Goal: Task Accomplishment & Management: Use online tool/utility

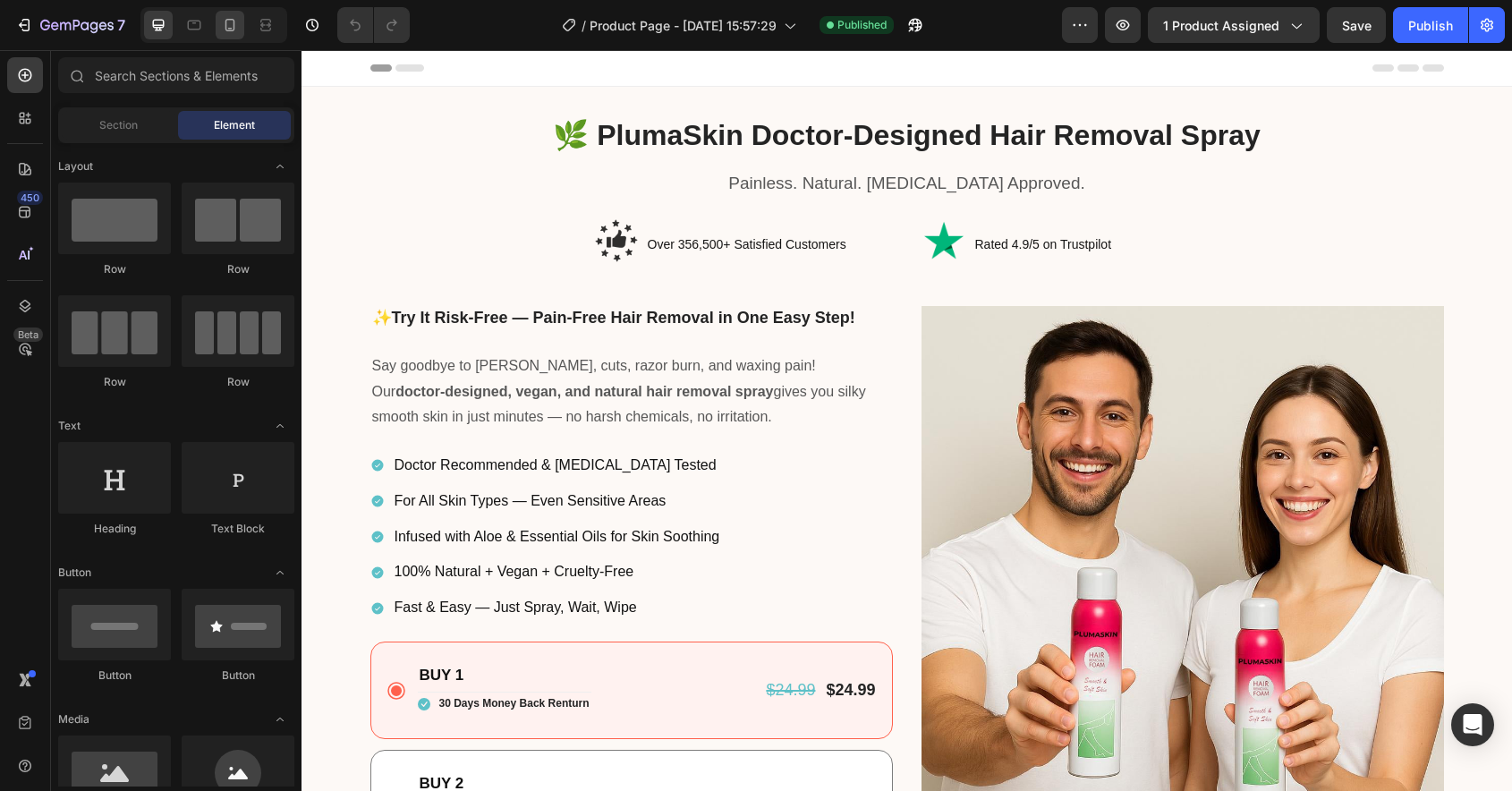
click at [234, 32] on icon at bounding box center [230, 25] width 18 height 18
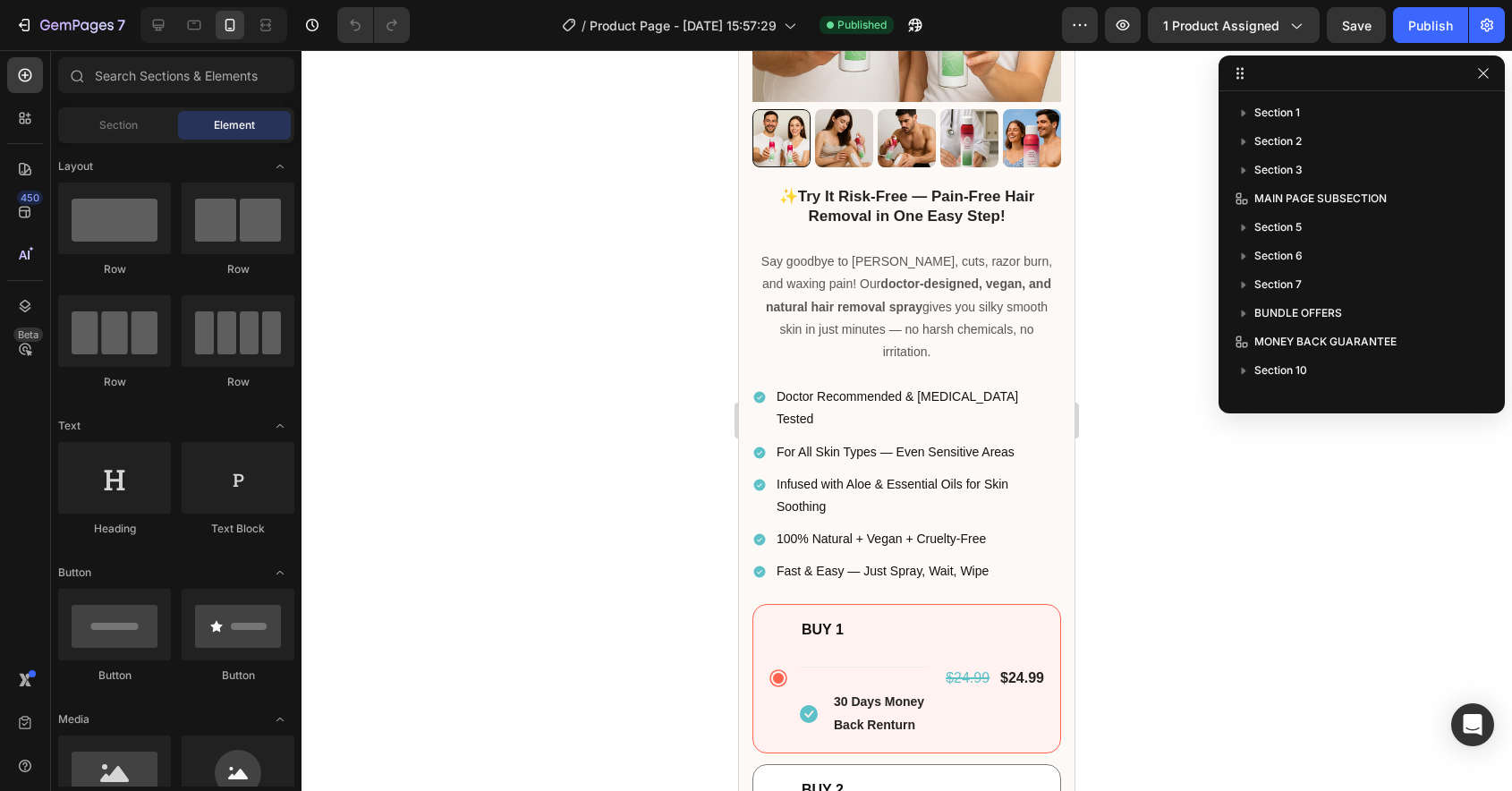
scroll to position [749, 0]
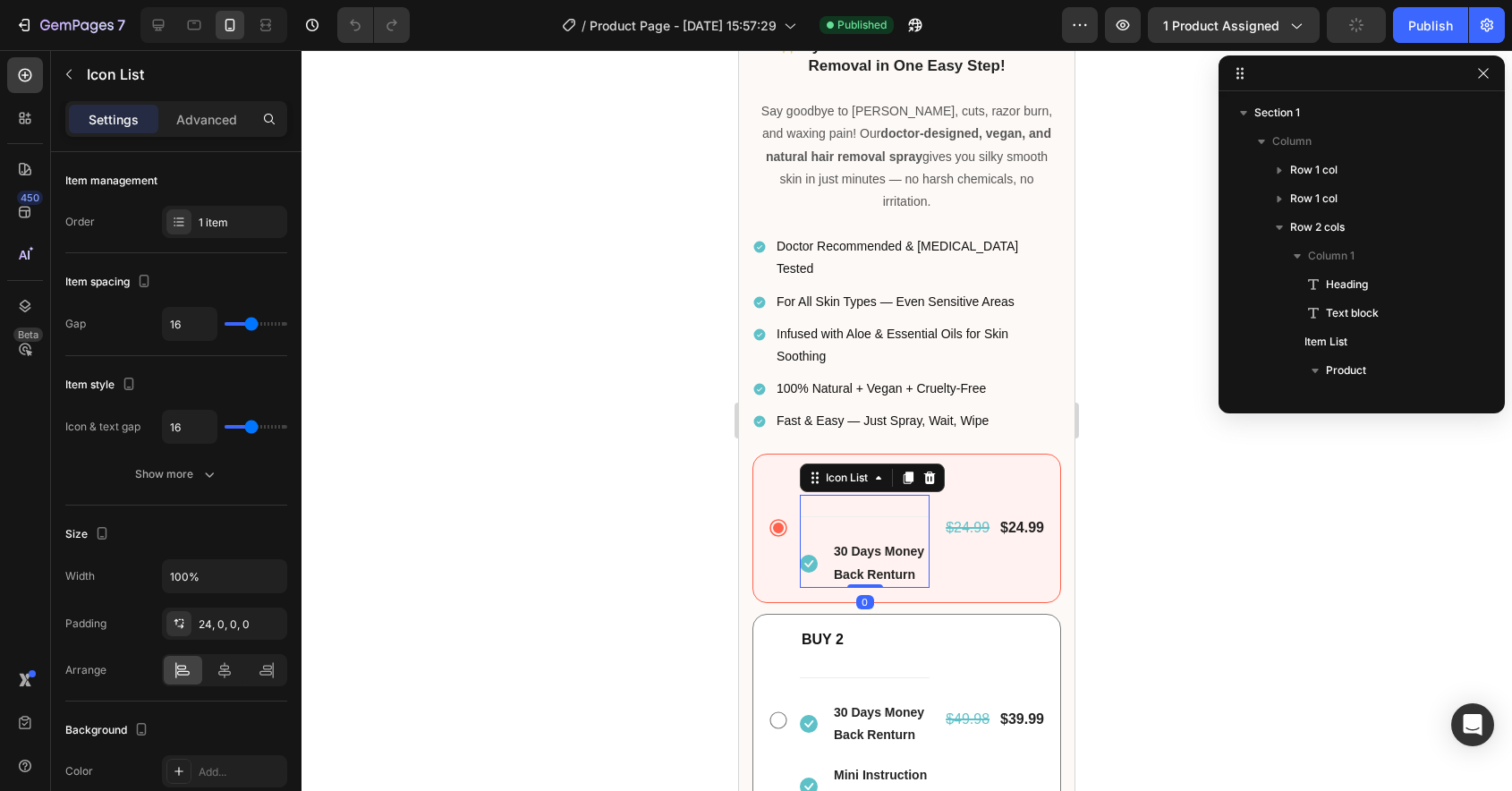
click at [819, 516] on div "Icon 30 Days Money Back Renturn Text block" at bounding box center [864, 551] width 130 height 71
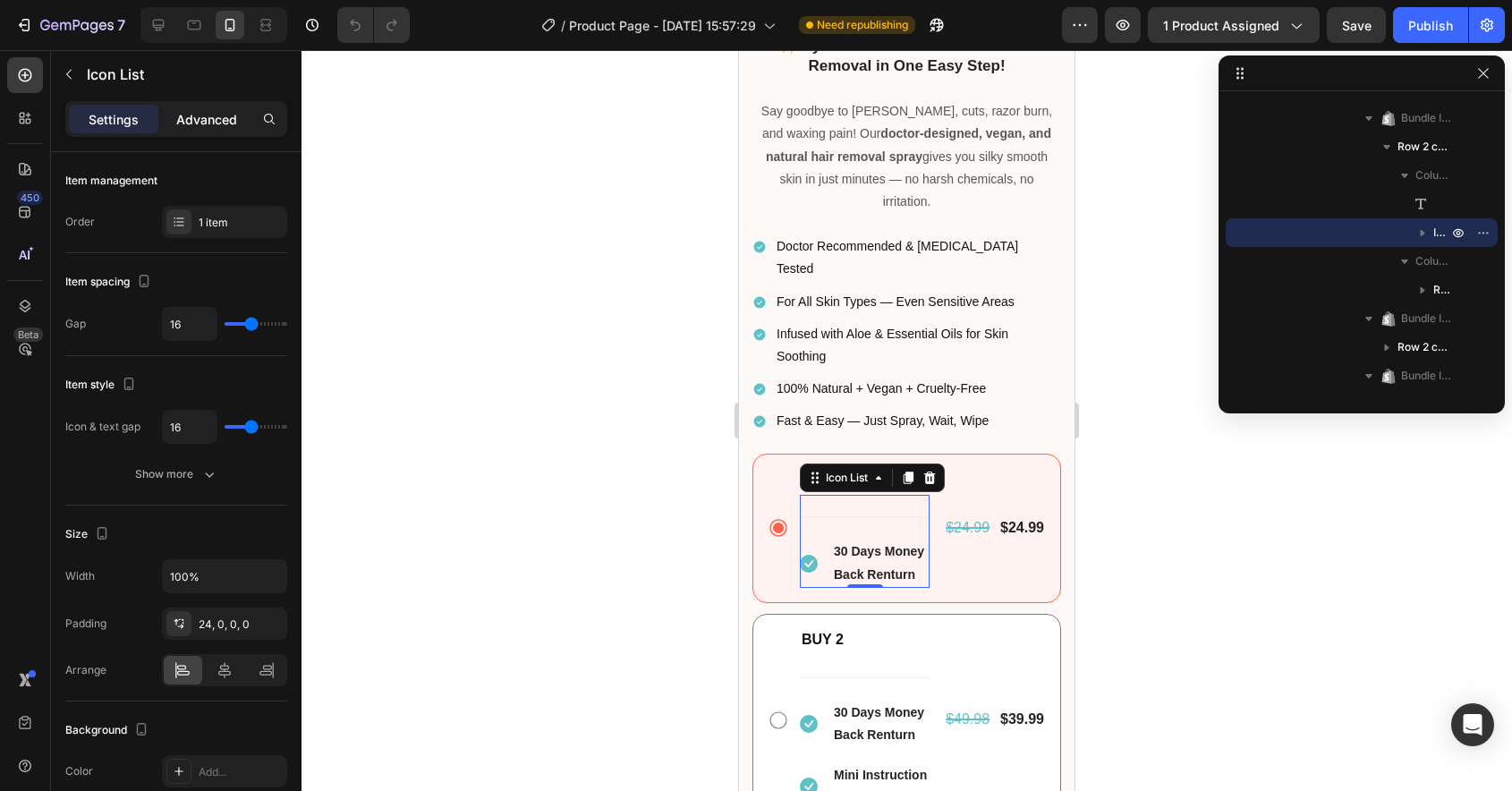
click at [215, 127] on p "Advanced" at bounding box center [207, 119] width 61 height 19
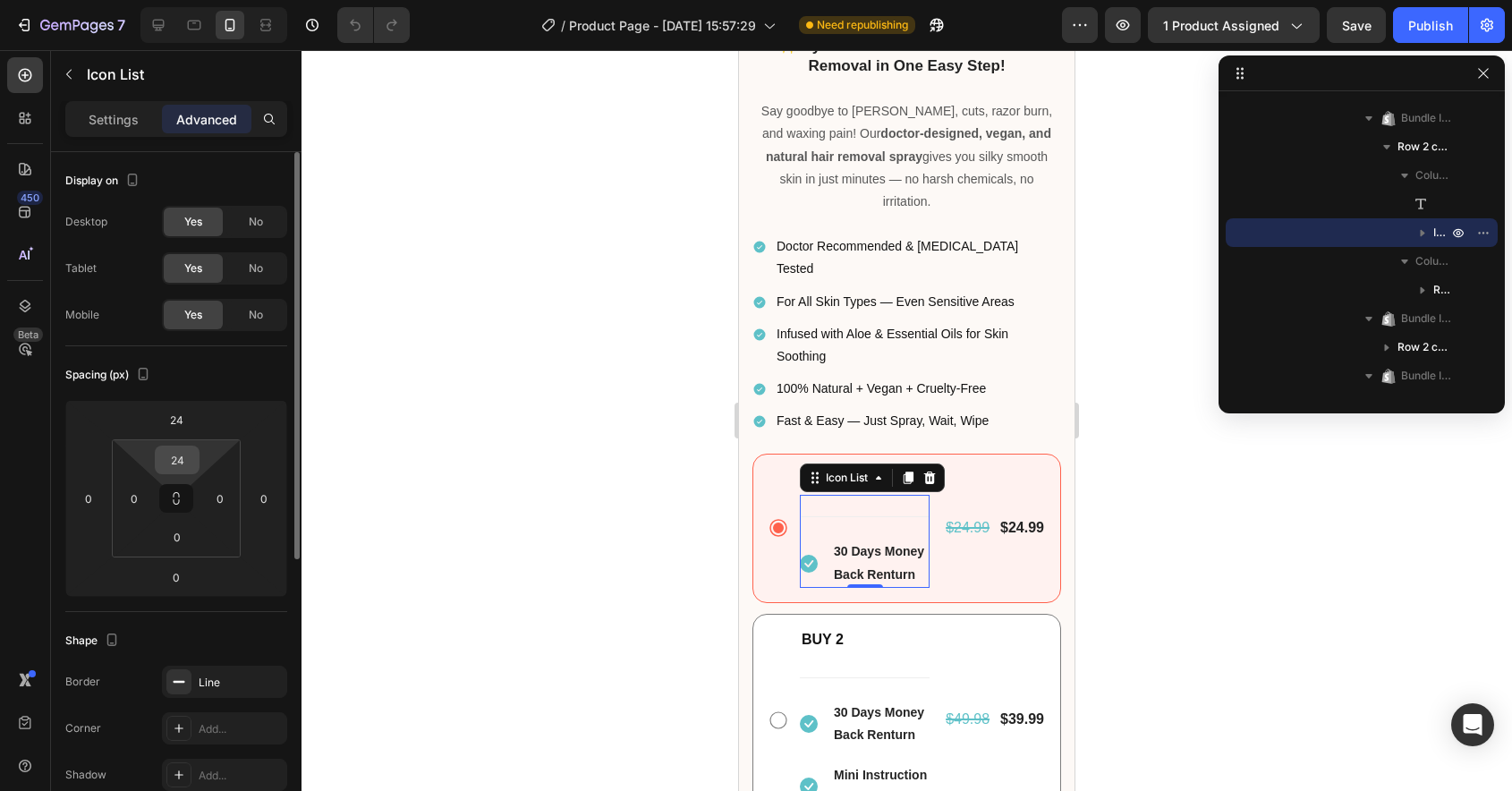
click at [171, 465] on input "24" at bounding box center [177, 460] width 36 height 27
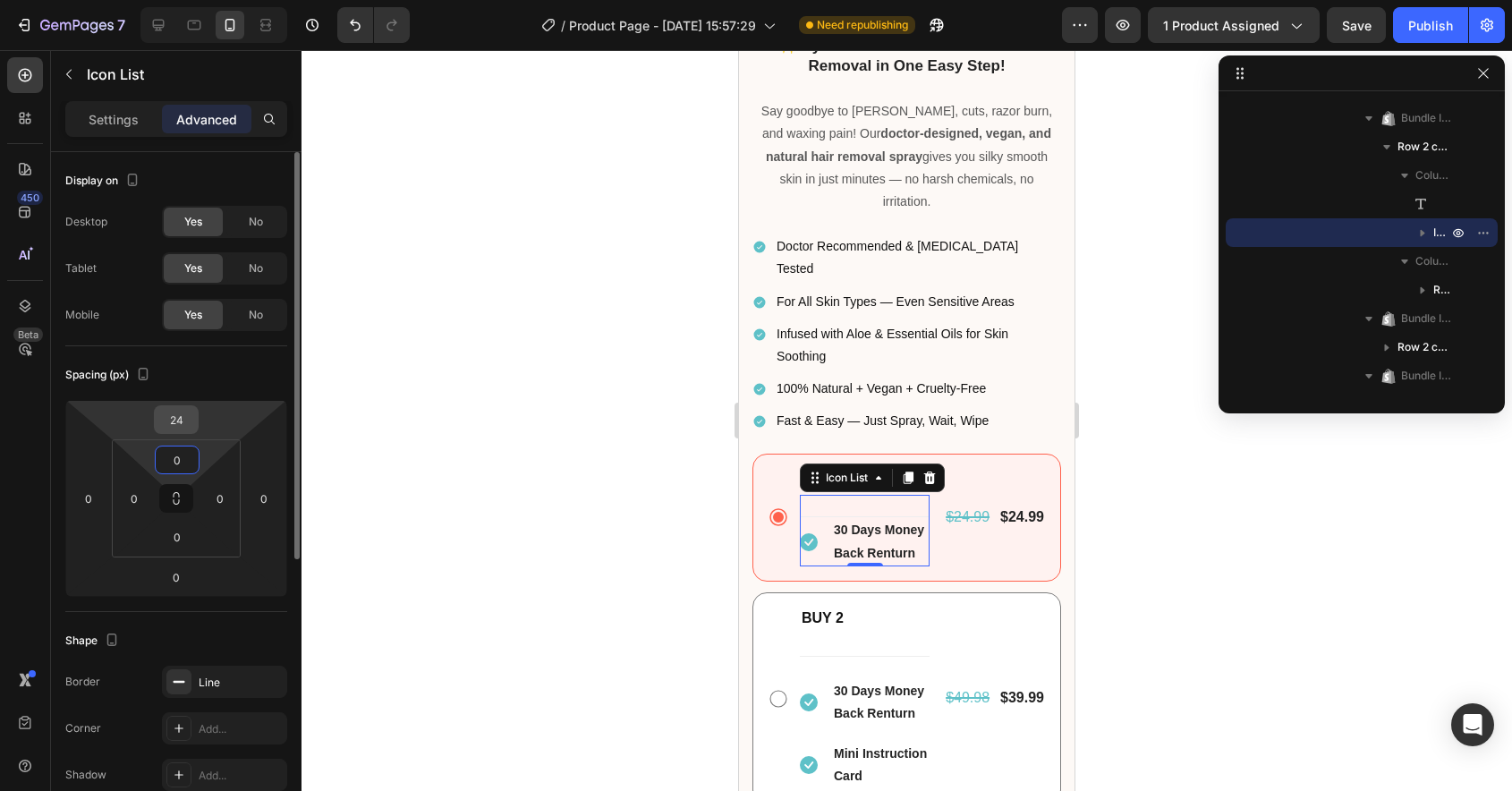
type input "0"
click at [183, 425] on input "24" at bounding box center [176, 420] width 36 height 27
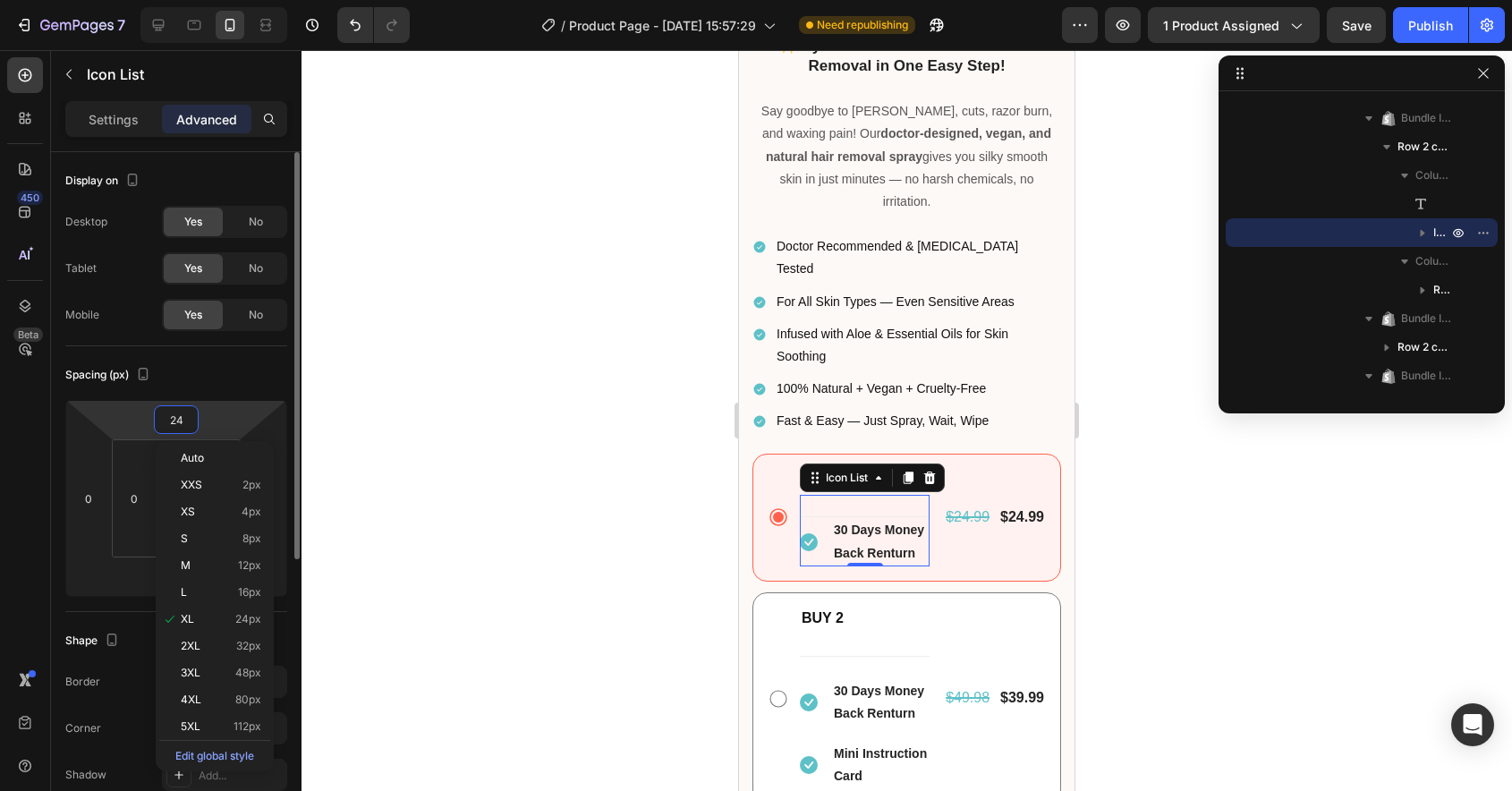
click at [183, 425] on input "24" at bounding box center [176, 420] width 36 height 27
type input "0"
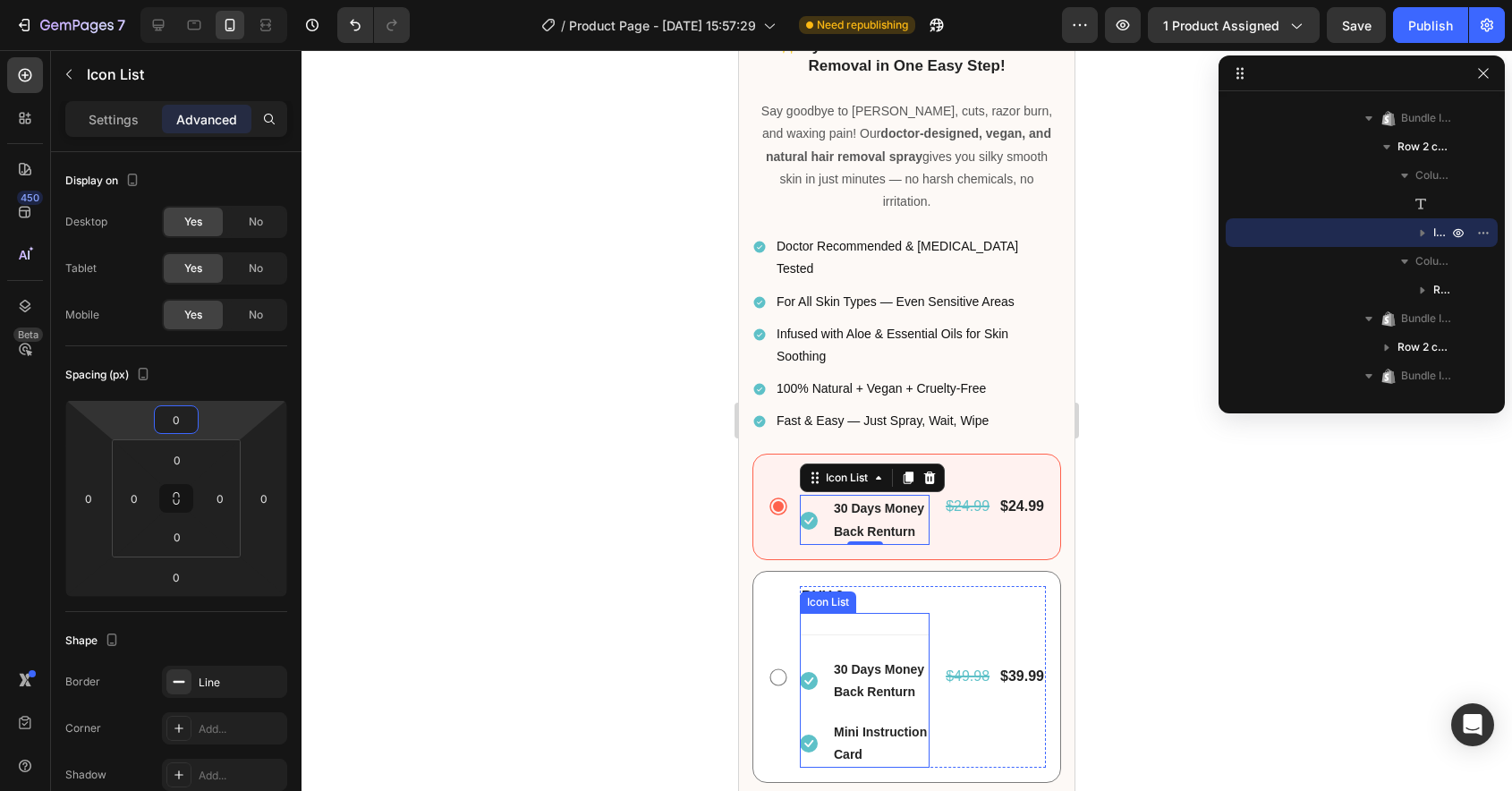
click at [829, 634] on div "Icon 30 Days Money Back Renturn Text block Icon Mini Instruction Card Text block" at bounding box center [864, 702] width 130 height 134
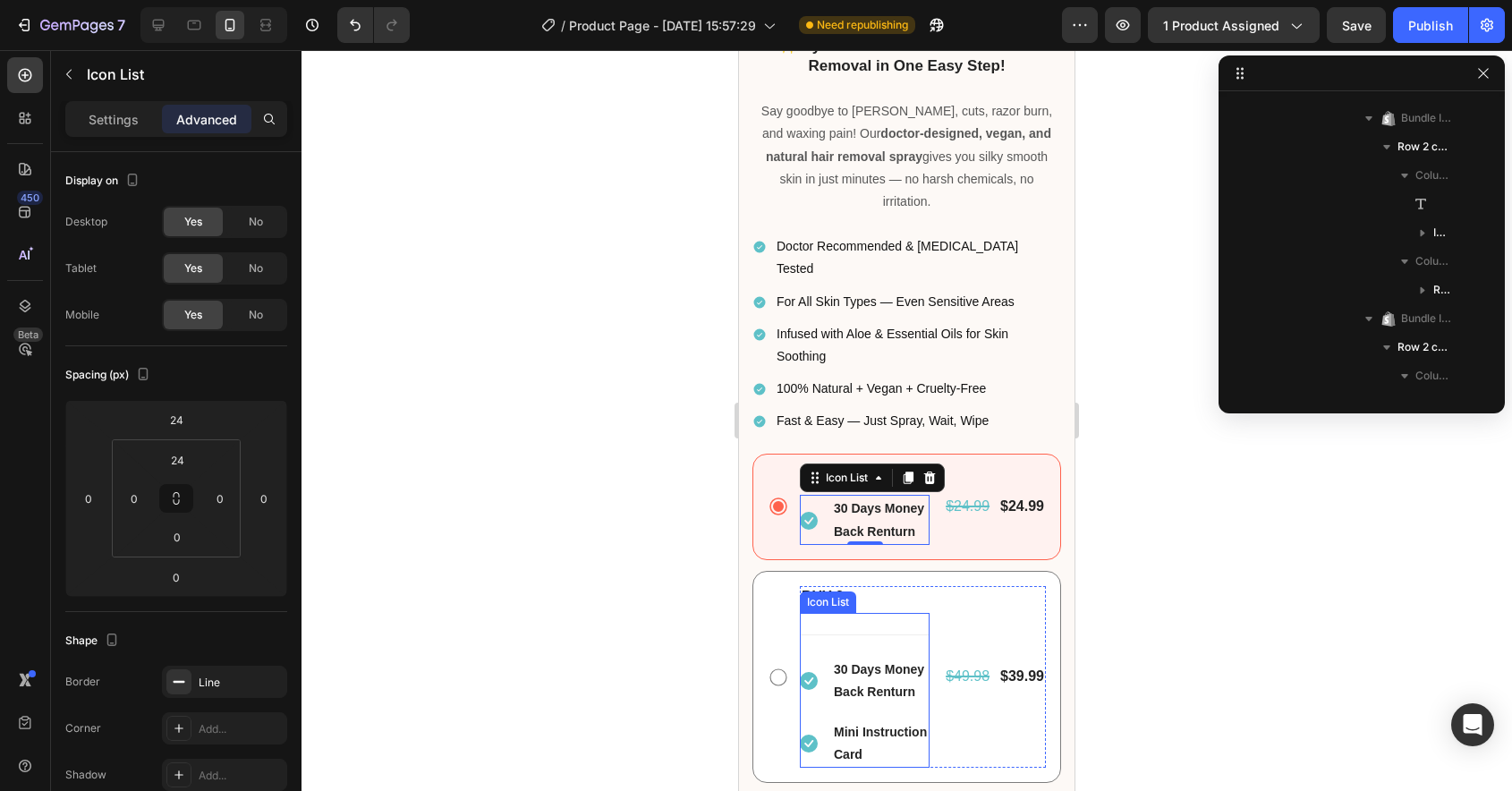
scroll to position [539, 0]
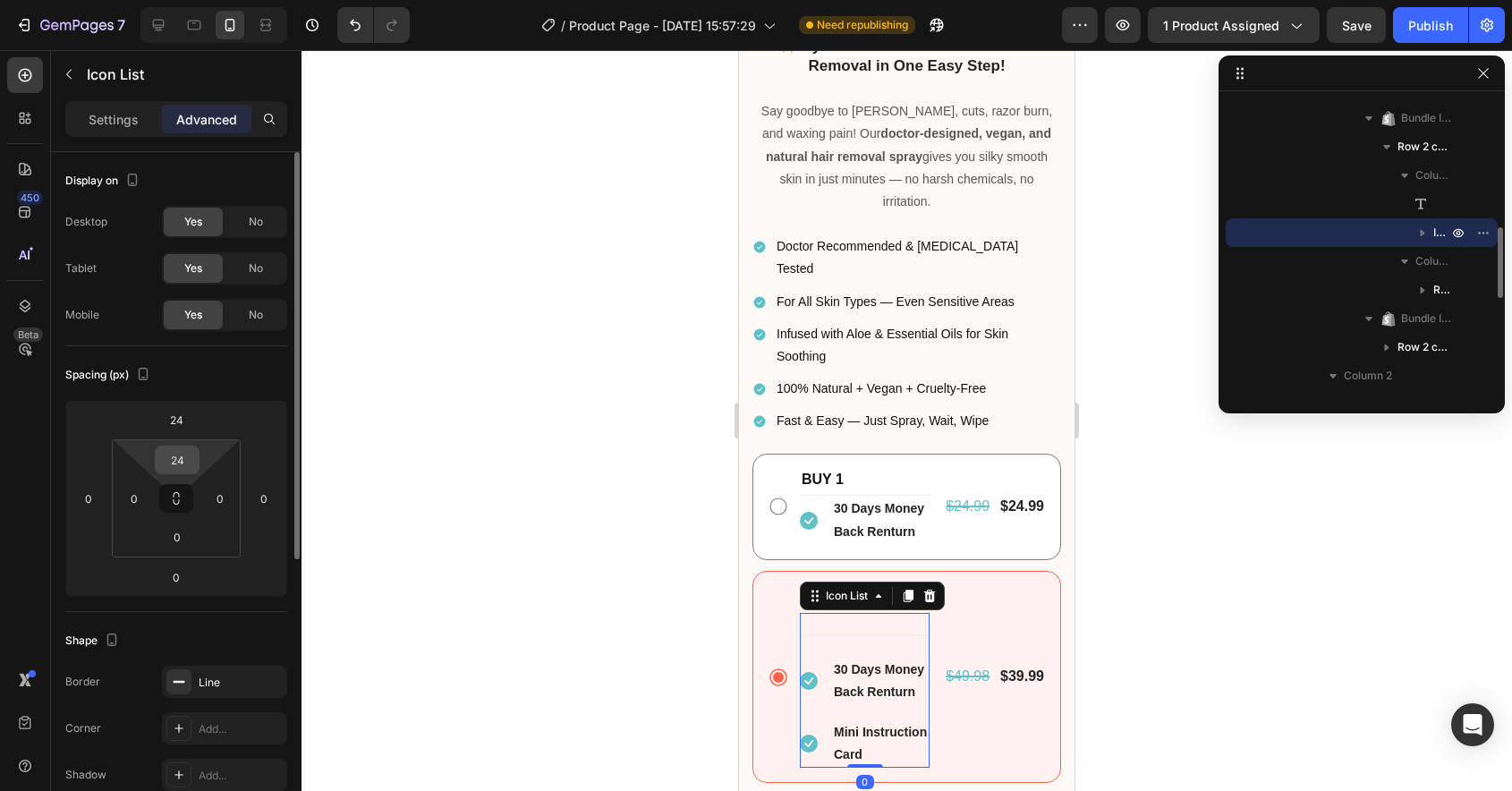
click at [169, 463] on input "24" at bounding box center [177, 460] width 36 height 27
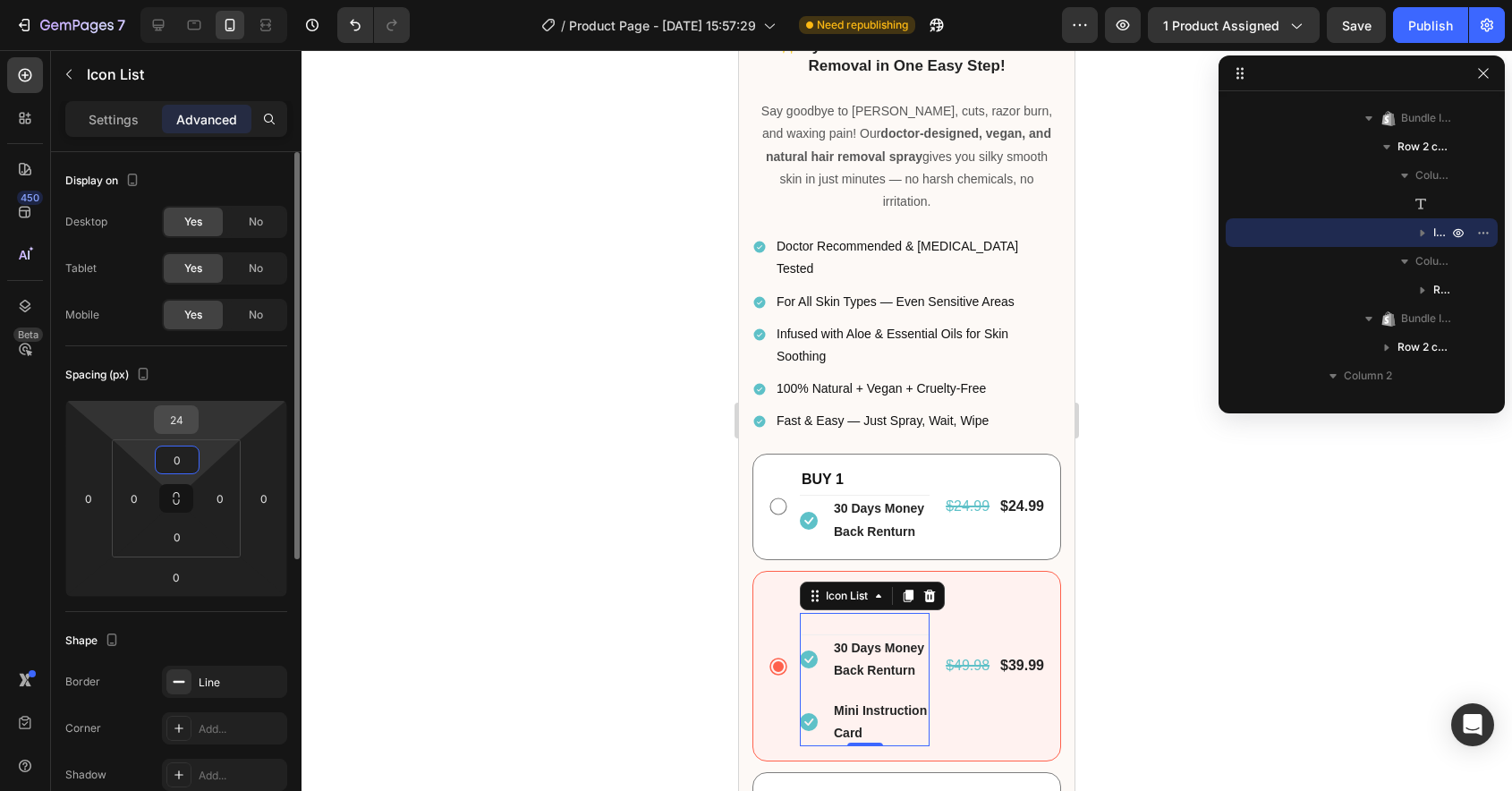
type input "0"
click at [180, 421] on input "24" at bounding box center [176, 420] width 36 height 27
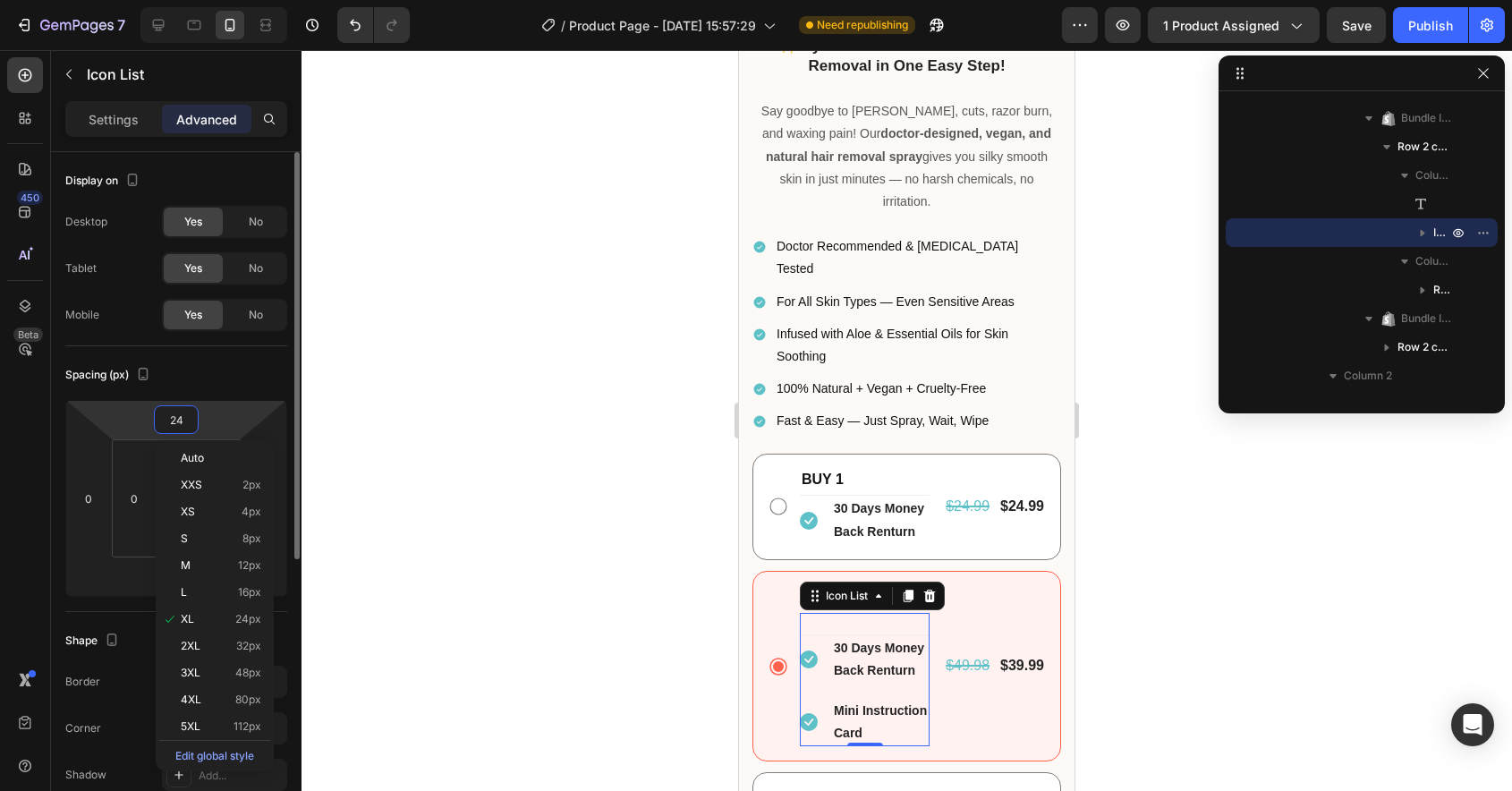
click at [180, 421] on input "24" at bounding box center [176, 420] width 36 height 27
type input "0"
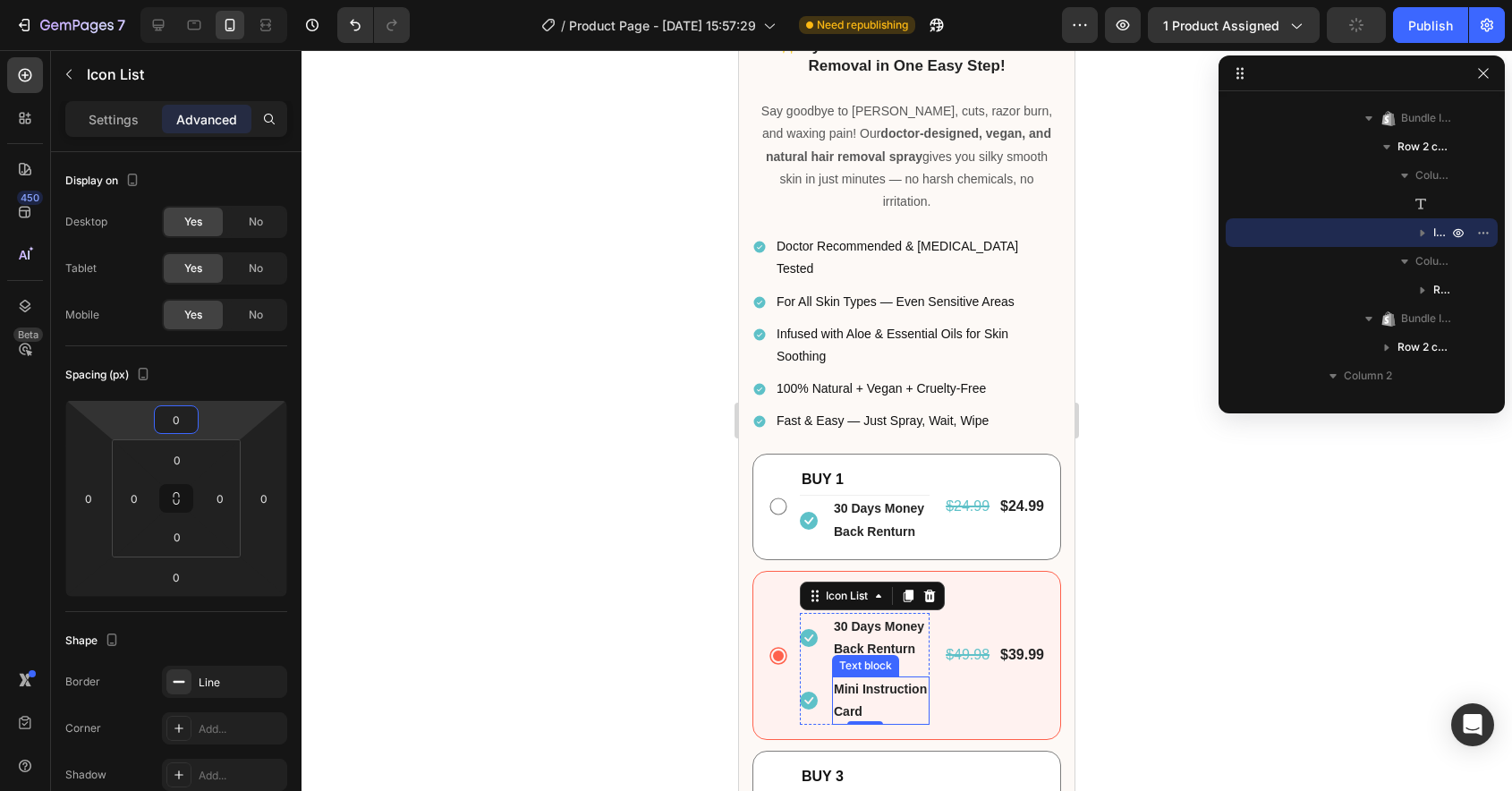
scroll to position [882, 0]
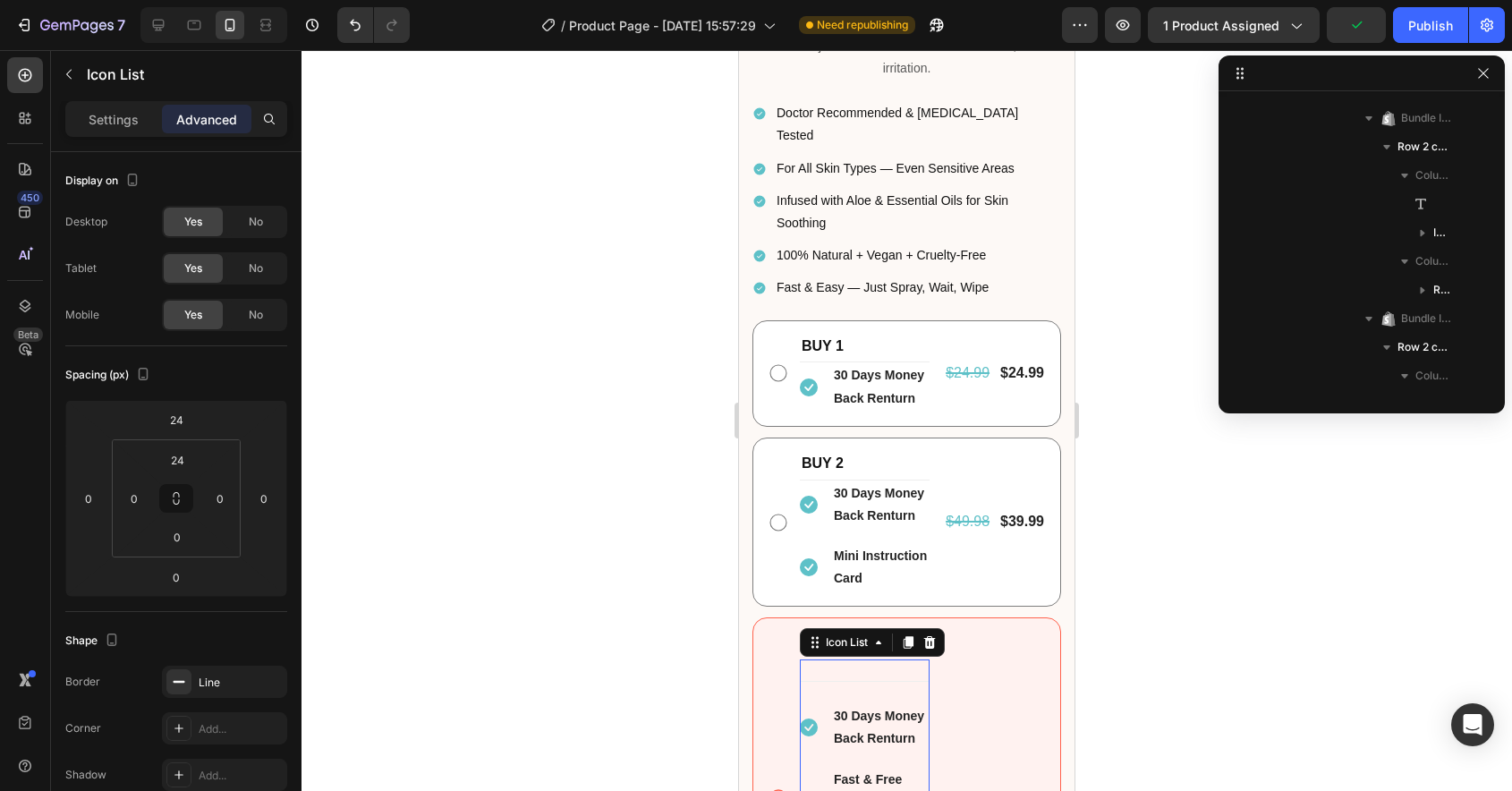
scroll to position [739, 0]
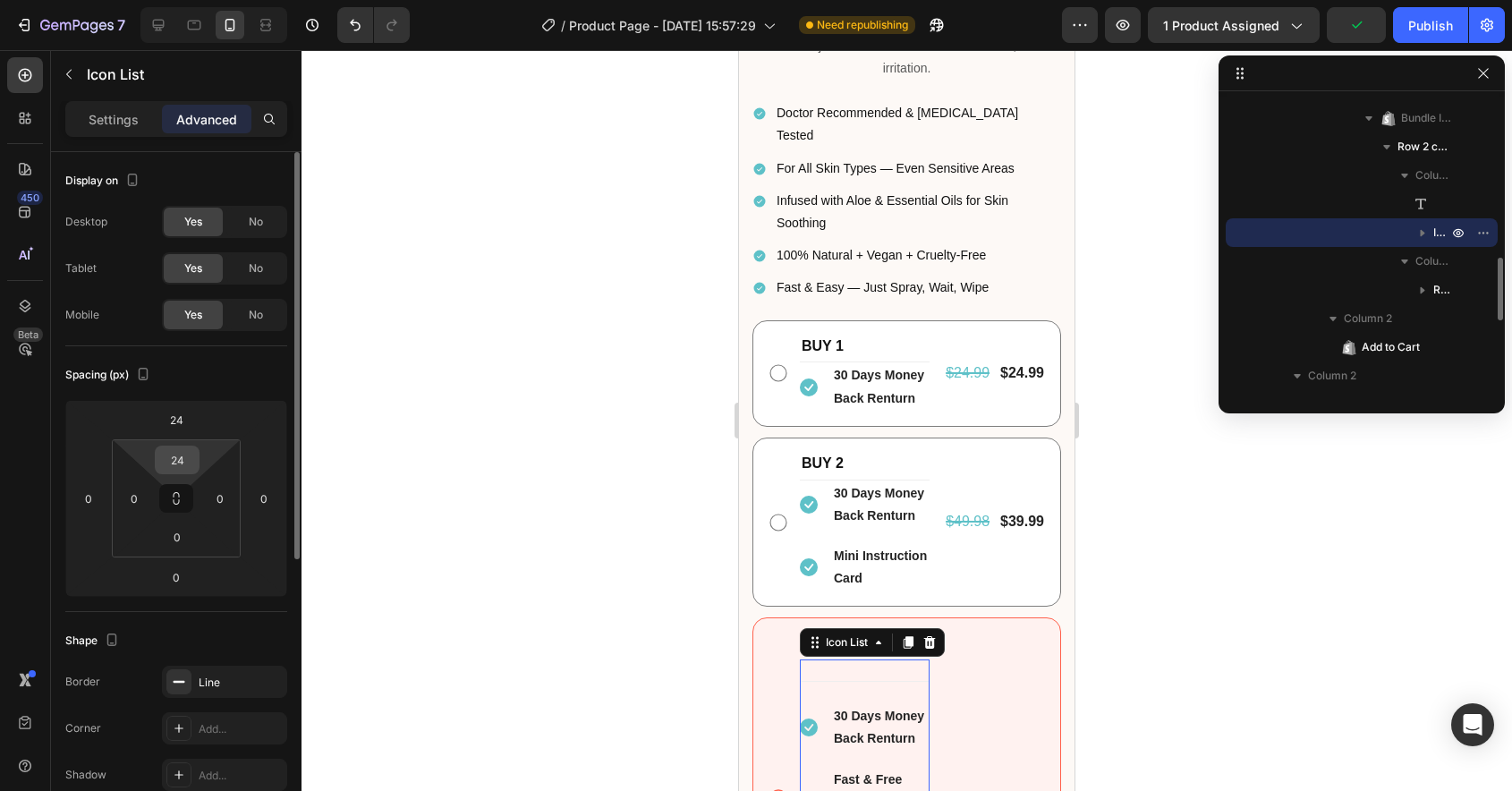
click at [173, 453] on input "24" at bounding box center [177, 460] width 36 height 27
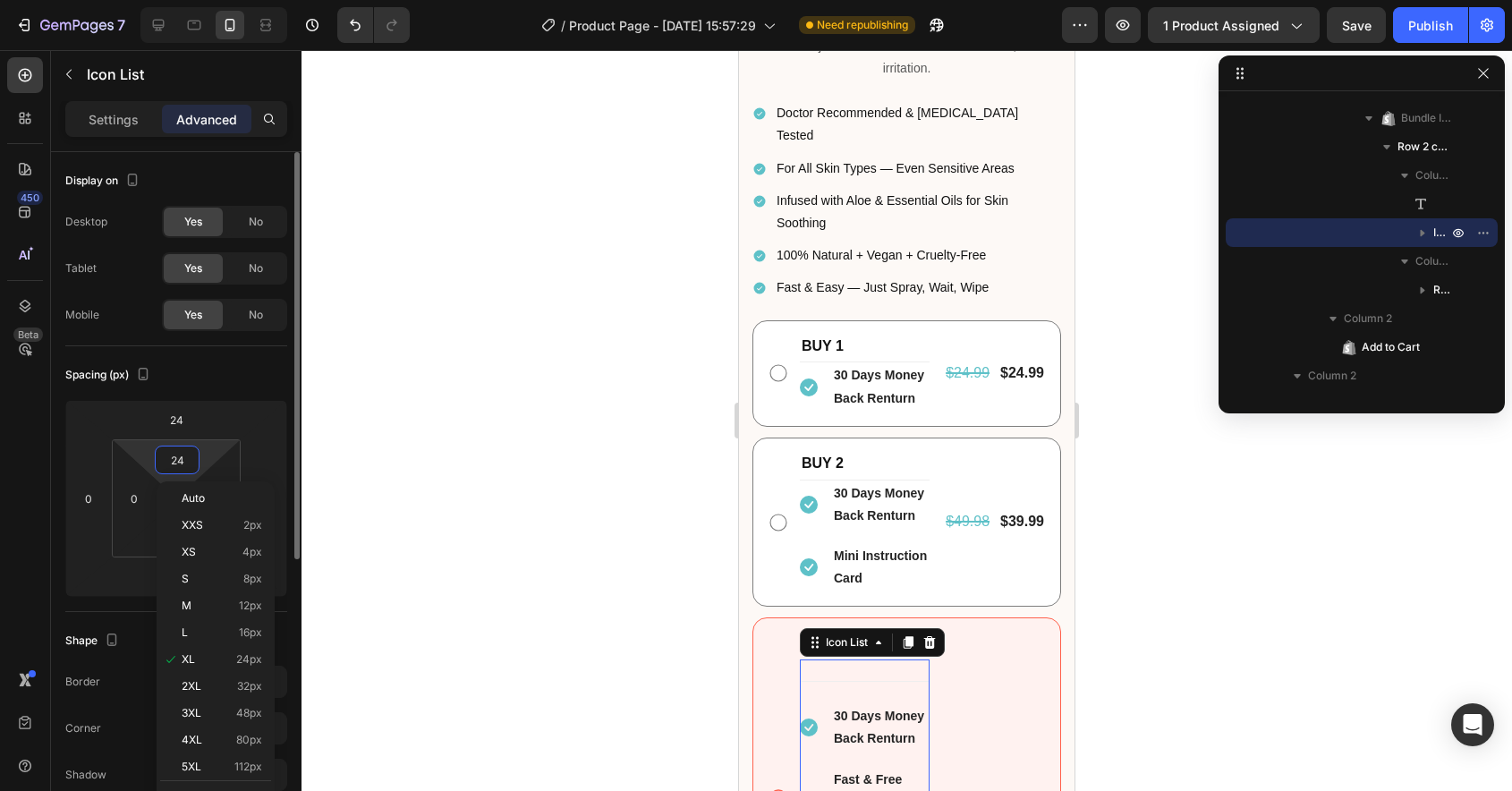
click at [173, 453] on input "24" at bounding box center [177, 460] width 36 height 27
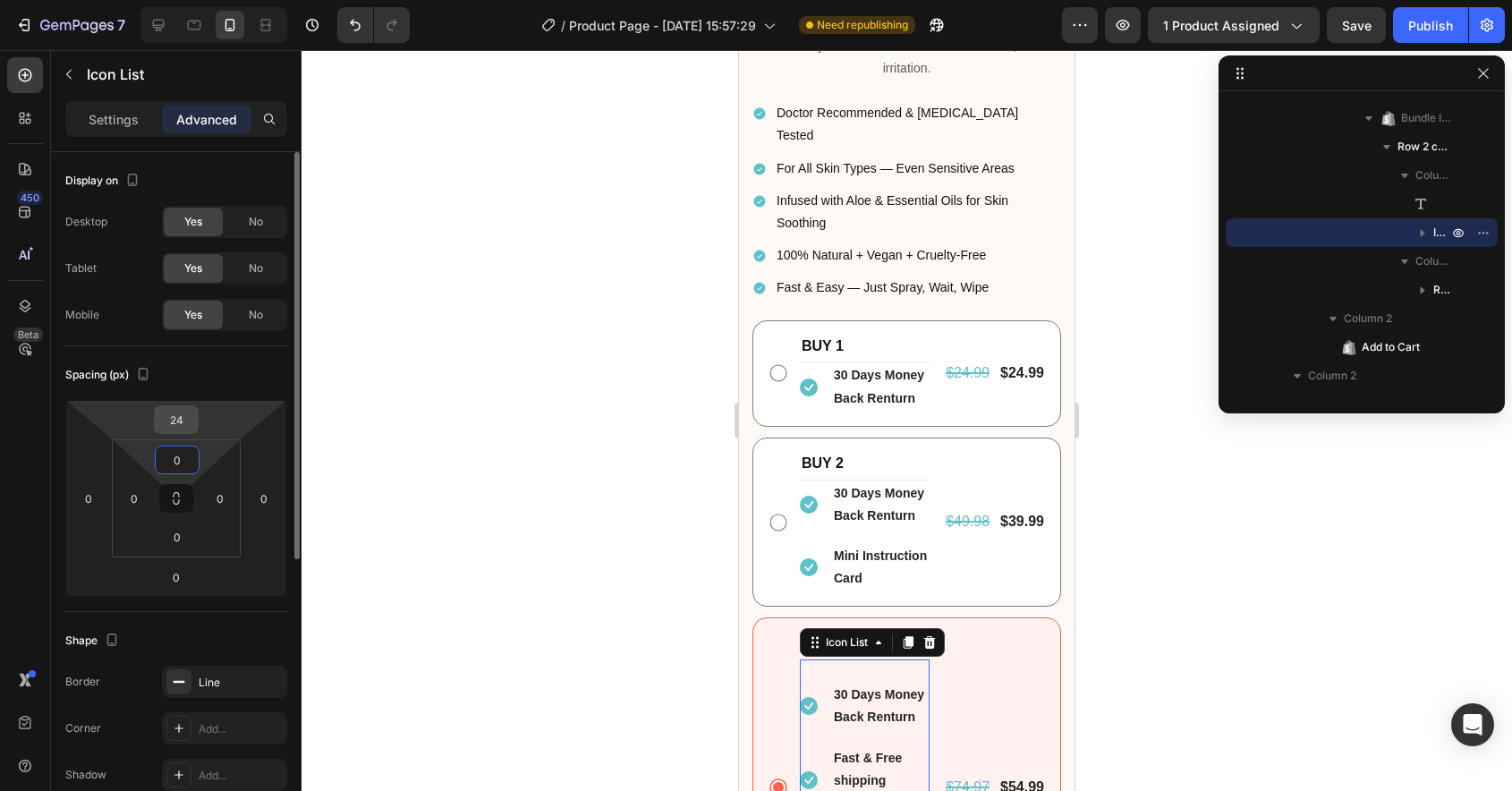
type input "0"
click at [176, 415] on input "24" at bounding box center [176, 420] width 36 height 27
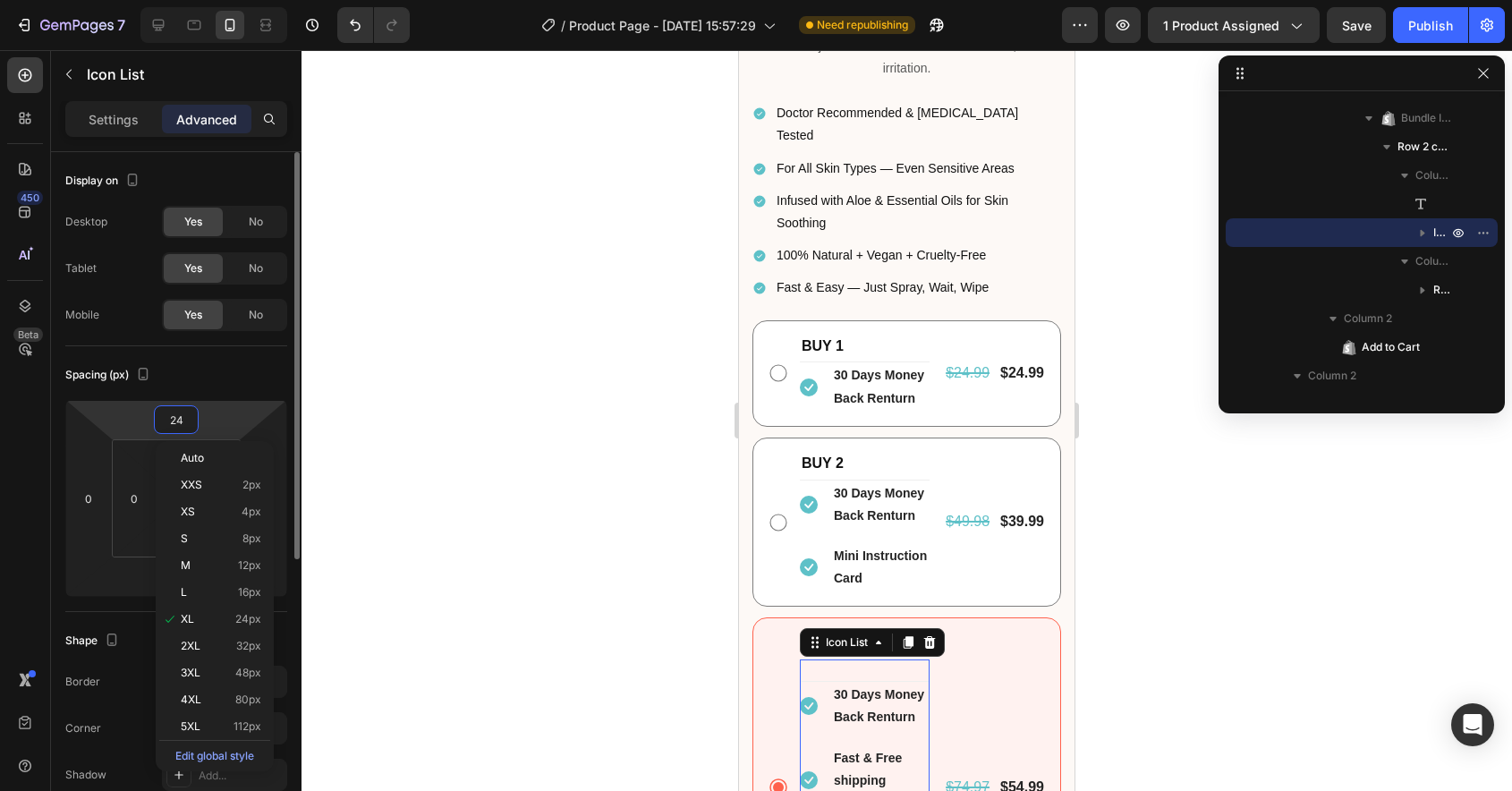
type input "0"
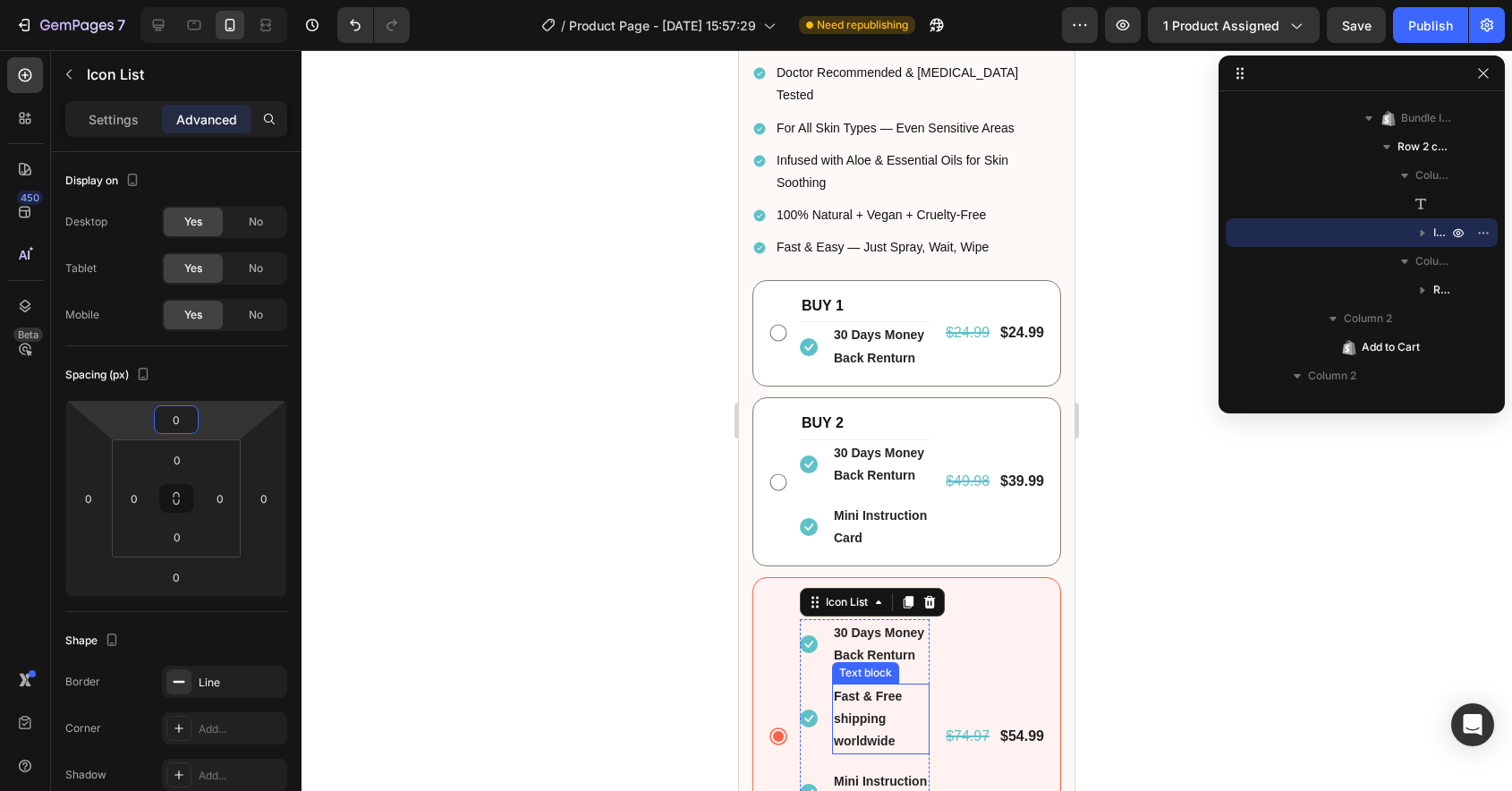
scroll to position [911, 0]
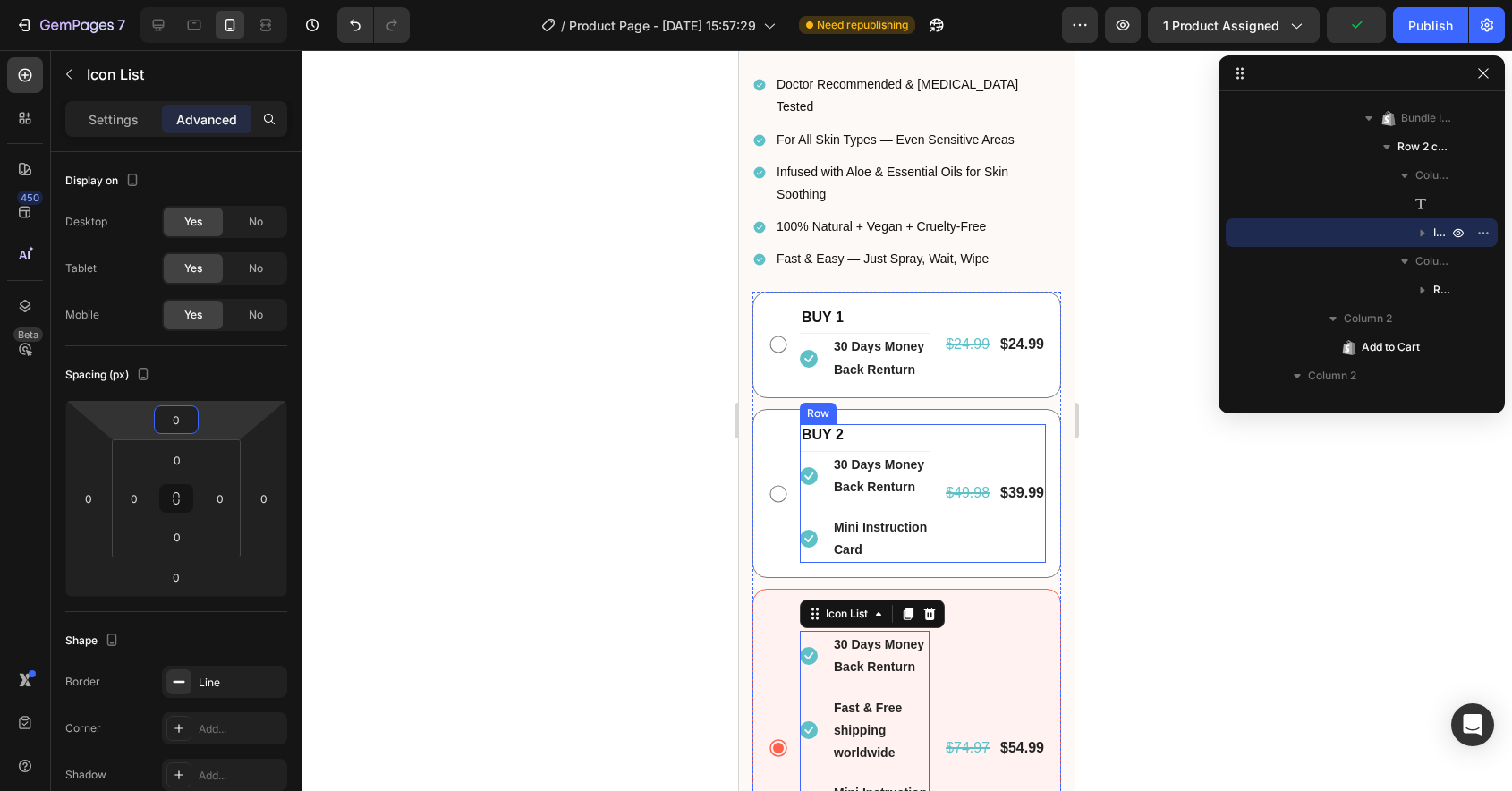
click at [939, 441] on div "BUY 2 Text Block Icon 30 Days Money Back Renturn Text block Icon Mini Instructi…" at bounding box center [922, 494] width 246 height 140
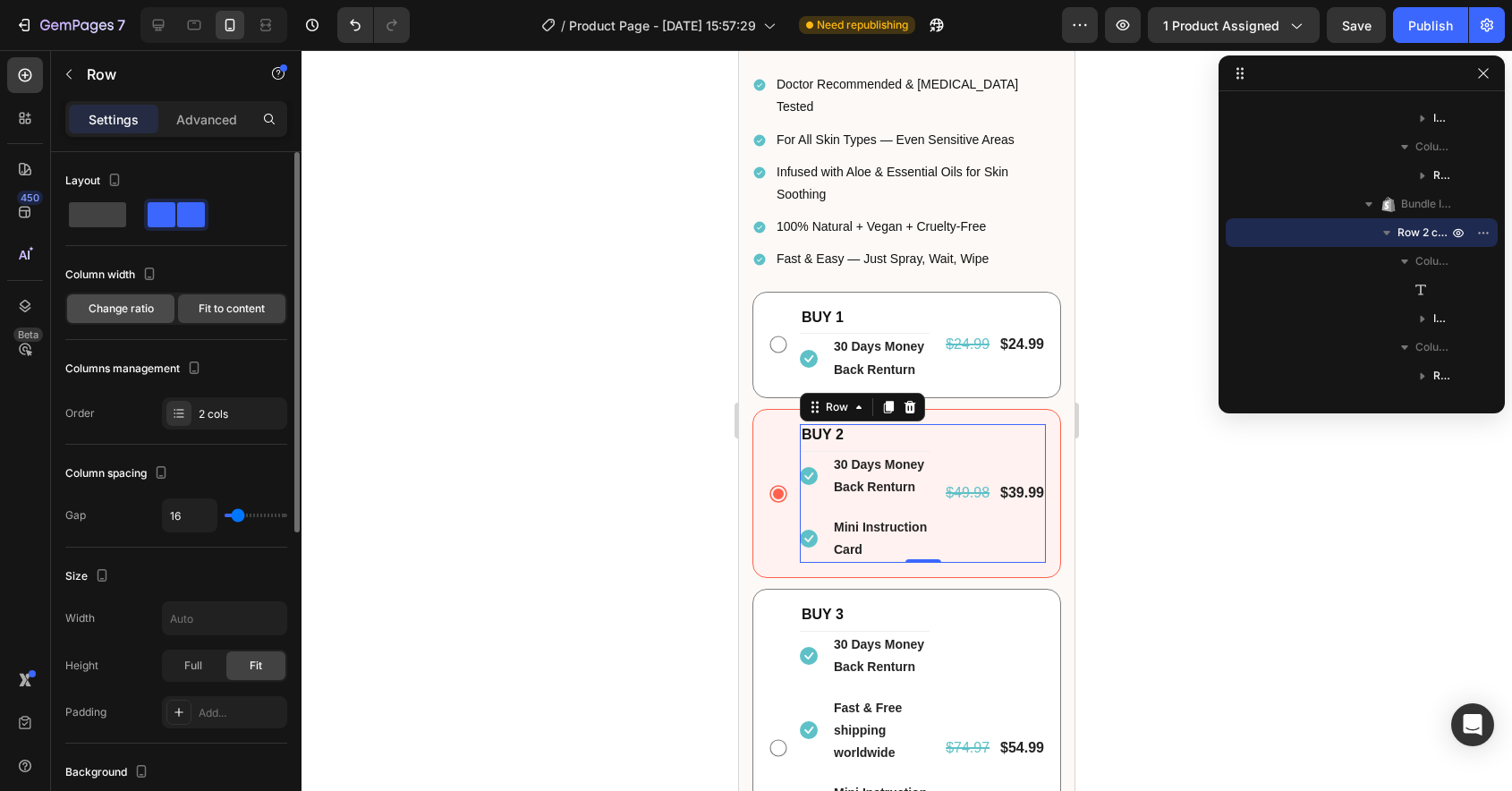
click at [144, 302] on span "Change ratio" at bounding box center [121, 309] width 65 height 16
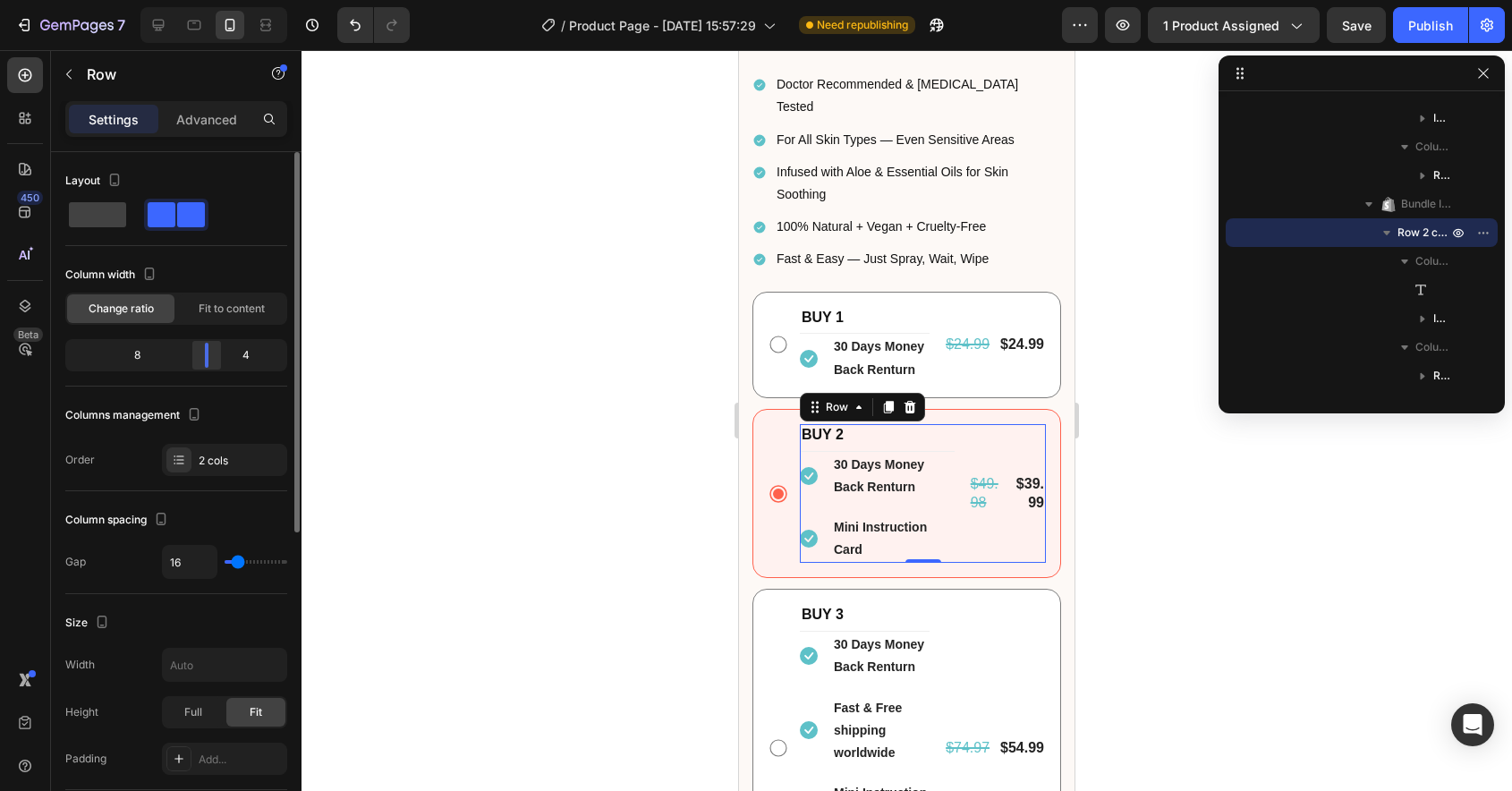
drag, startPoint x: 174, startPoint y: 353, endPoint x: 212, endPoint y: 350, distance: 38.1
click at [211, 0] on body "7 Version history / Product Page - [DATE] 15:57:29 Need republishing Preview 1 …" at bounding box center [756, 0] width 1512 height 0
click at [225, 310] on span "Fit to content" at bounding box center [232, 309] width 66 height 16
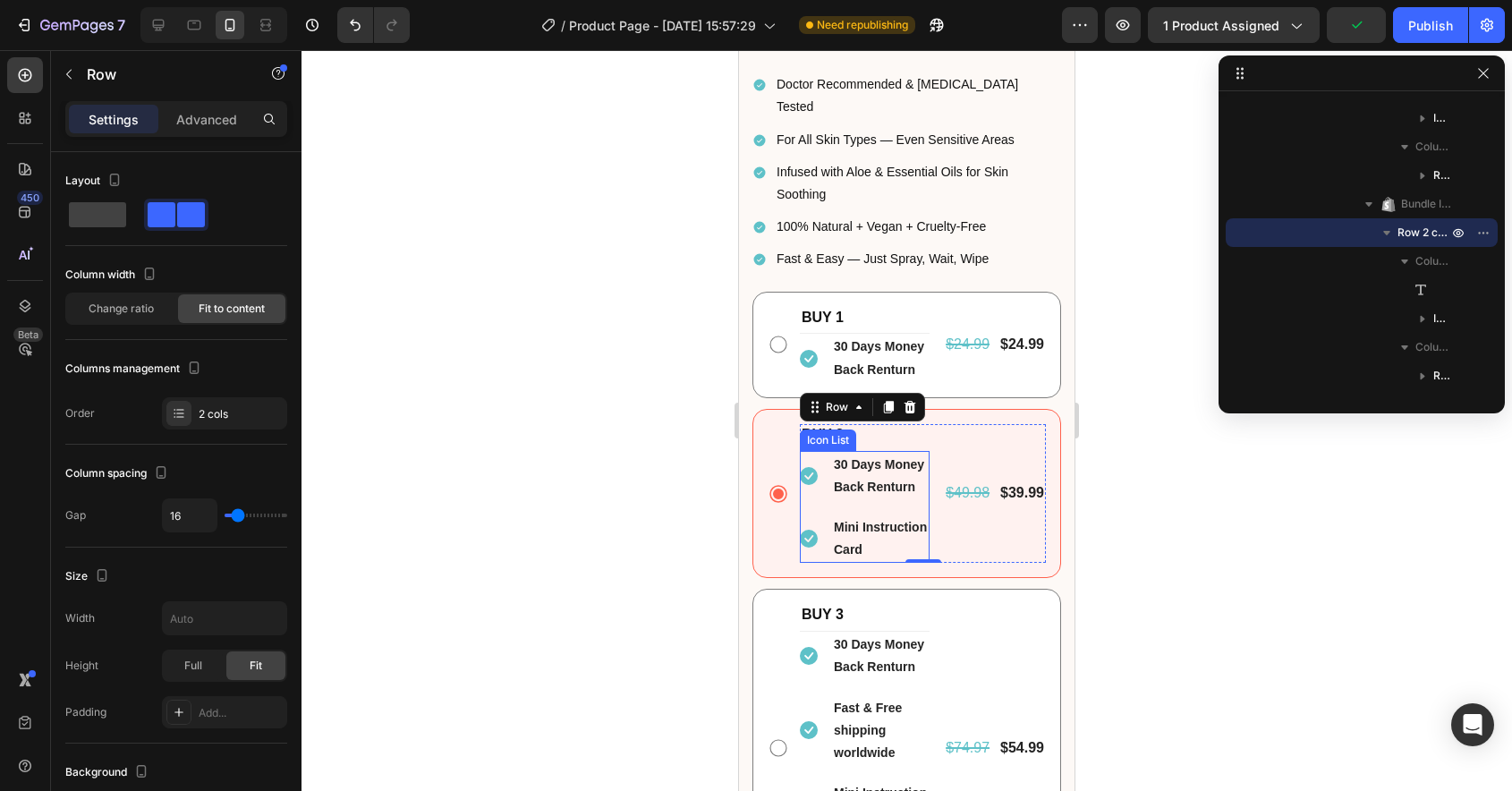
click at [815, 452] on li "Icon 30 Days Money Back Renturn Text block" at bounding box center [864, 476] width 130 height 48
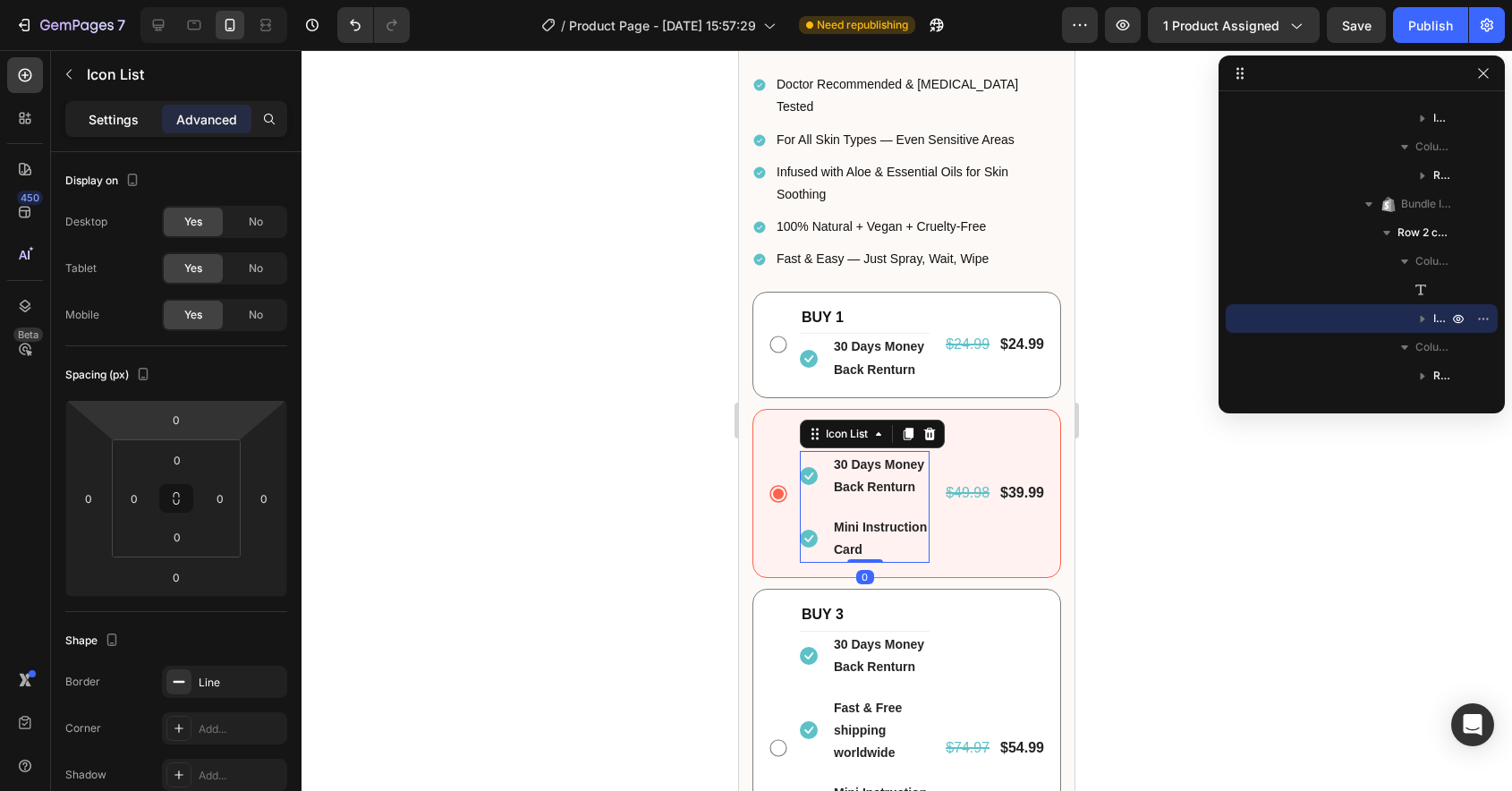
click at [108, 115] on p "Settings" at bounding box center [114, 119] width 50 height 19
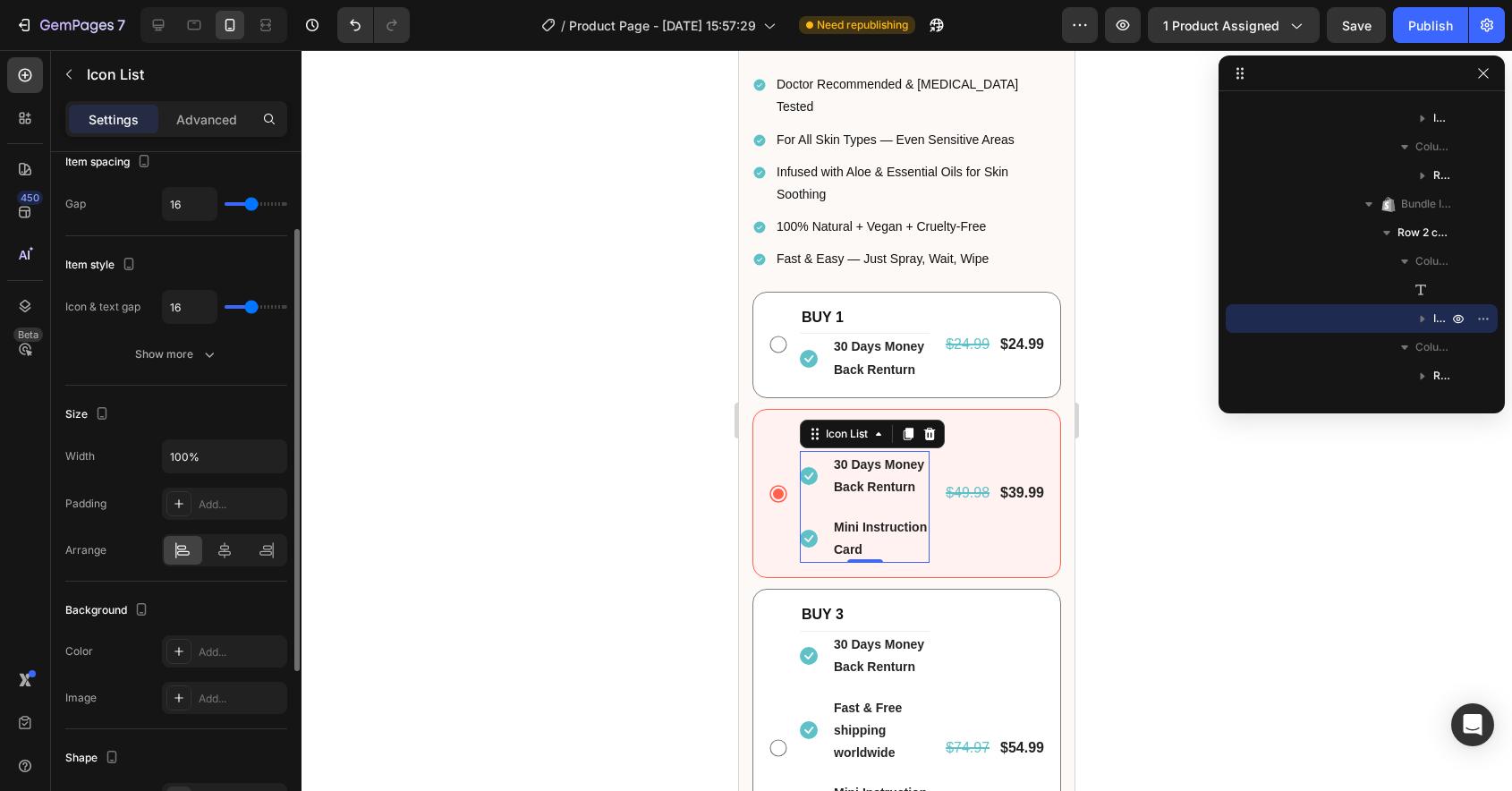
scroll to position [101, 0]
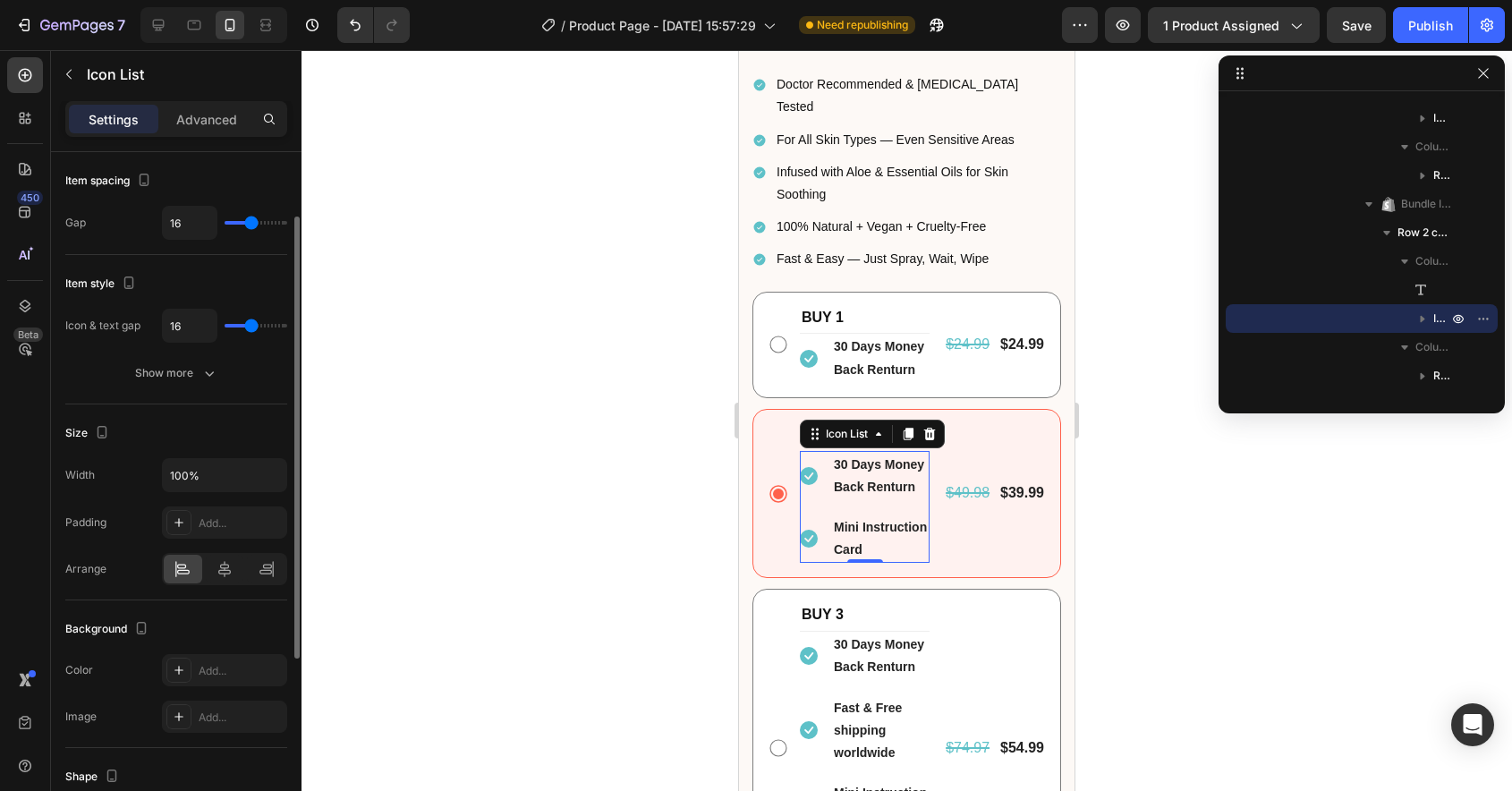
type input "9"
type input "5"
type input "0"
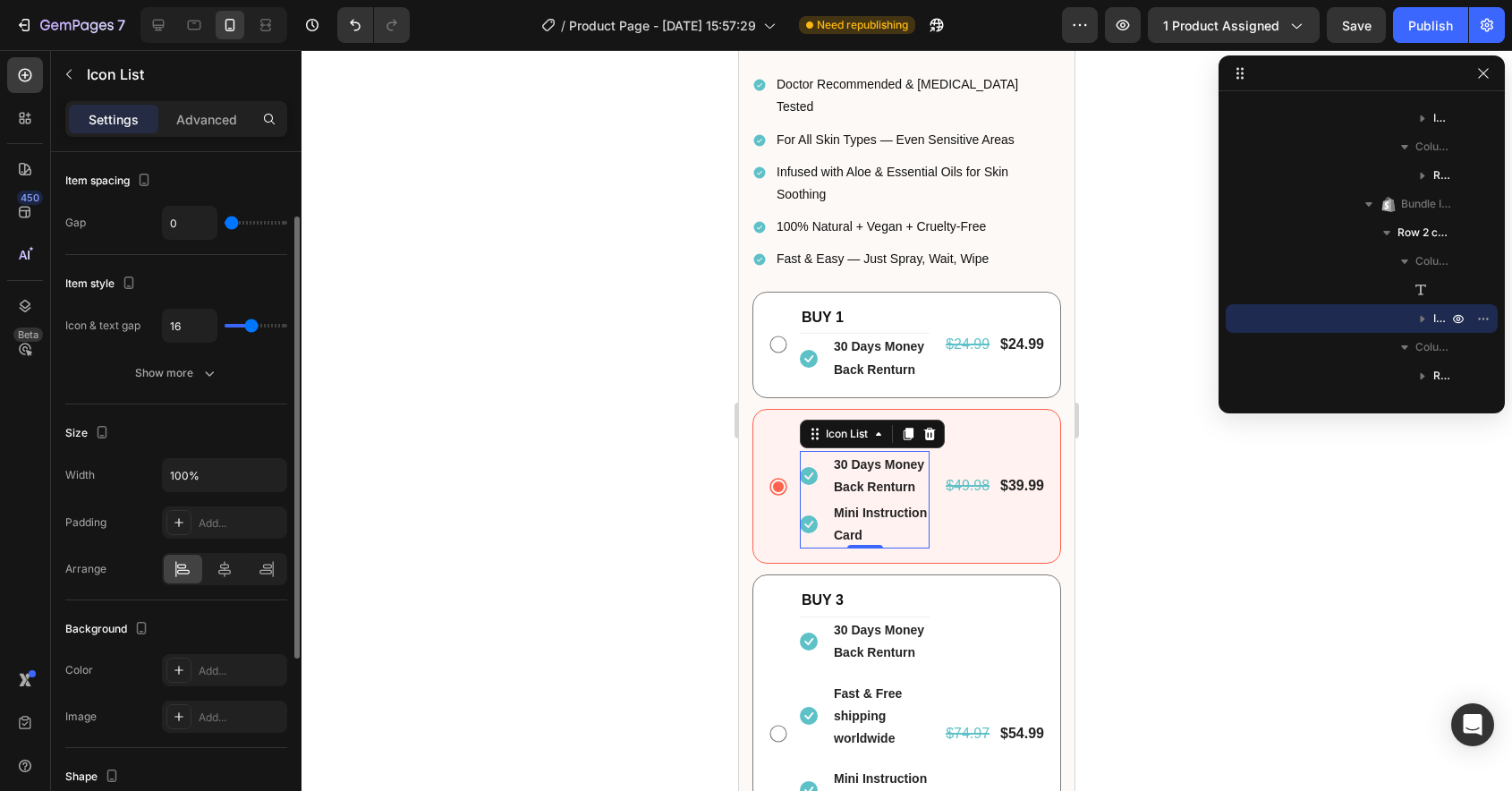
drag, startPoint x: 251, startPoint y: 224, endPoint x: 198, endPoint y: 225, distance: 53.0
type input "0"
click at [225, 225] on input "range" at bounding box center [256, 223] width 63 height 4
type input "14"
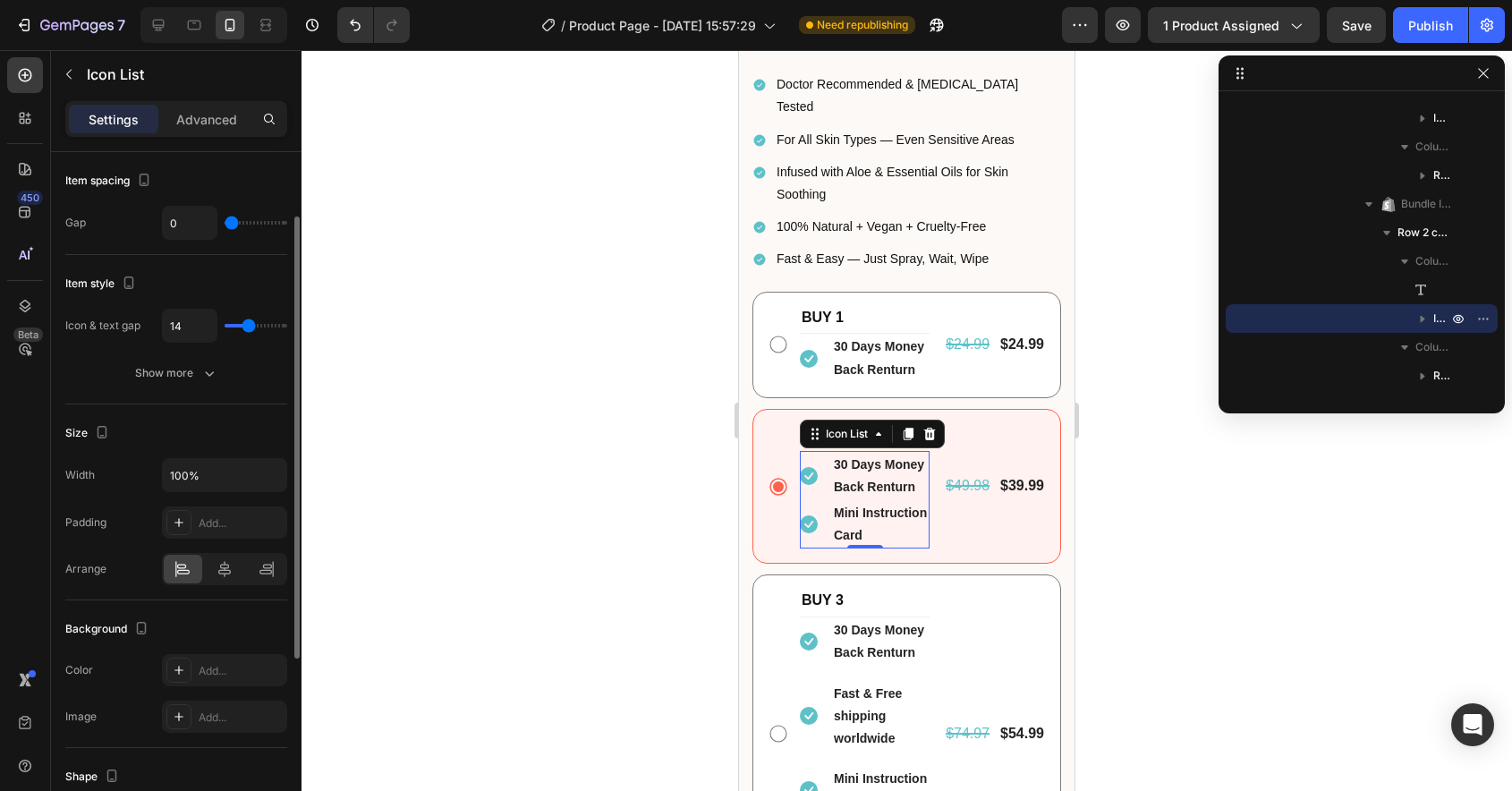
type input "9"
type input "1"
type input "0"
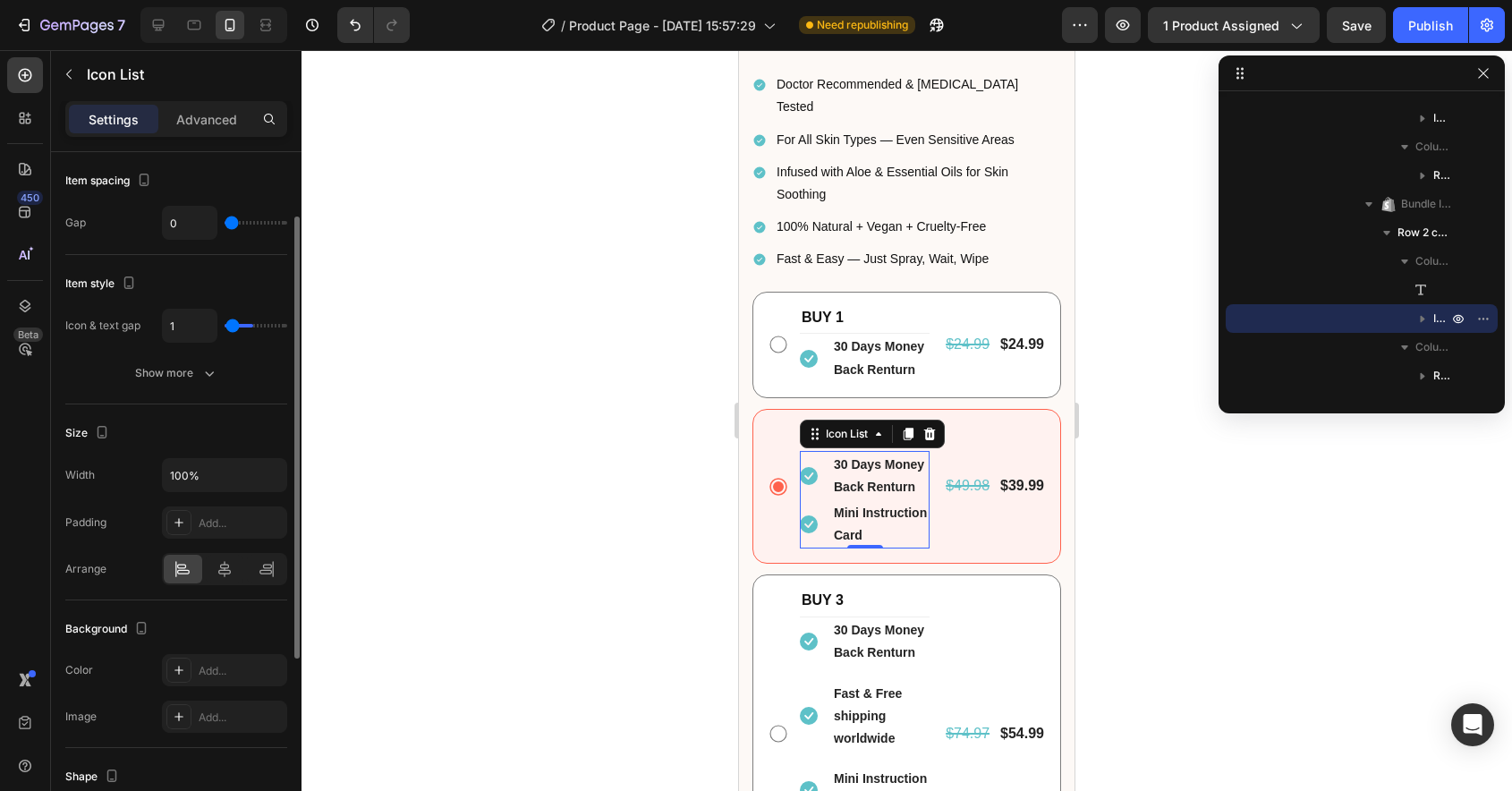
type input "0"
type input "2"
type input "3"
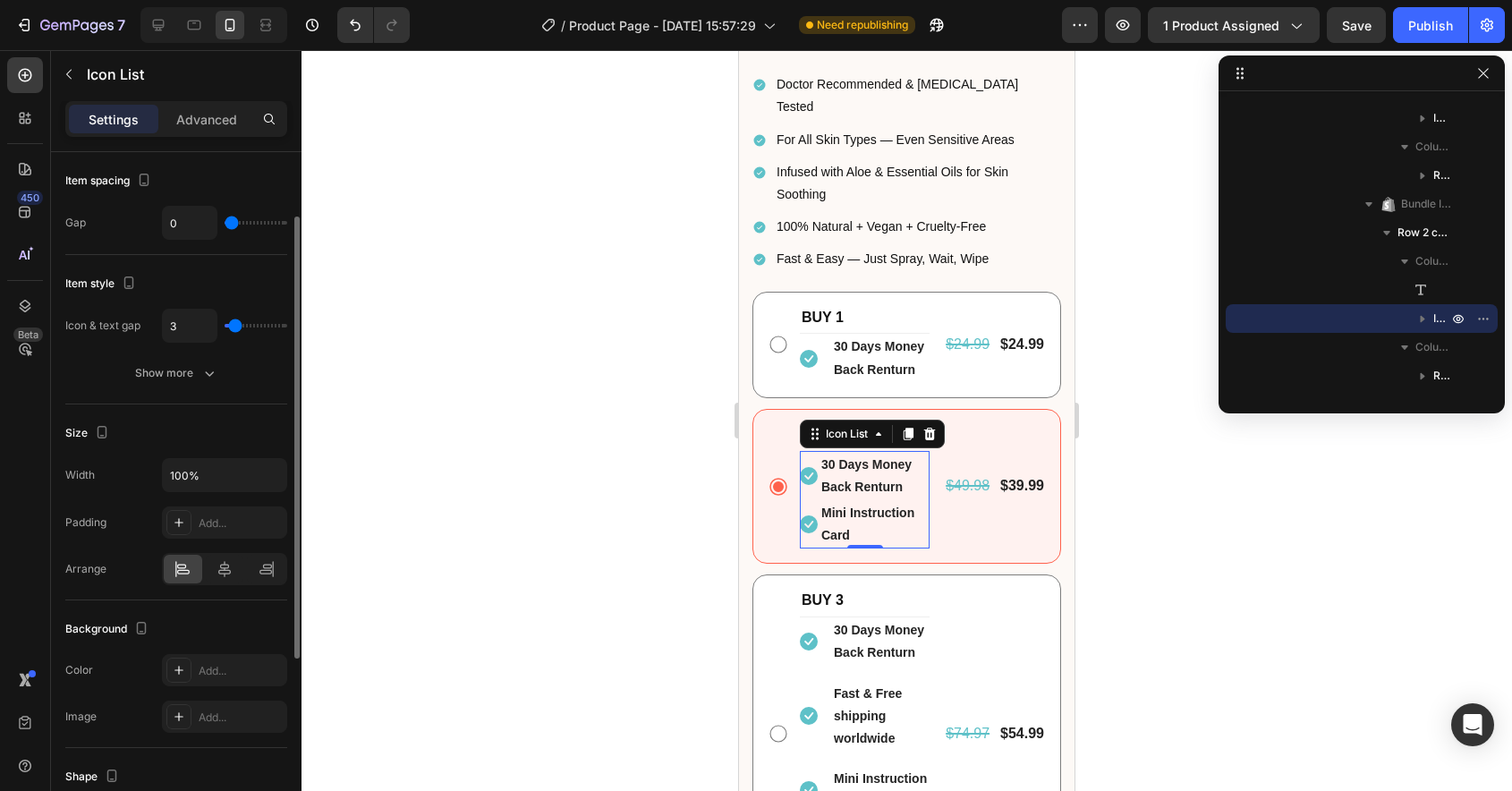
type input "4"
type input "5"
type input "4"
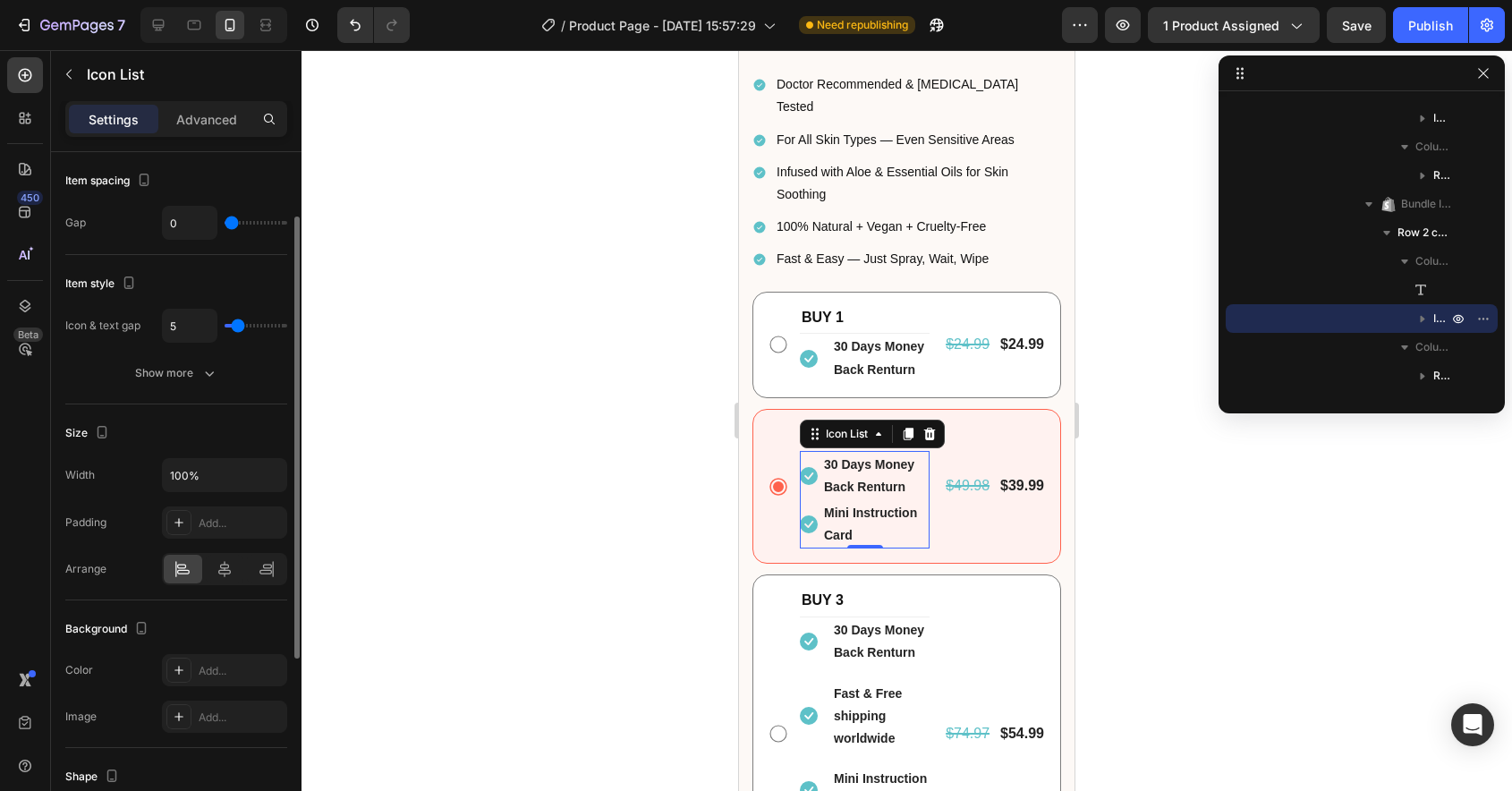
type input "4"
type input "3"
type input "2"
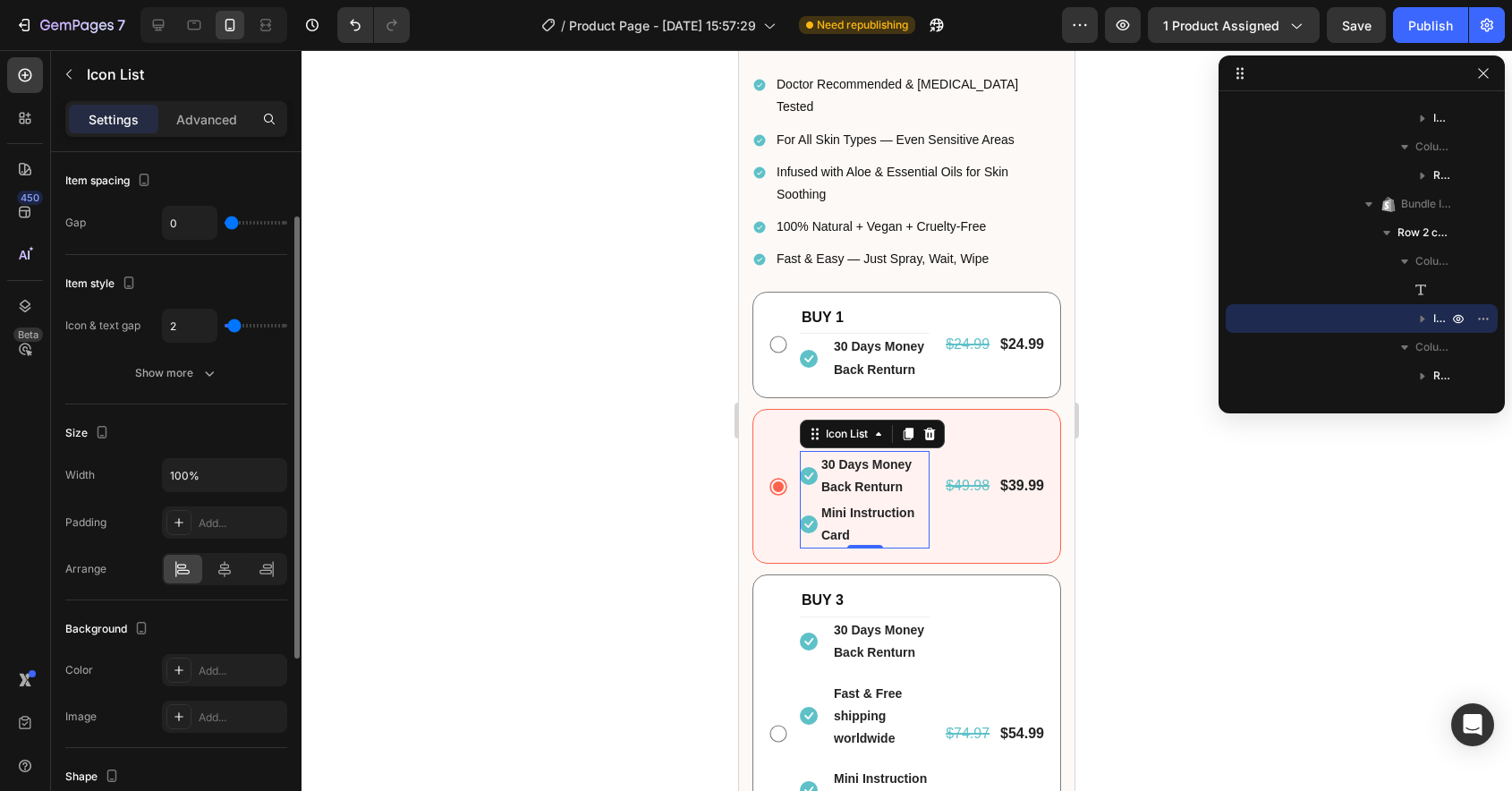
type input "3"
type input "4"
drag, startPoint x: 250, startPoint y: 327, endPoint x: 235, endPoint y: 327, distance: 15.0
type input "4"
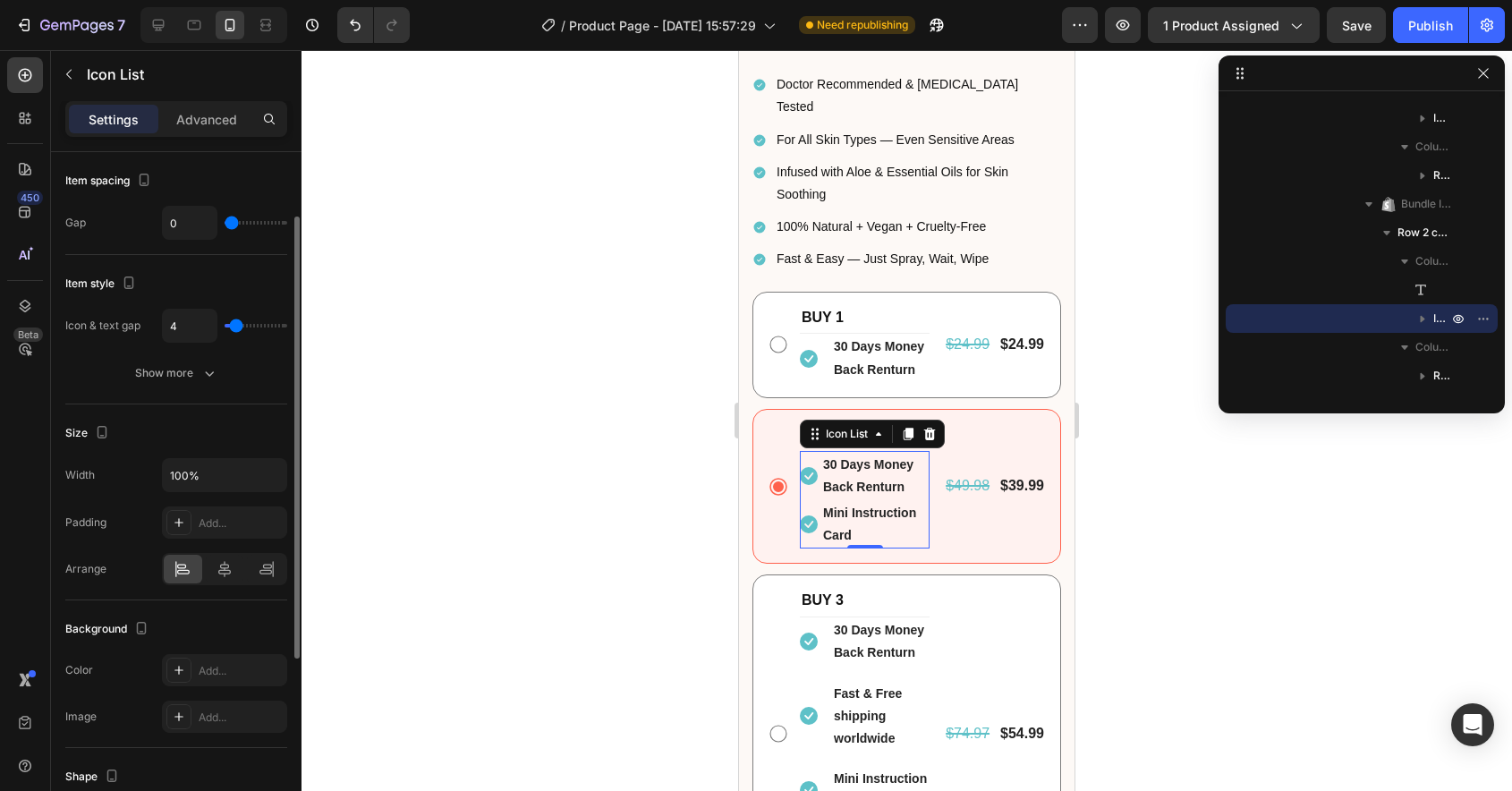
click at [235, 327] on input "range" at bounding box center [256, 326] width 63 height 4
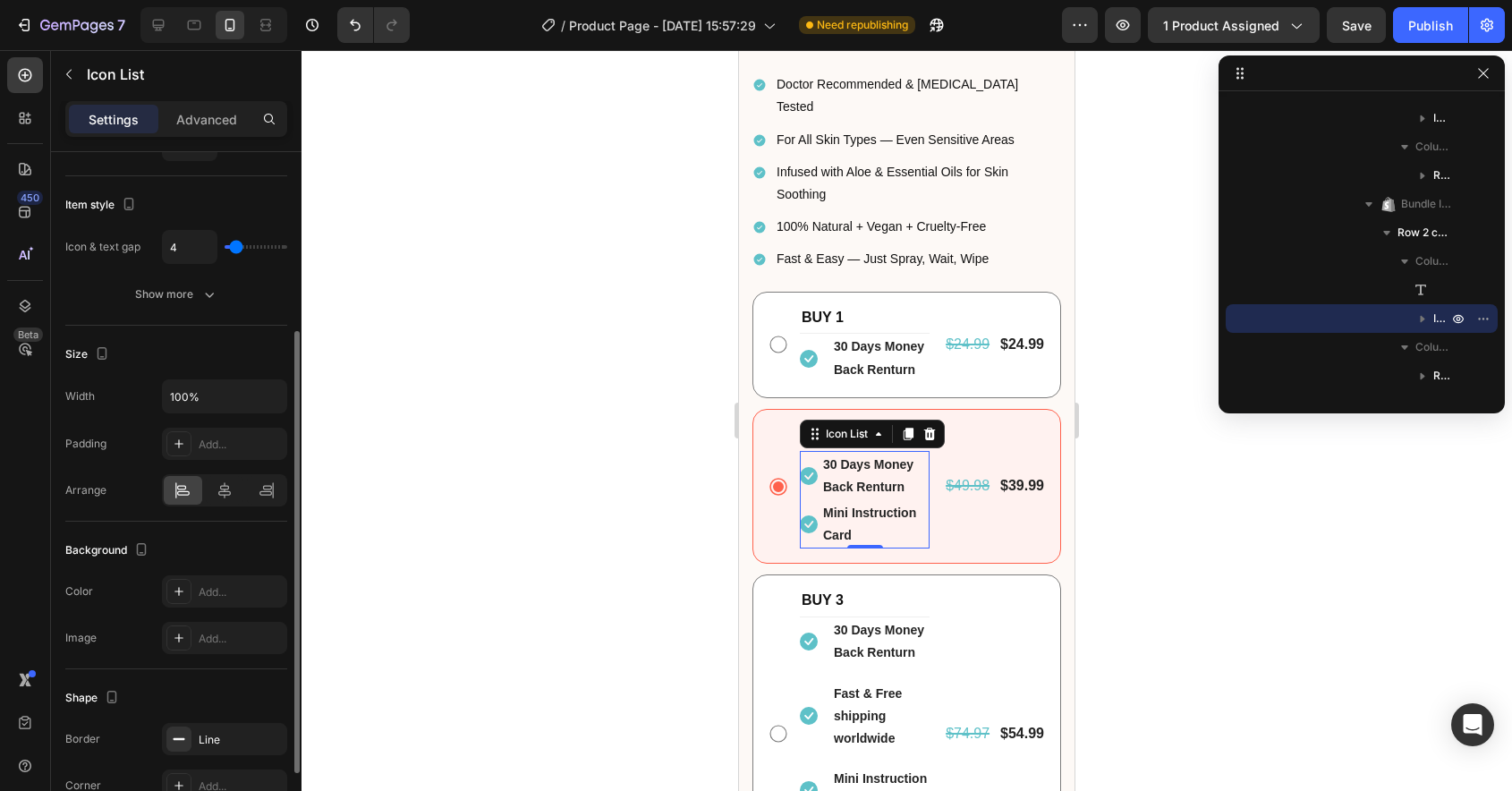
scroll to position [249, 0]
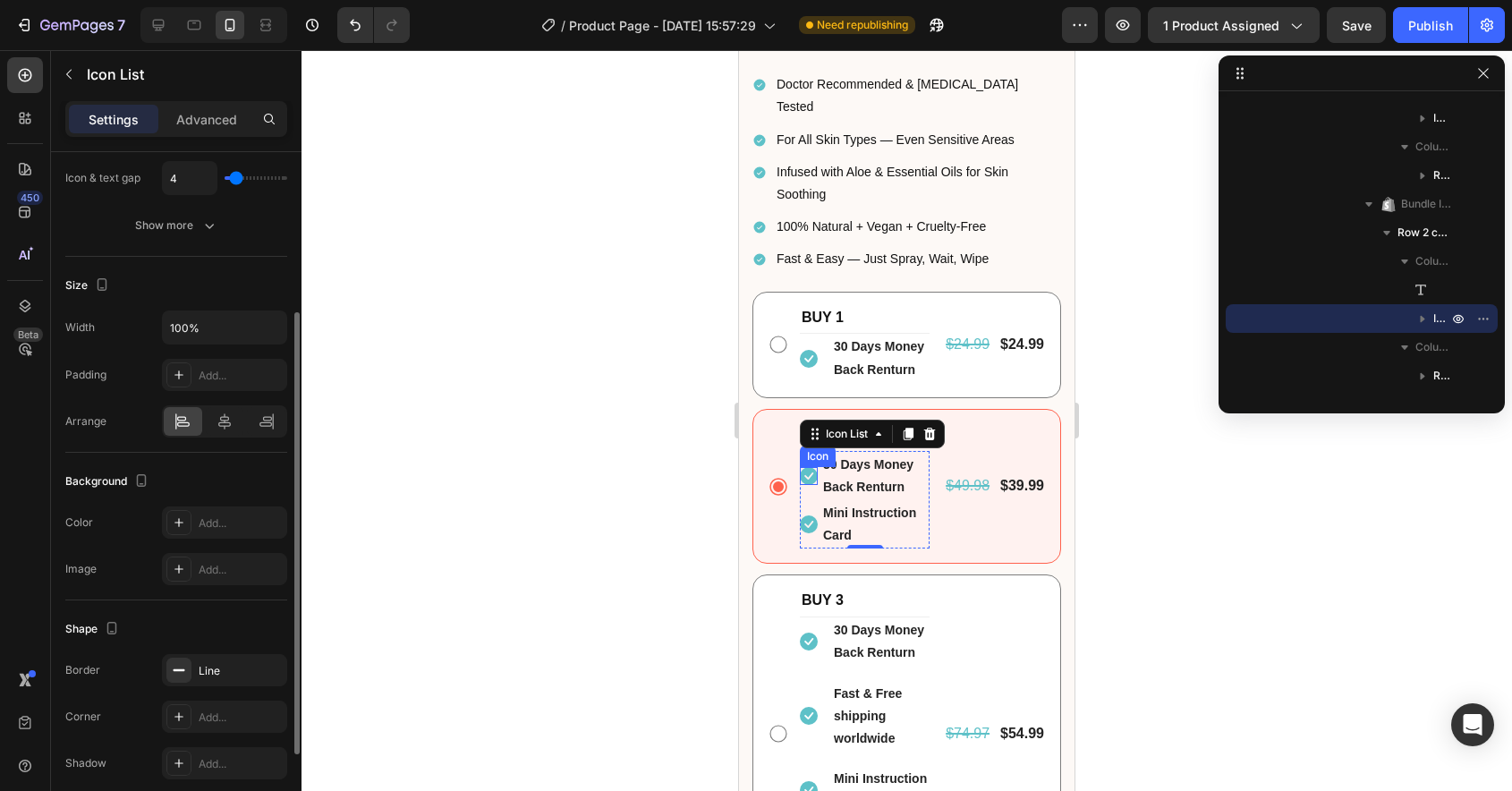
click at [812, 467] on icon at bounding box center [809, 476] width 18 height 18
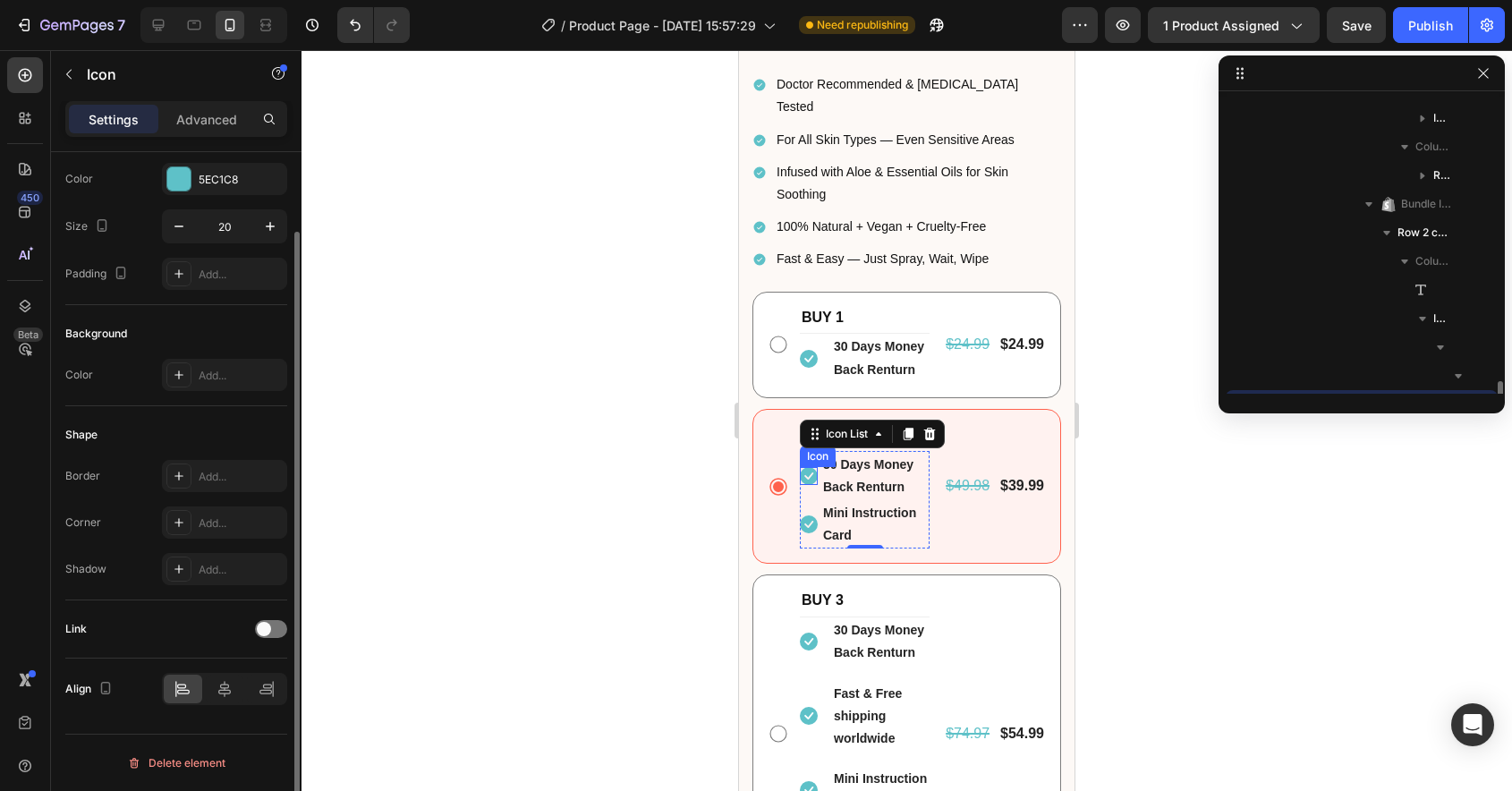
scroll to position [0, 0]
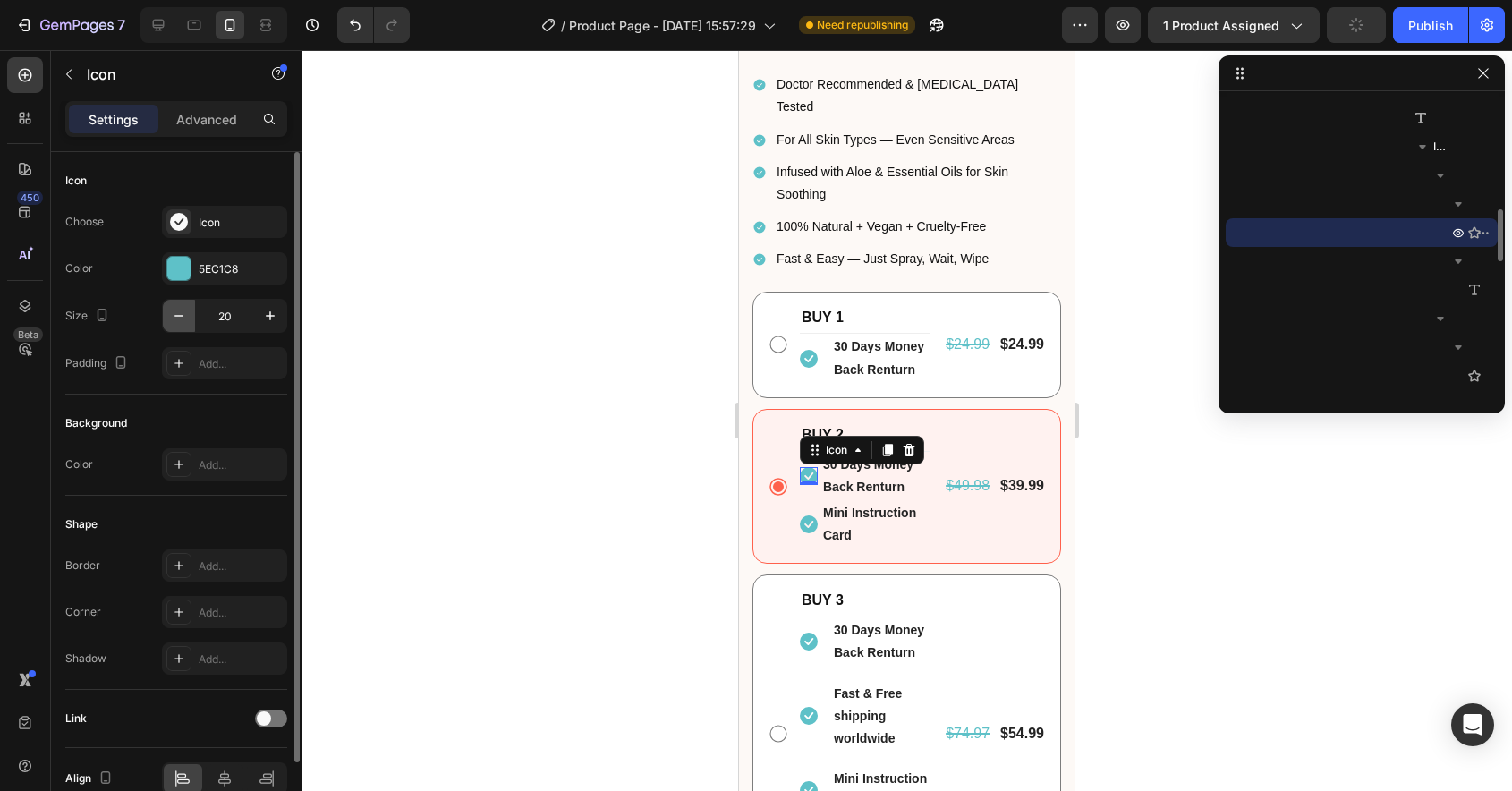
click at [170, 307] on icon "button" at bounding box center [179, 316] width 18 height 18
type input "16"
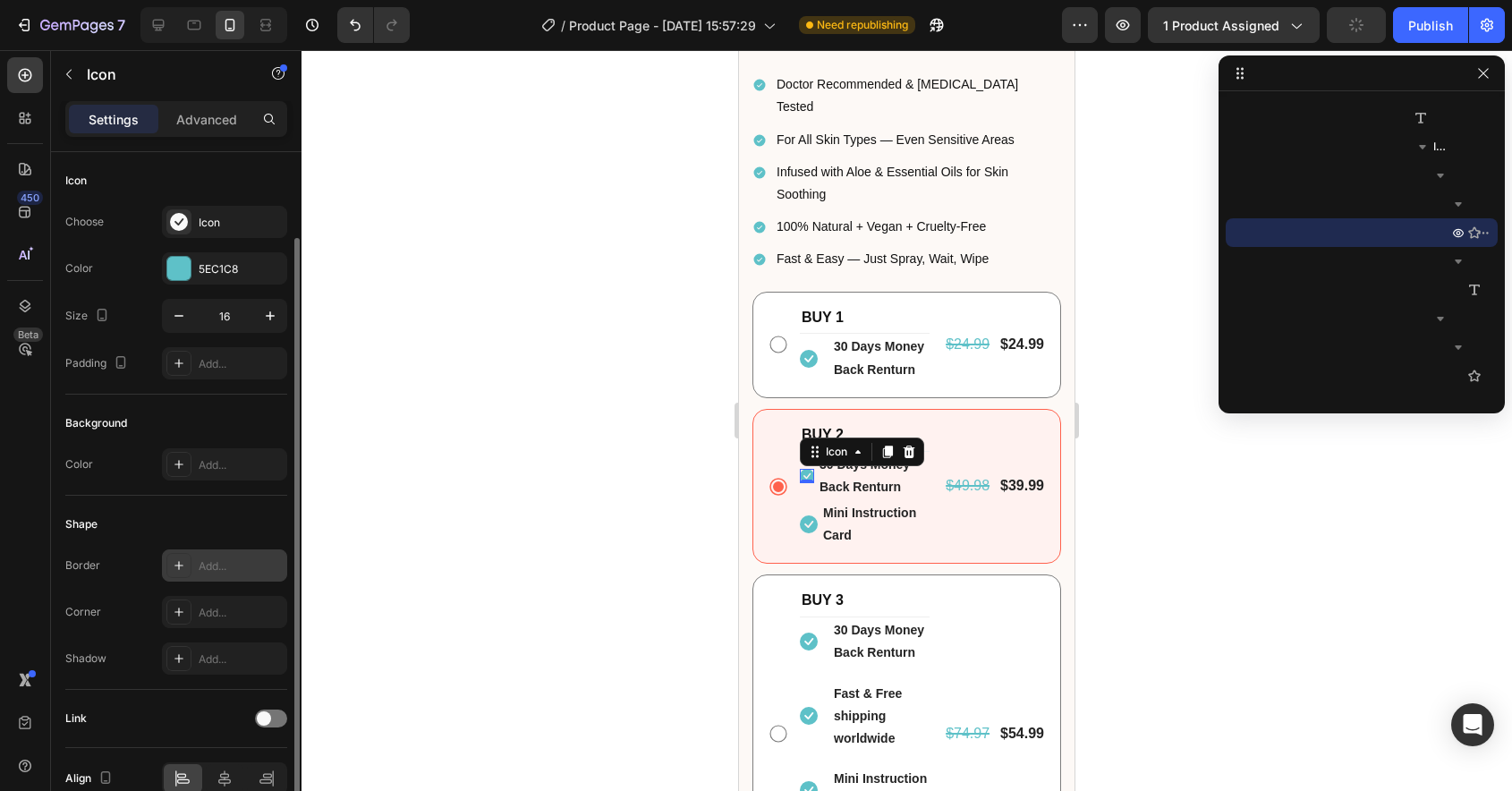
scroll to position [89, 0]
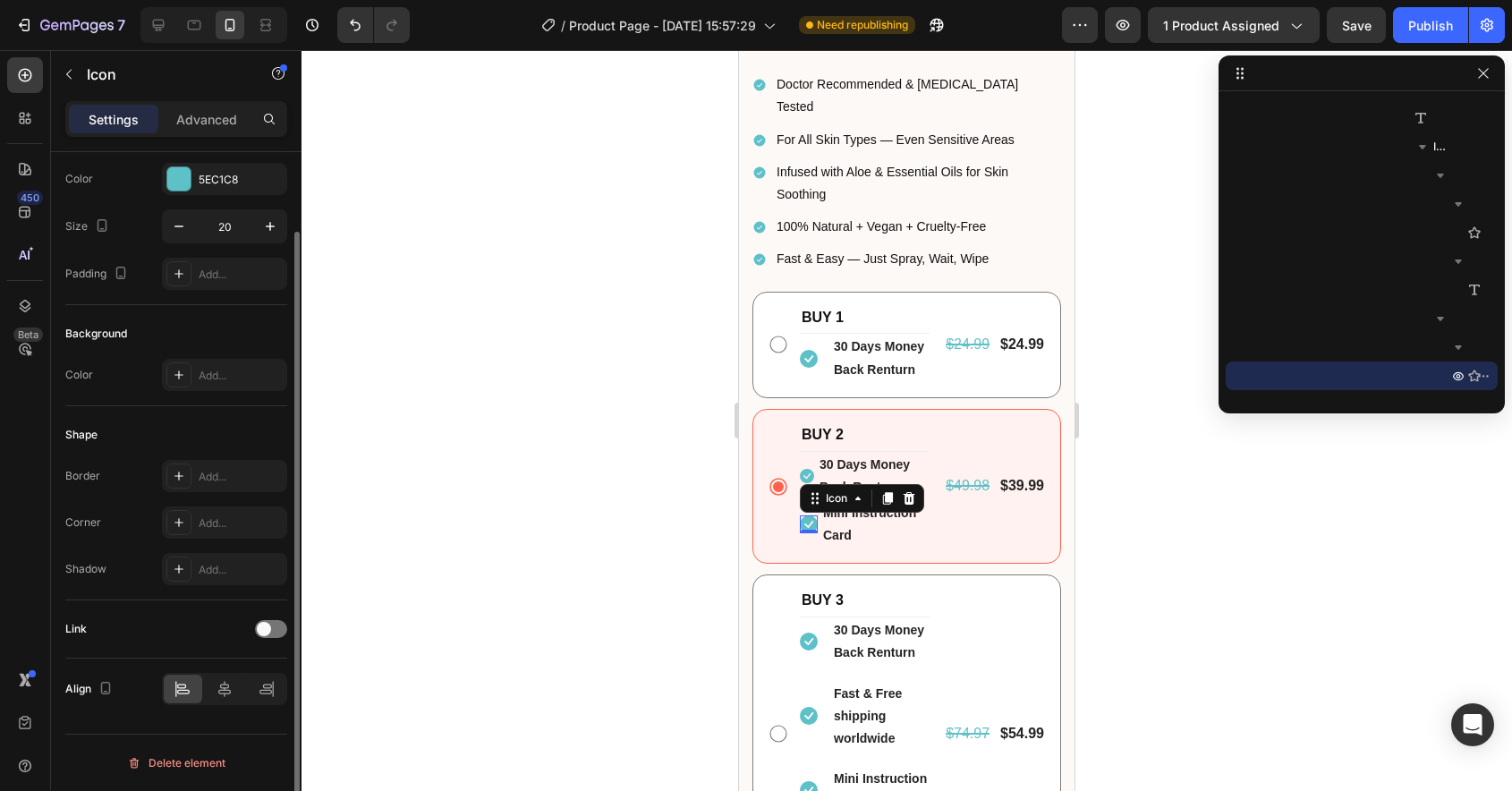
click at [815, 515] on div "Icon 0" at bounding box center [809, 524] width 18 height 18
click at [175, 225] on icon "button" at bounding box center [179, 226] width 18 height 18
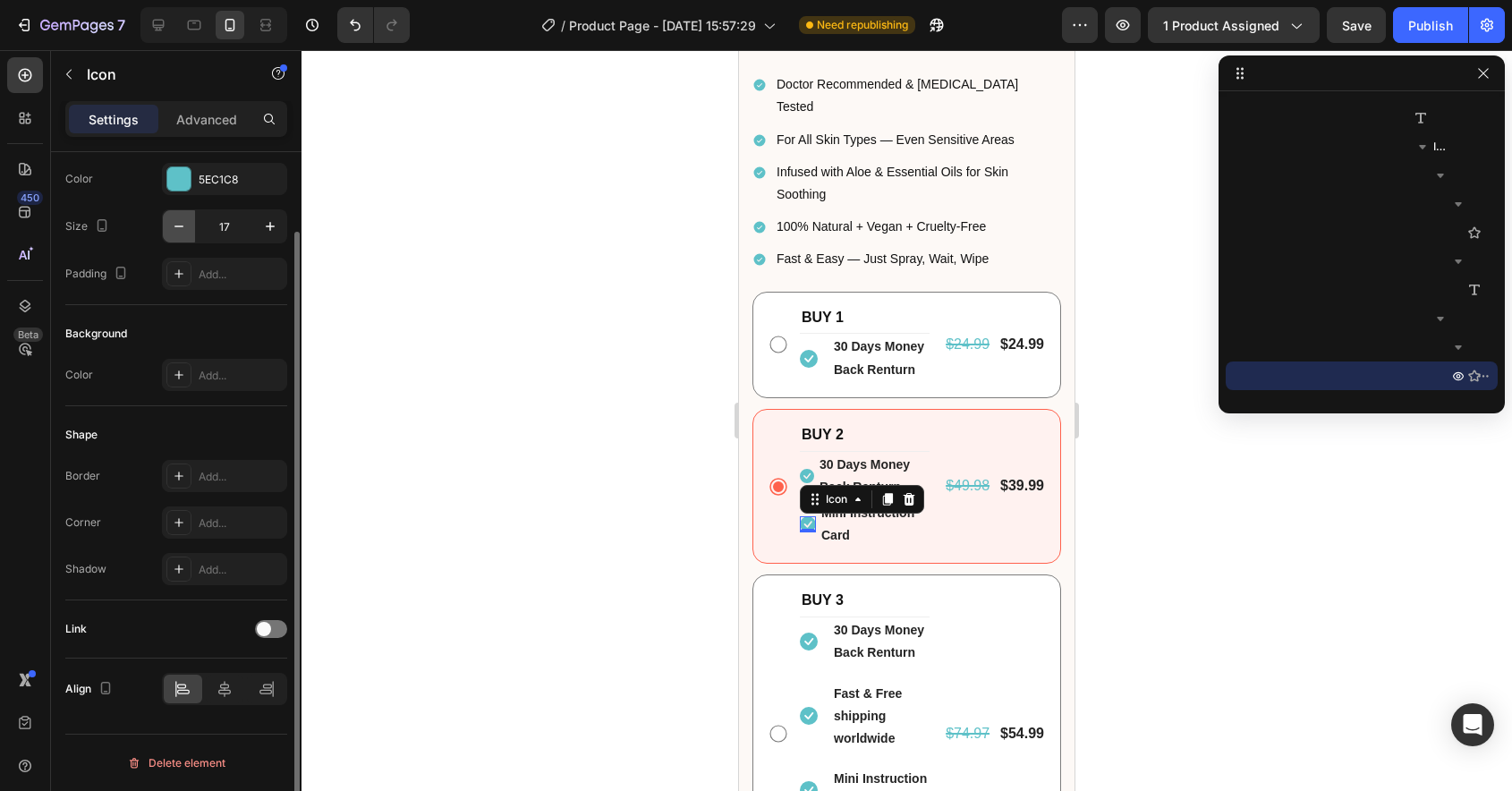
type input "16"
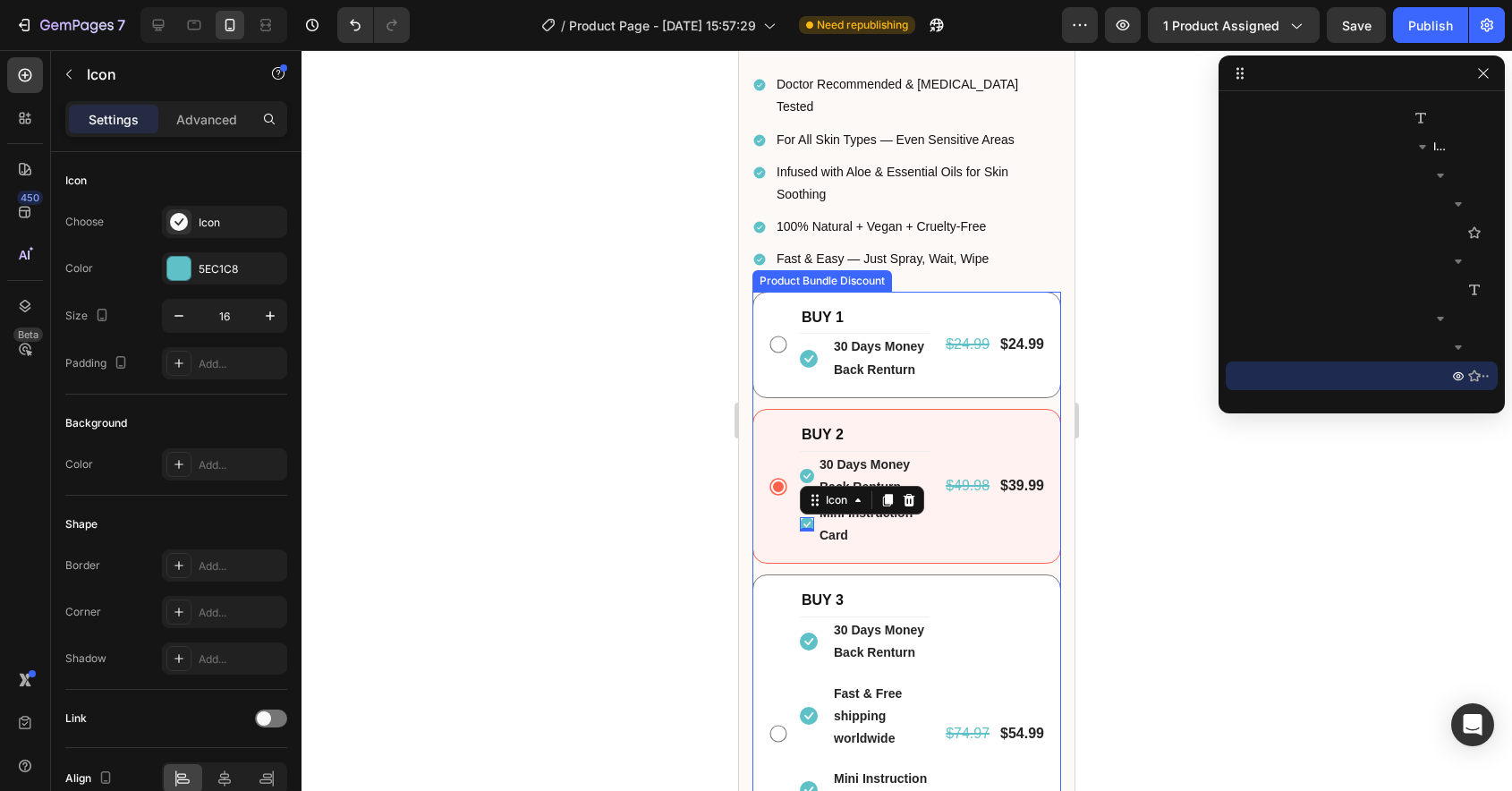
click at [791, 428] on div "BUY 2 Text Block Icon 30 Days Money Back Renturn Text block Icon 0 Mini Instruc…" at bounding box center [906, 487] width 278 height 125
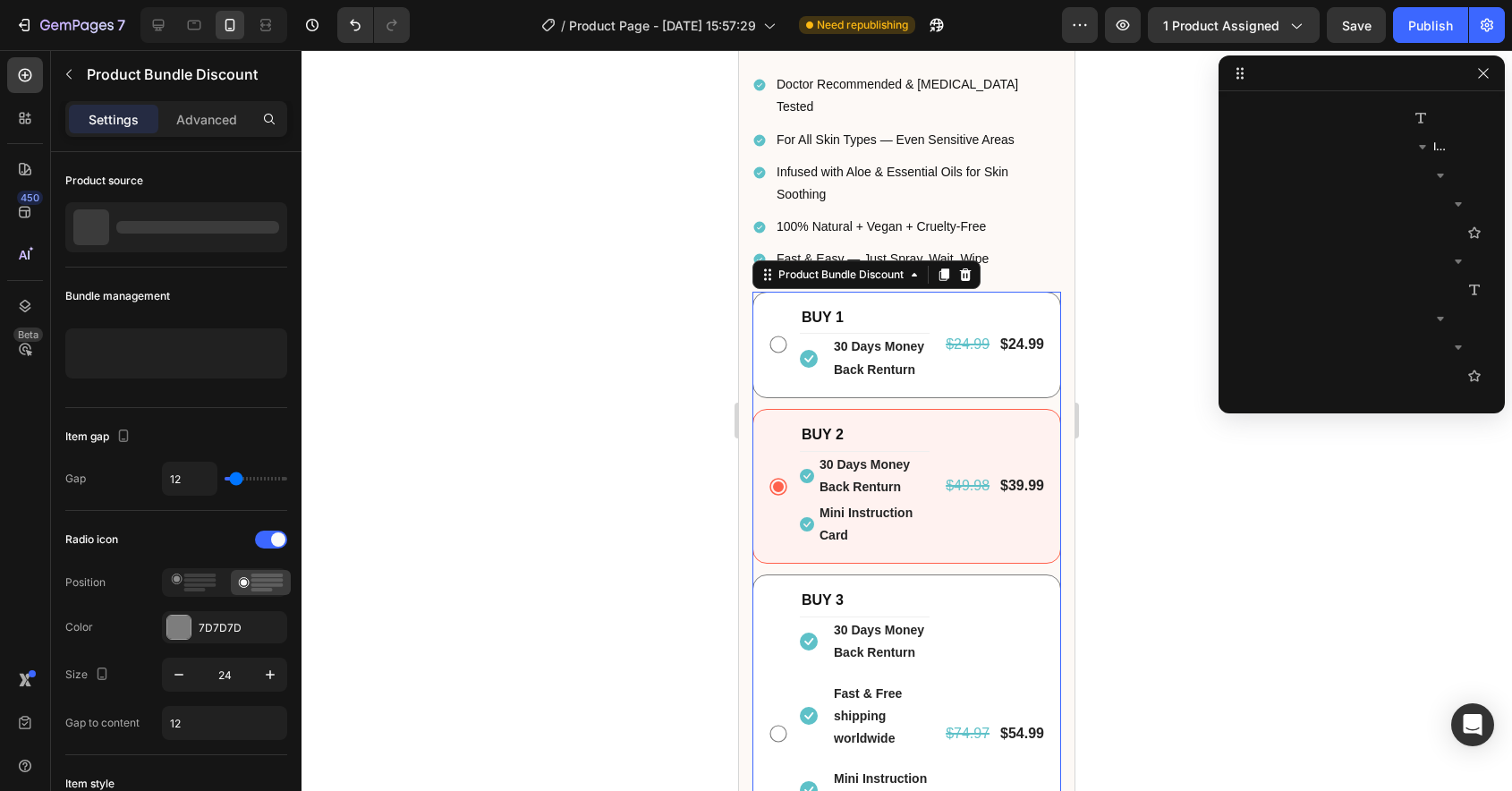
scroll to position [195, 0]
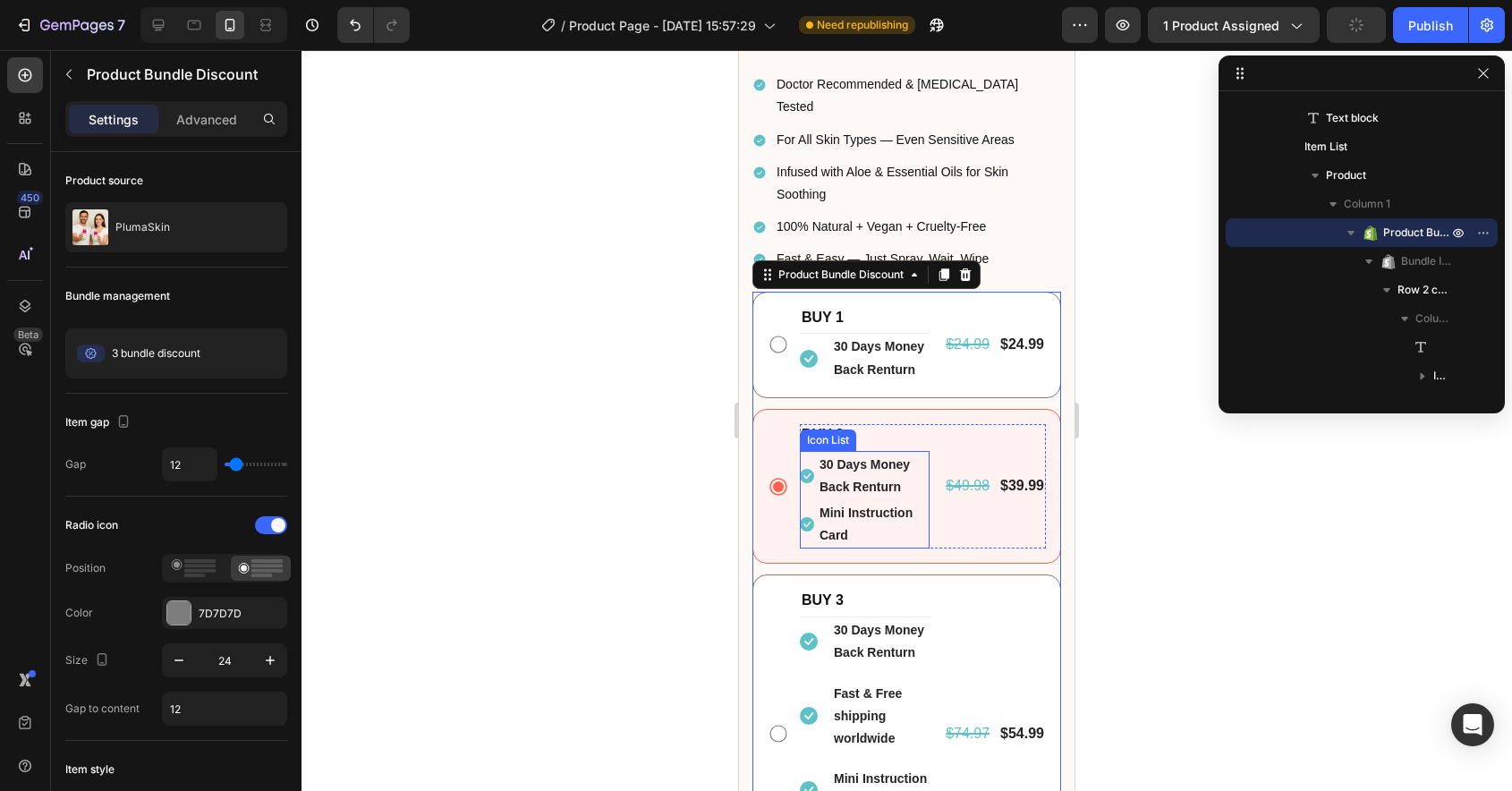
click at [811, 500] on li "Icon Mini Instruction Card Text block" at bounding box center [864, 524] width 130 height 48
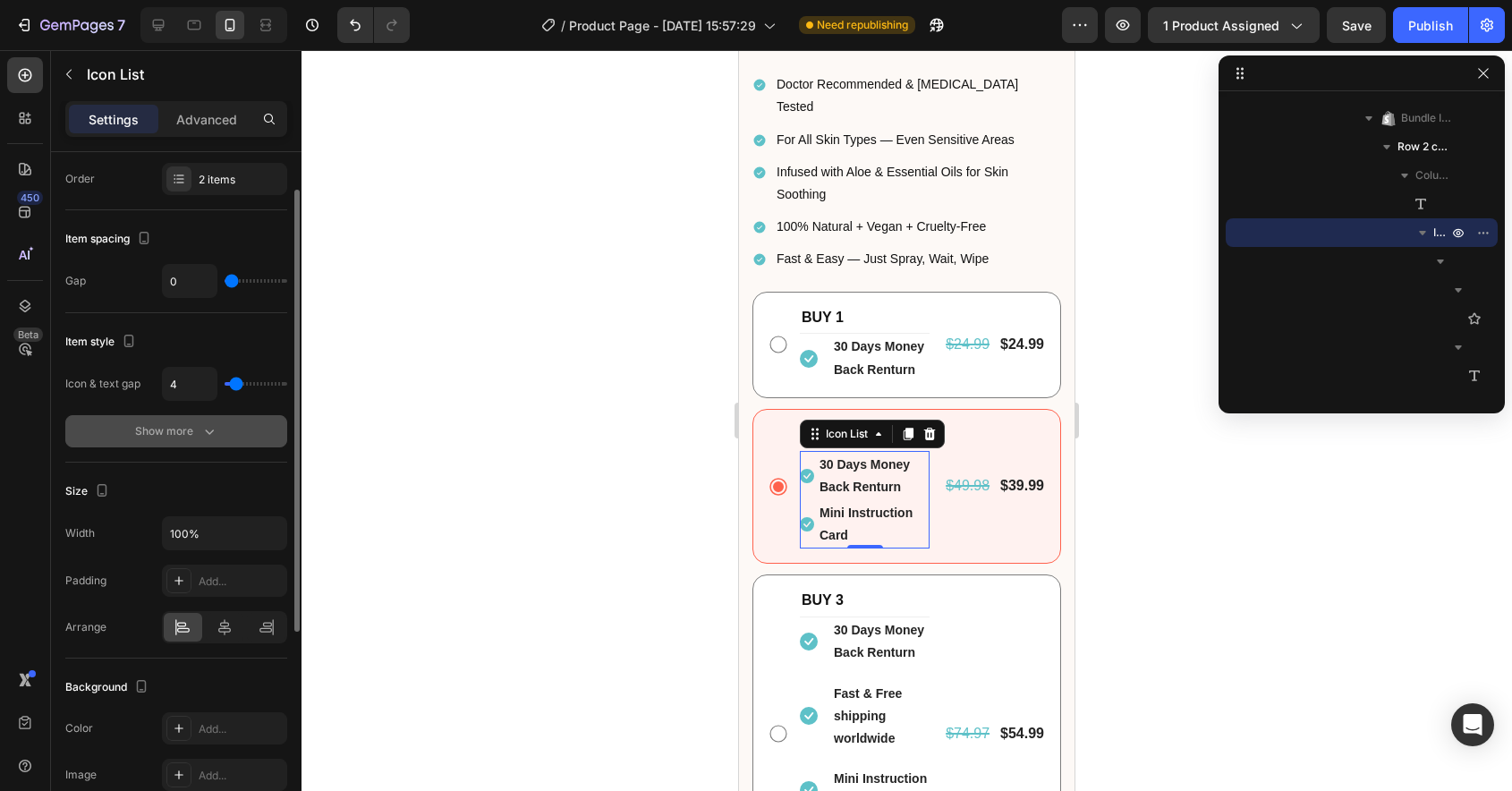
scroll to position [49, 0]
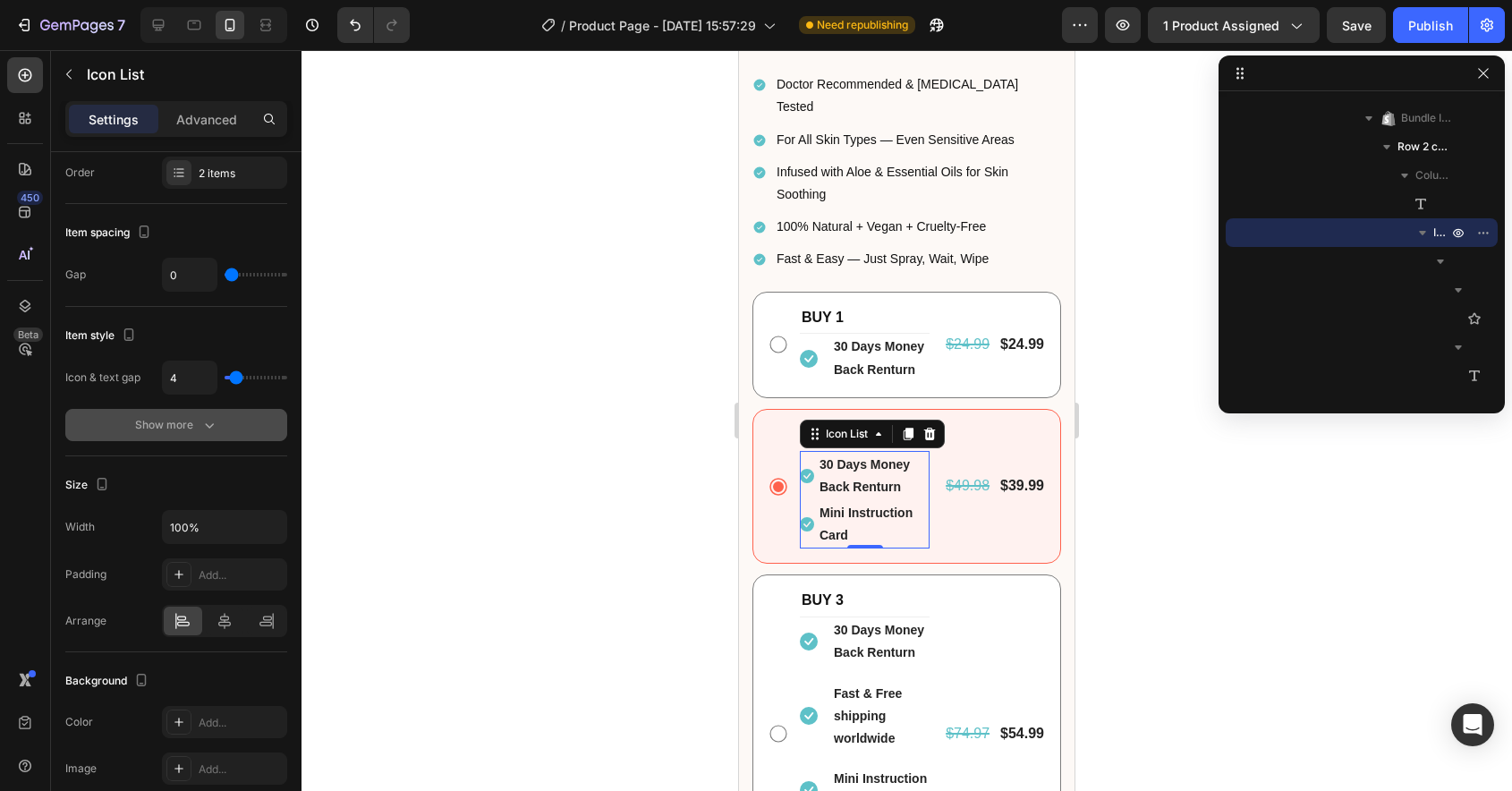
click at [194, 430] on div "Show more" at bounding box center [176, 425] width 83 height 18
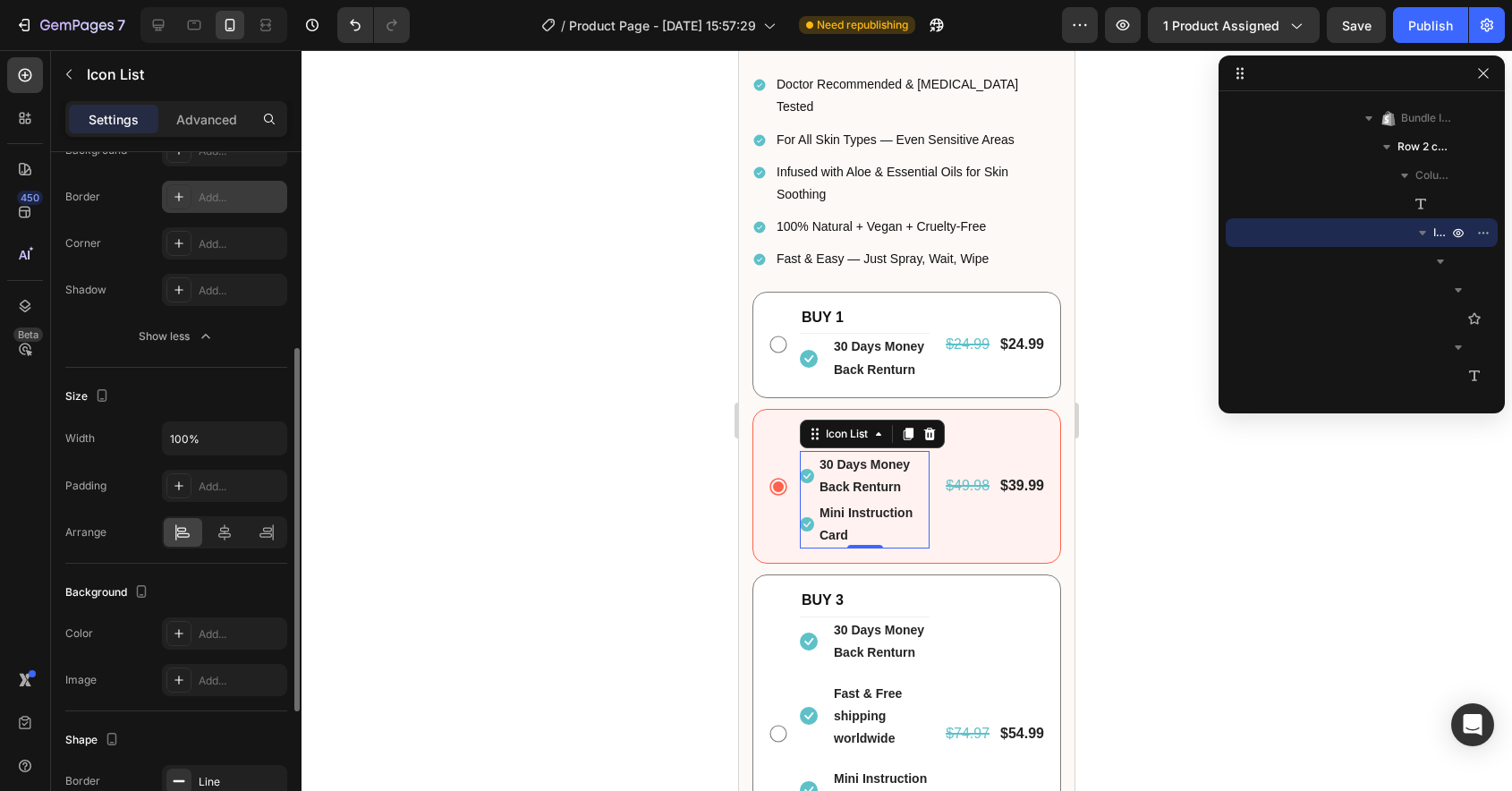
scroll to position [451, 0]
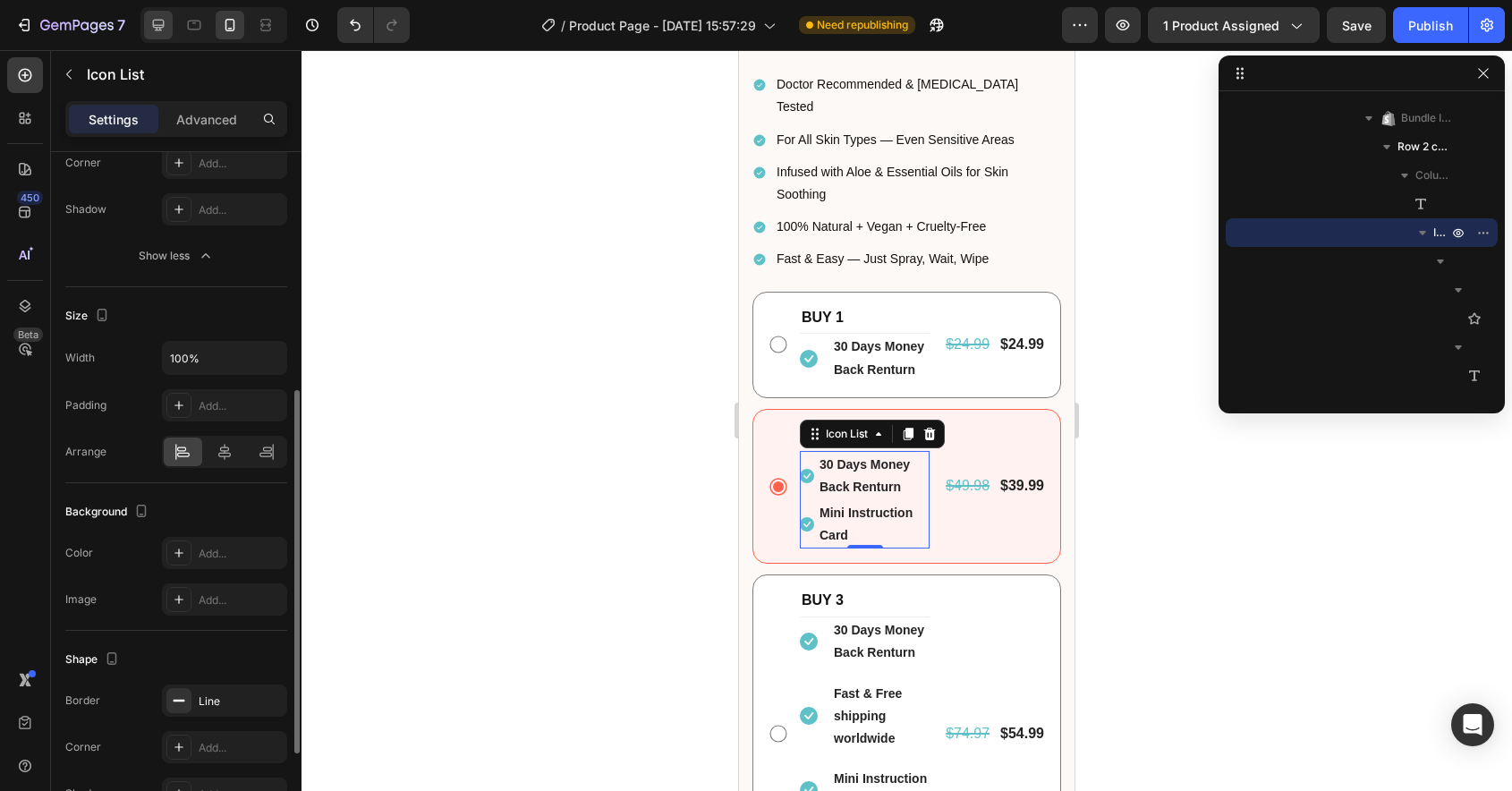
click at [163, 24] on icon at bounding box center [158, 25] width 12 height 12
type input "8"
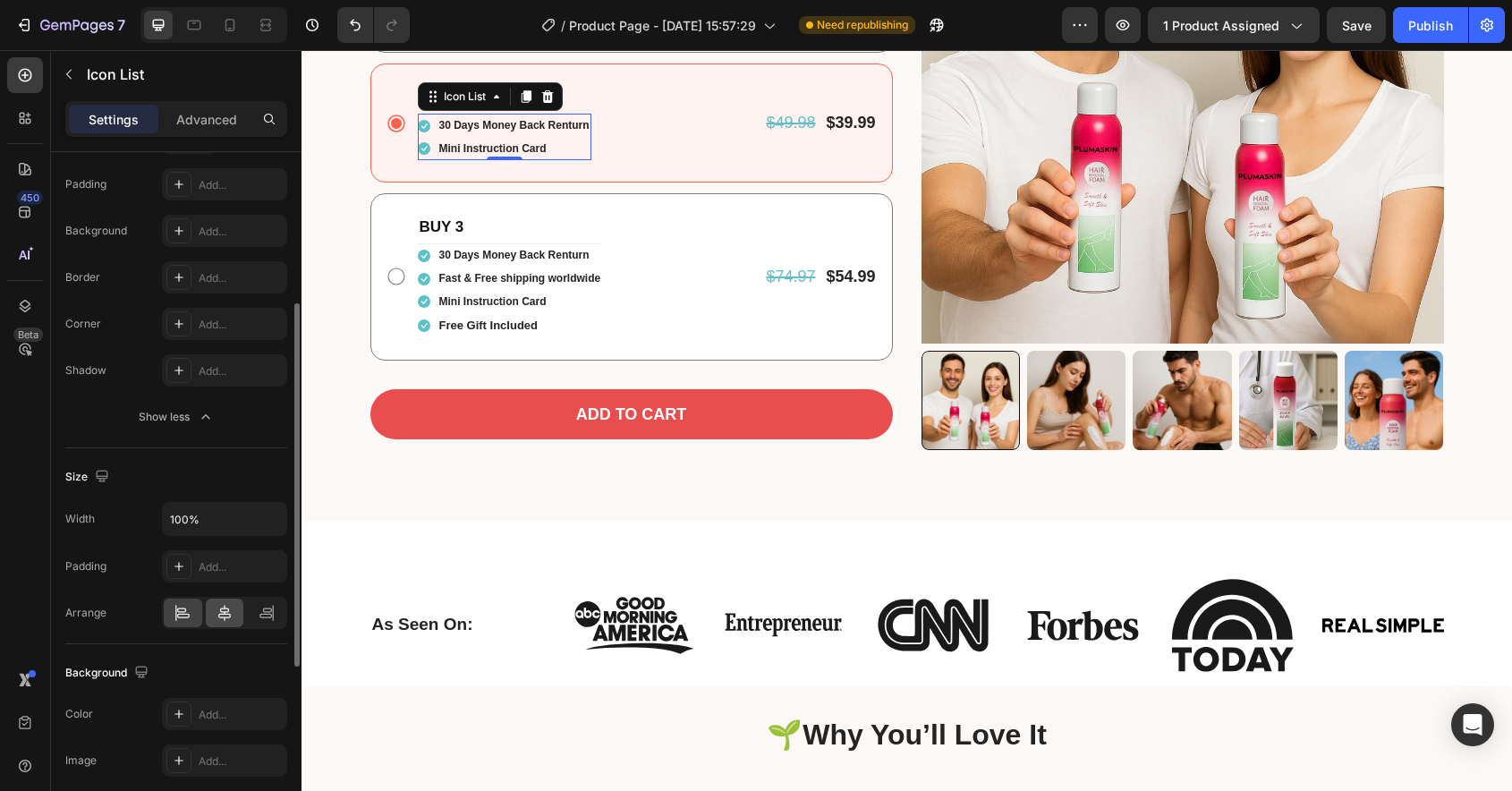
scroll to position [261, 0]
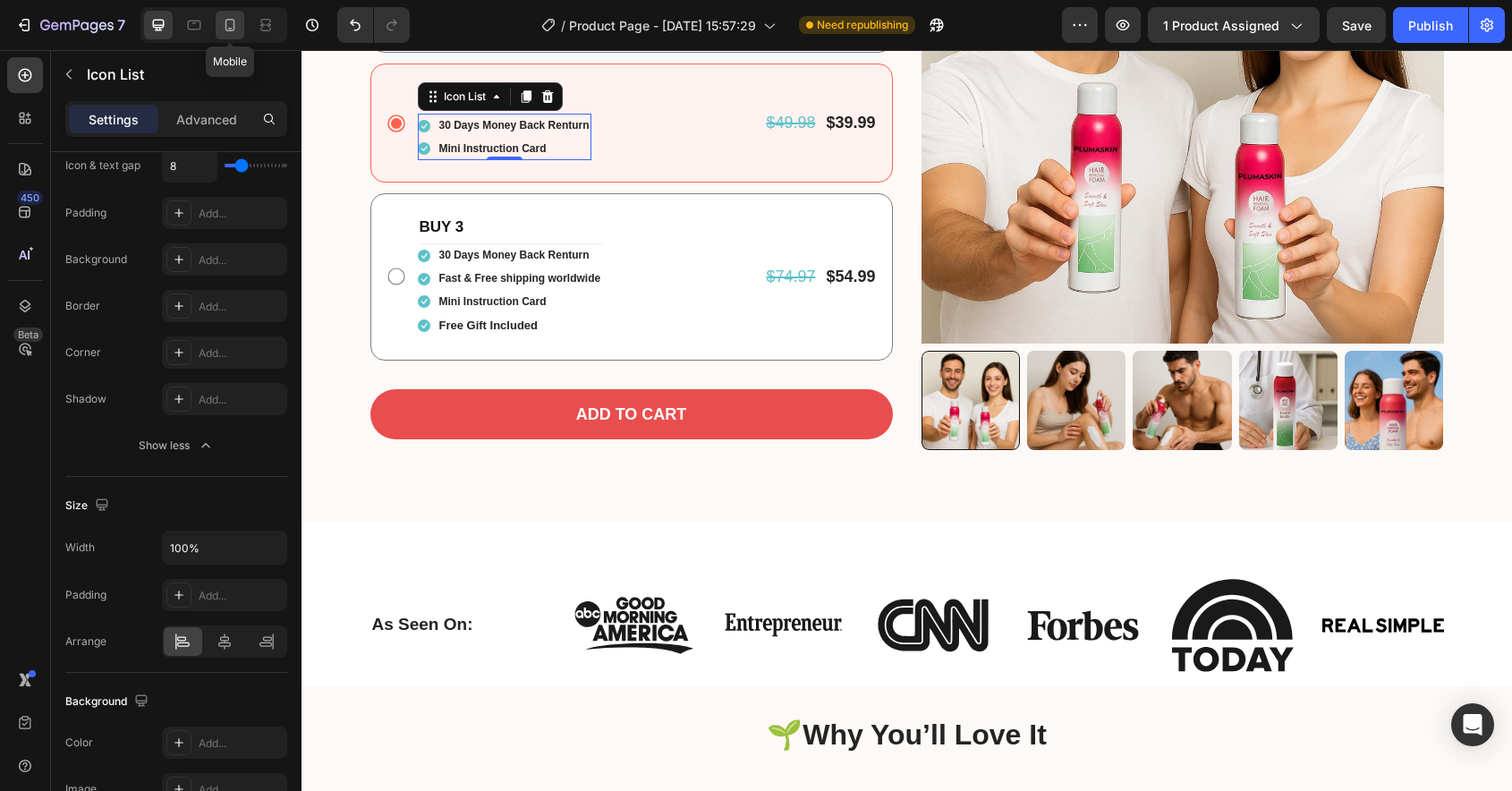
click at [230, 21] on icon at bounding box center [230, 25] width 18 height 18
type input "4"
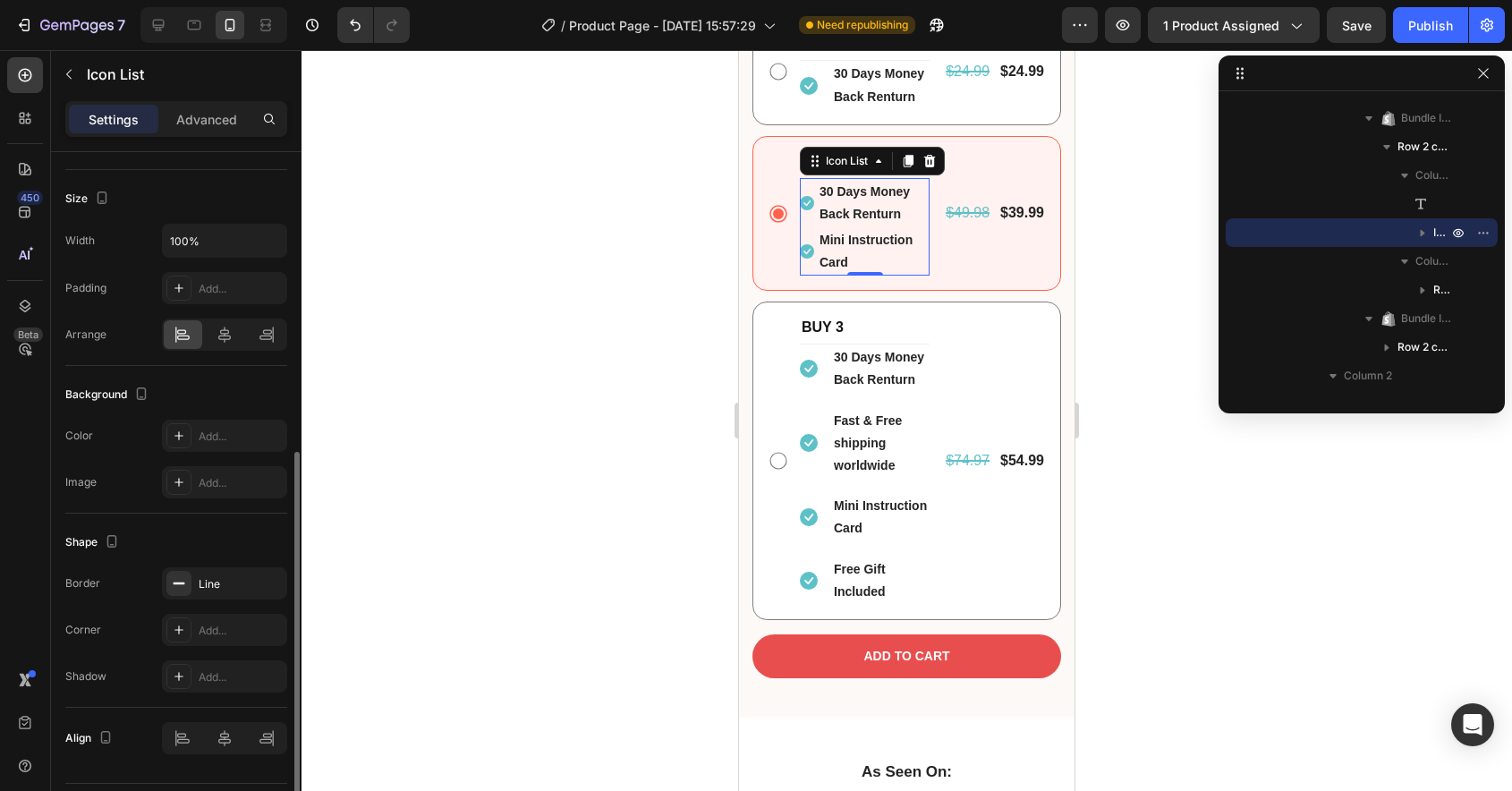
scroll to position [617, 0]
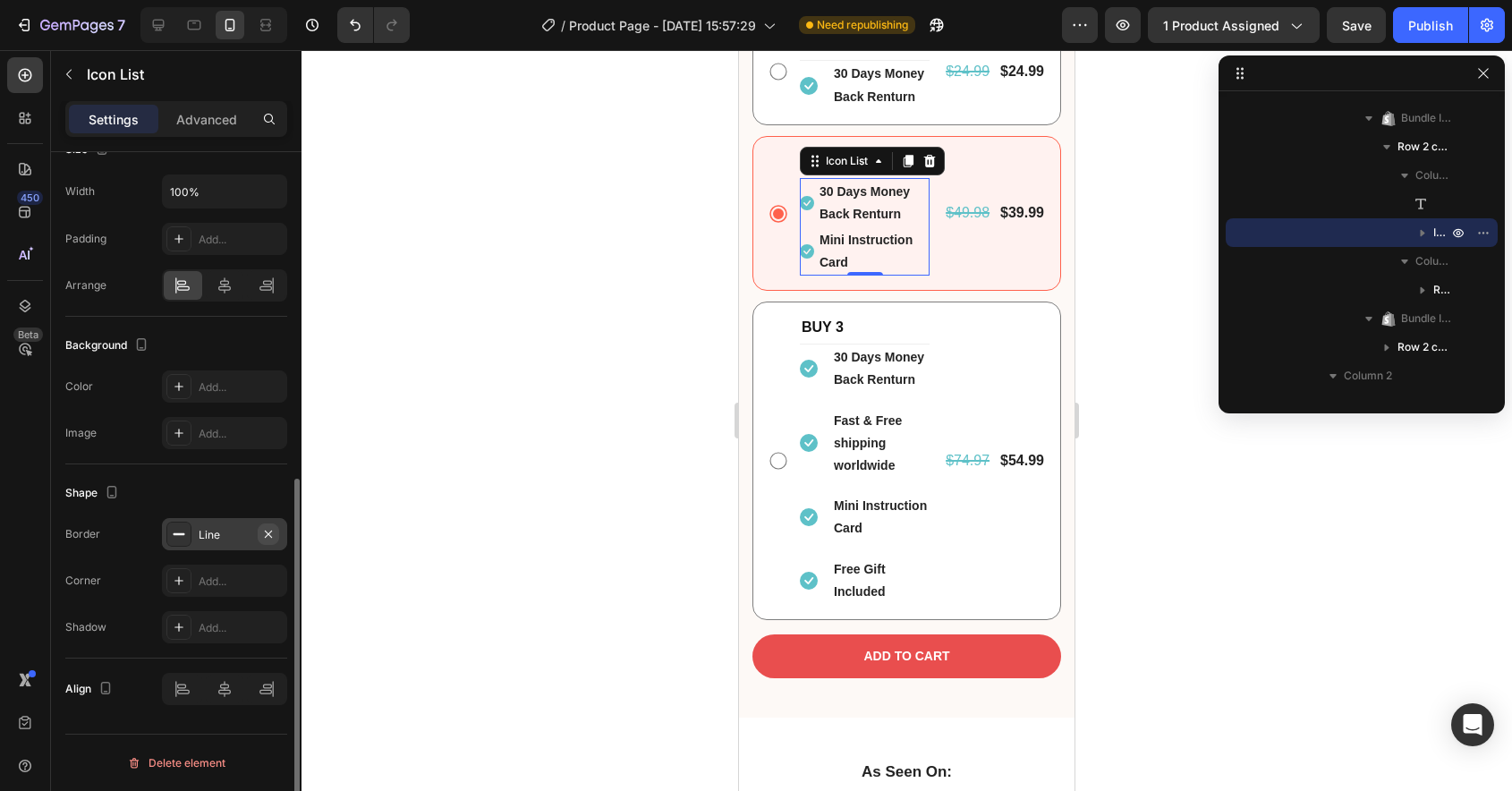
click at [266, 531] on icon "button" at bounding box center [268, 533] width 7 height 7
click at [812, 407] on li "Icon Fast & Free shipping worldwide Text block" at bounding box center [864, 443] width 130 height 72
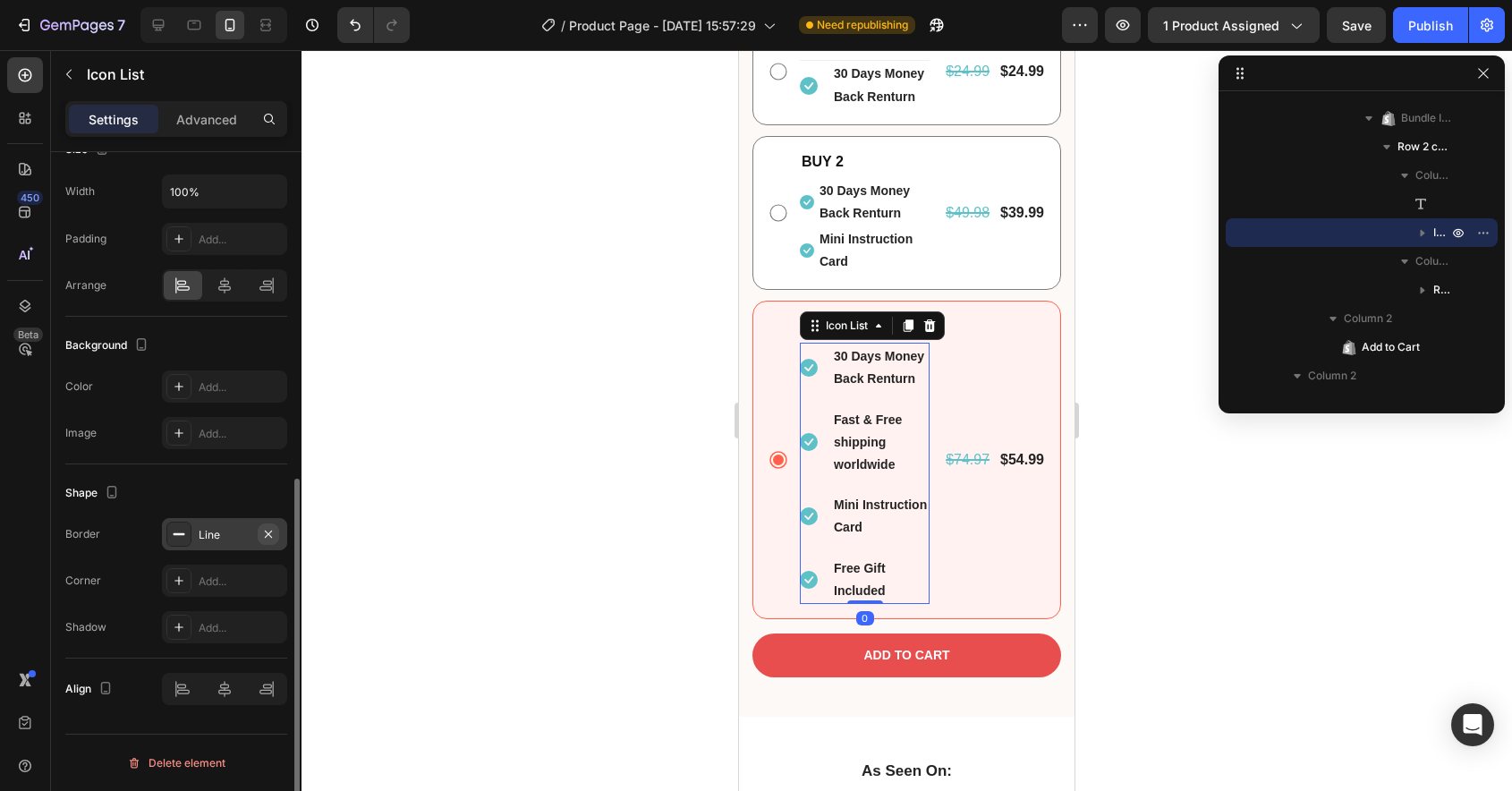
click at [272, 541] on button "button" at bounding box center [268, 534] width 21 height 21
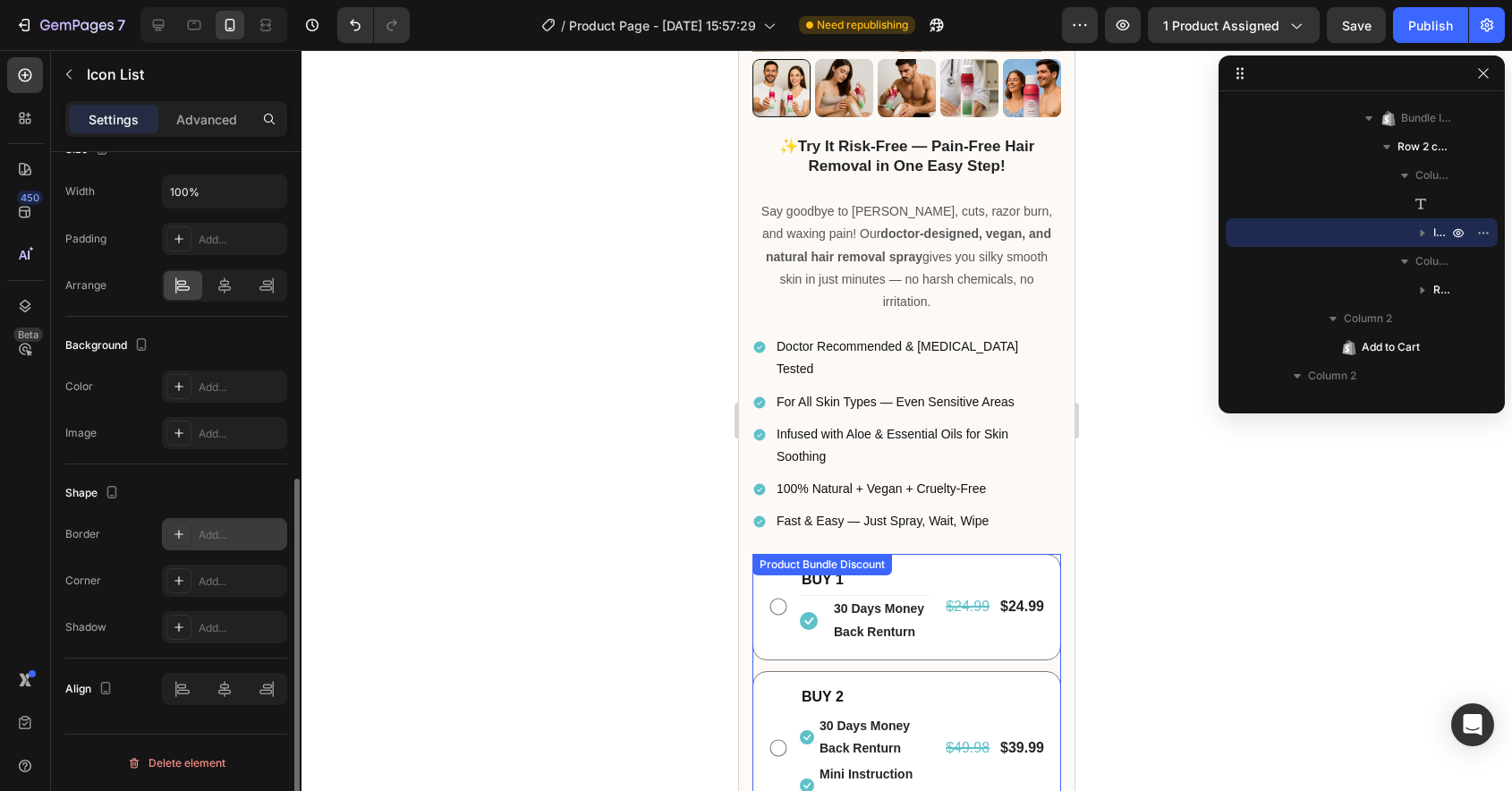
scroll to position [622, 0]
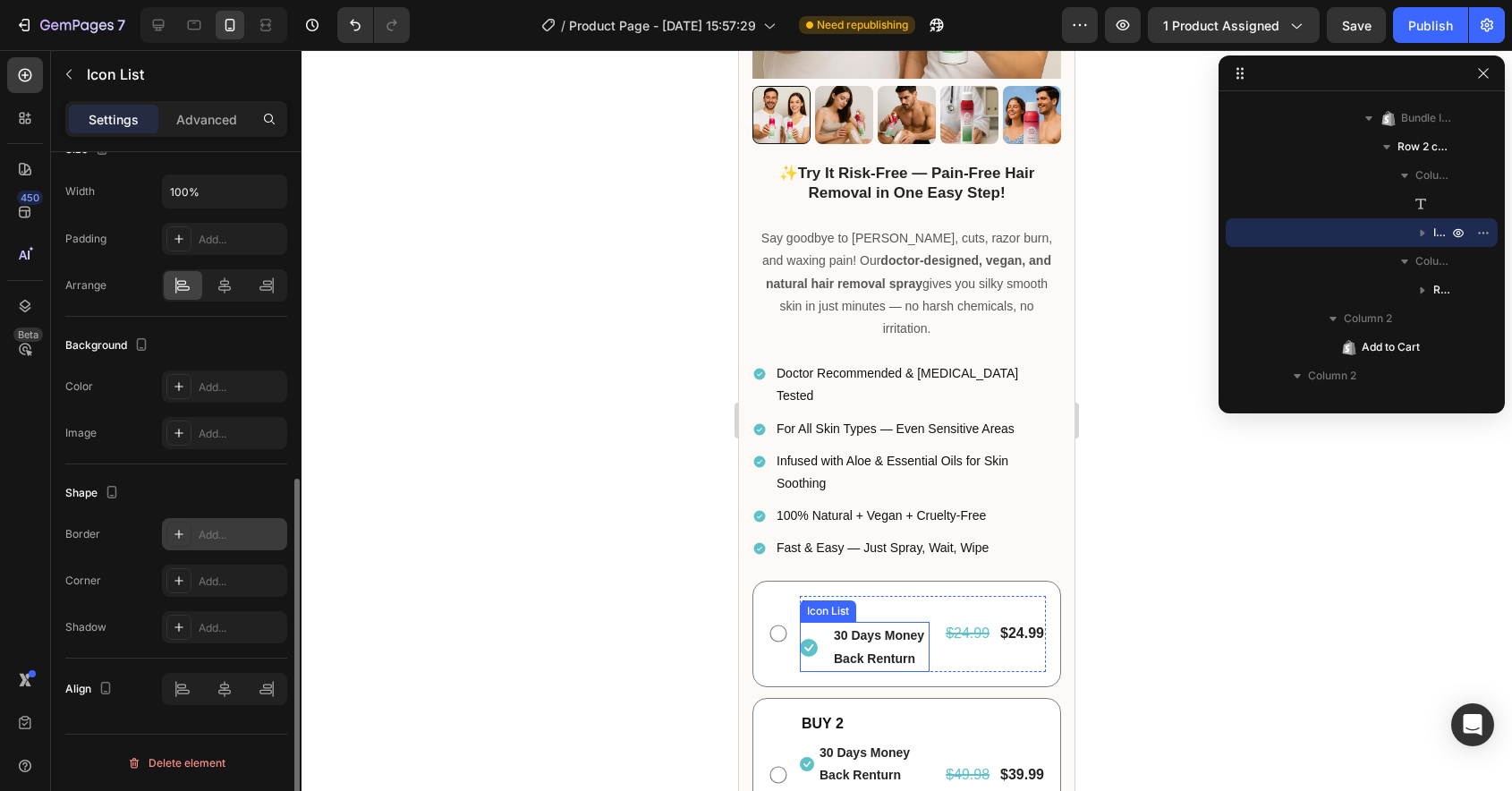
click at [822, 623] on li "Icon 30 Days Money Back Renturn Text block" at bounding box center [864, 647] width 130 height 48
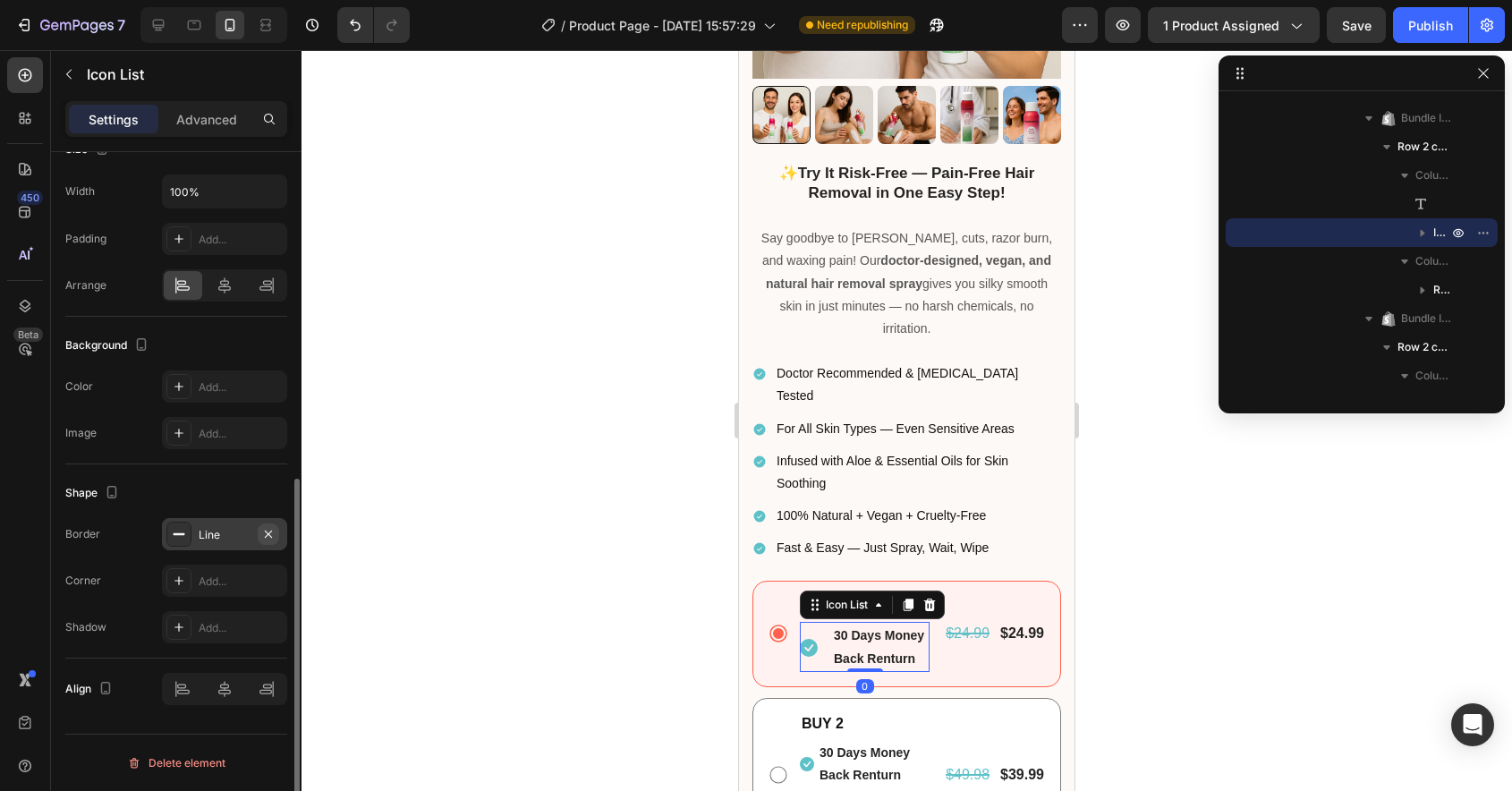
click at [269, 536] on icon "button" at bounding box center [268, 534] width 14 height 14
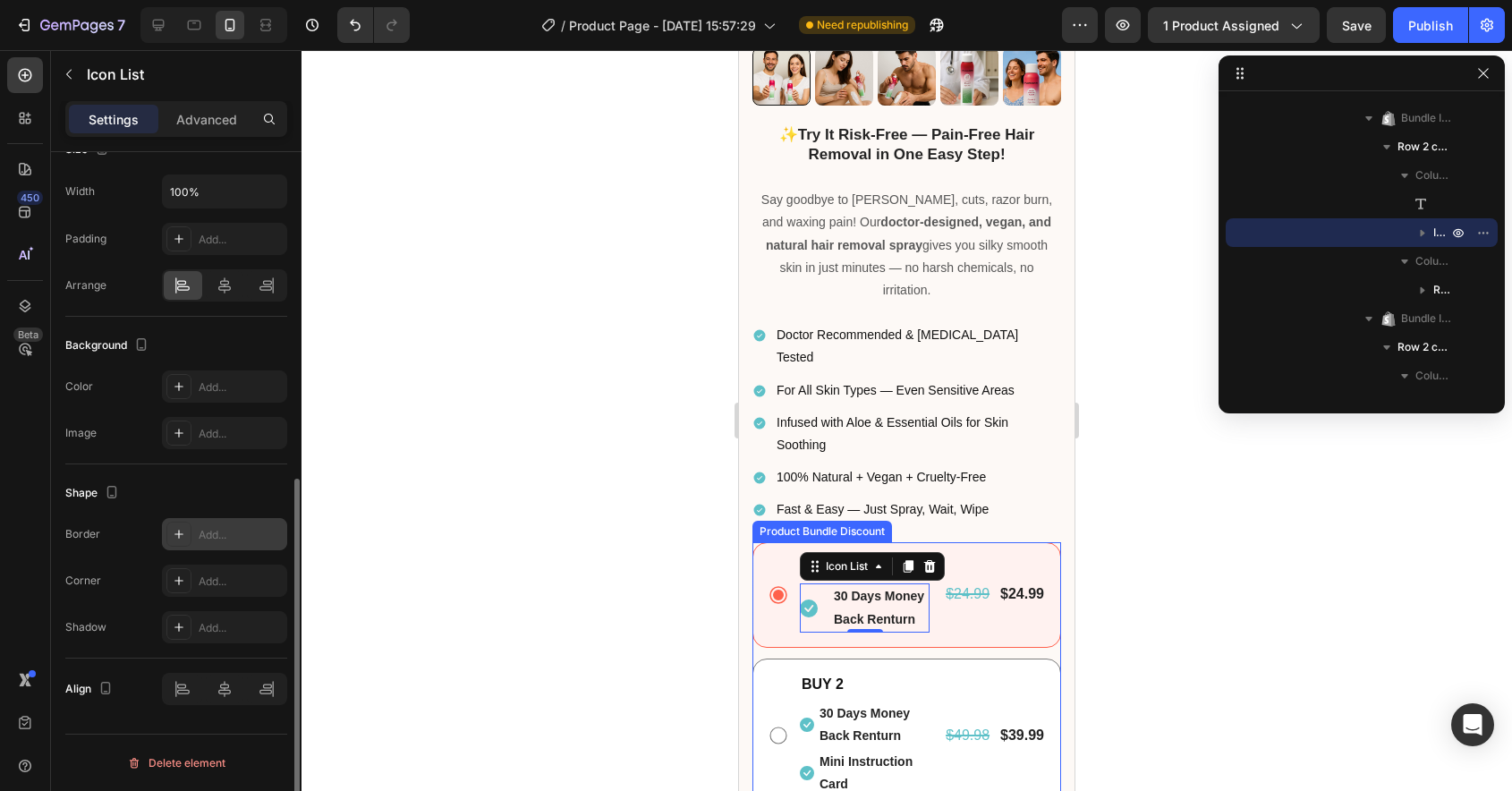
scroll to position [670, 0]
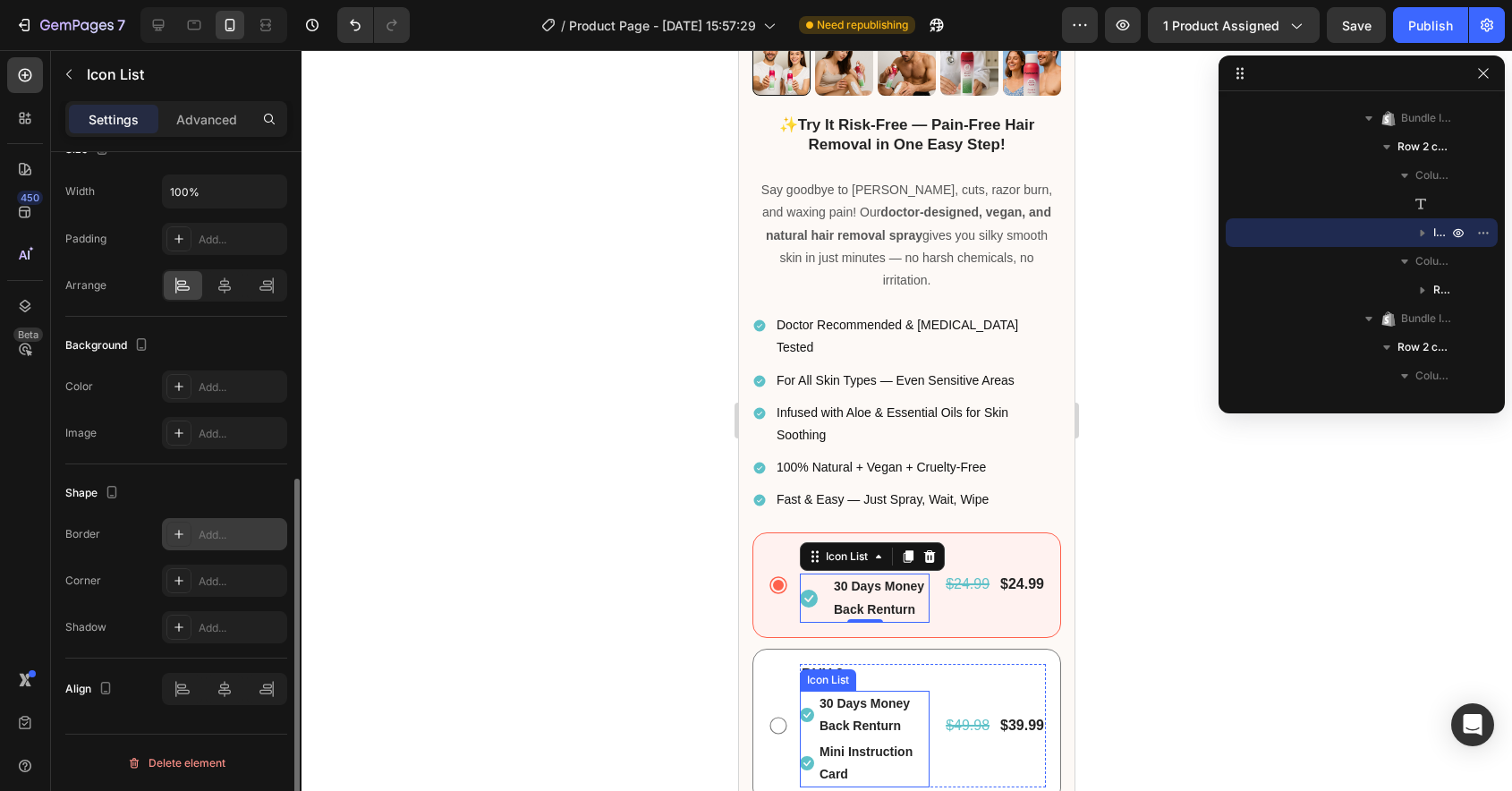
click at [811, 739] on li "Icon Mini Instruction Card Text block" at bounding box center [864, 763] width 130 height 48
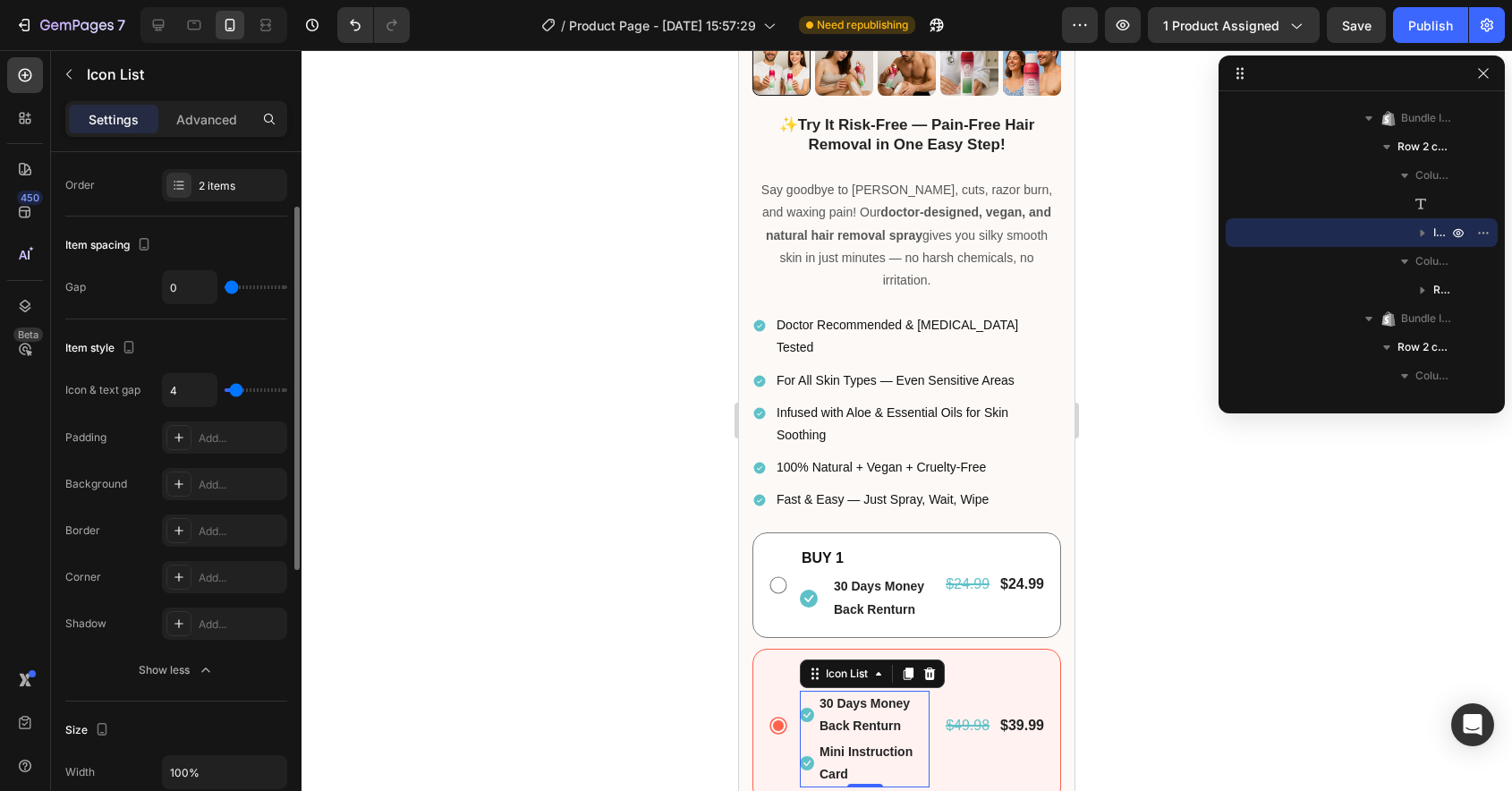
scroll to position [0, 0]
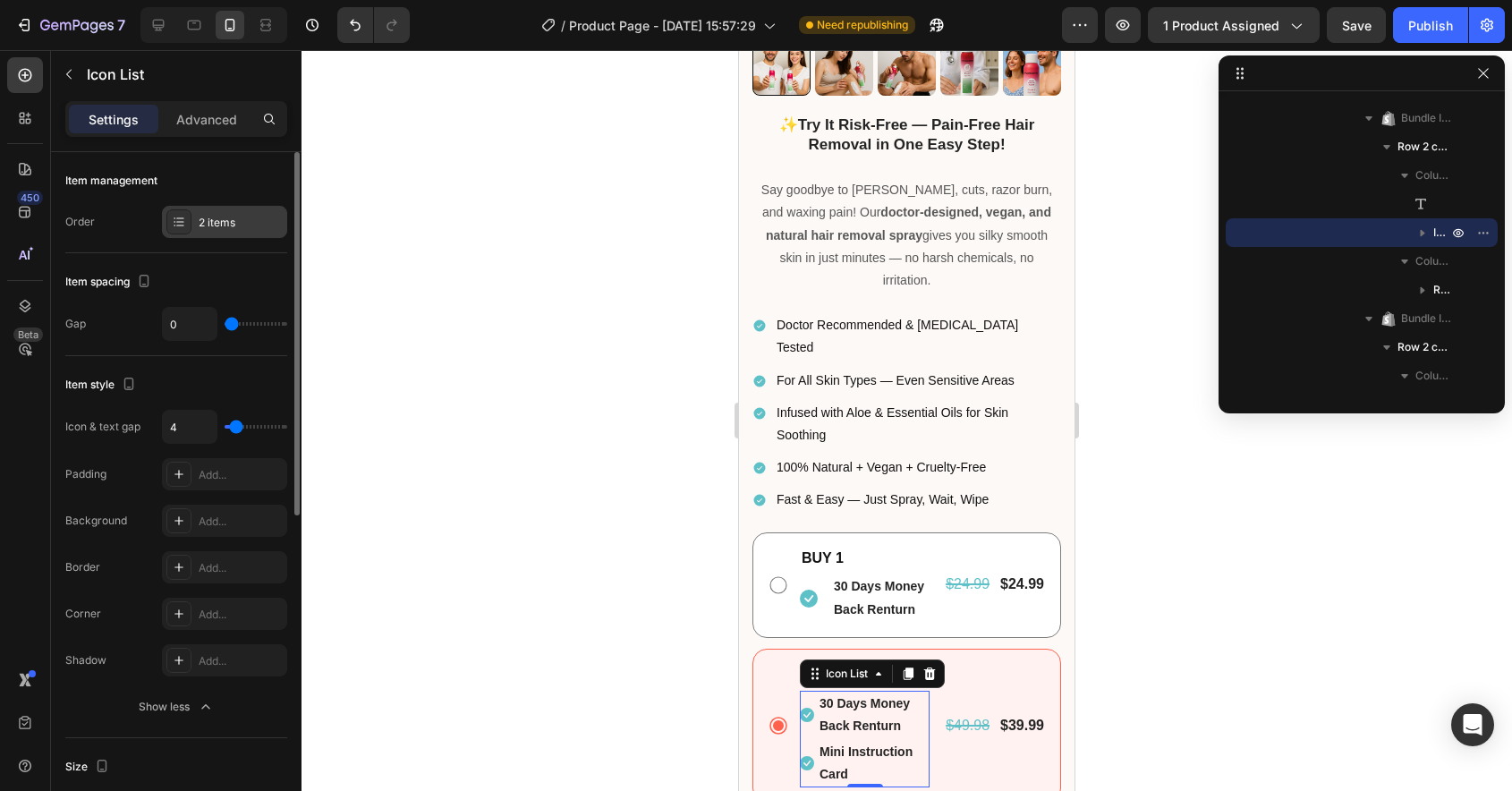
click at [232, 222] on div "2 items" at bounding box center [241, 223] width 84 height 16
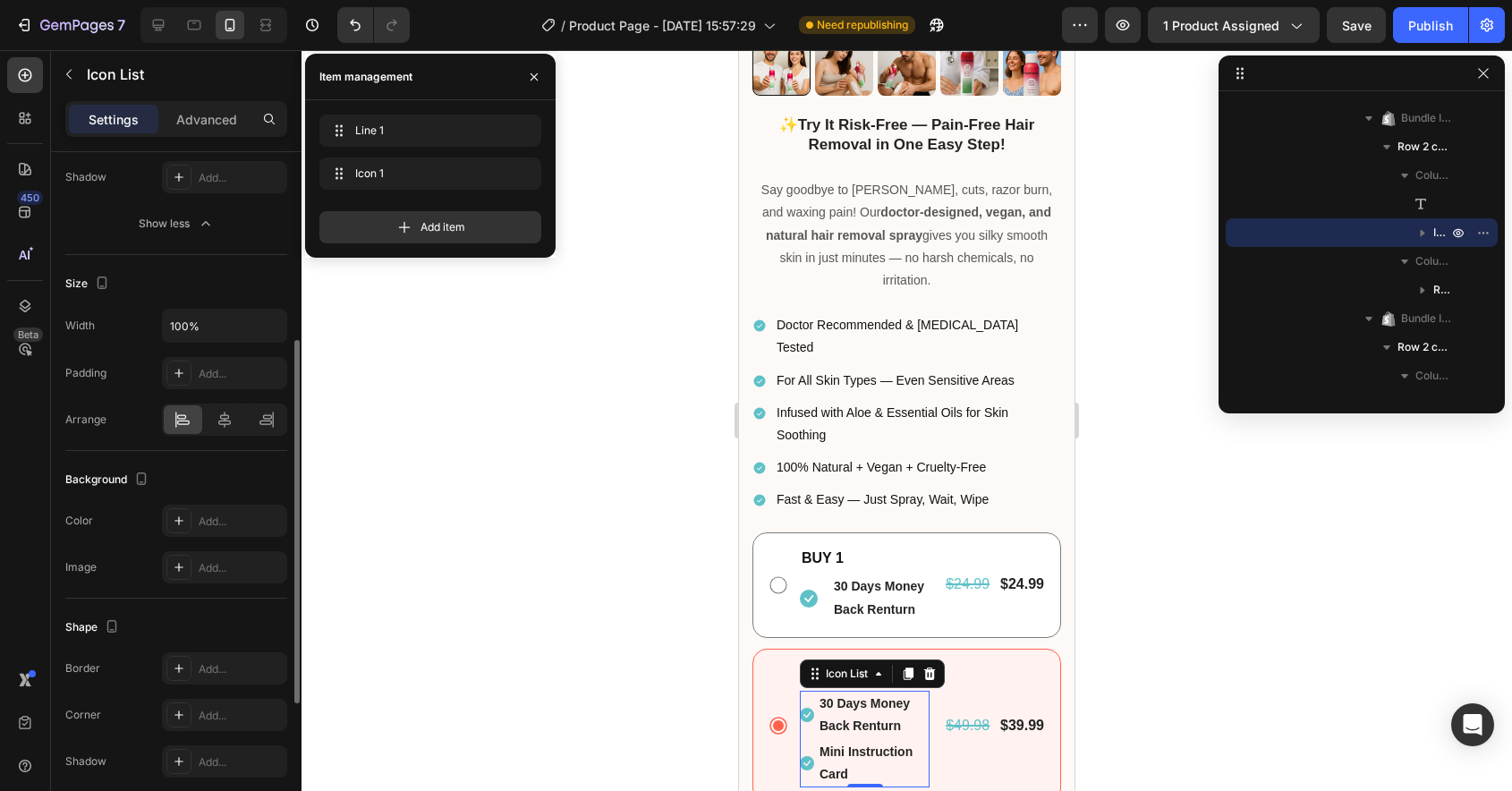
scroll to position [485, 0]
click at [806, 708] on icon at bounding box center [807, 715] width 14 height 14
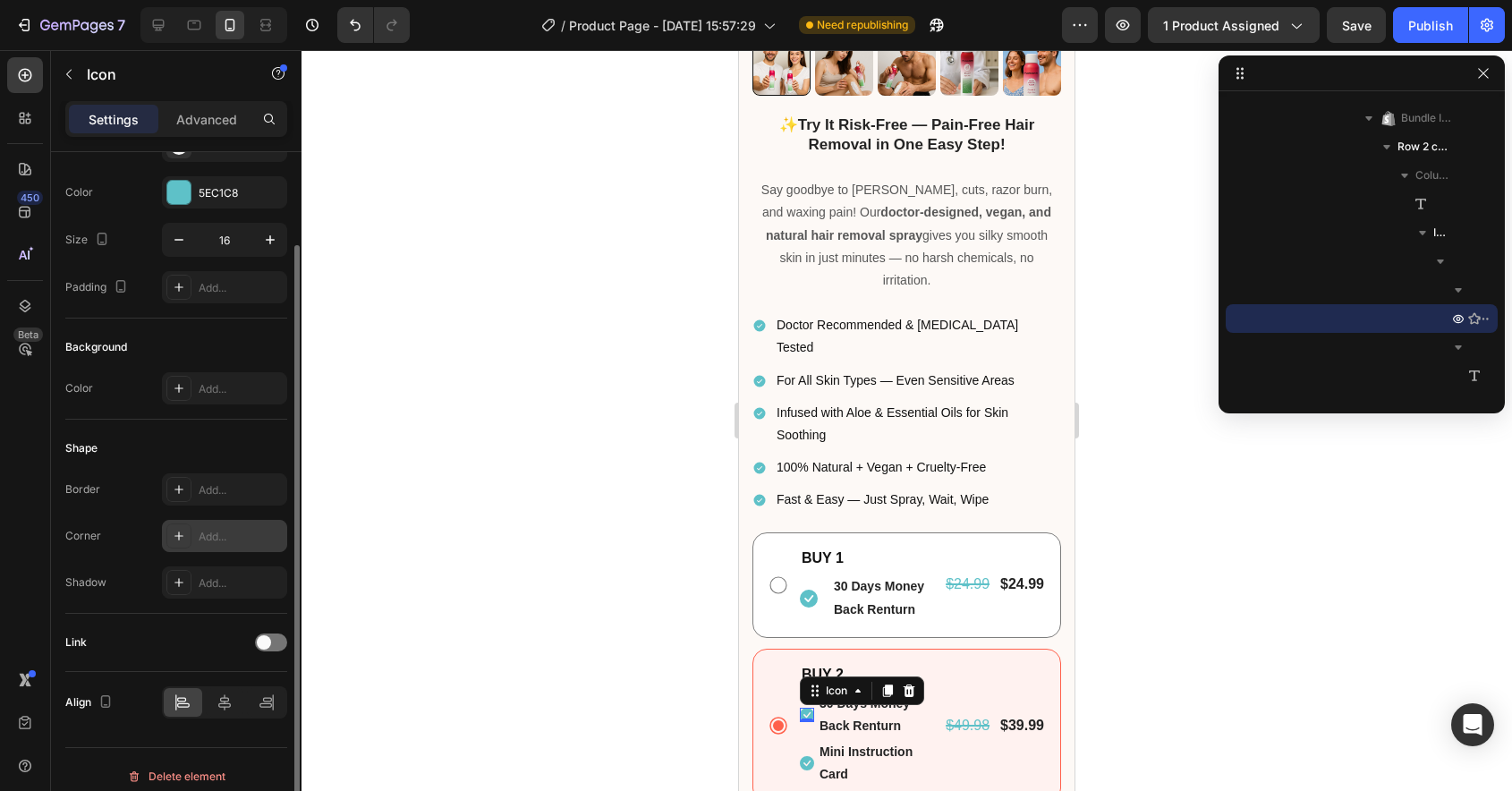
scroll to position [89, 0]
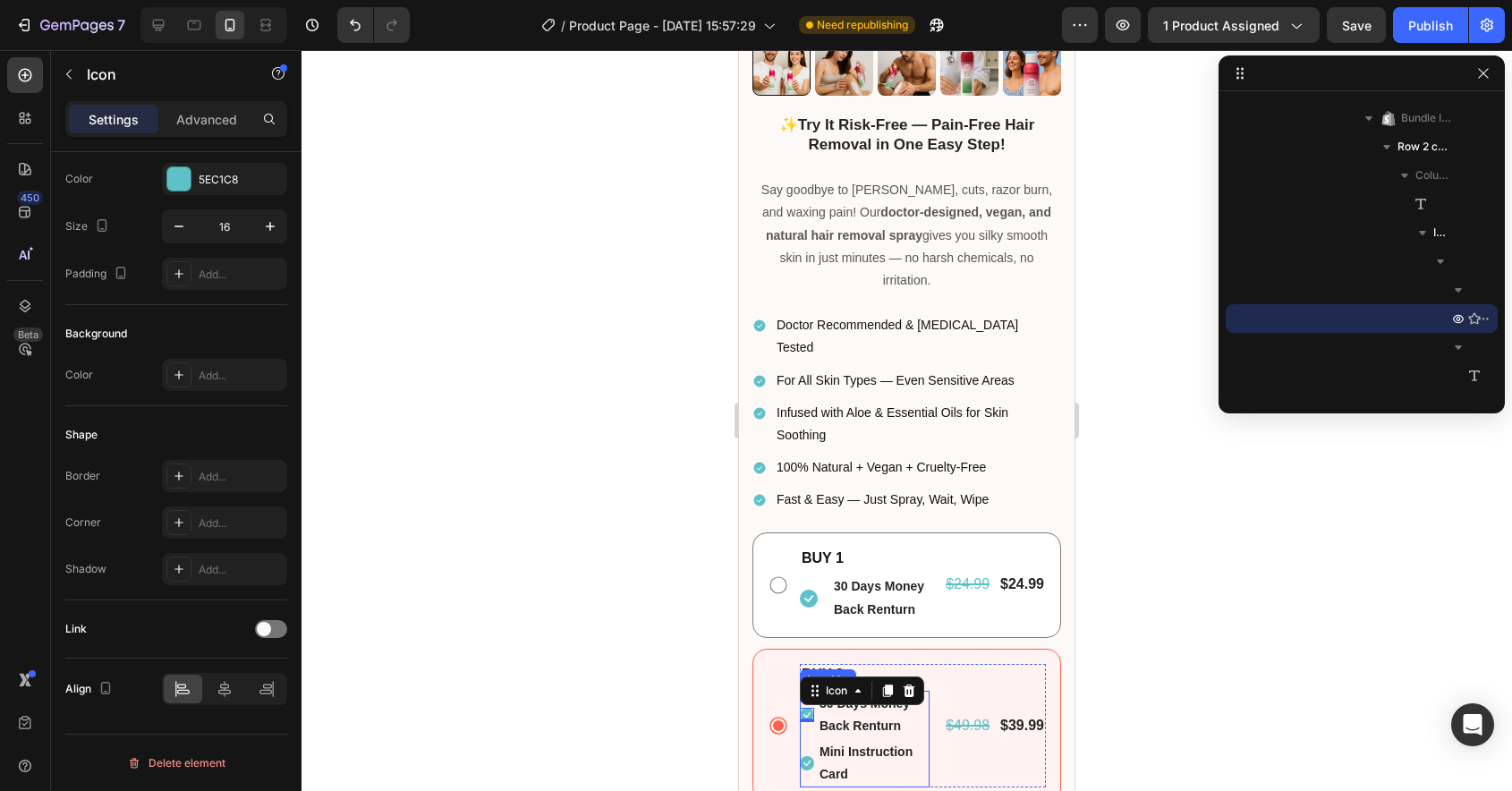
click at [811, 739] on li "Icon Mini Instruction Card Text block" at bounding box center [864, 763] width 130 height 48
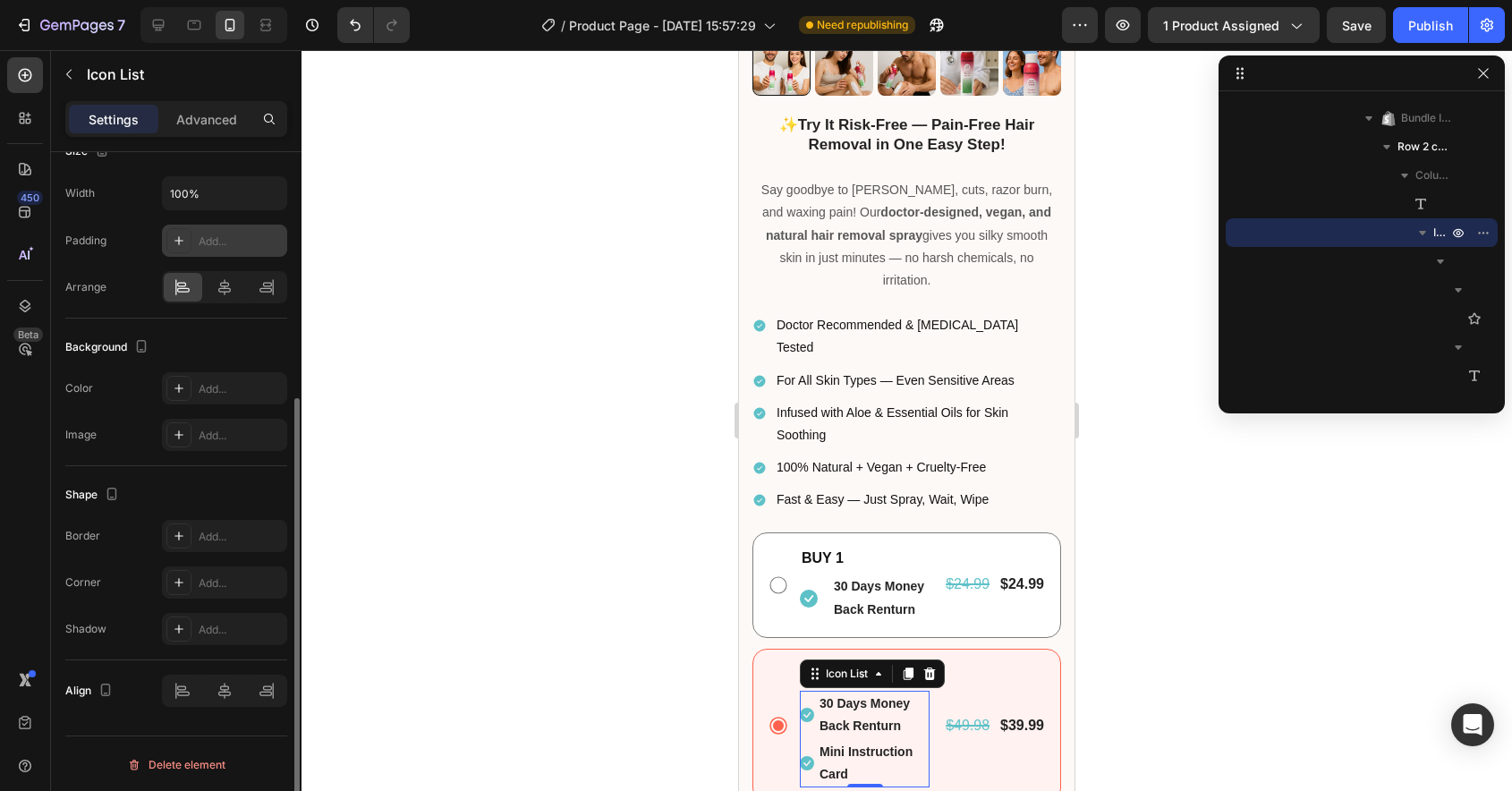
scroll to position [385, 0]
click at [222, 105] on div "Advanced" at bounding box center [207, 119] width 89 height 29
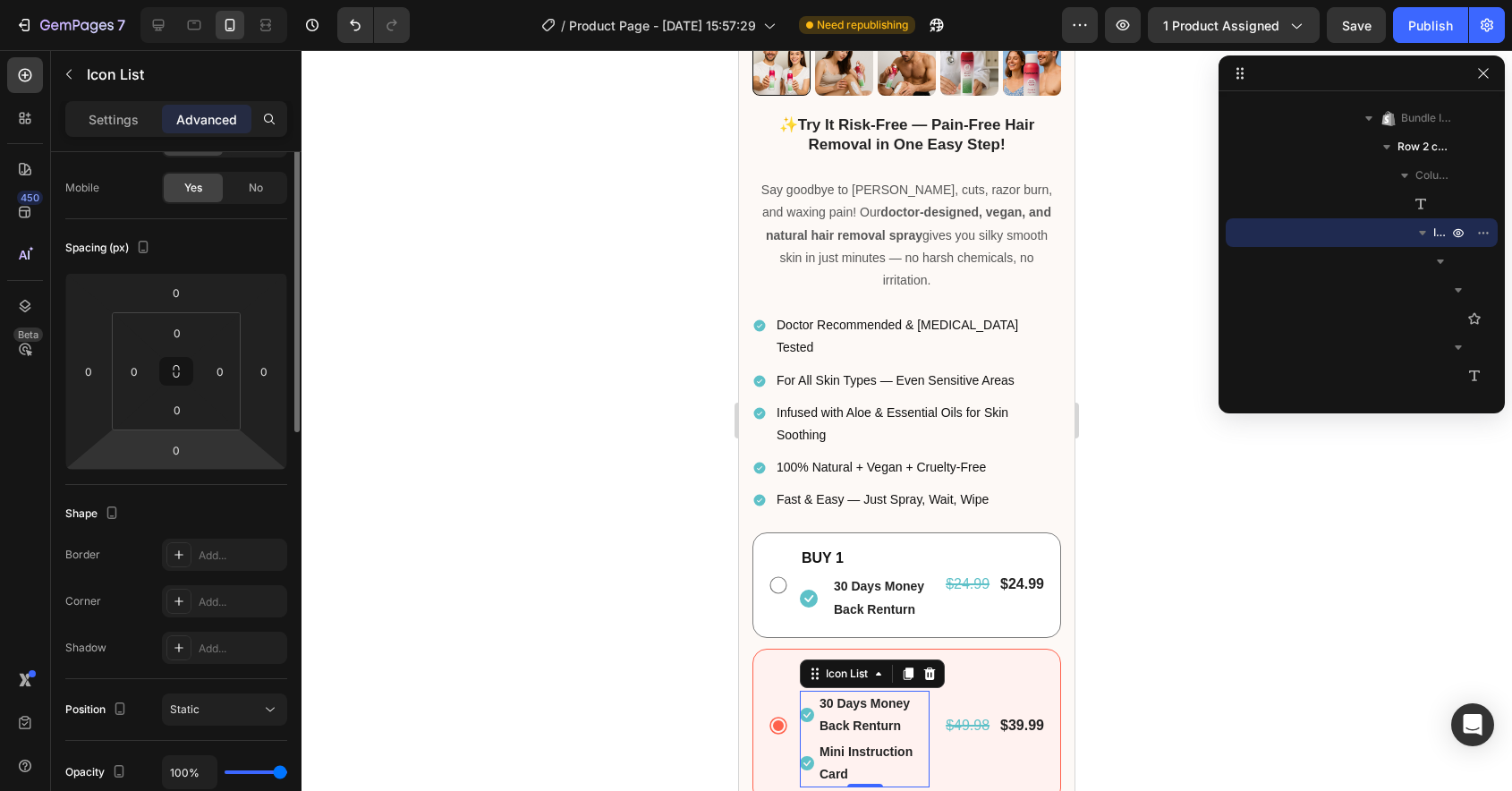
scroll to position [0, 0]
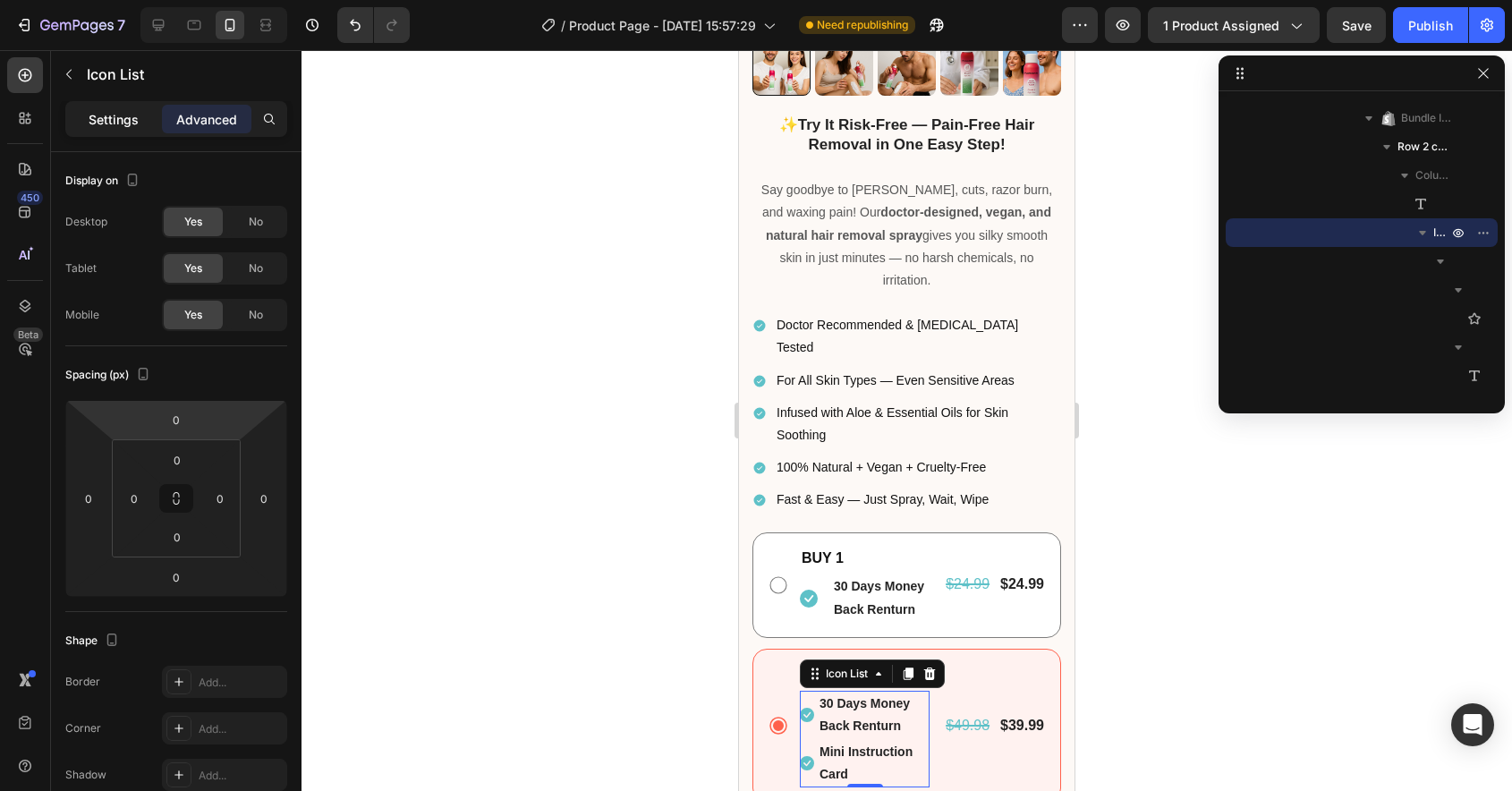
click at [122, 123] on p "Settings" at bounding box center [114, 119] width 50 height 19
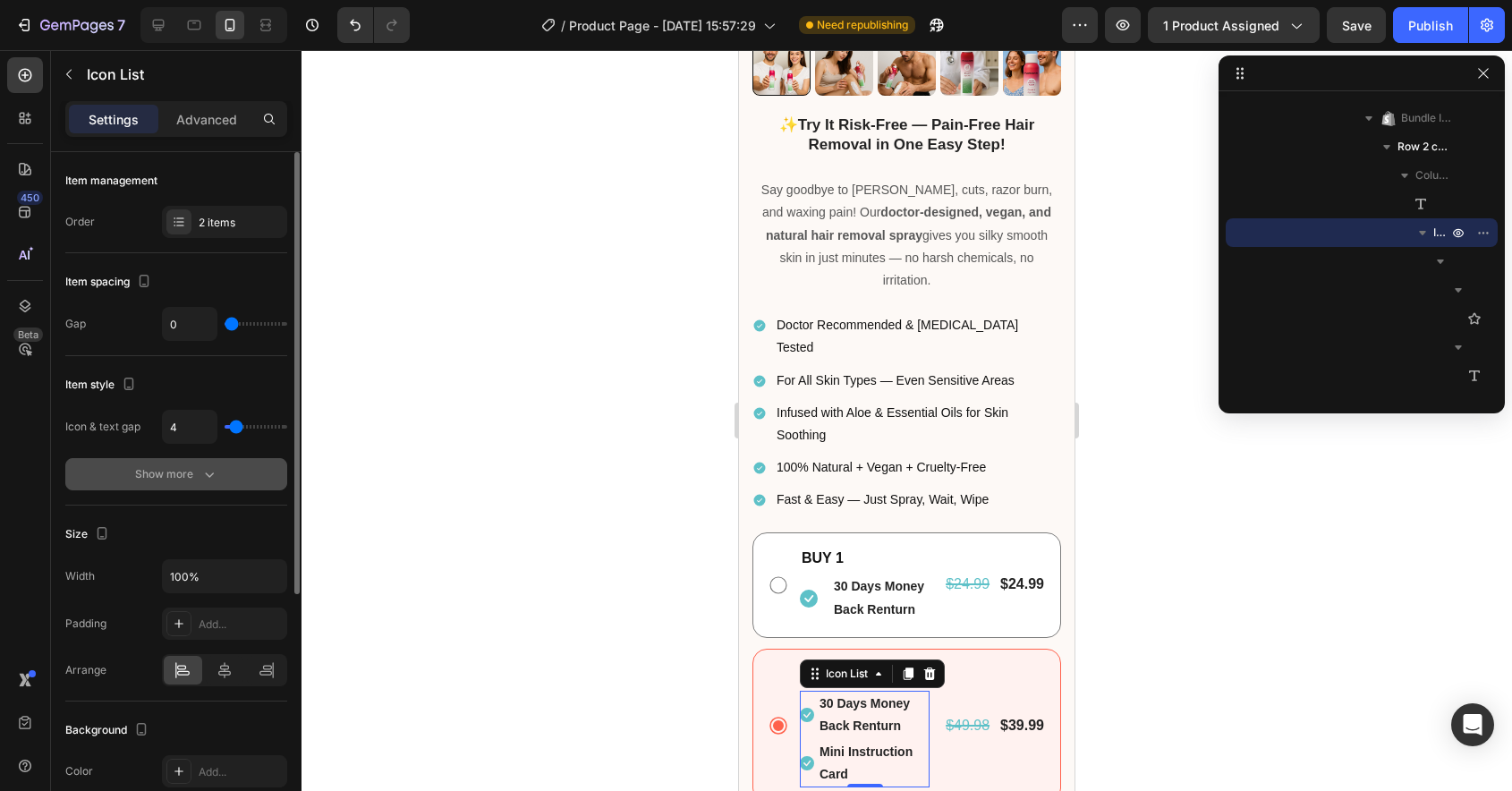
click at [202, 486] on button "Show more" at bounding box center [176, 474] width 222 height 32
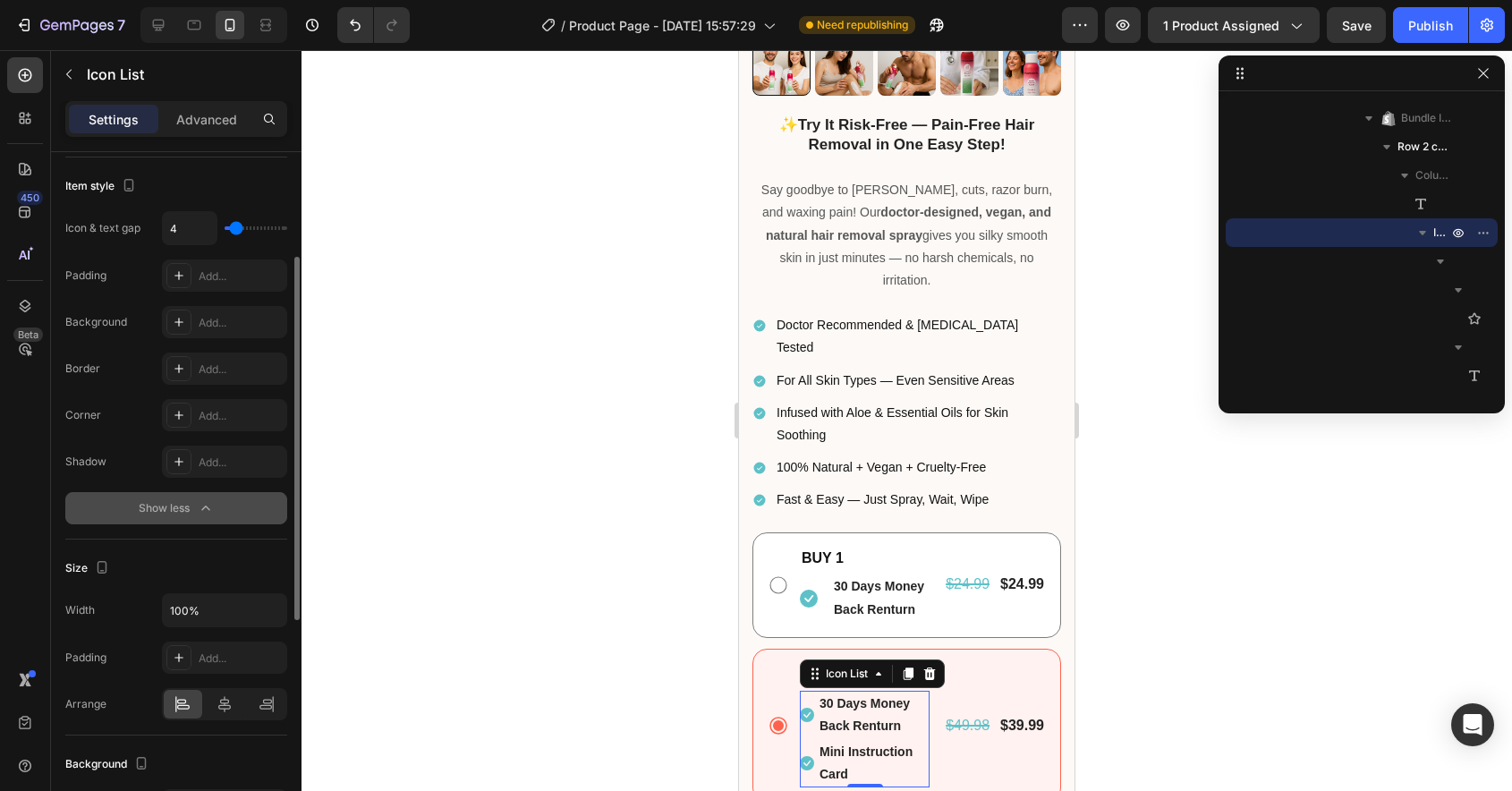
scroll to position [342, 0]
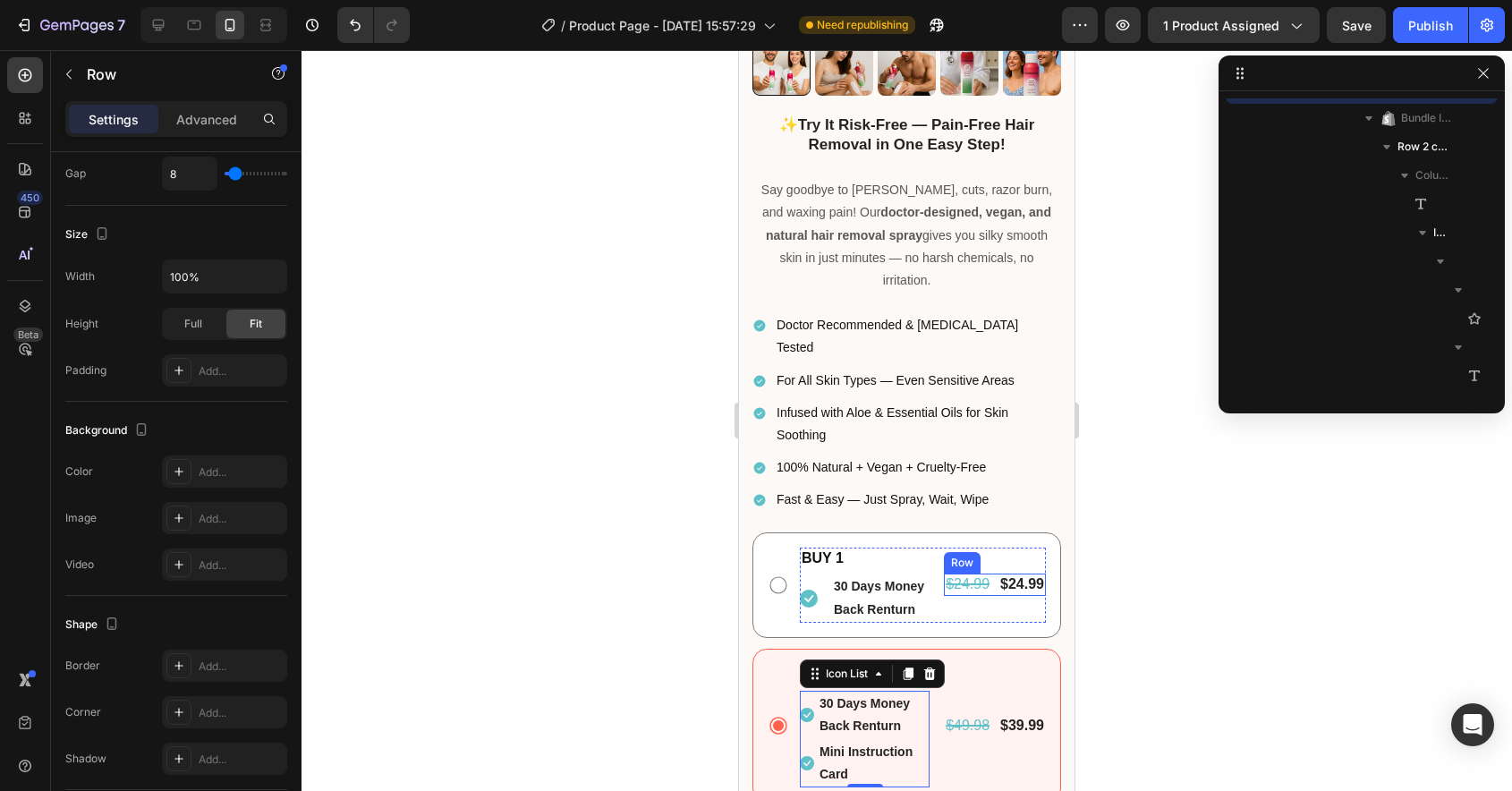
click at [994, 574] on div "$24.99 Product Price Product Price $24.99 Product Price Product Price Row" at bounding box center [995, 584] width 102 height 22
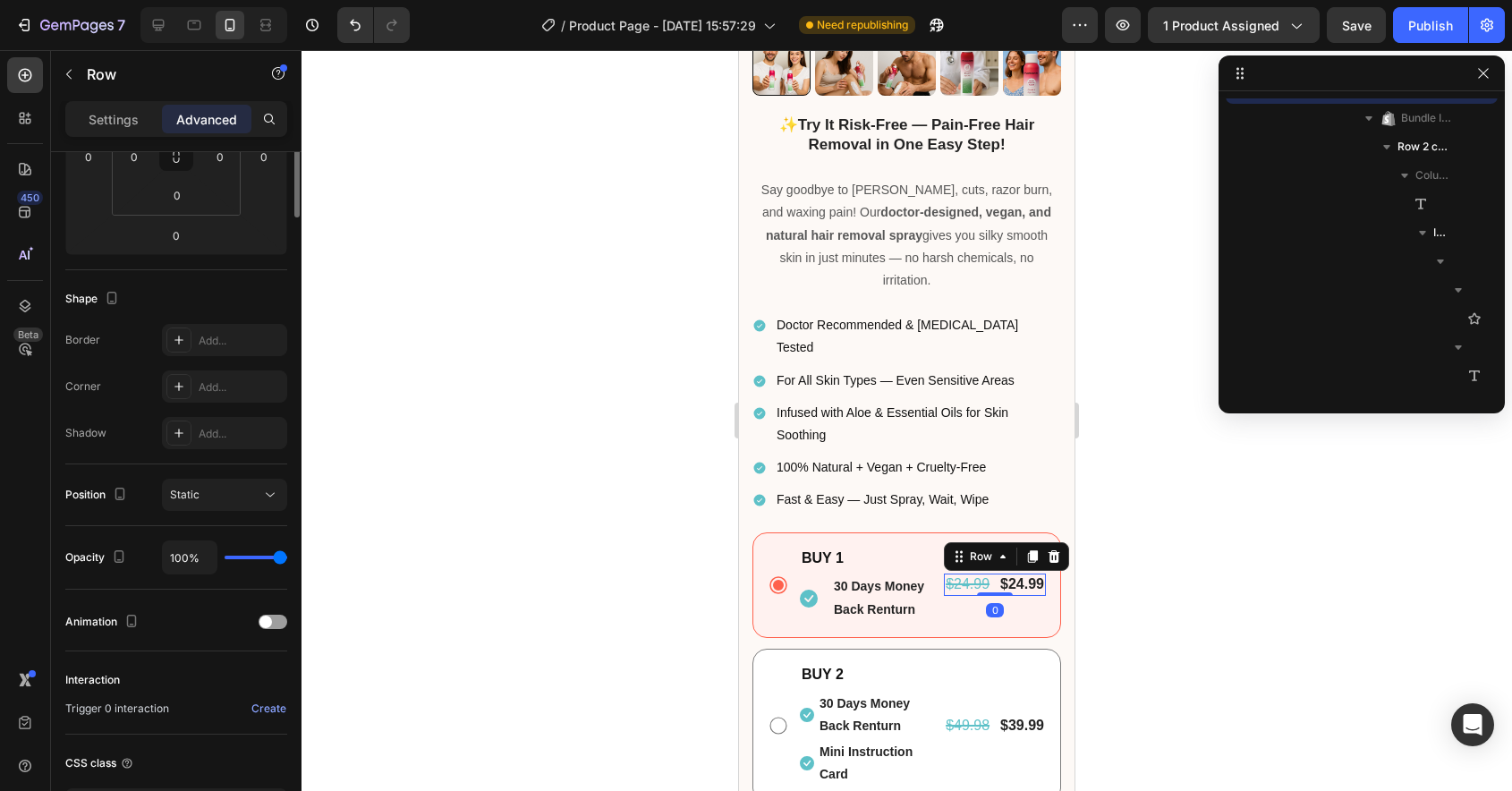
scroll to position [0, 0]
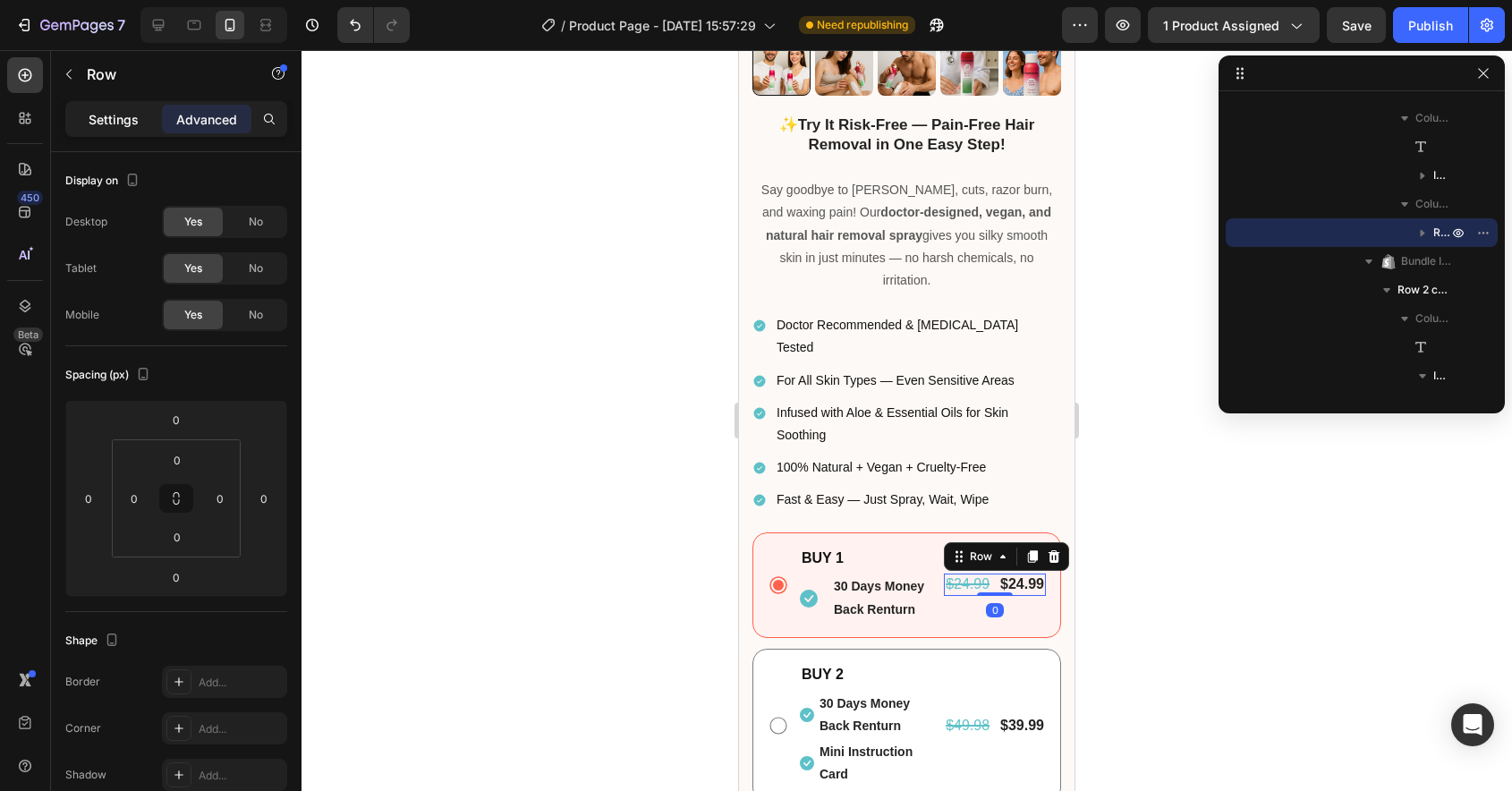
click at [117, 114] on p "Settings" at bounding box center [114, 119] width 50 height 19
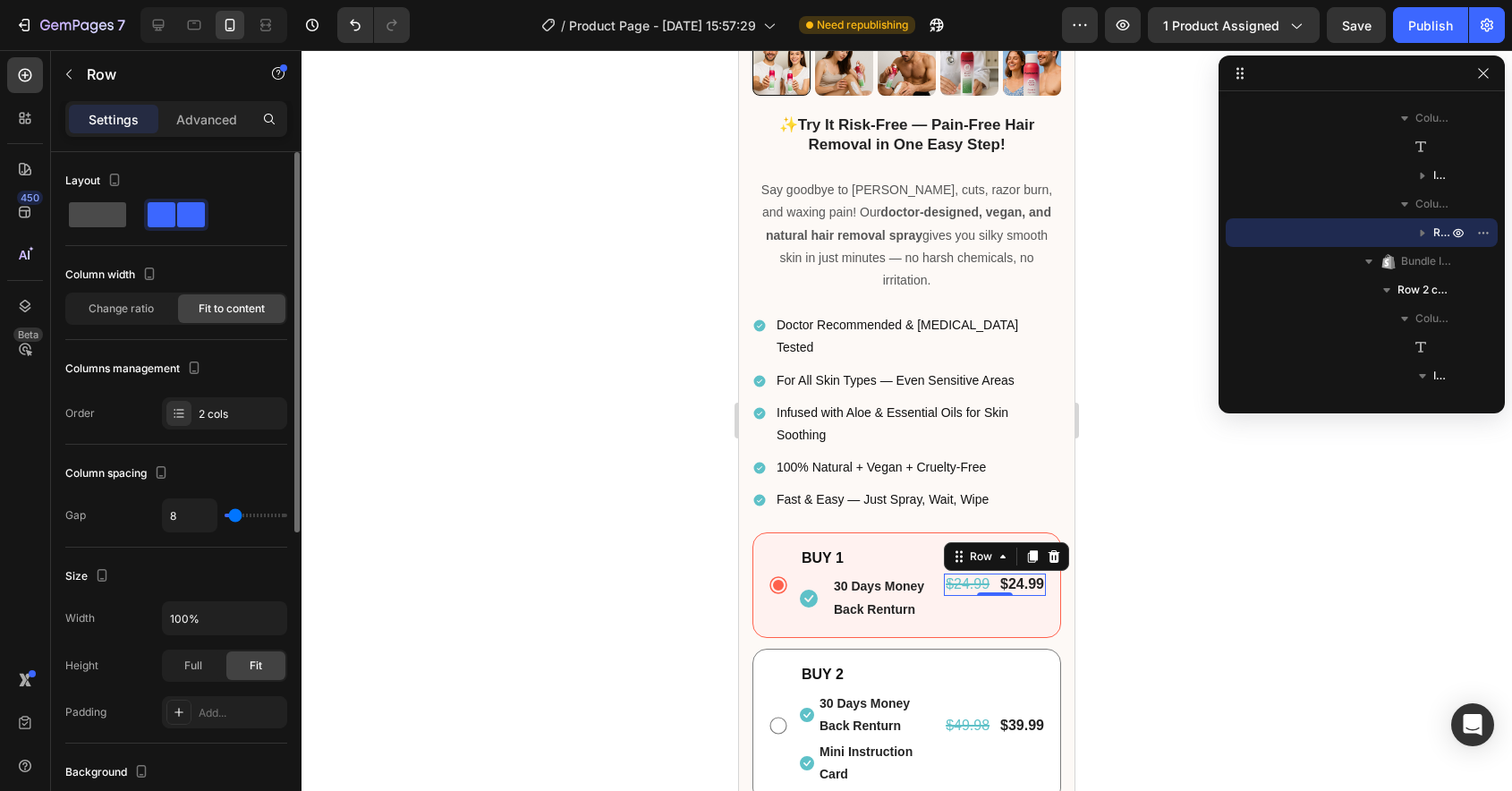
click at [100, 212] on span at bounding box center [98, 215] width 57 height 25
type input "0"
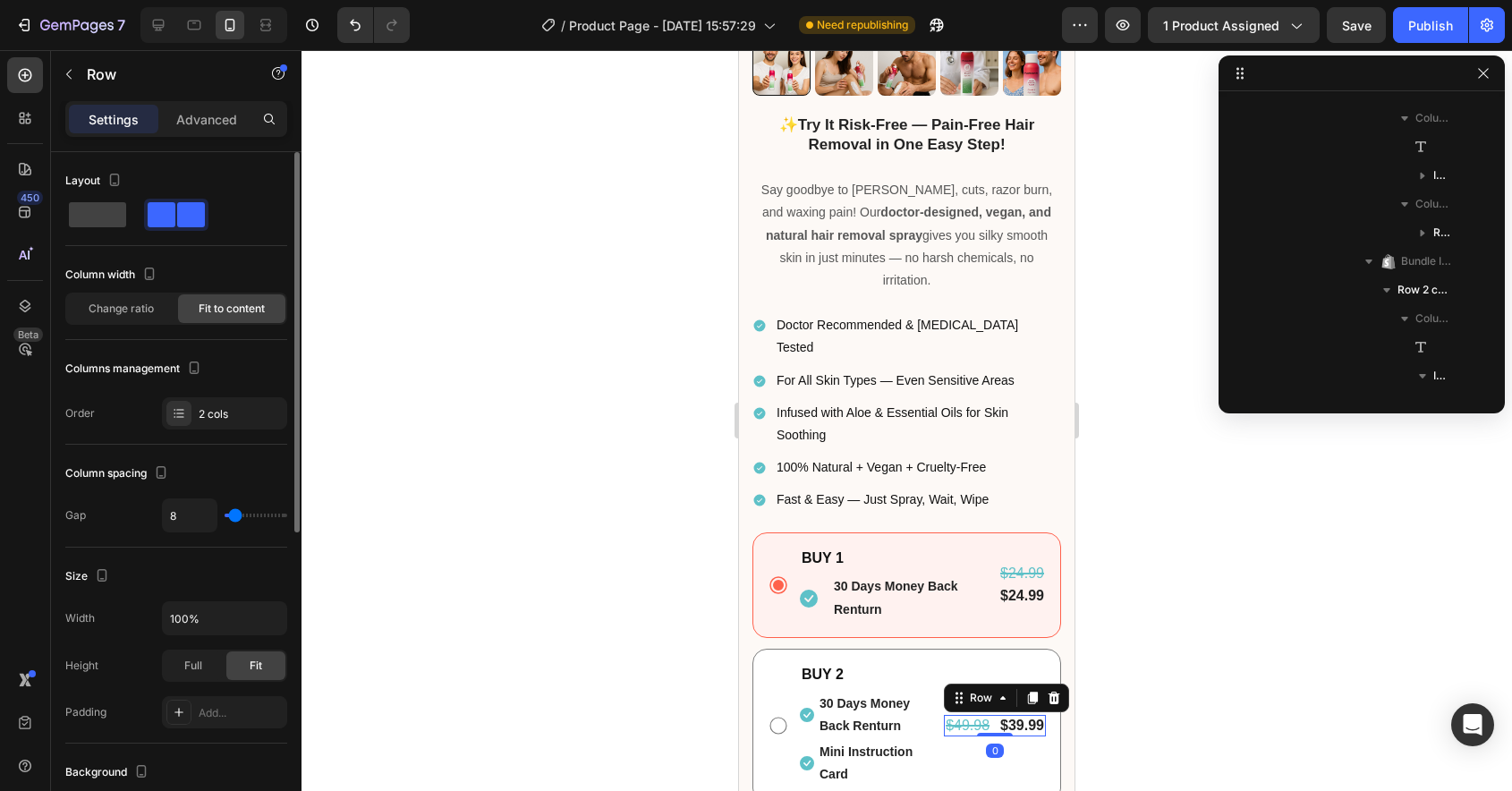
click at [993, 715] on div "$49.98 Product Price Product Price $39.99 Product Price Product Price Row 0" at bounding box center [995, 726] width 102 height 22
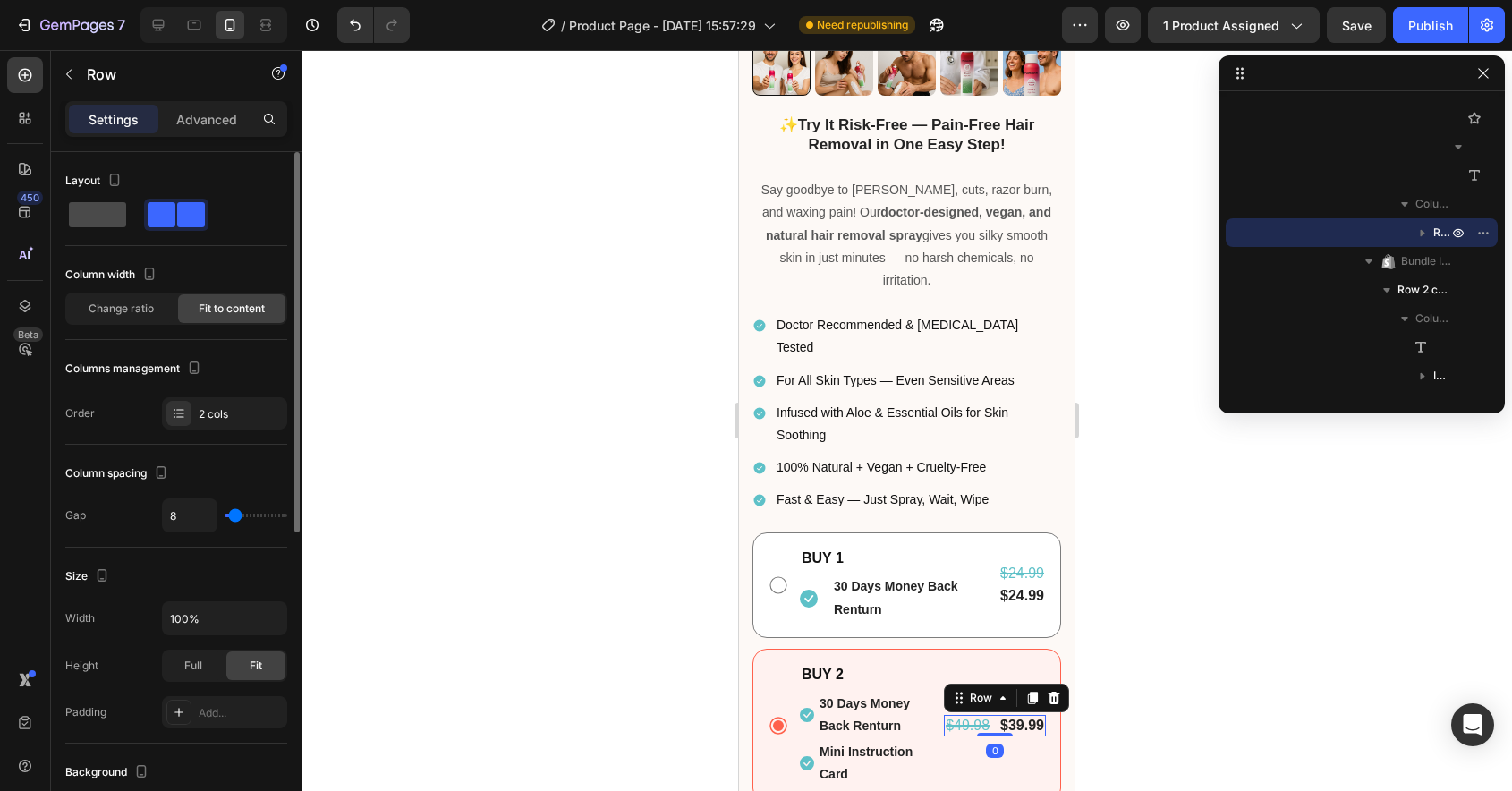
click at [114, 220] on span at bounding box center [98, 215] width 57 height 25
type input "0"
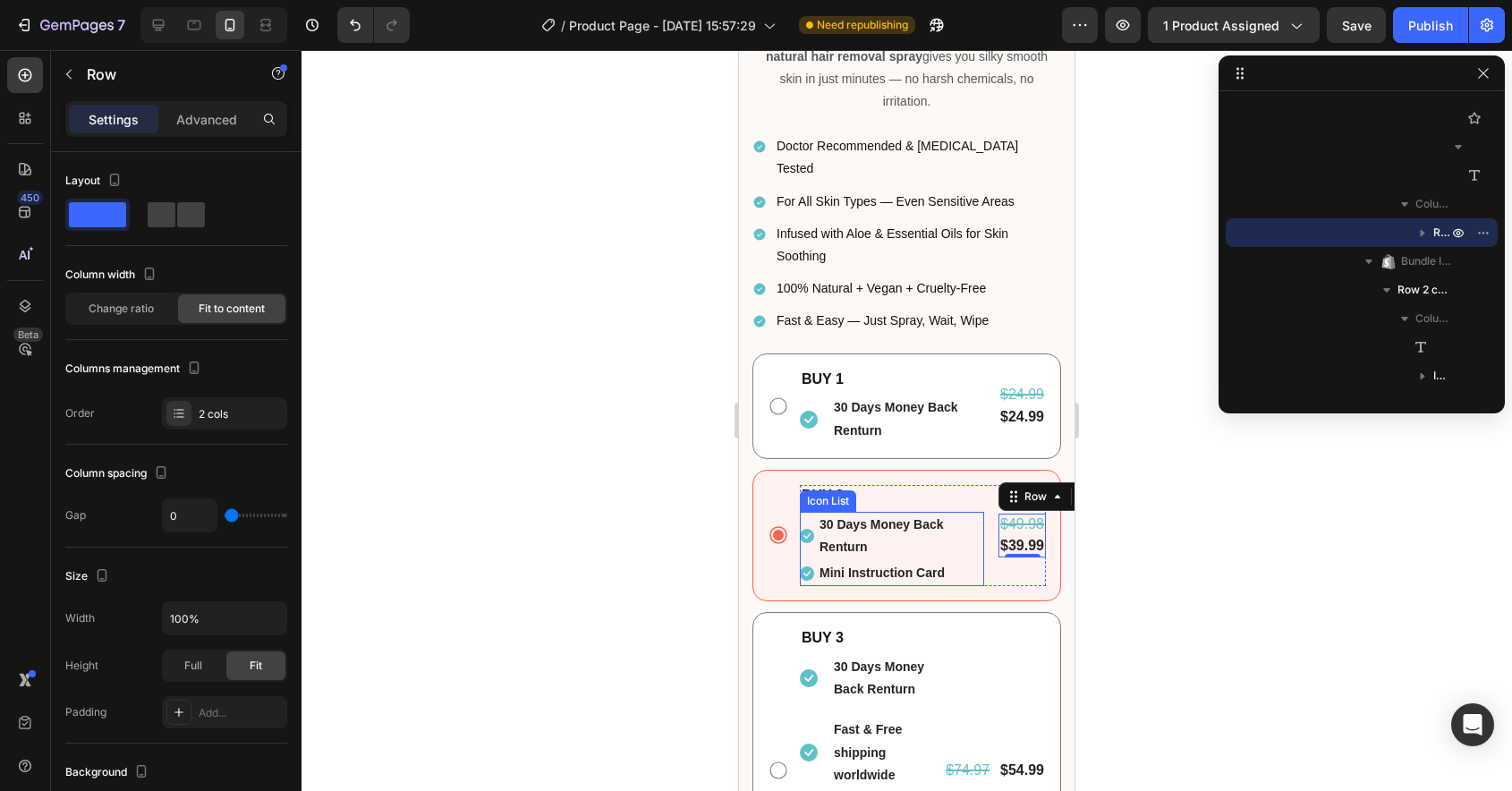
scroll to position [856, 0]
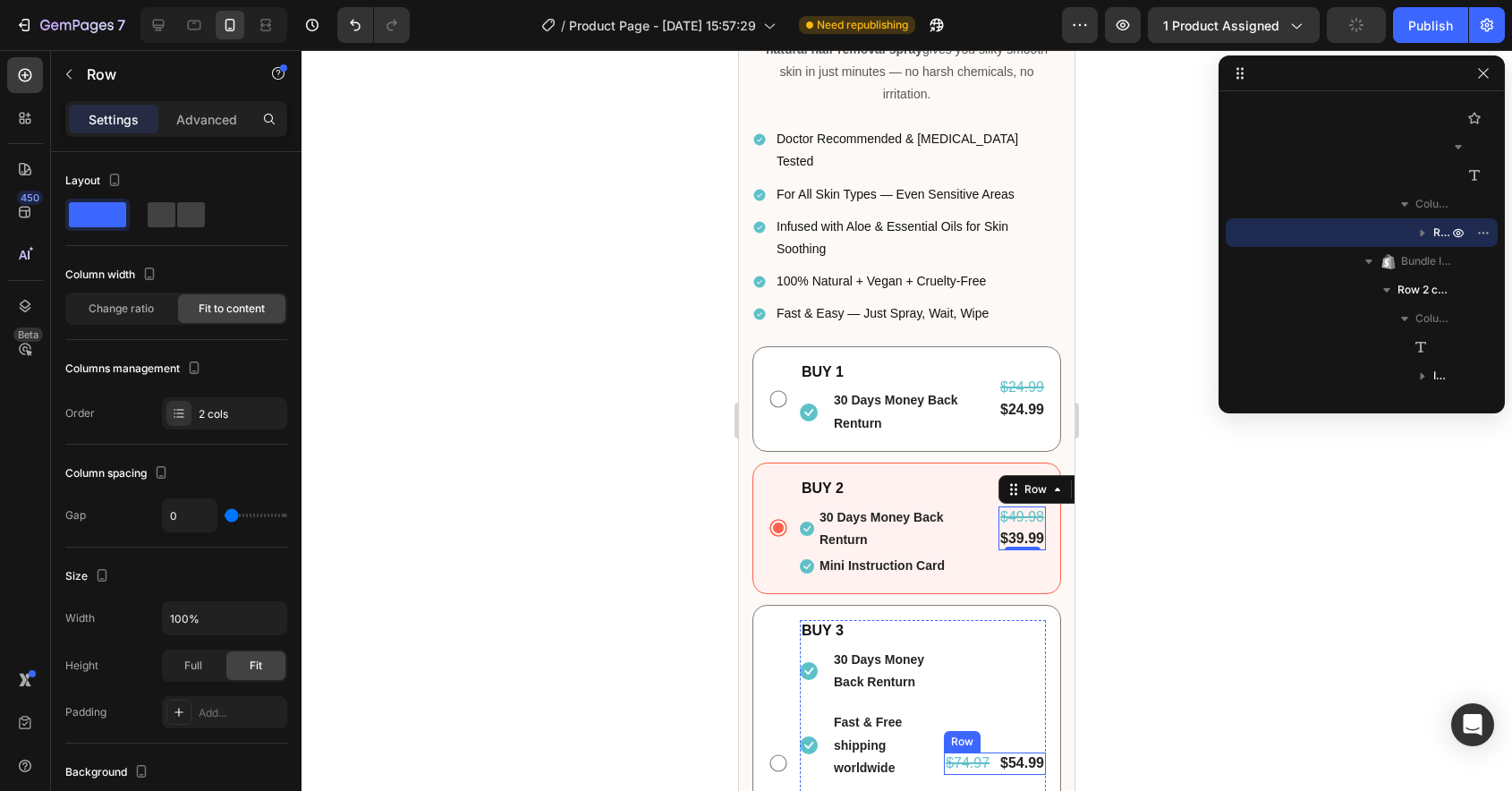
click at [996, 753] on div "$74.97 Product Price Product Price $54.99 Product Price Product Price Row" at bounding box center [995, 763] width 102 height 22
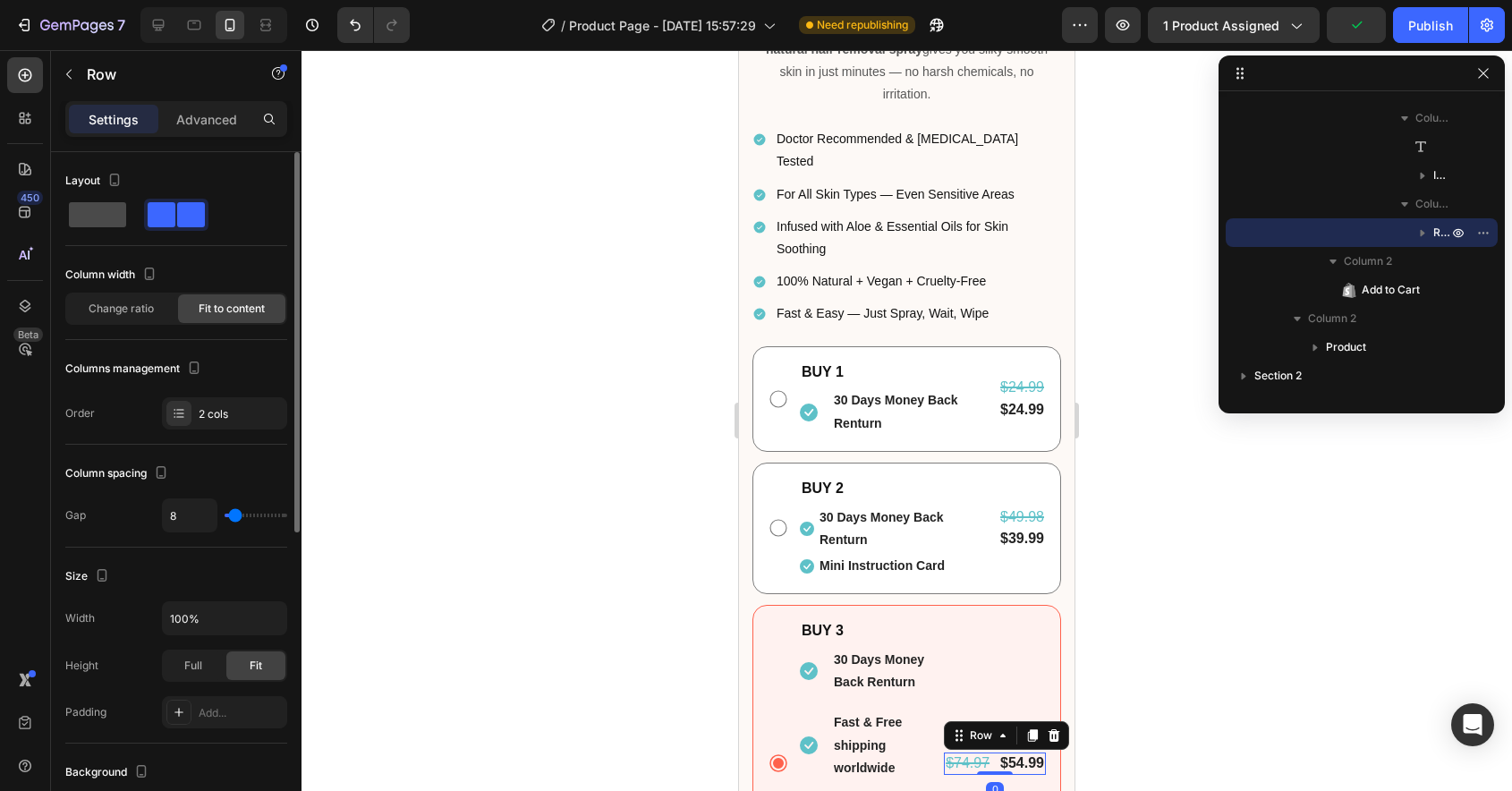
click at [104, 217] on span at bounding box center [98, 215] width 57 height 25
type input "0"
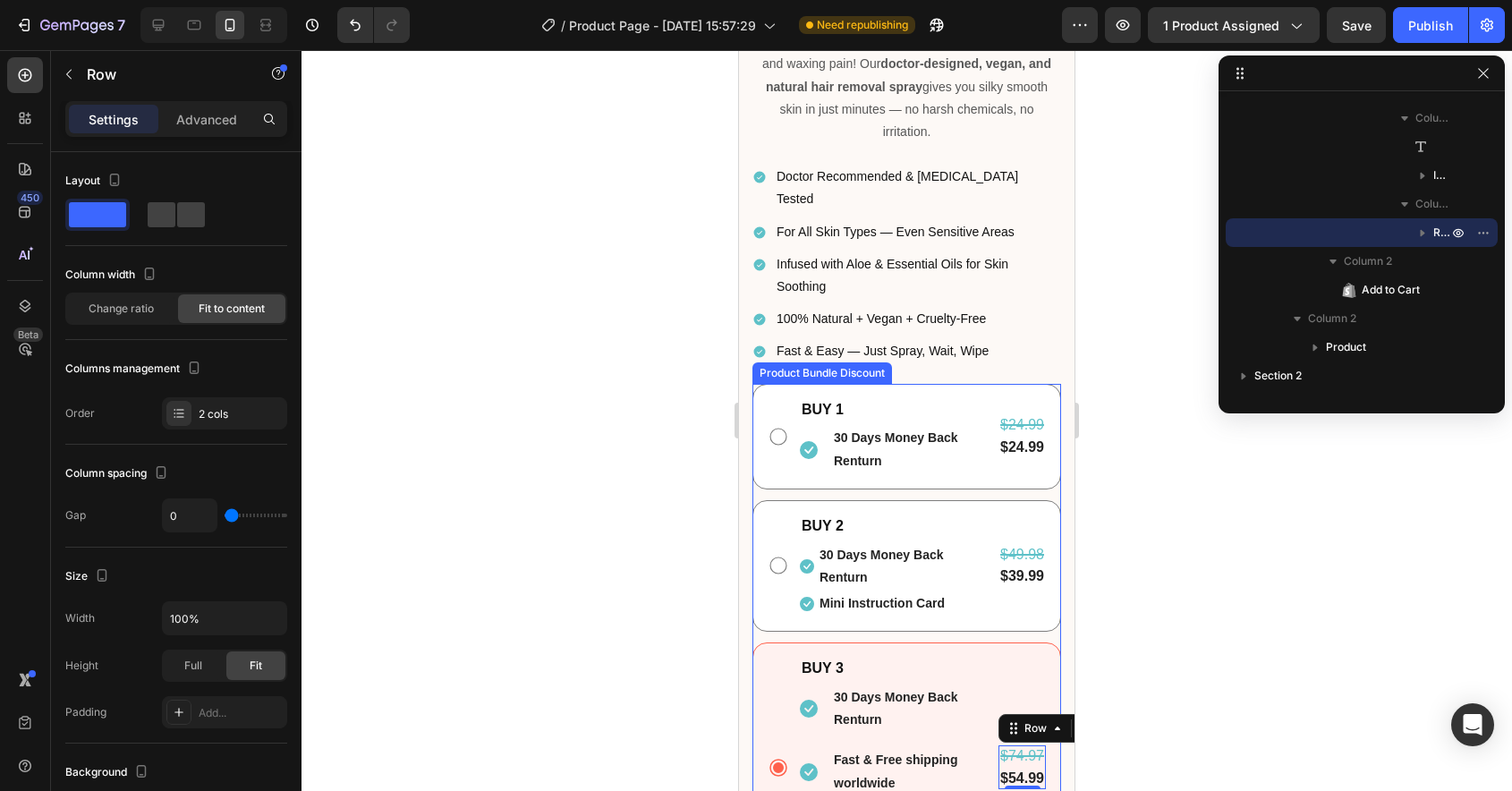
scroll to position [797, 0]
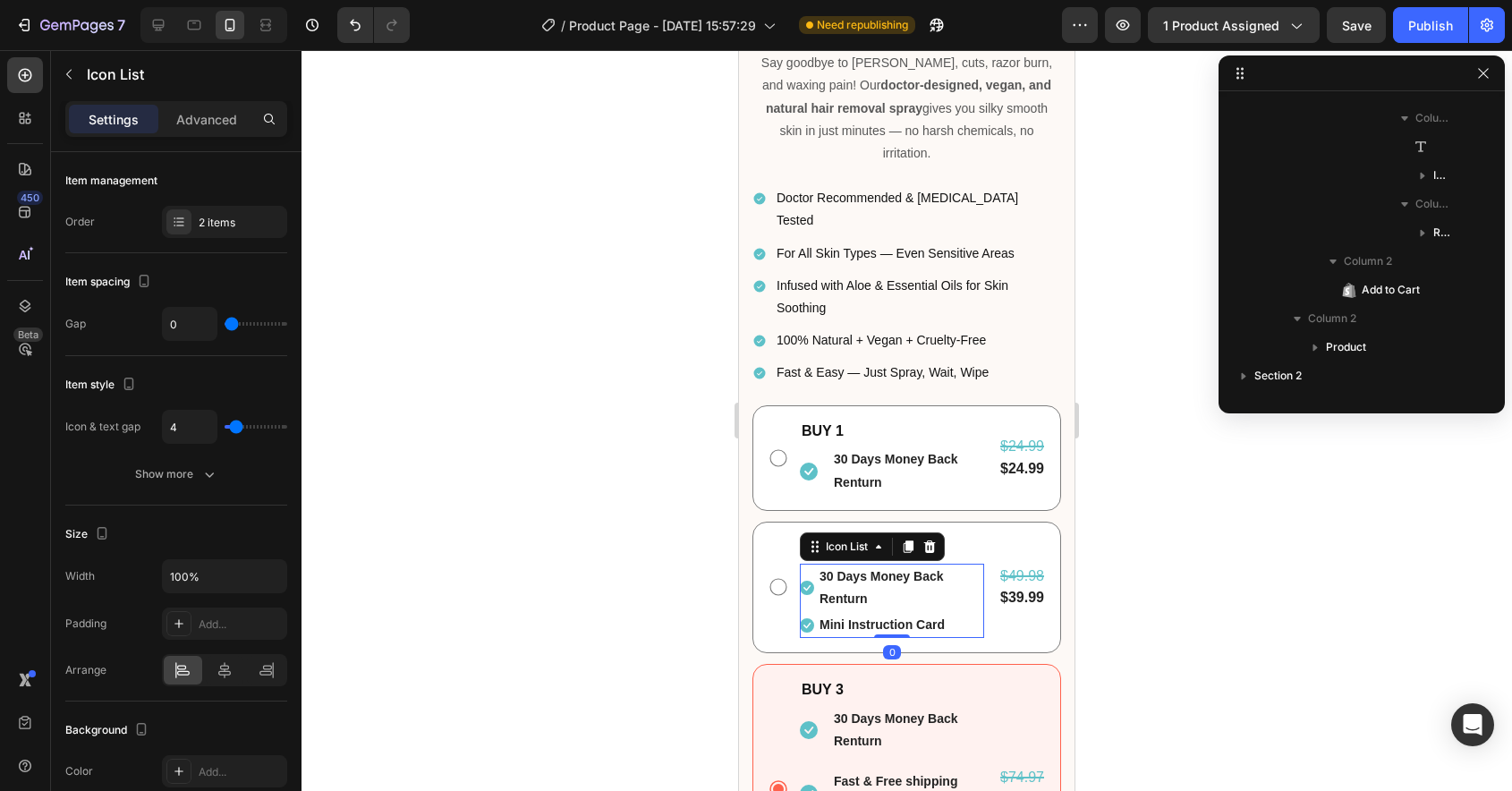
click at [811, 564] on li "Icon 30 Days Money Back Renturn Text block" at bounding box center [892, 588] width 184 height 48
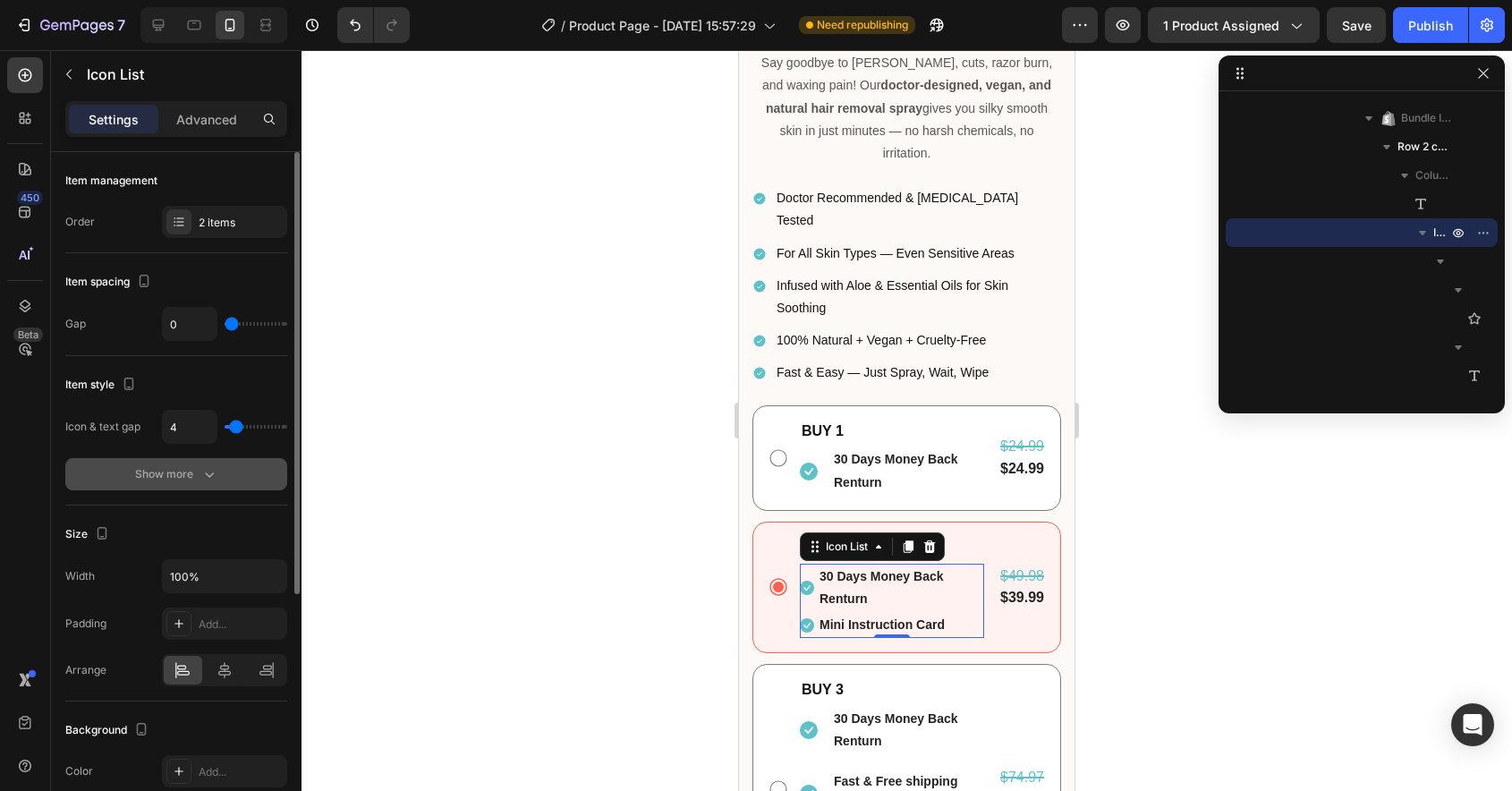
click at [164, 472] on div "Show more" at bounding box center [176, 474] width 83 height 18
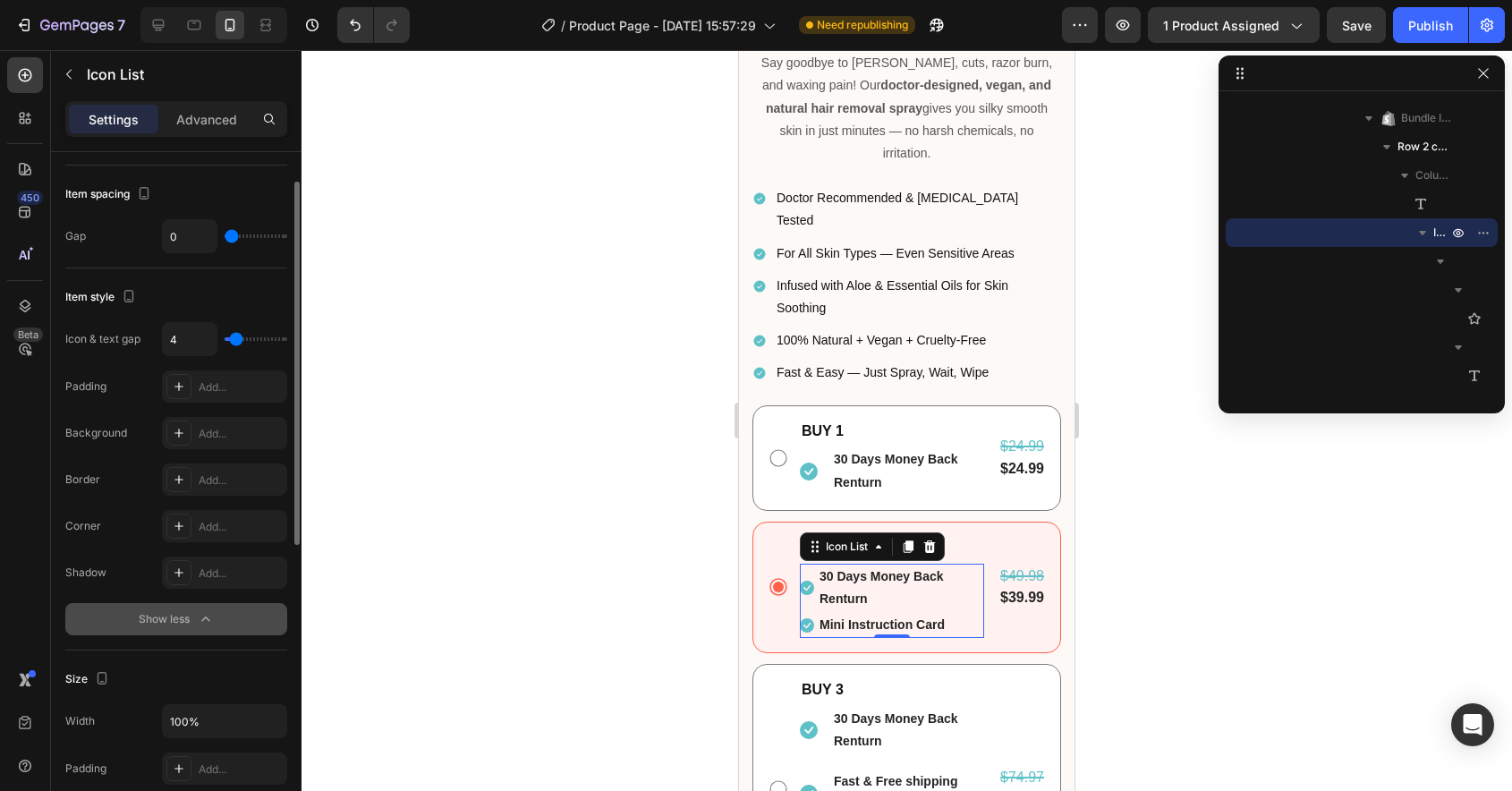
scroll to position [0, 0]
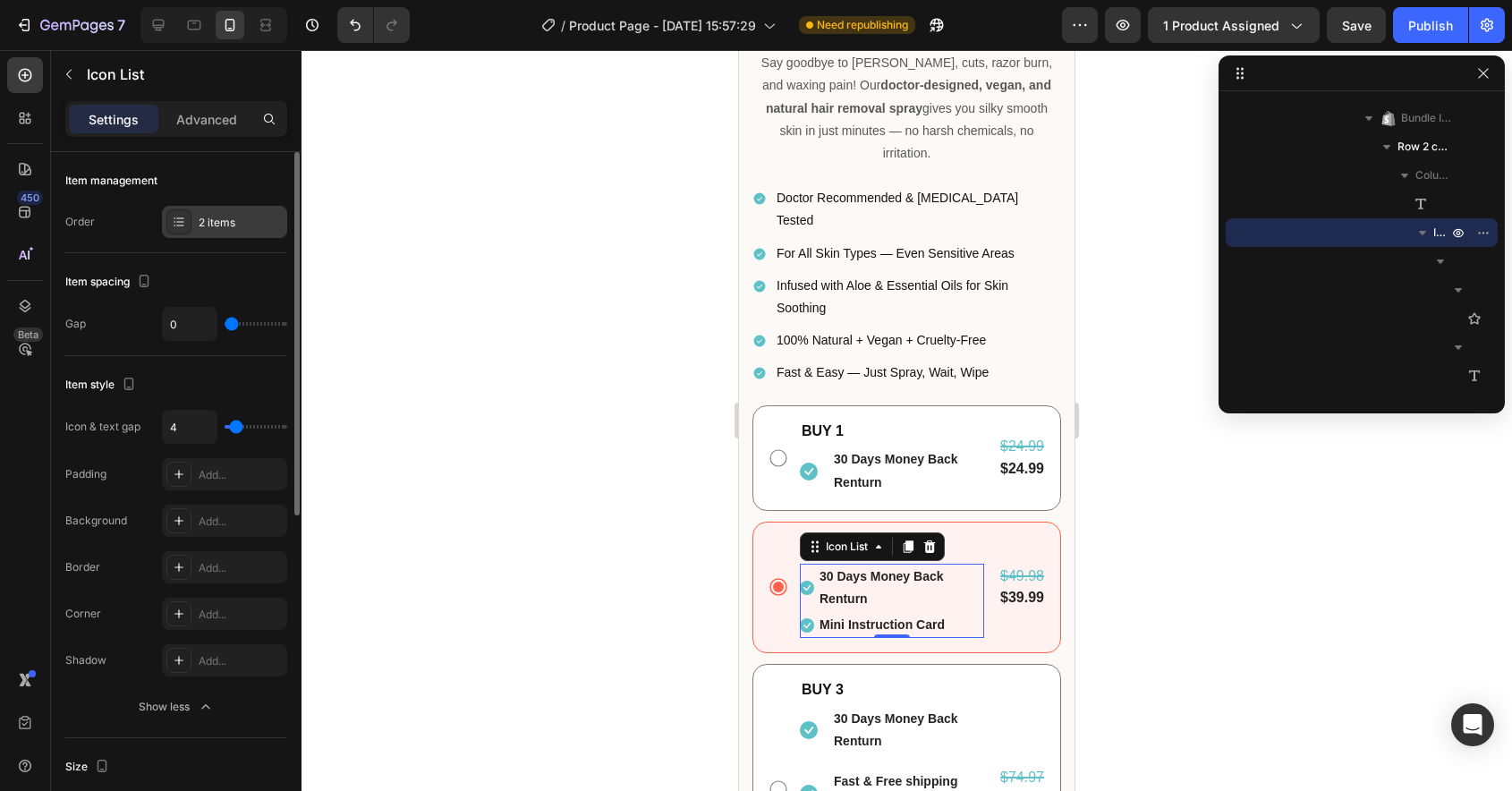
click at [215, 223] on div "2 items" at bounding box center [241, 223] width 84 height 16
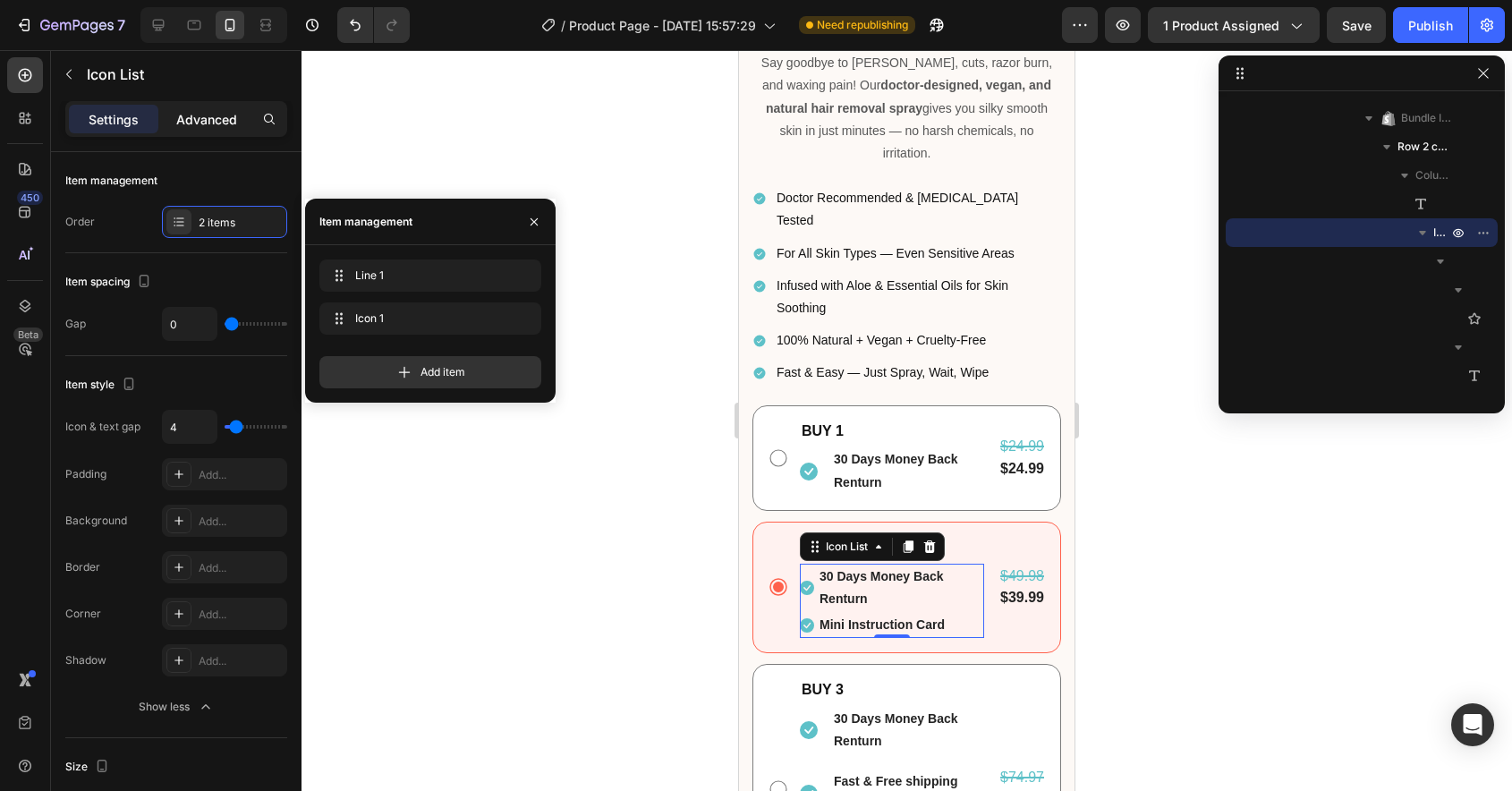
click at [211, 119] on p "Advanced" at bounding box center [207, 119] width 61 height 19
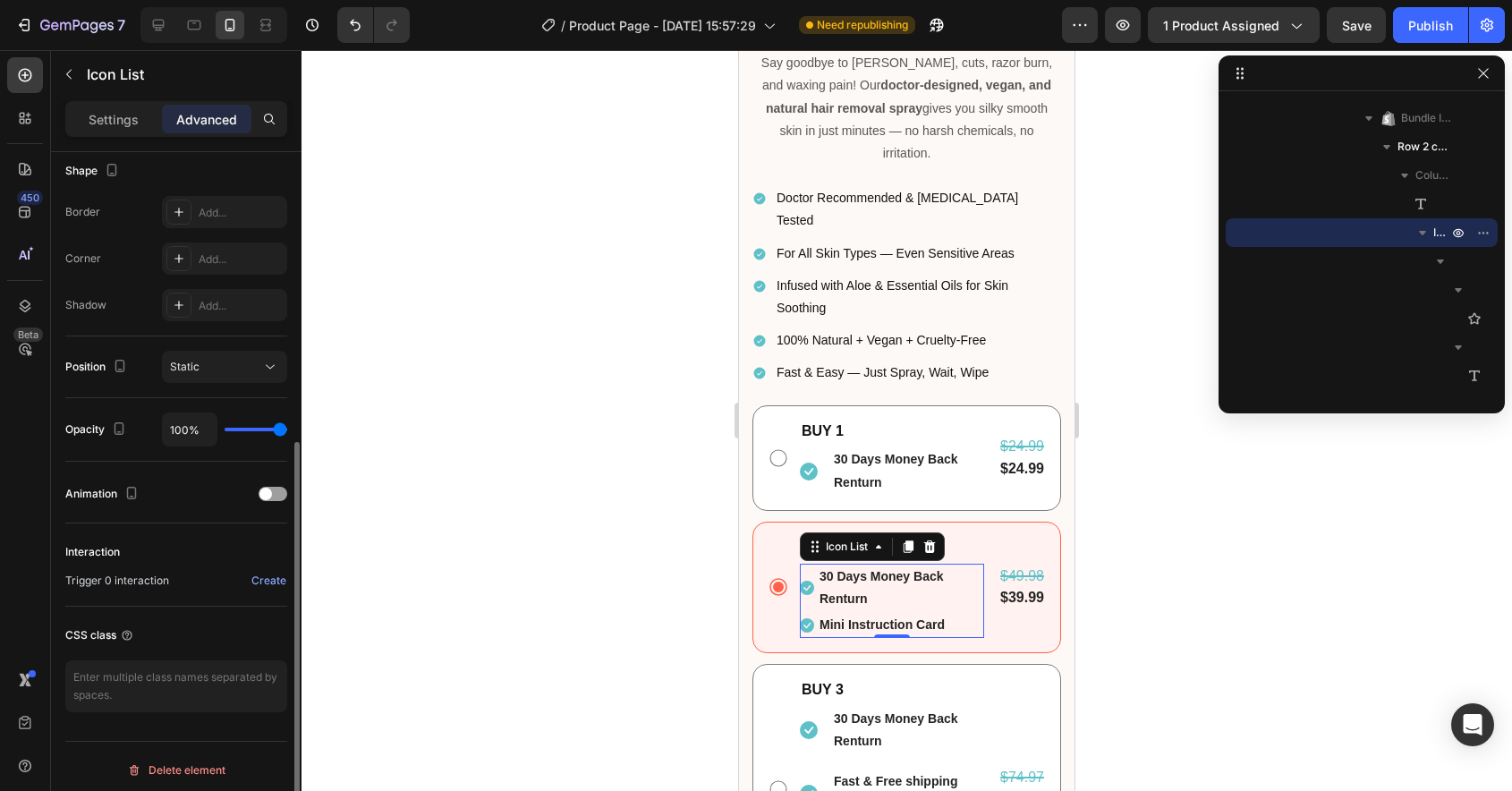
scroll to position [477, 0]
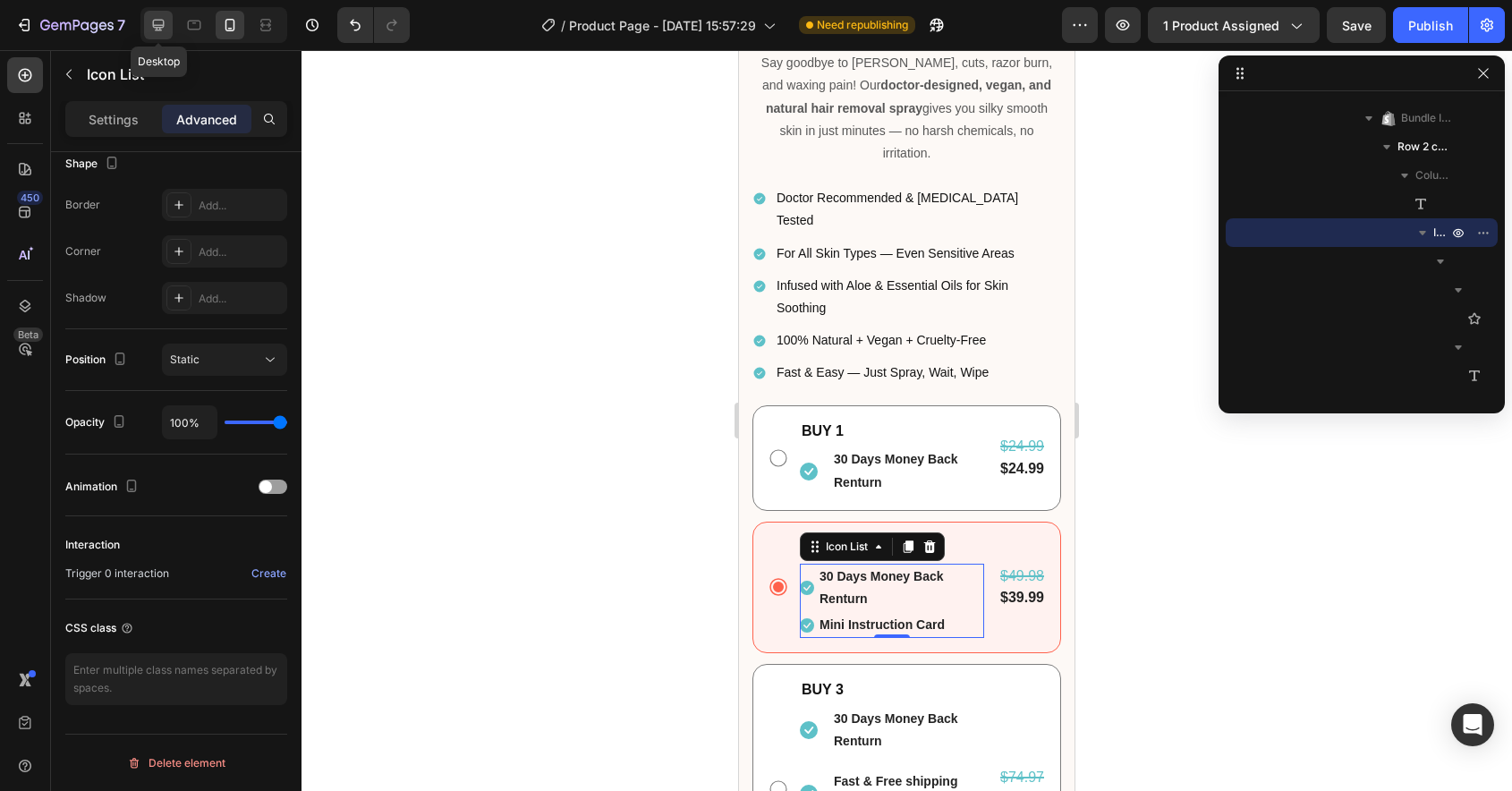
click at [156, 23] on icon at bounding box center [158, 25] width 18 height 18
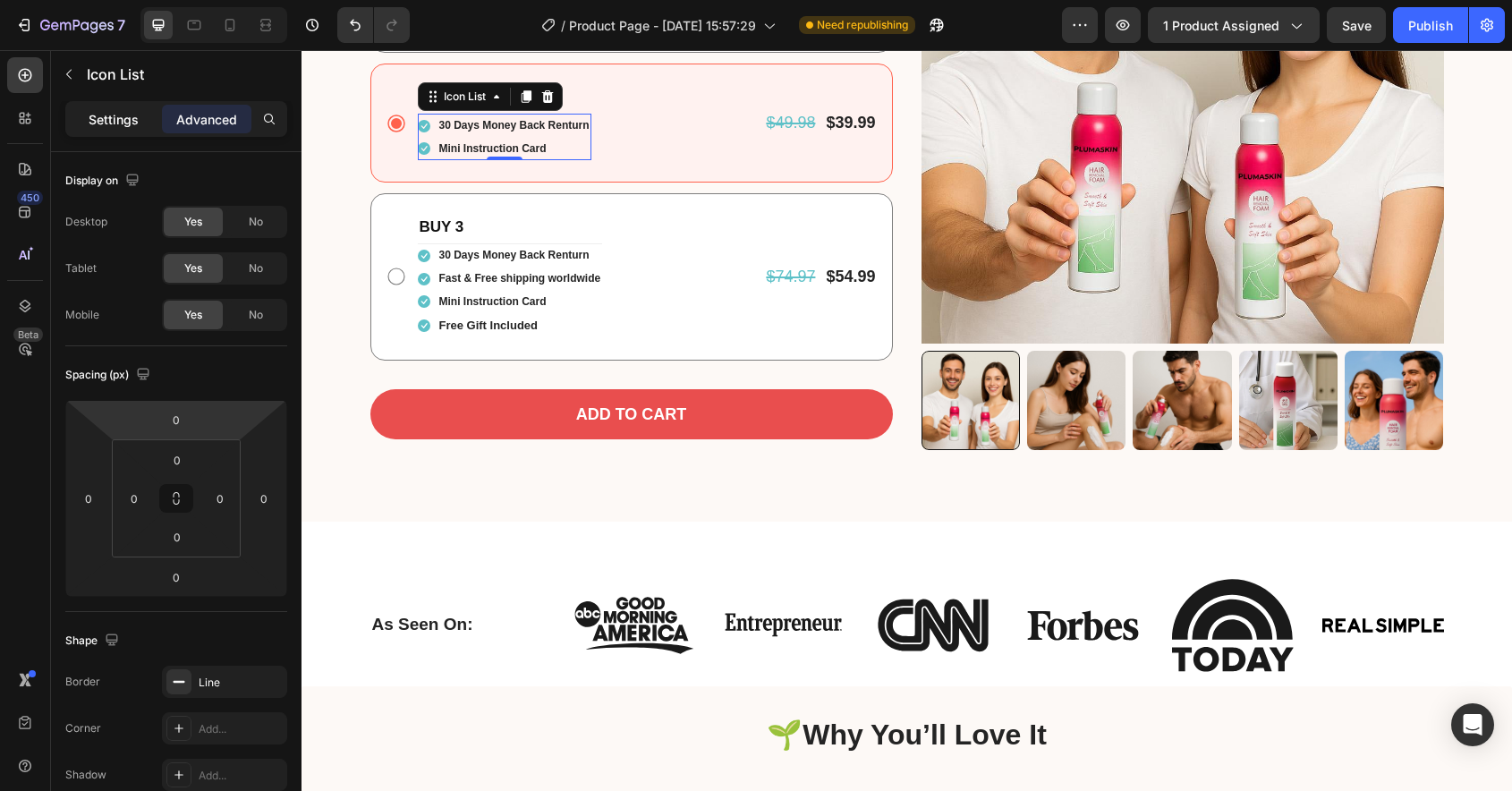
click at [125, 124] on p "Settings" at bounding box center [114, 119] width 50 height 19
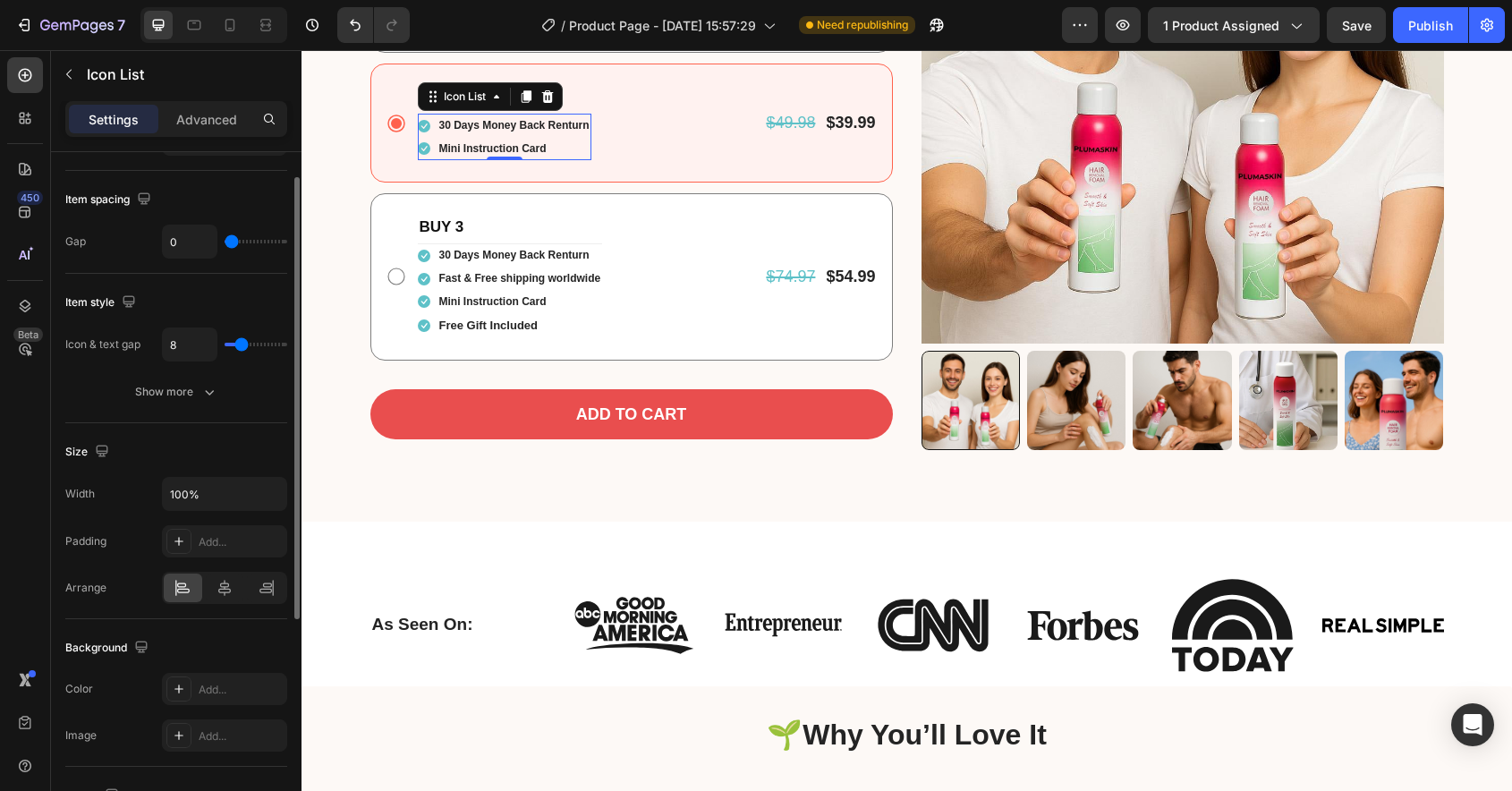
scroll to position [83, 0]
click at [191, 396] on div "Show more" at bounding box center [176, 391] width 83 height 18
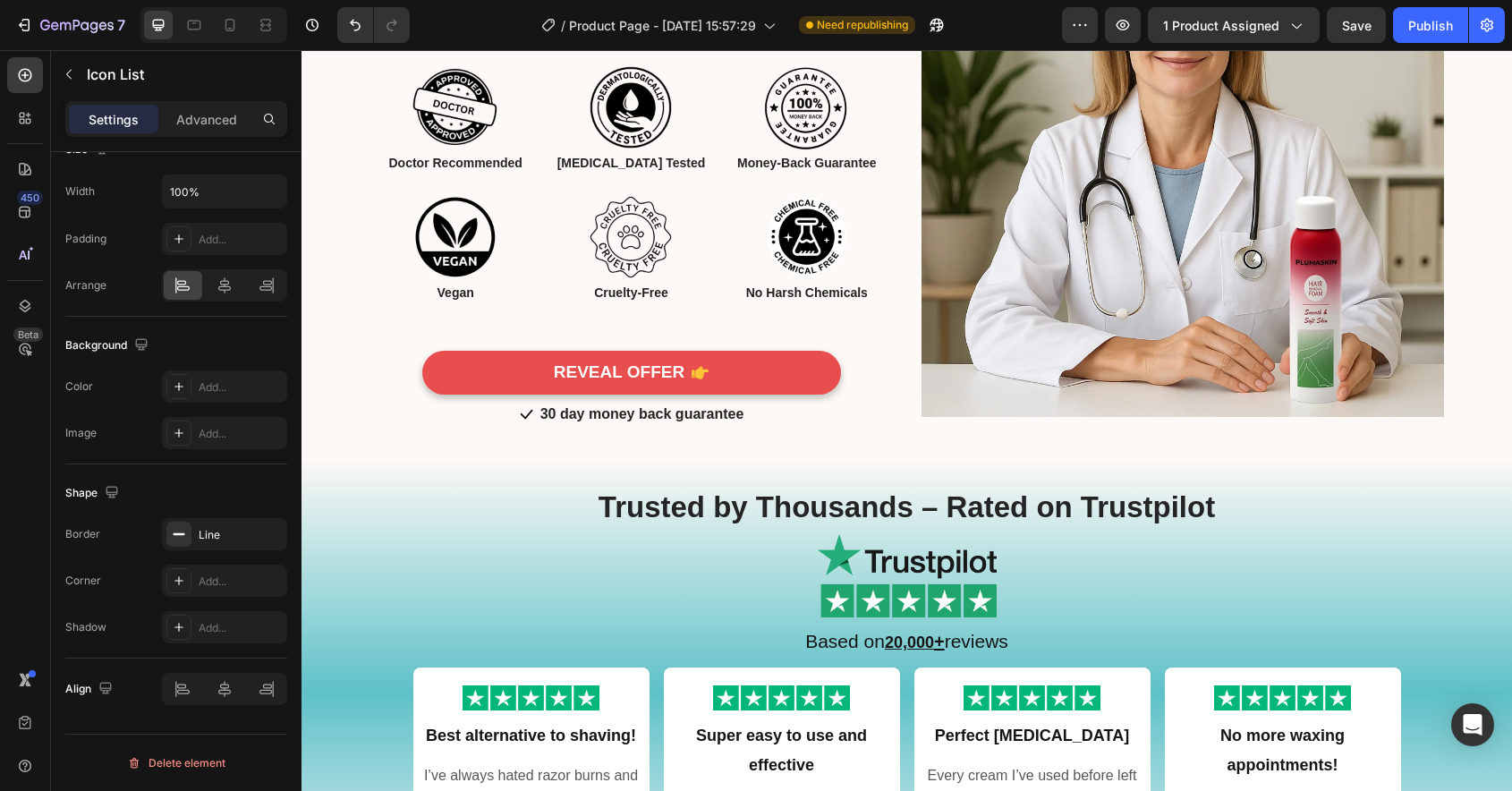
scroll to position [3537, 0]
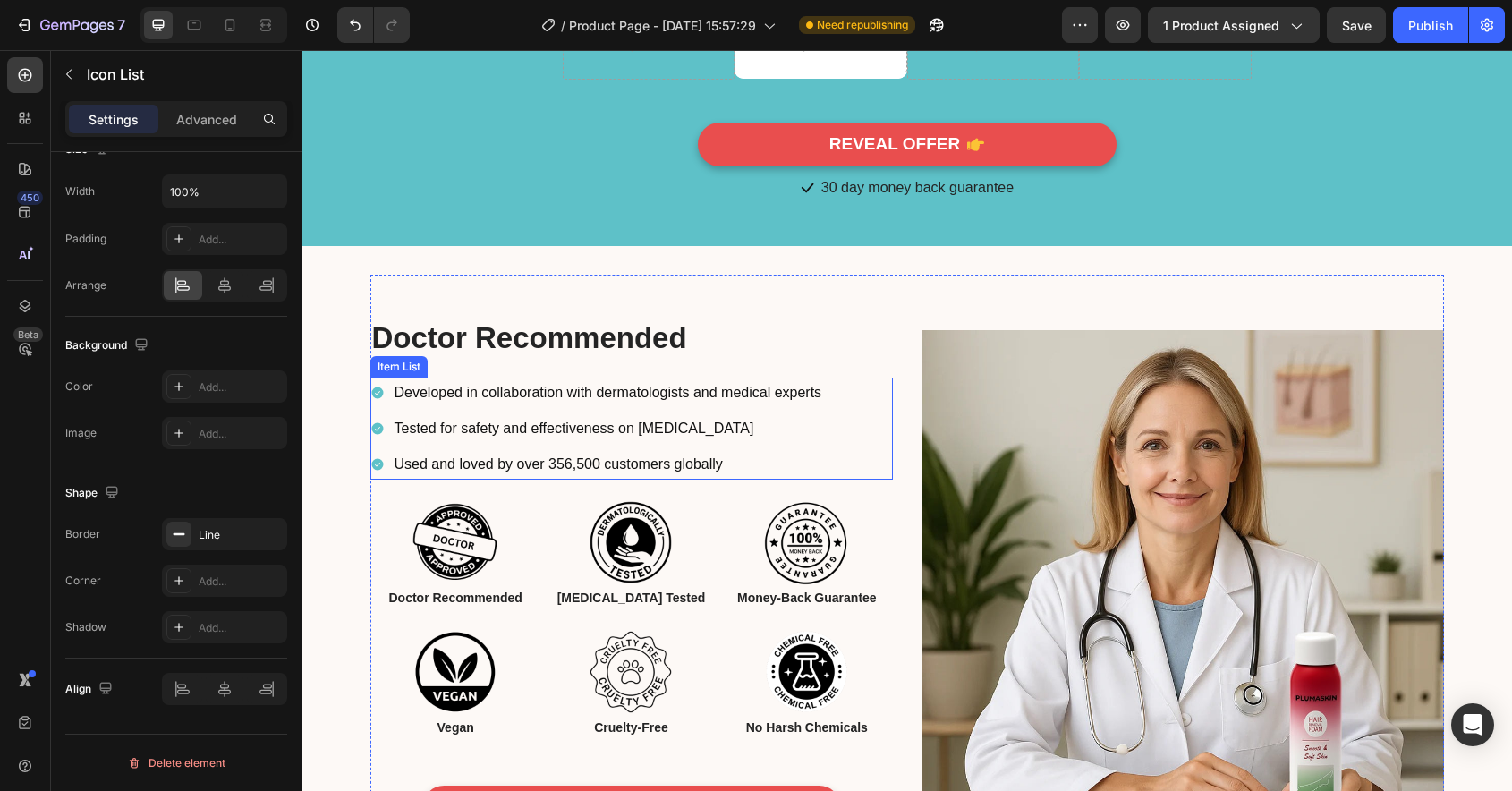
click at [809, 445] on div "Tested for safety and effectiveness on [MEDICAL_DATA]" at bounding box center [608, 429] width 433 height 31
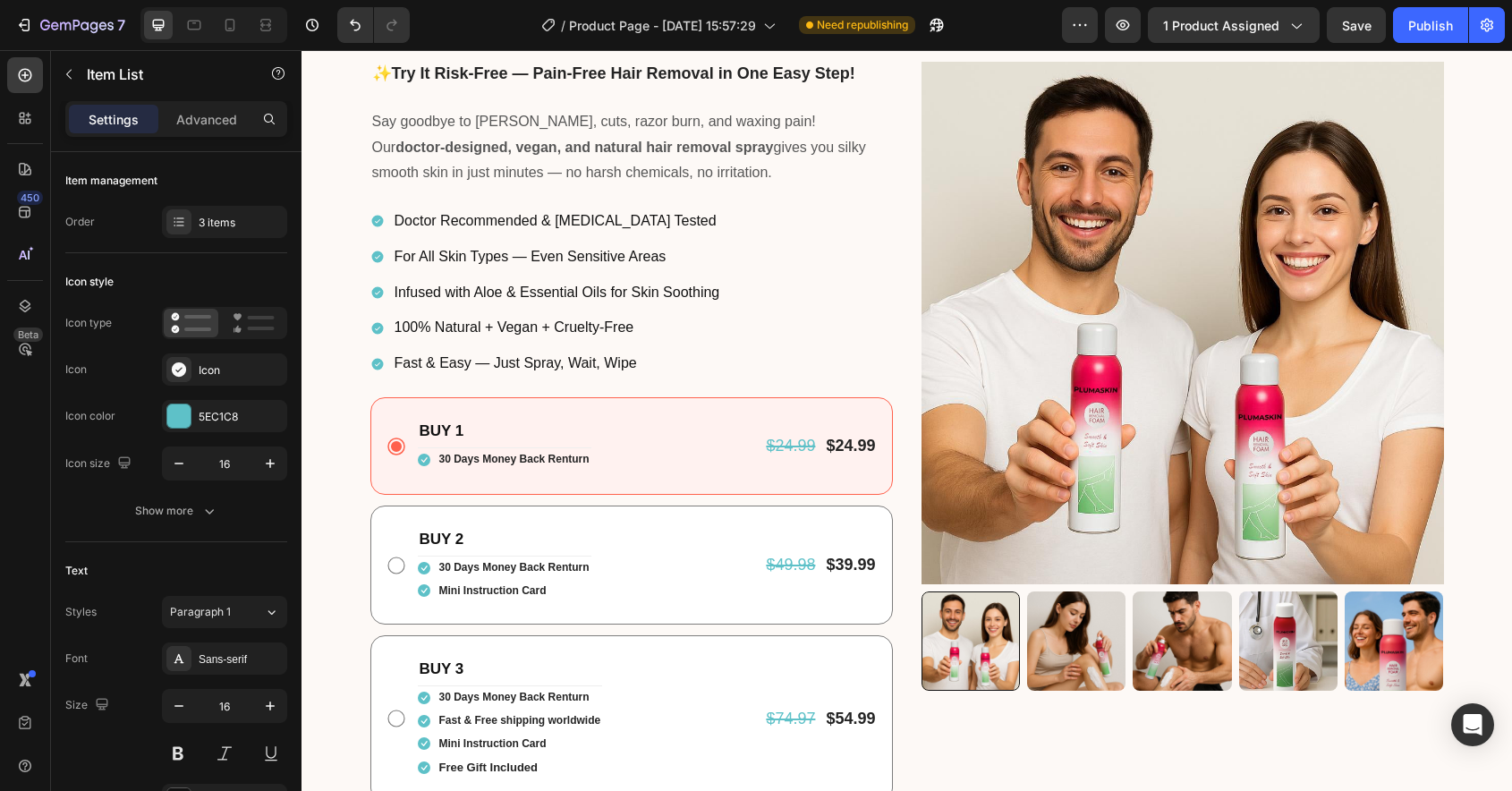
scroll to position [330, 0]
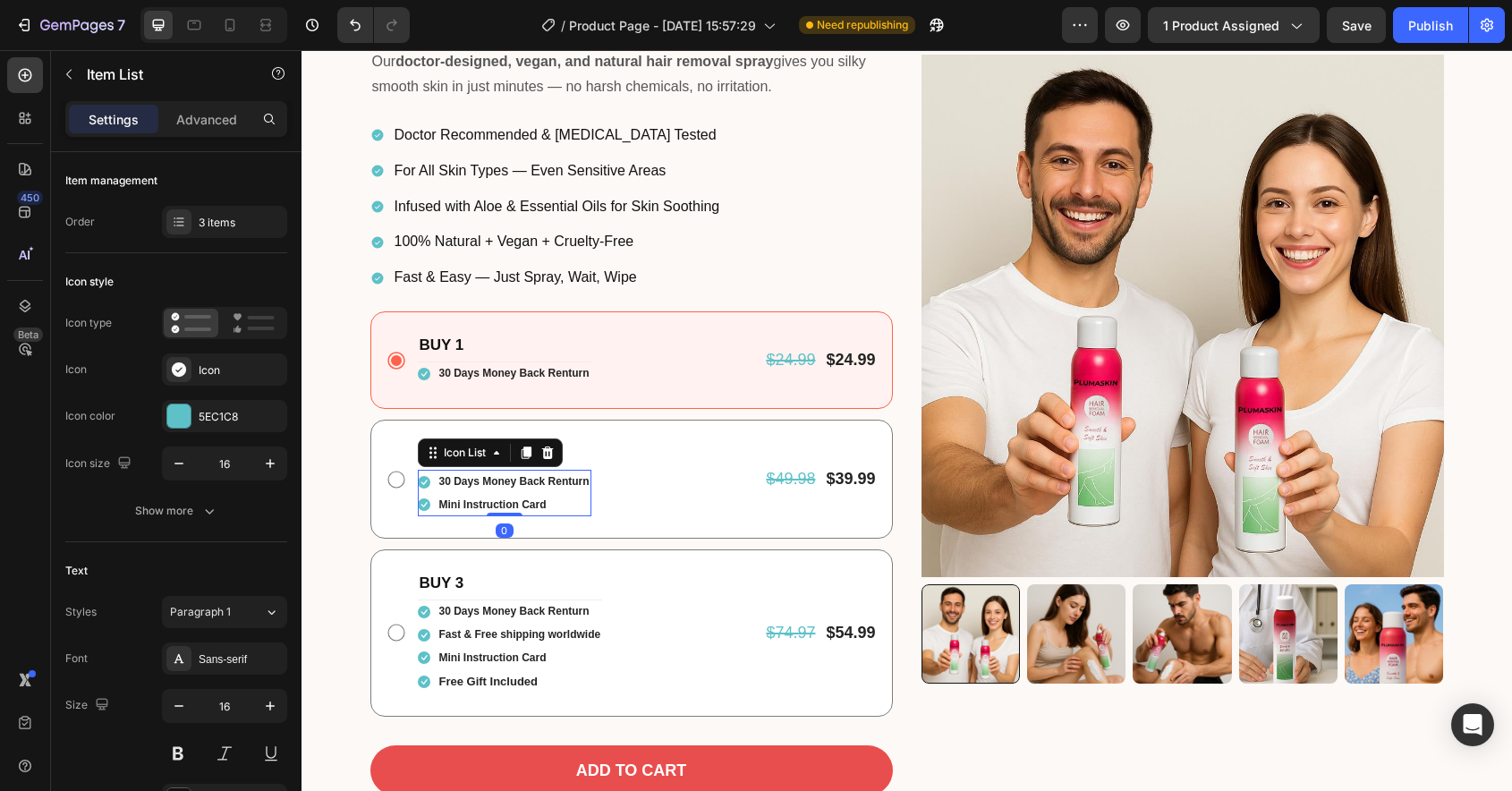
click at [565, 497] on li "Icon Mini Instruction Card Text block" at bounding box center [505, 506] width 174 height 23
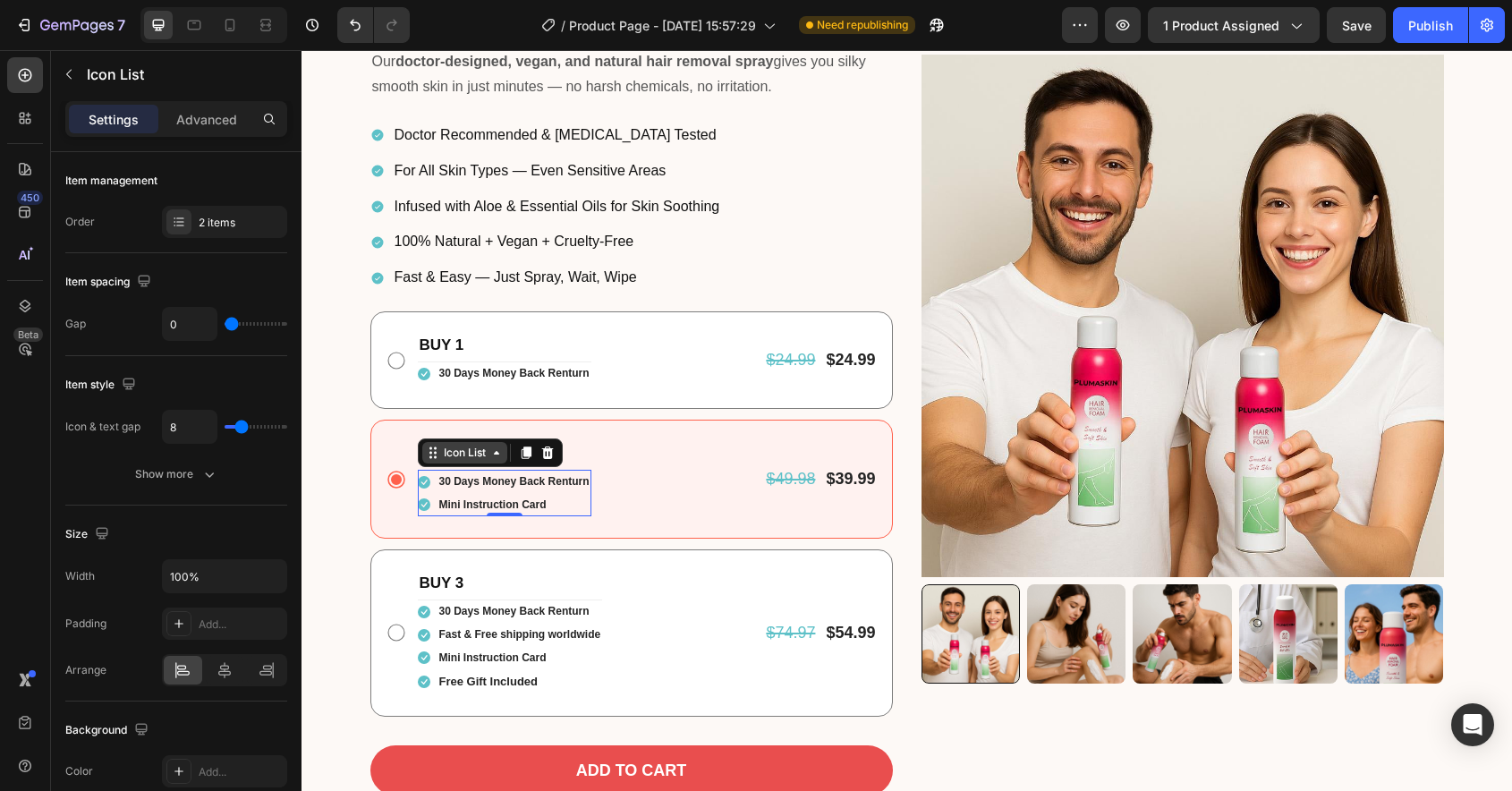
click at [463, 448] on div "Icon List" at bounding box center [464, 453] width 49 height 16
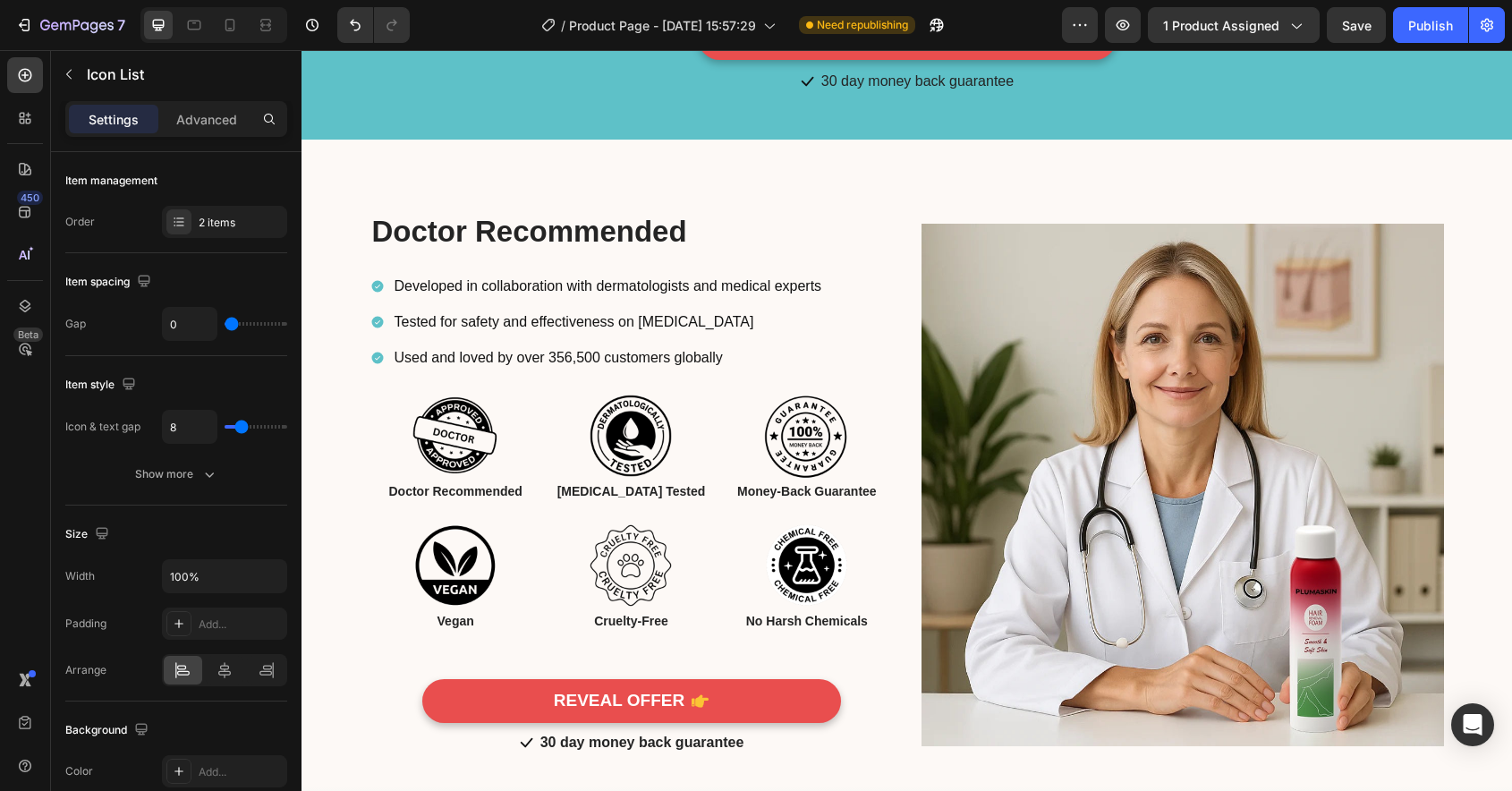
scroll to position [3648, 0]
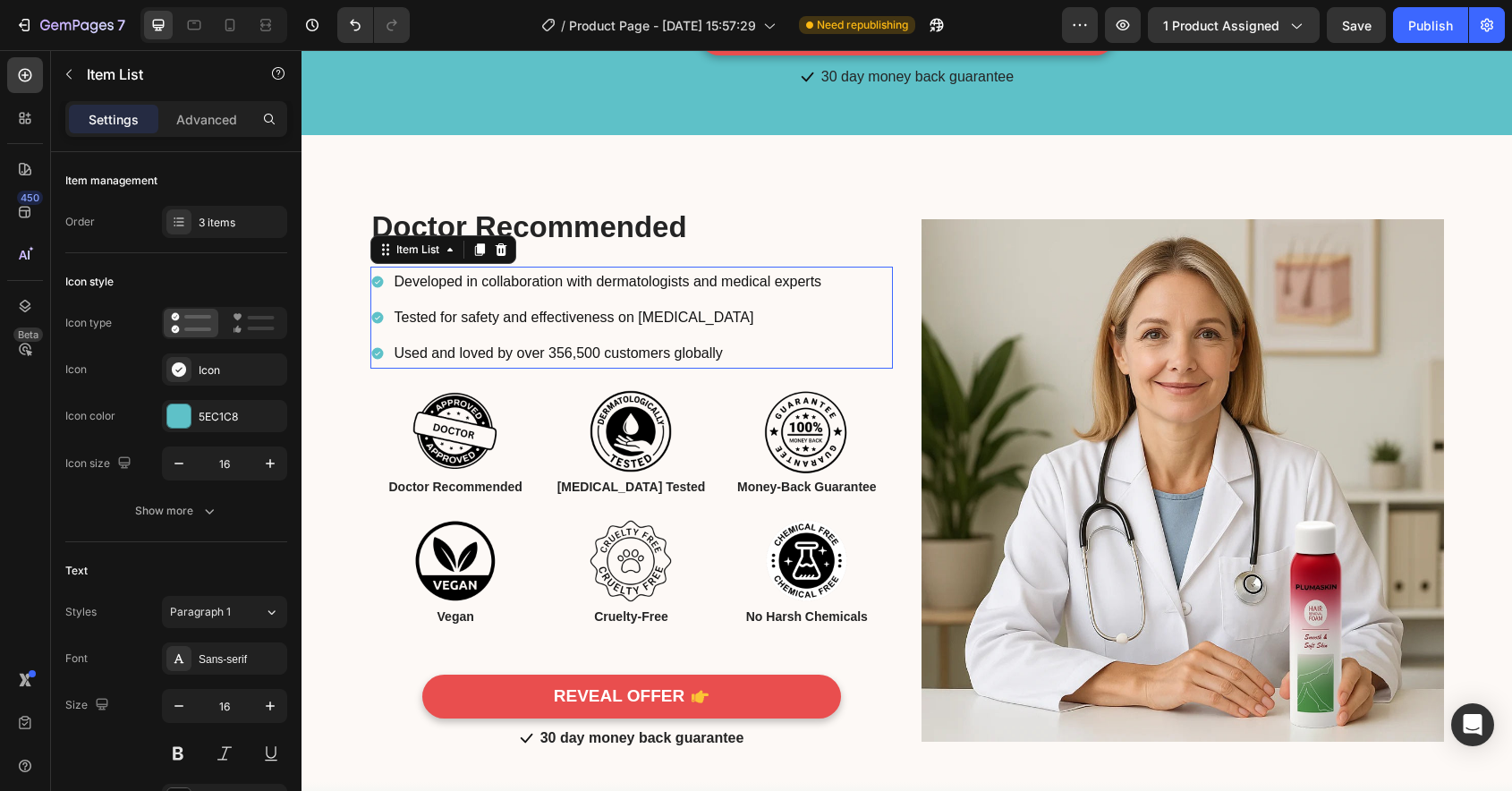
click at [386, 334] on div "Tested for safety and effectiveness on [MEDICAL_DATA]" at bounding box center [598, 318] width 454 height 31
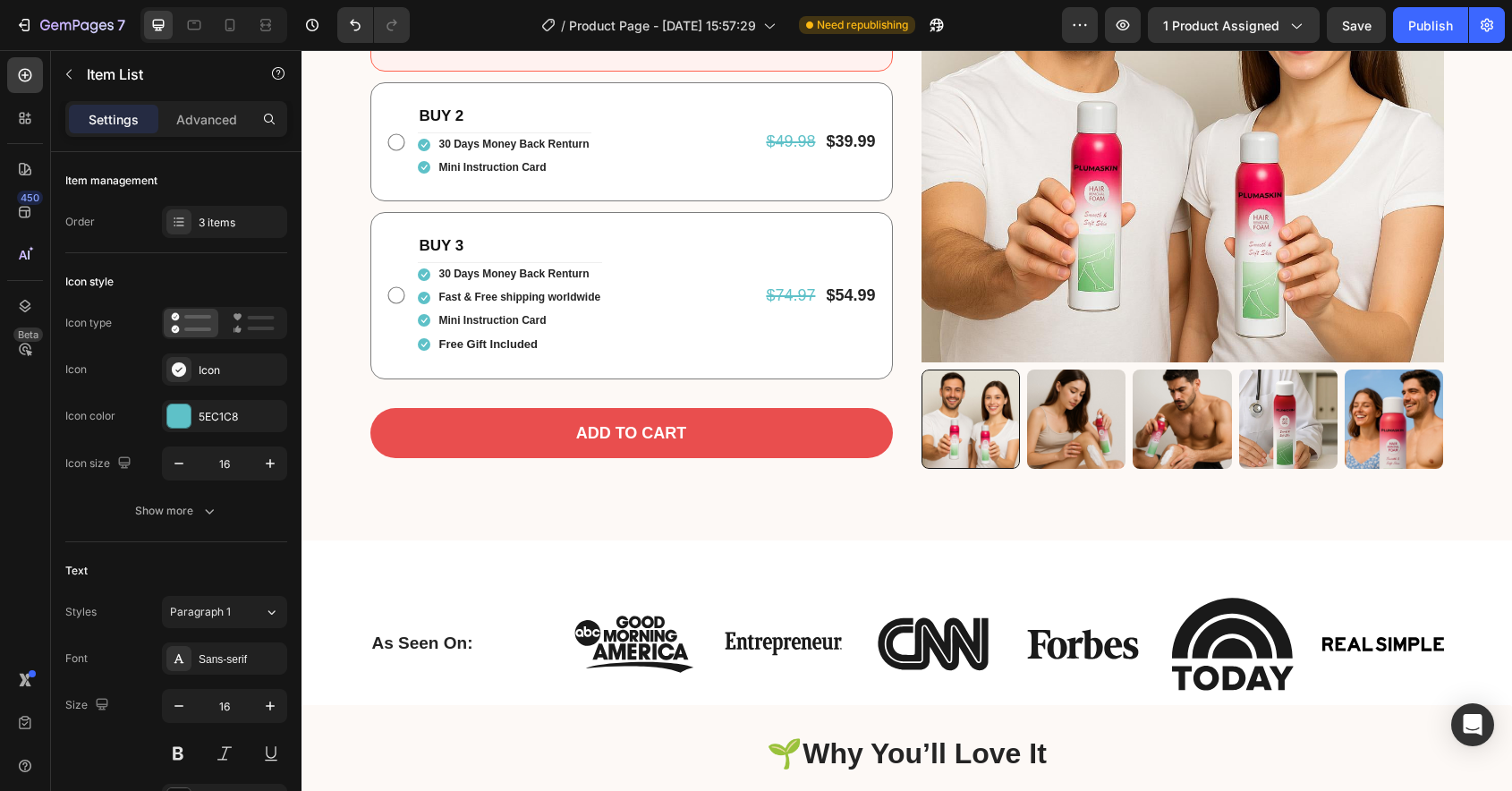
scroll to position [659, 0]
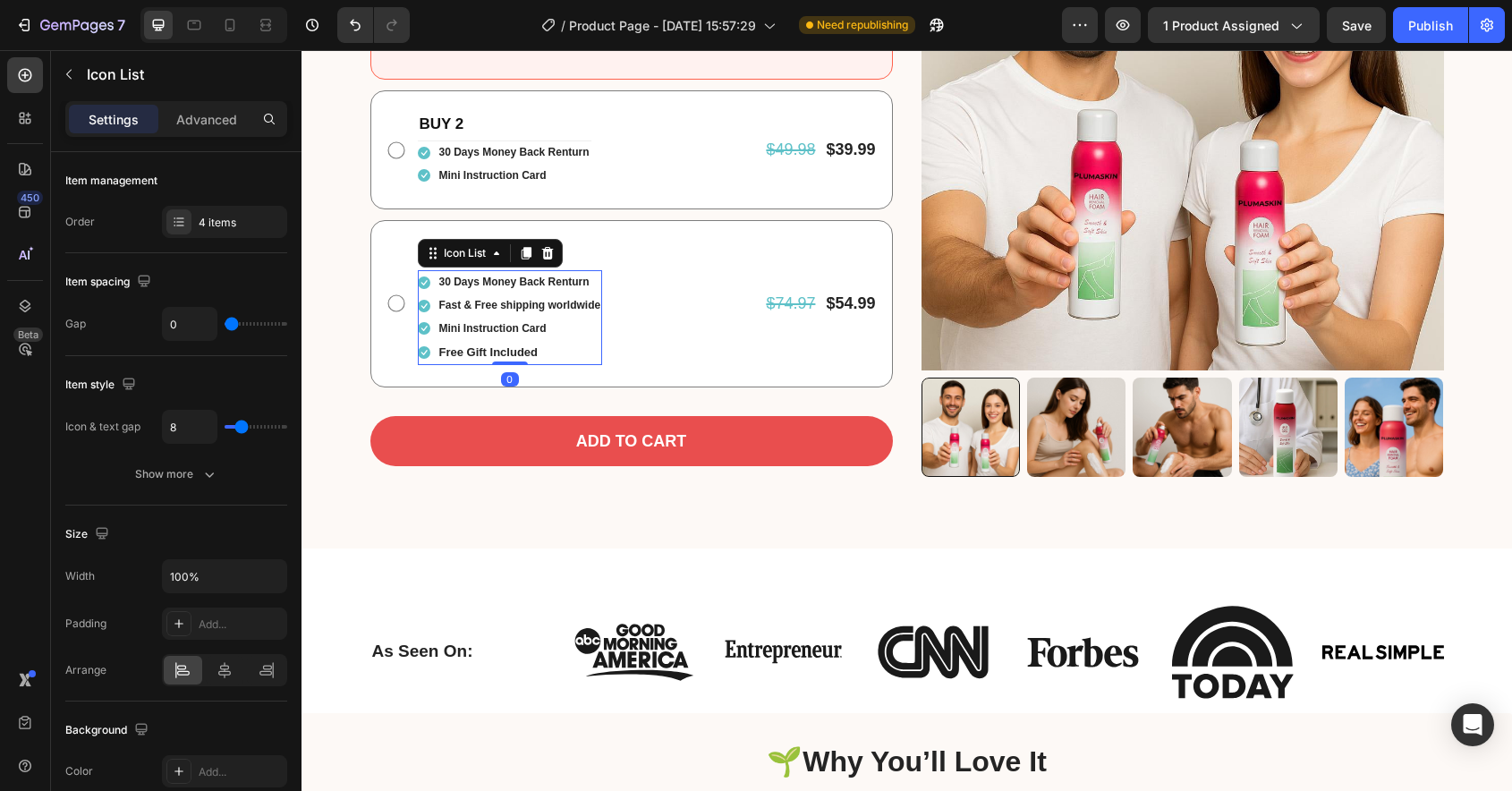
click at [432, 333] on li "Icon Mini Instruction Card Text block" at bounding box center [510, 329] width 185 height 23
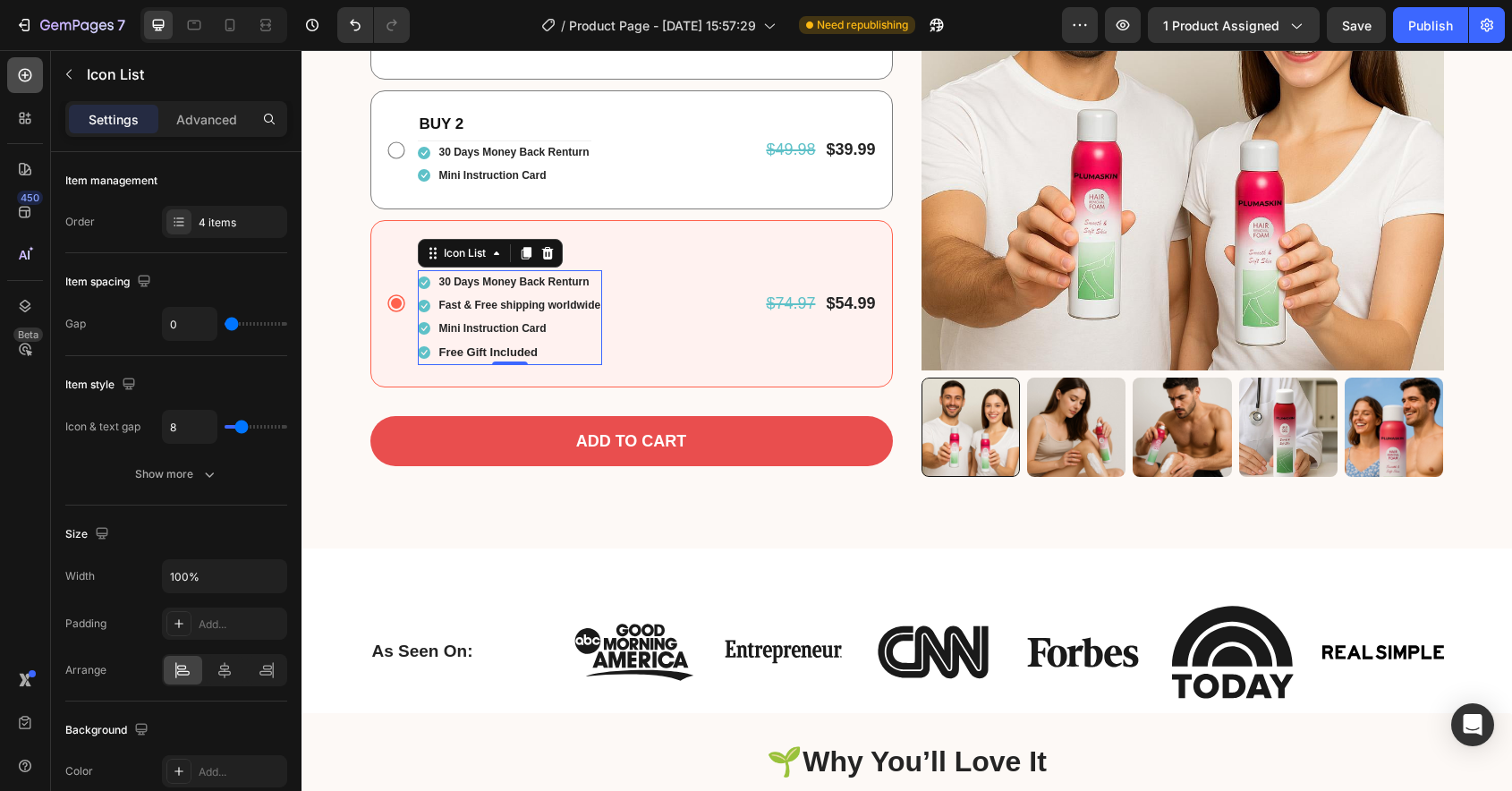
click at [24, 74] on icon at bounding box center [25, 75] width 13 height 13
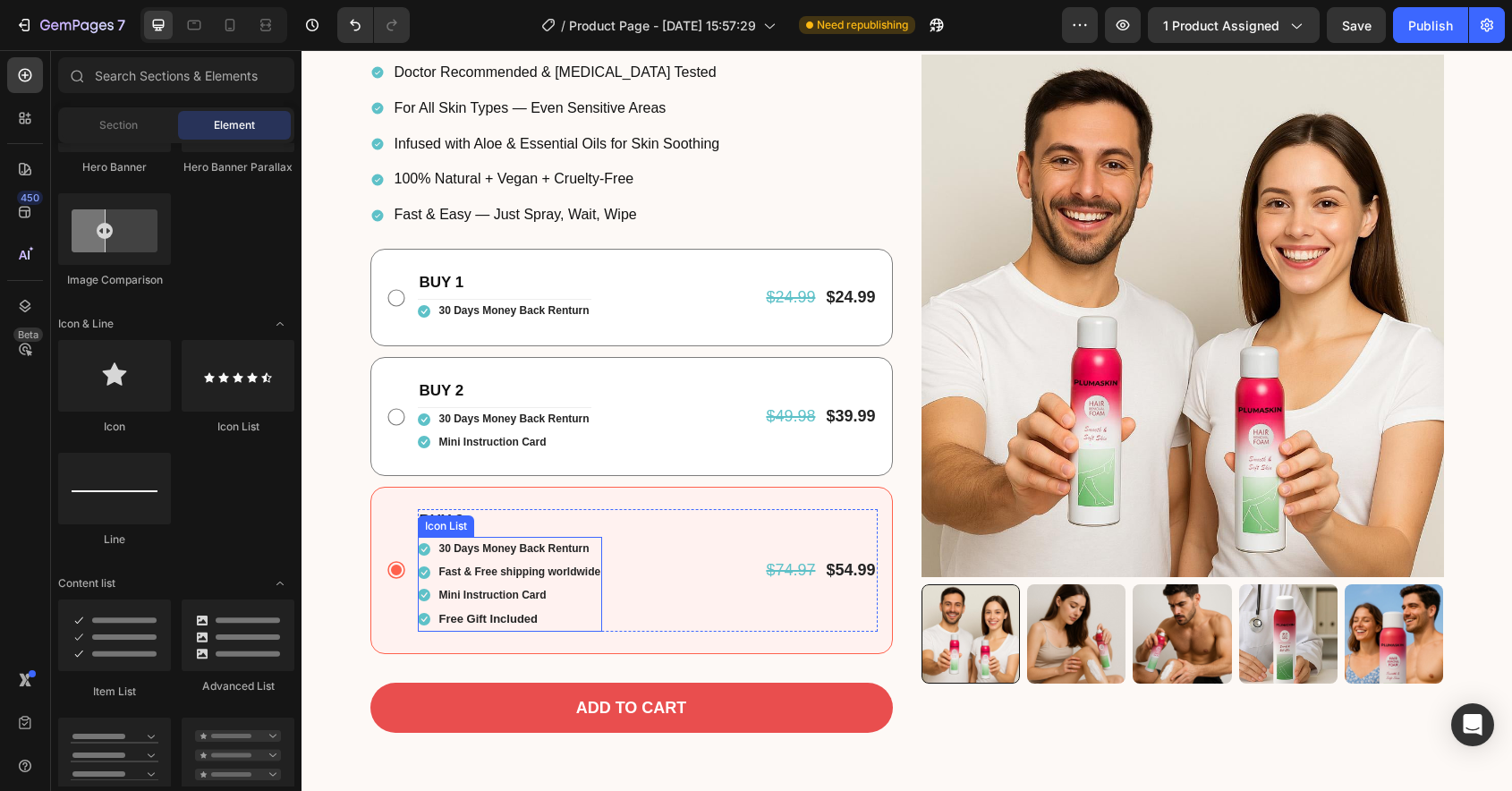
scroll to position [388, 0]
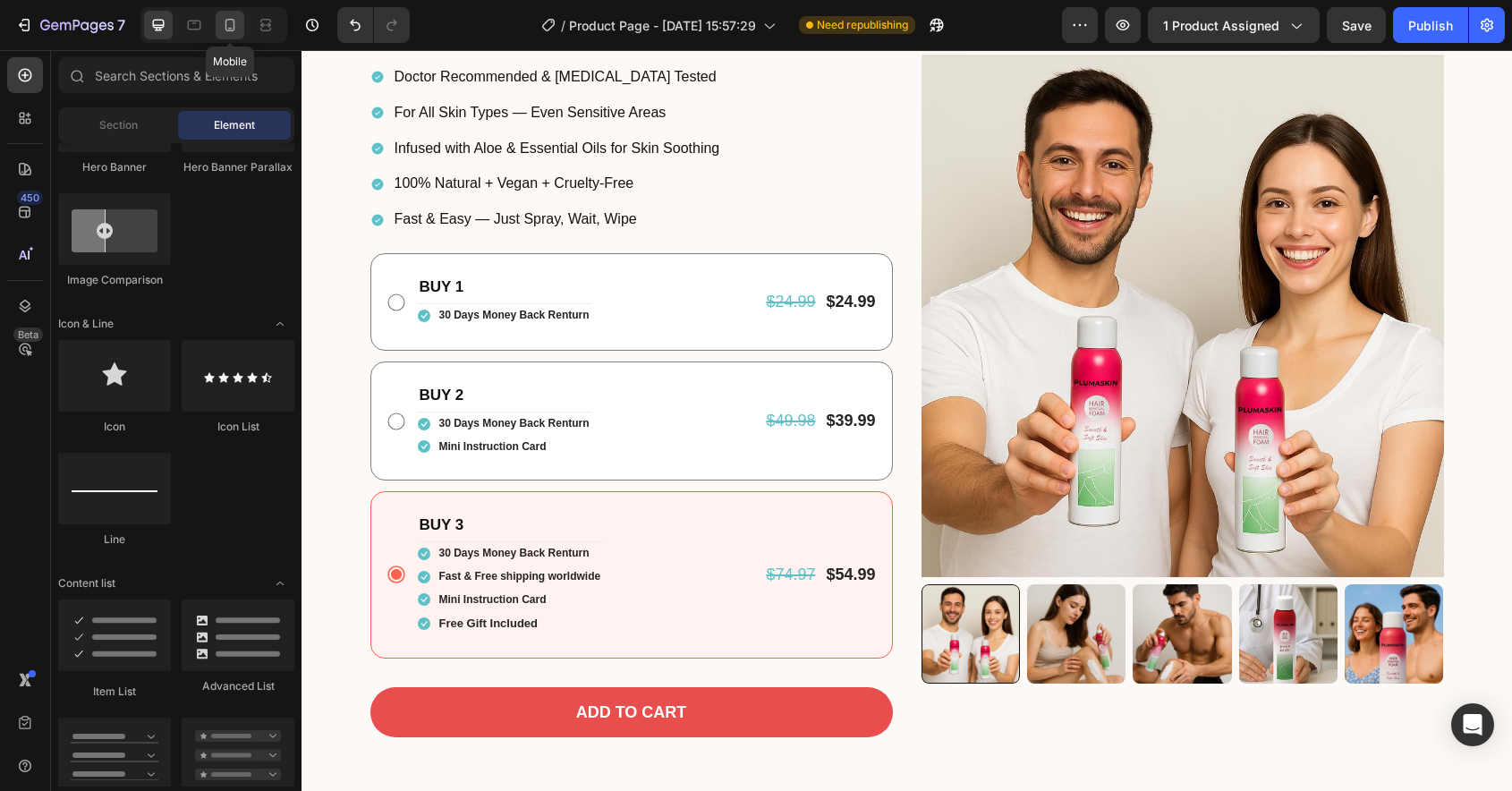
click at [229, 27] on icon at bounding box center [230, 25] width 18 height 18
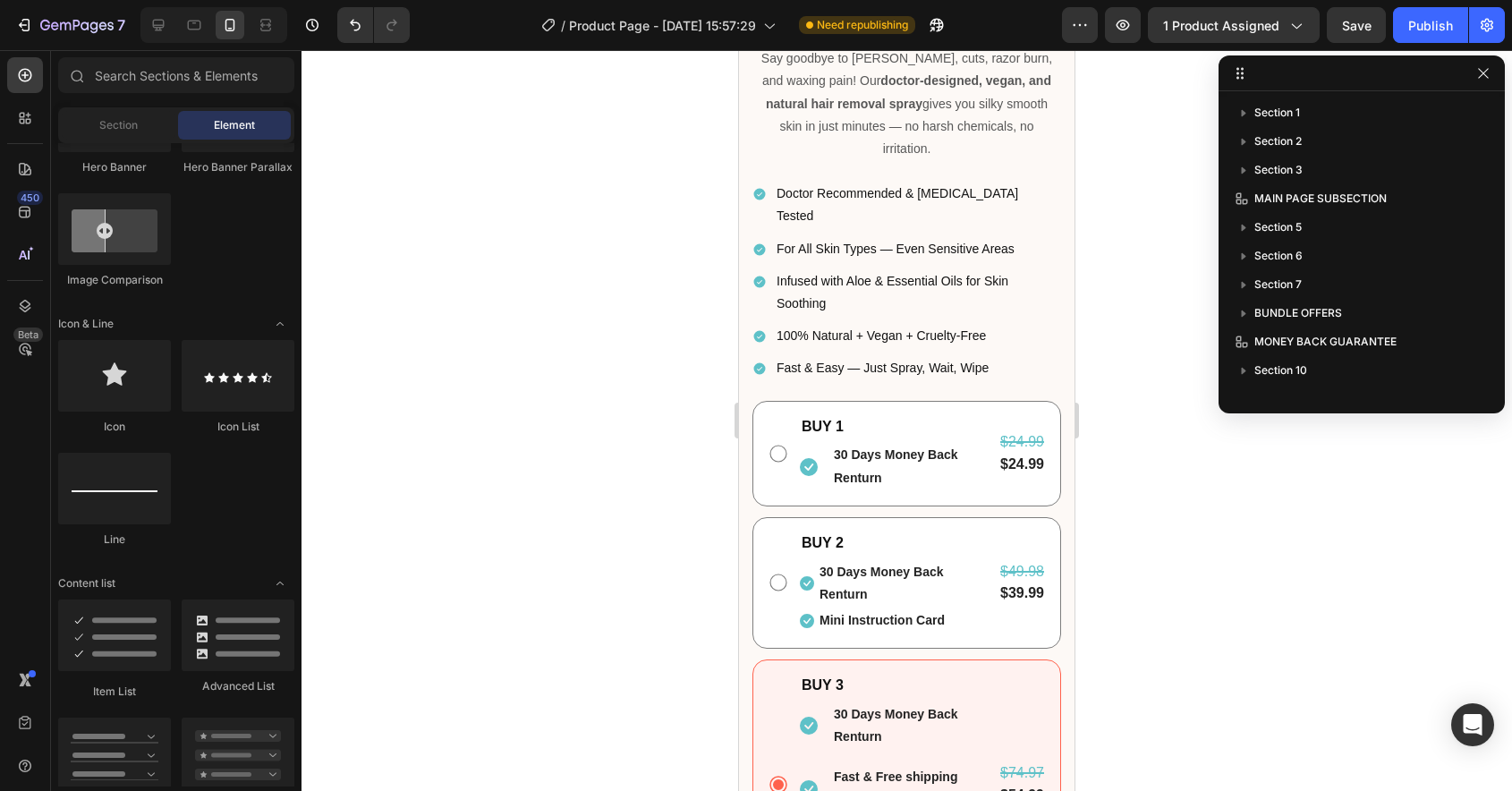
scroll to position [806, 0]
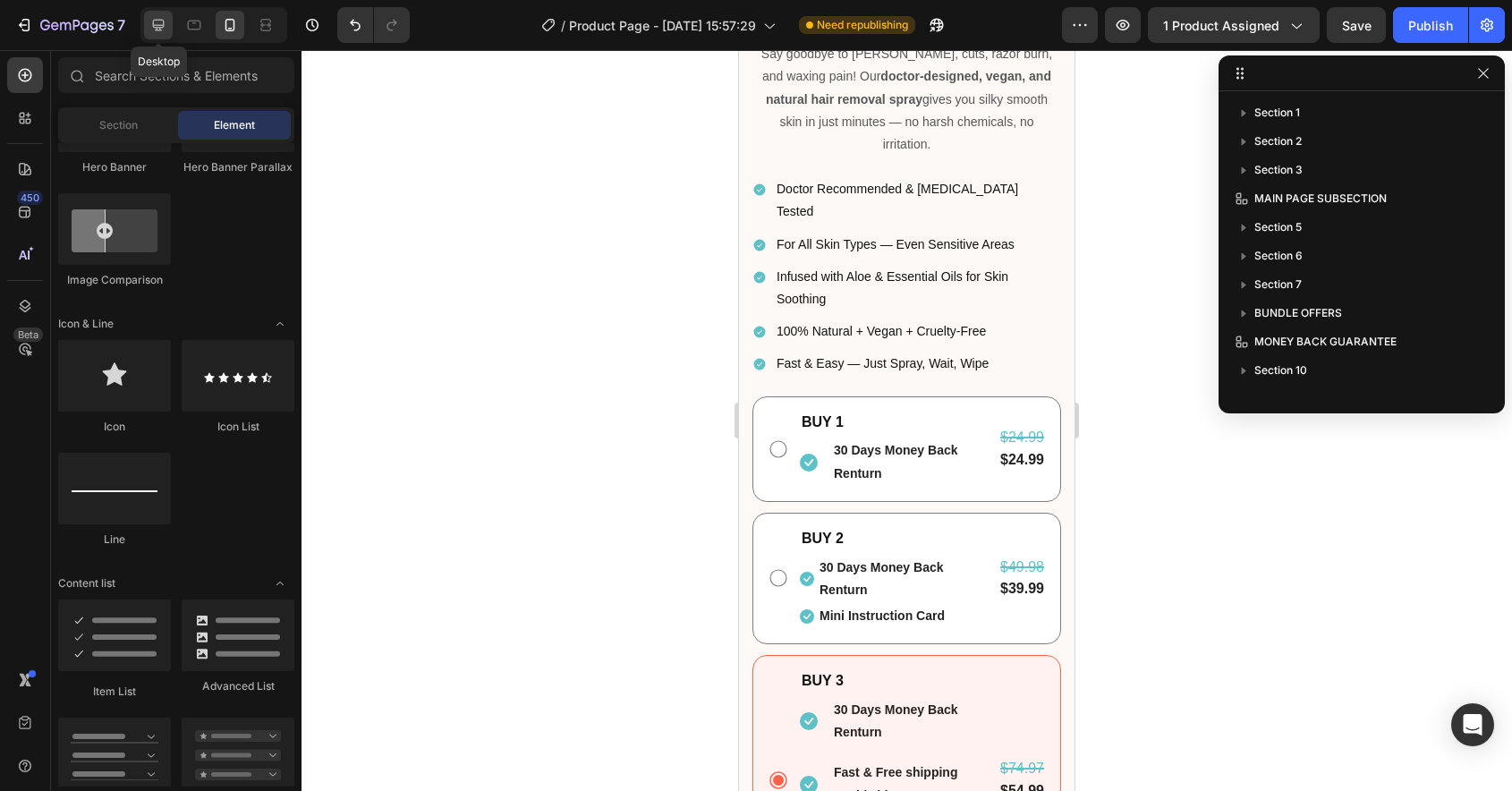
click at [153, 29] on icon at bounding box center [158, 25] width 18 height 18
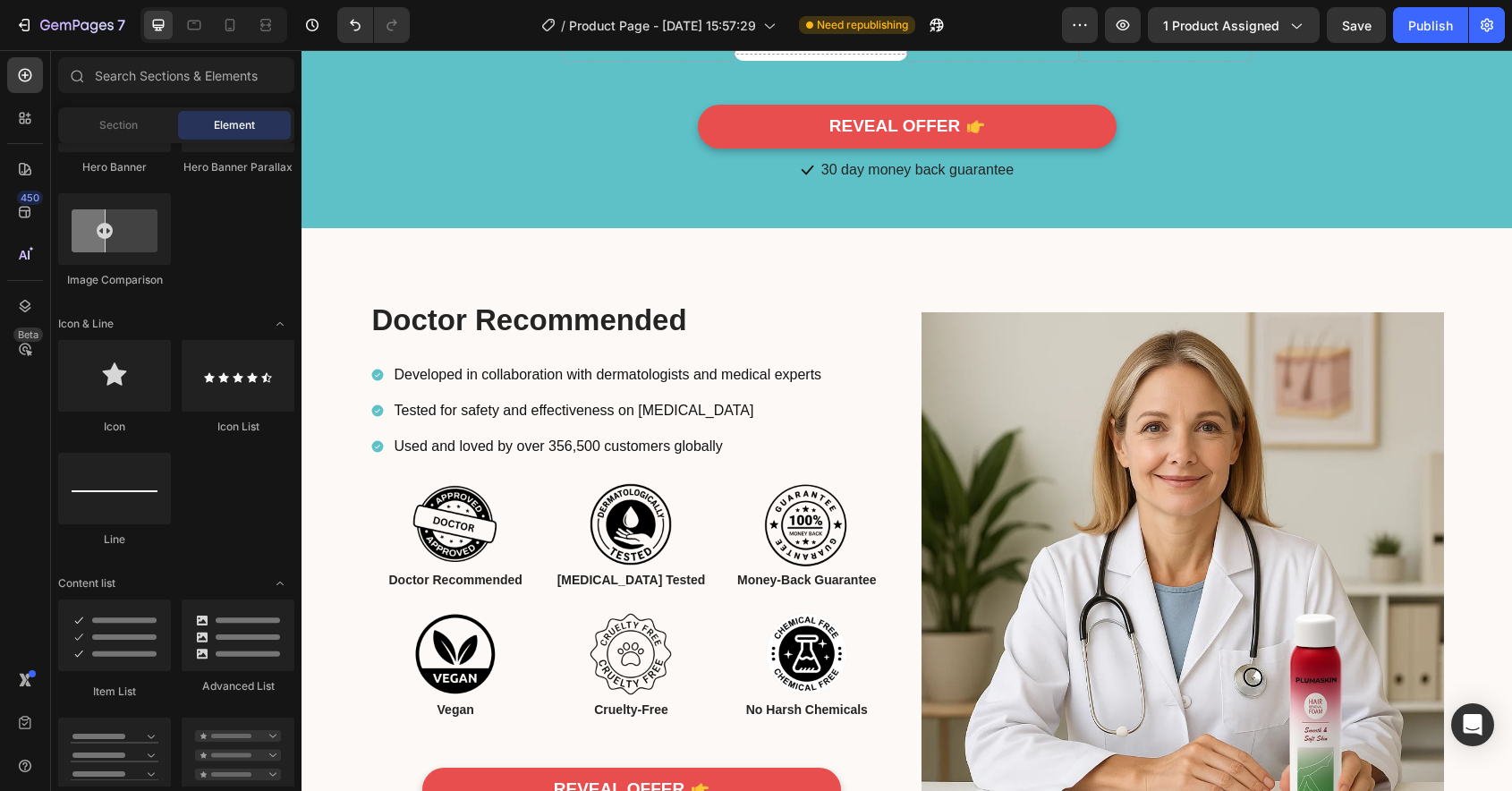
scroll to position [3557, 0]
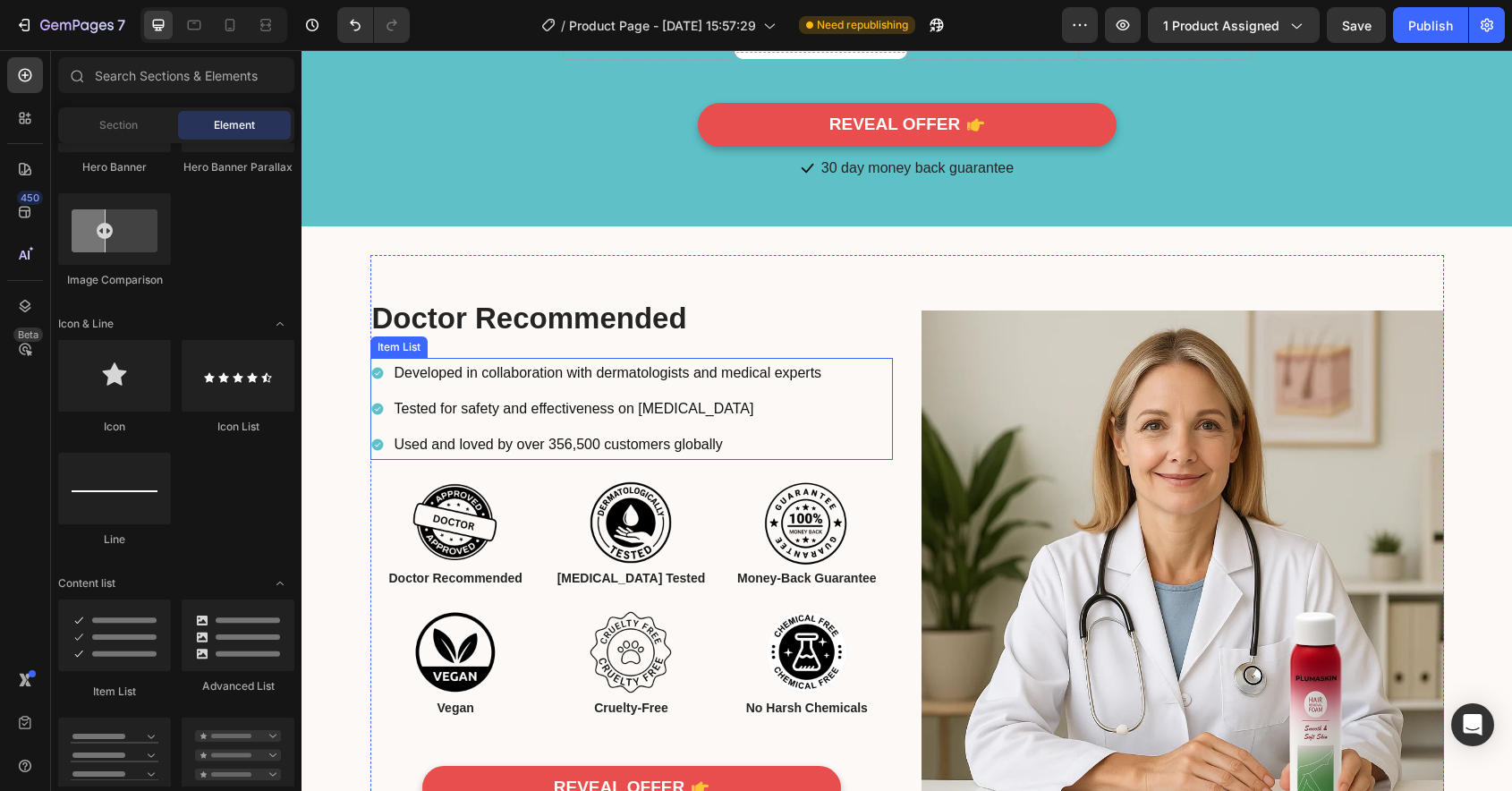
click at [387, 417] on div "Tested for safety and effectiveness on [MEDICAL_DATA]" at bounding box center [598, 409] width 454 height 31
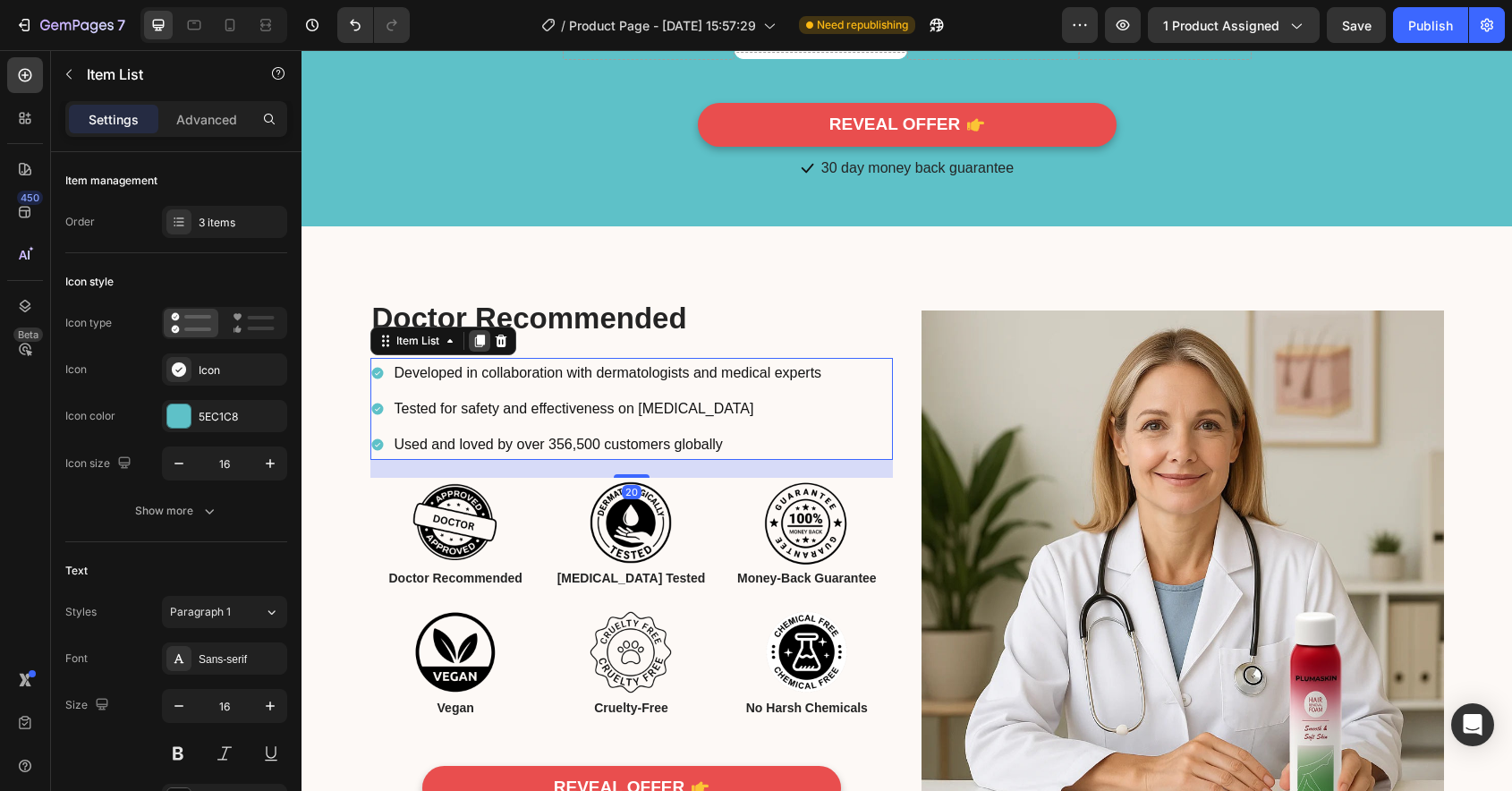
click at [480, 347] on icon at bounding box center [479, 341] width 10 height 13
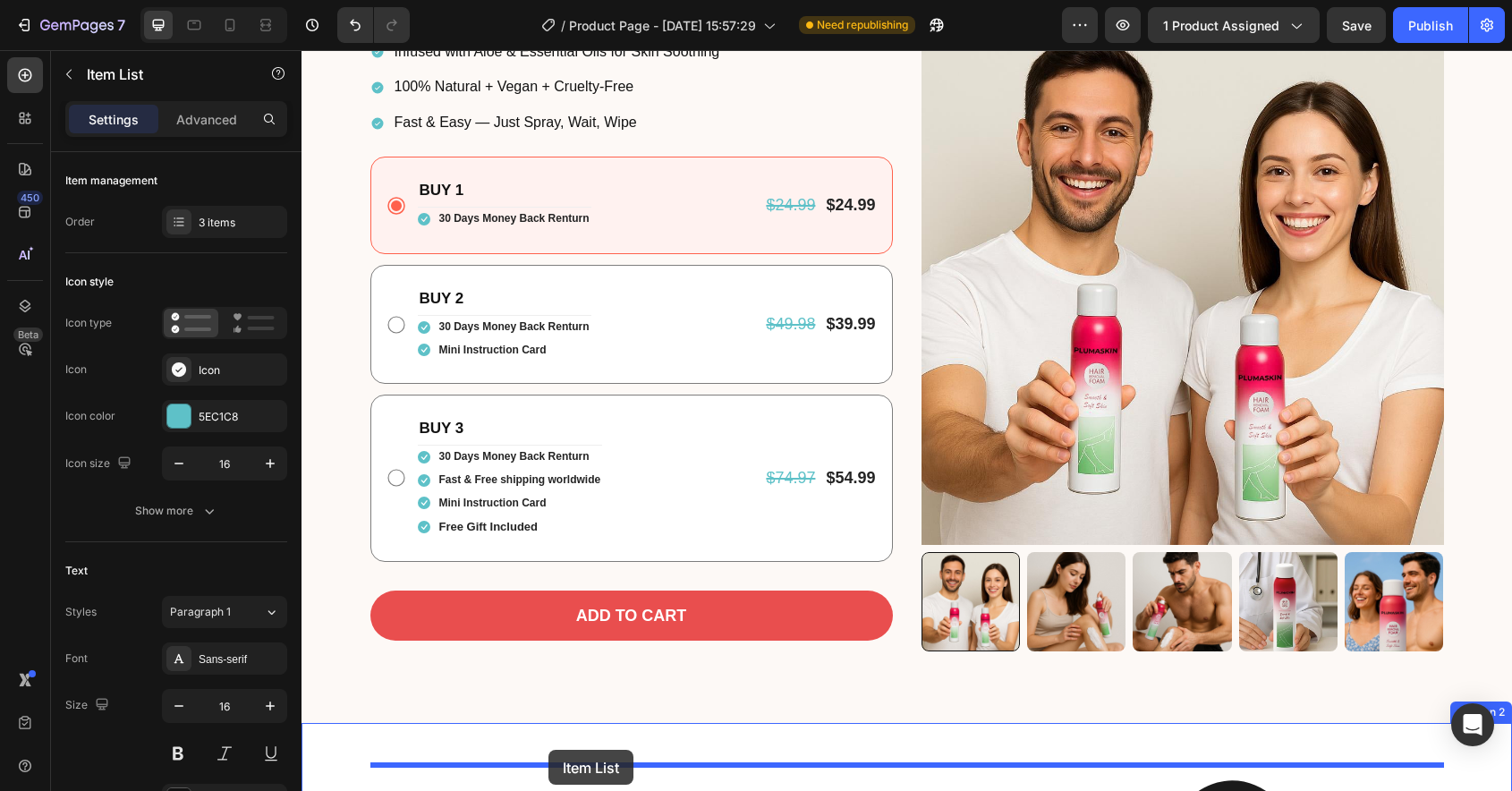
scroll to position [532, 0]
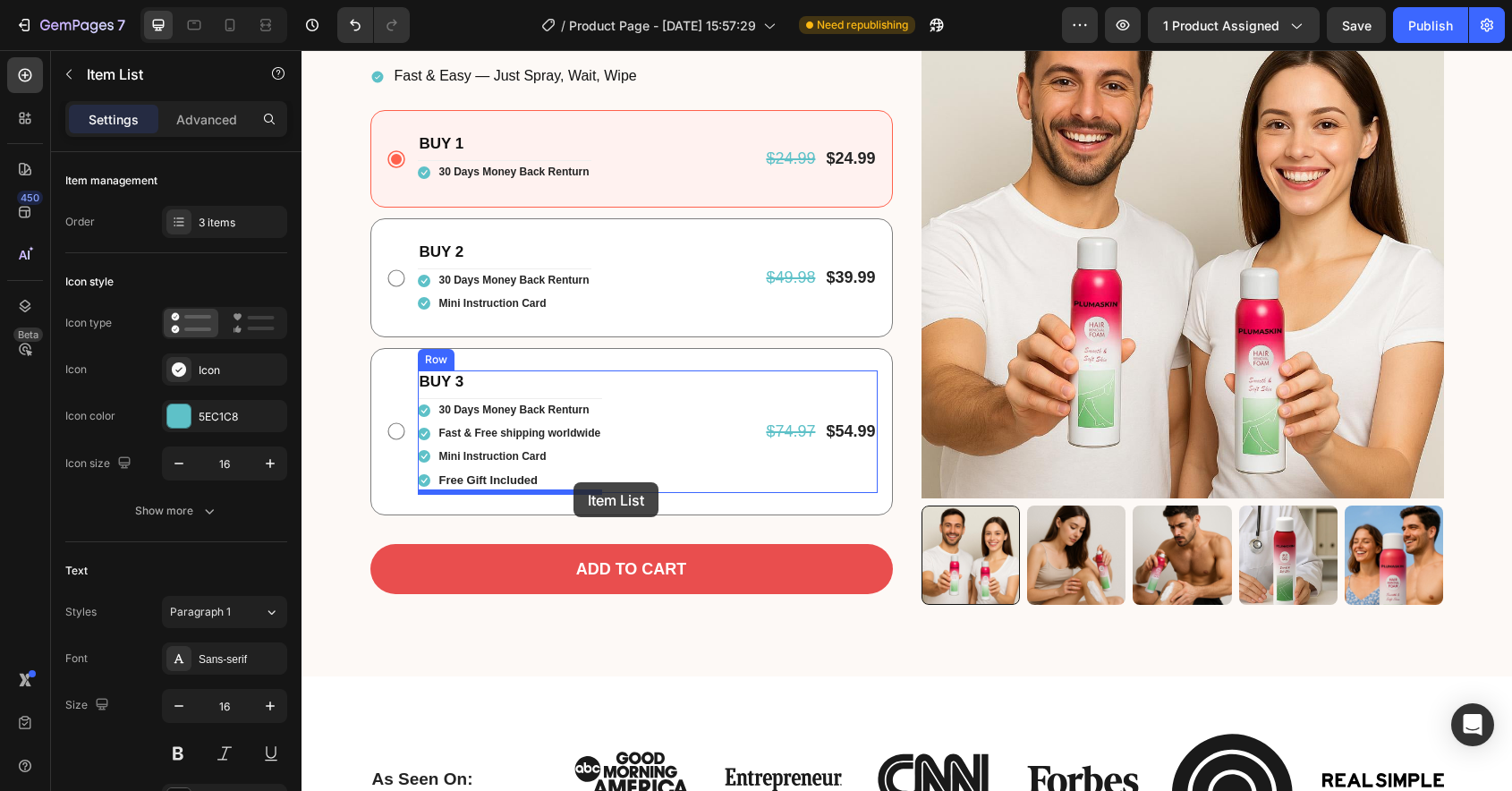
drag, startPoint x: 401, startPoint y: 481, endPoint x: 573, endPoint y: 482, distance: 172.0
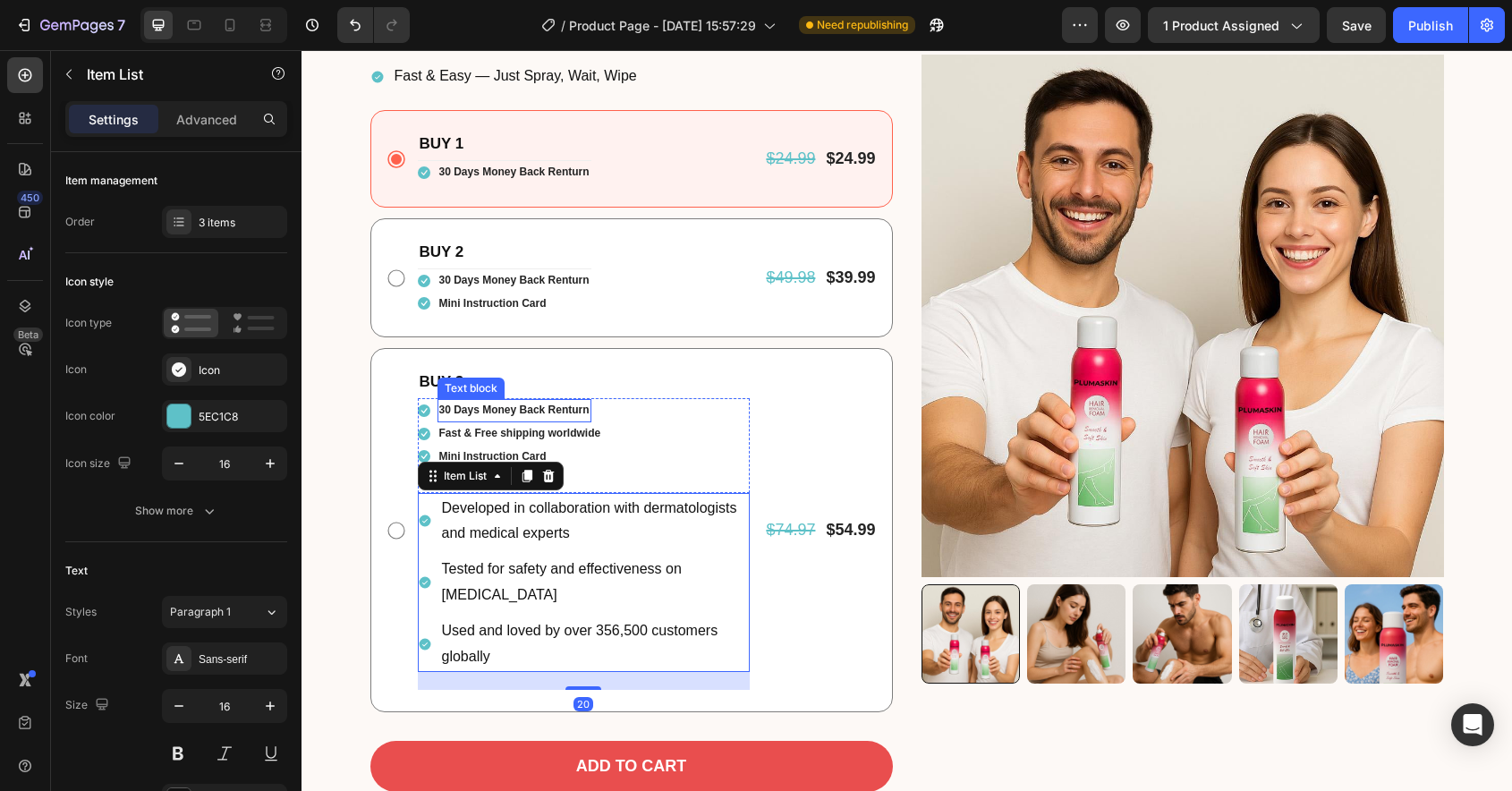
click at [543, 407] on p "30 Days Money Back Renturn" at bounding box center [514, 411] width 150 height 20
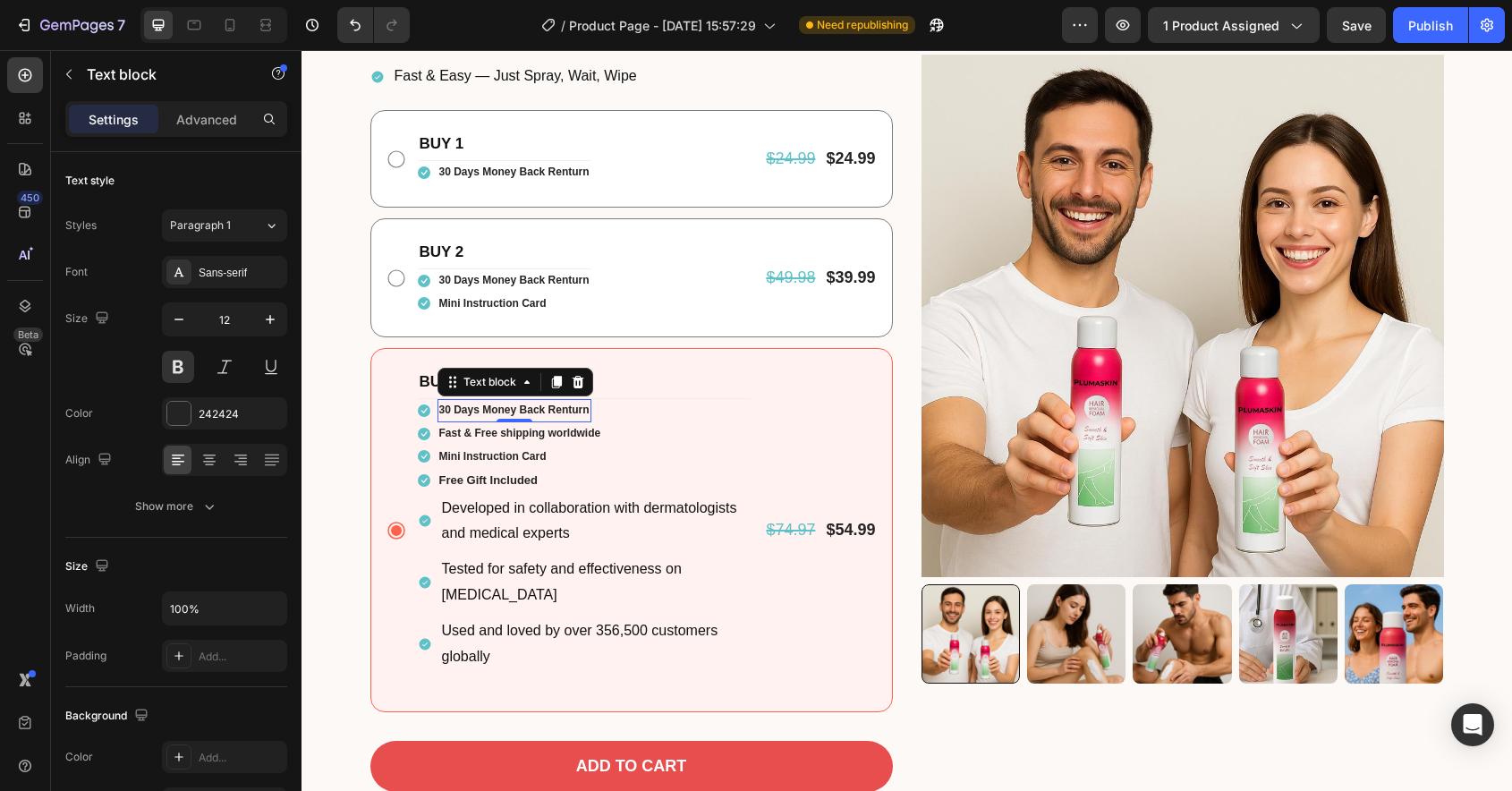
click at [543, 407] on p "30 Days Money Back Renturn" at bounding box center [514, 411] width 150 height 20
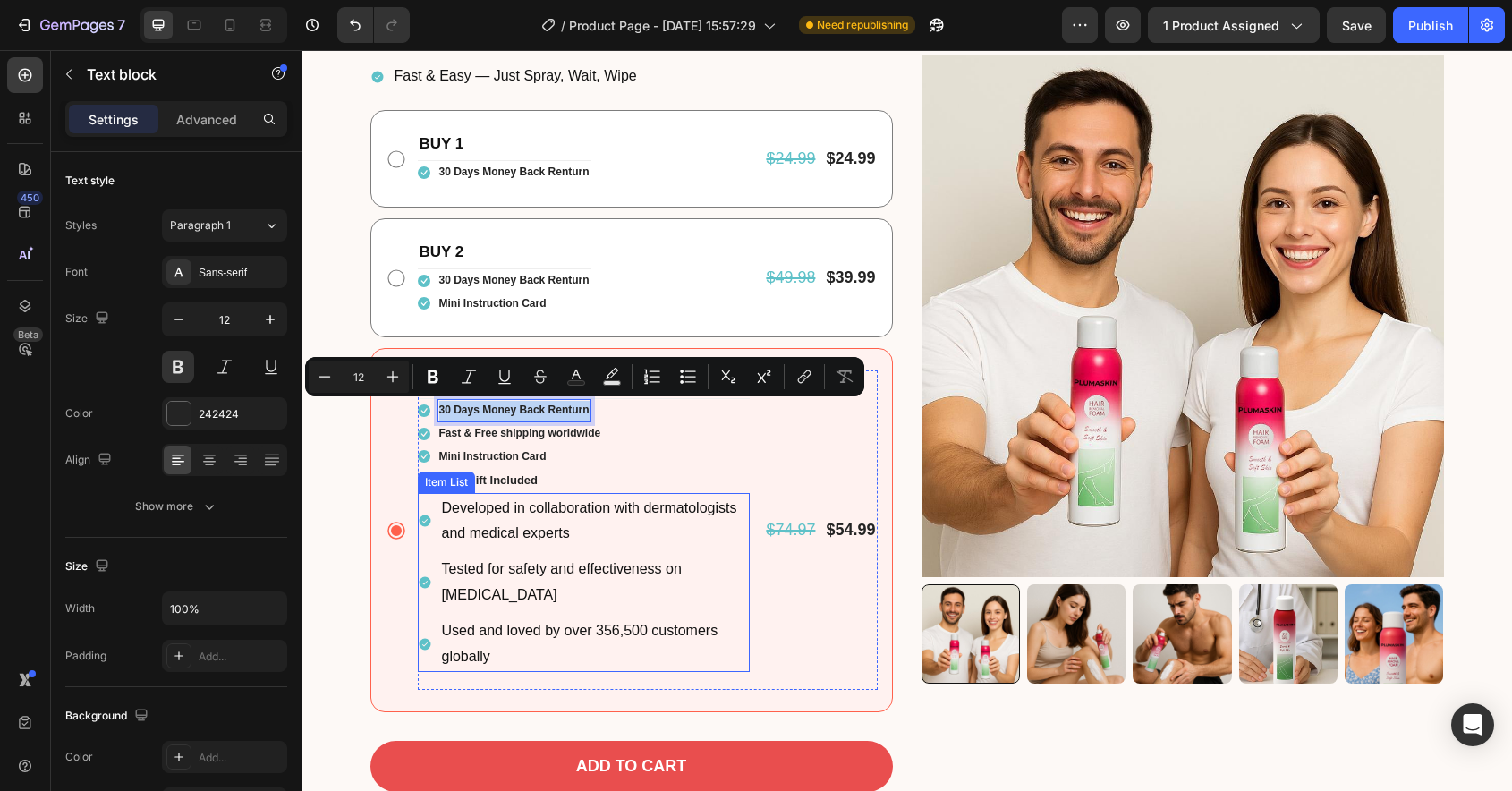
click at [544, 522] on p "Developed in collaboration with dermatologists and medical experts" at bounding box center [595, 522] width 306 height 52
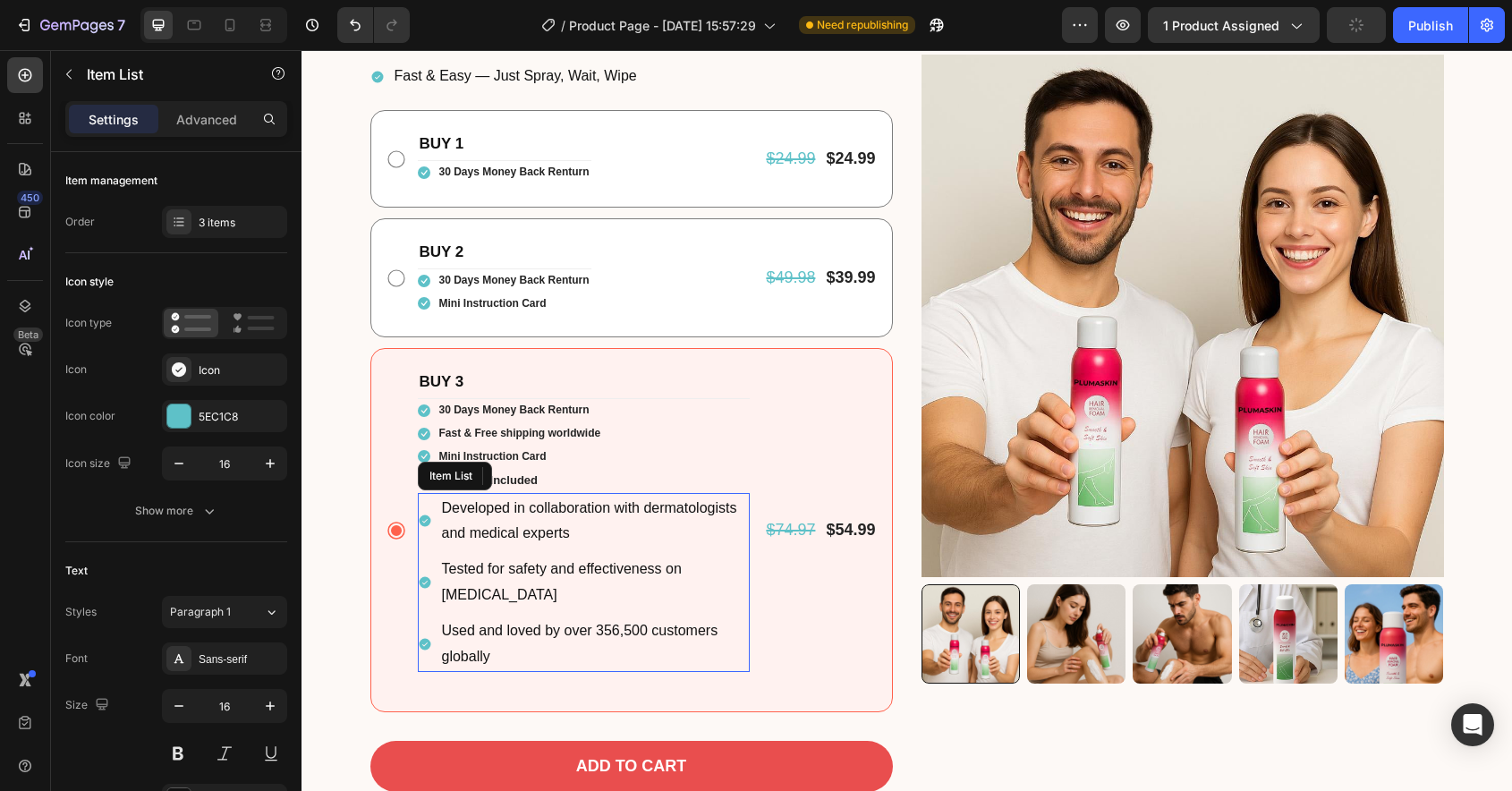
click at [544, 522] on p "Developed in collaboration with dermatologists and medical experts" at bounding box center [595, 522] width 306 height 52
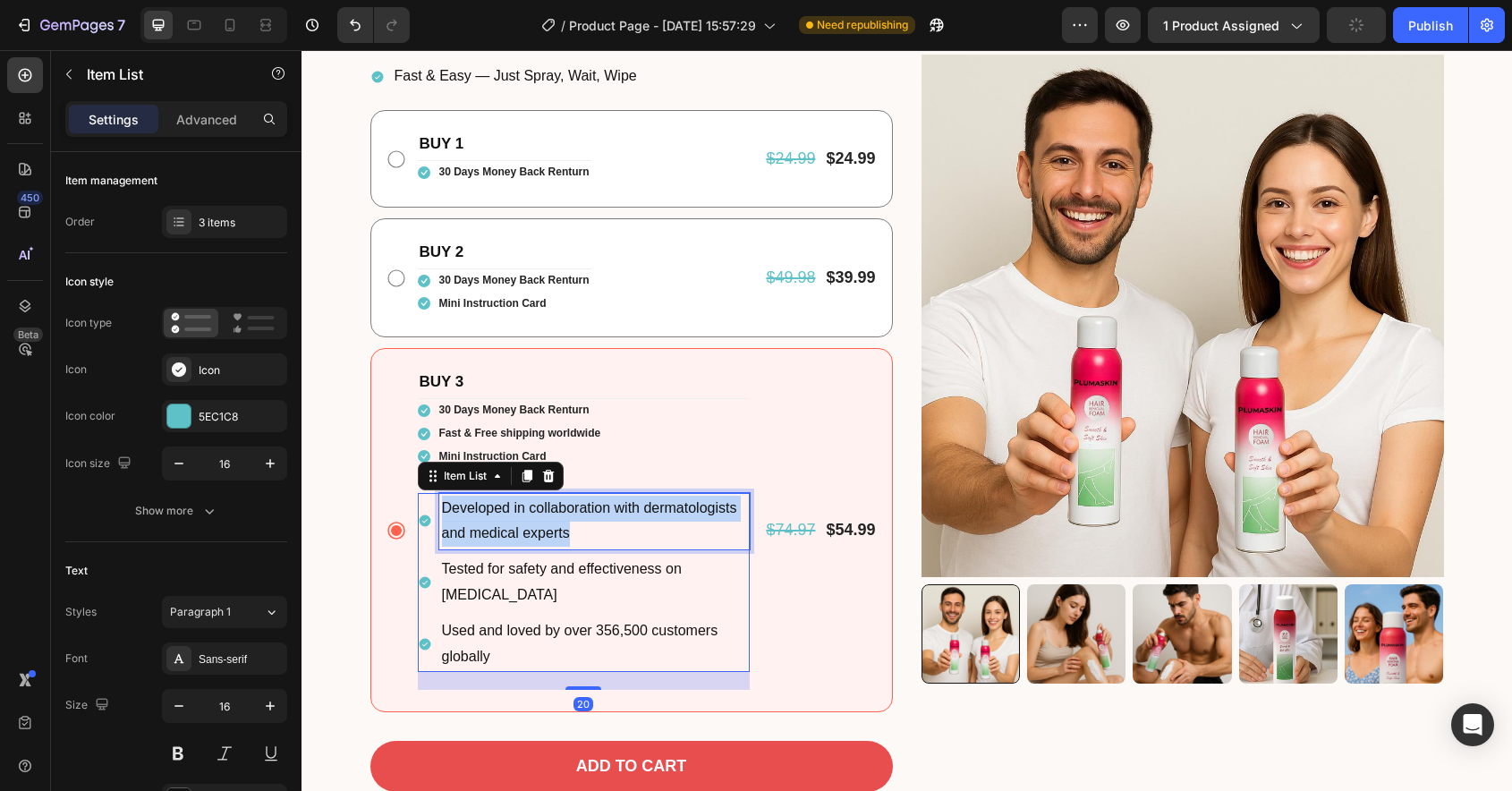
click at [544, 522] on p "Developed in collaboration with dermatologists and medical experts" at bounding box center [595, 522] width 306 height 52
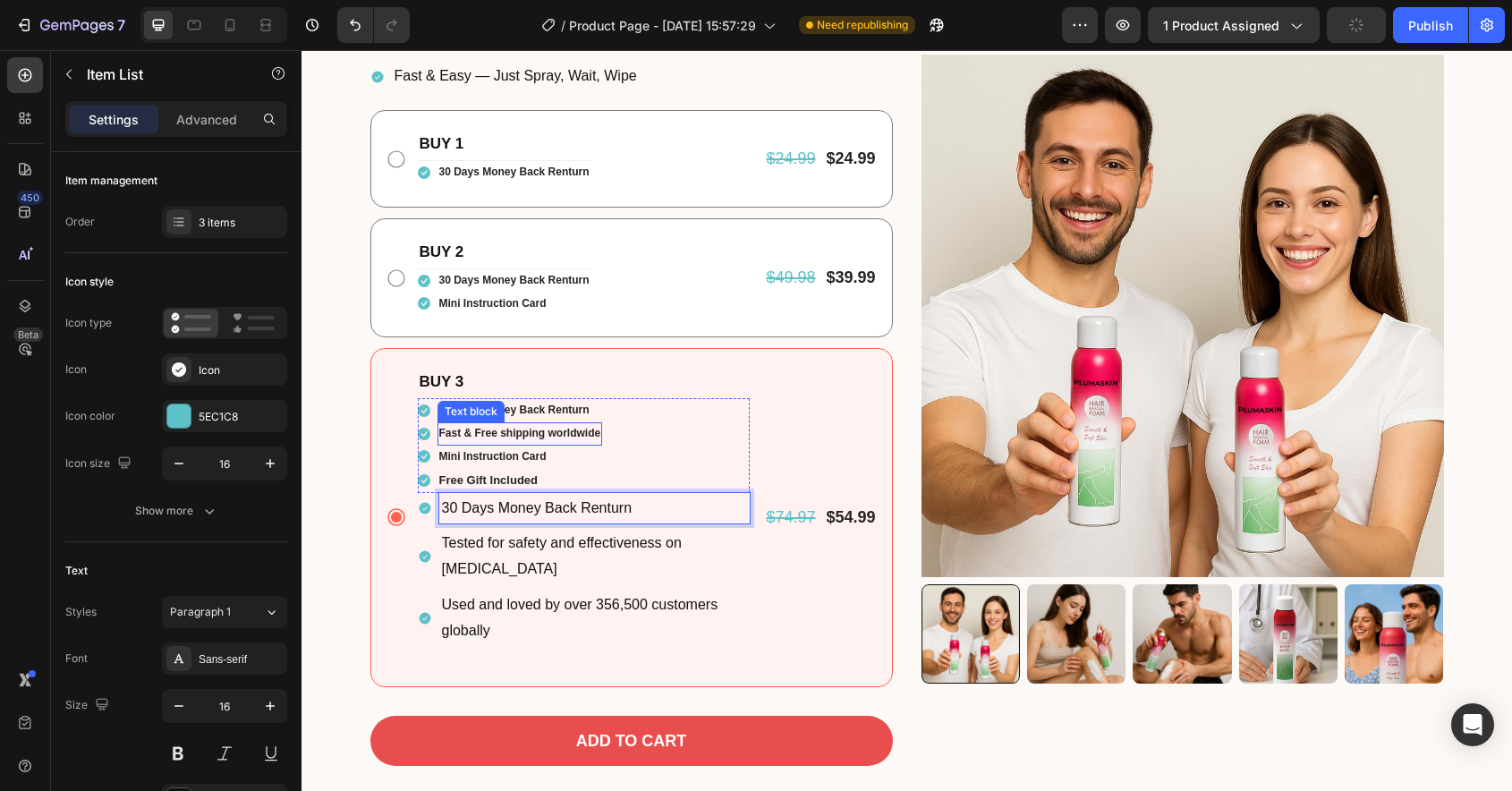
click at [531, 440] on p "Fast & Free shipping worldwide" at bounding box center [520, 434] width 162 height 20
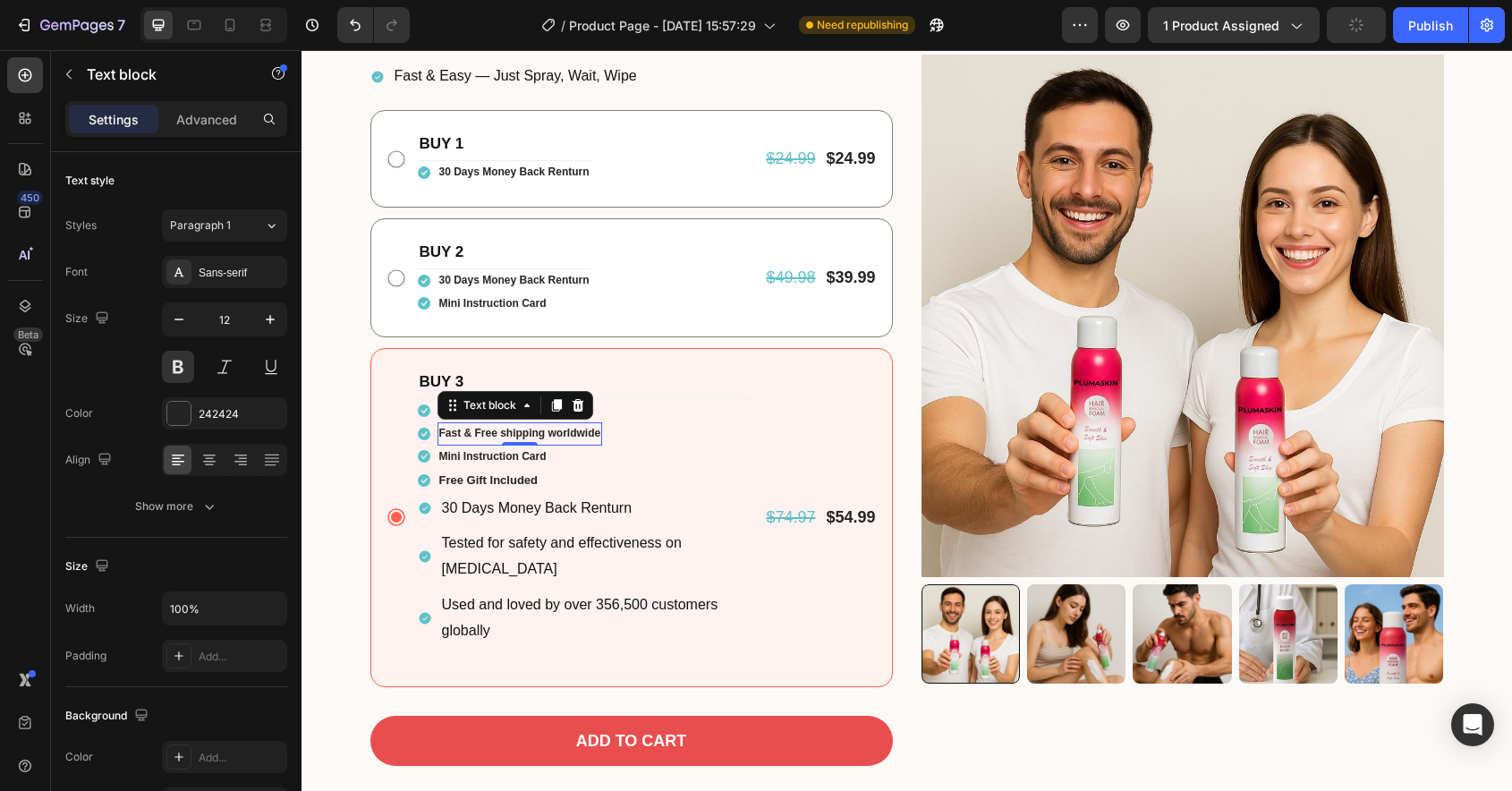
click at [531, 442] on div at bounding box center [520, 444] width 36 height 4
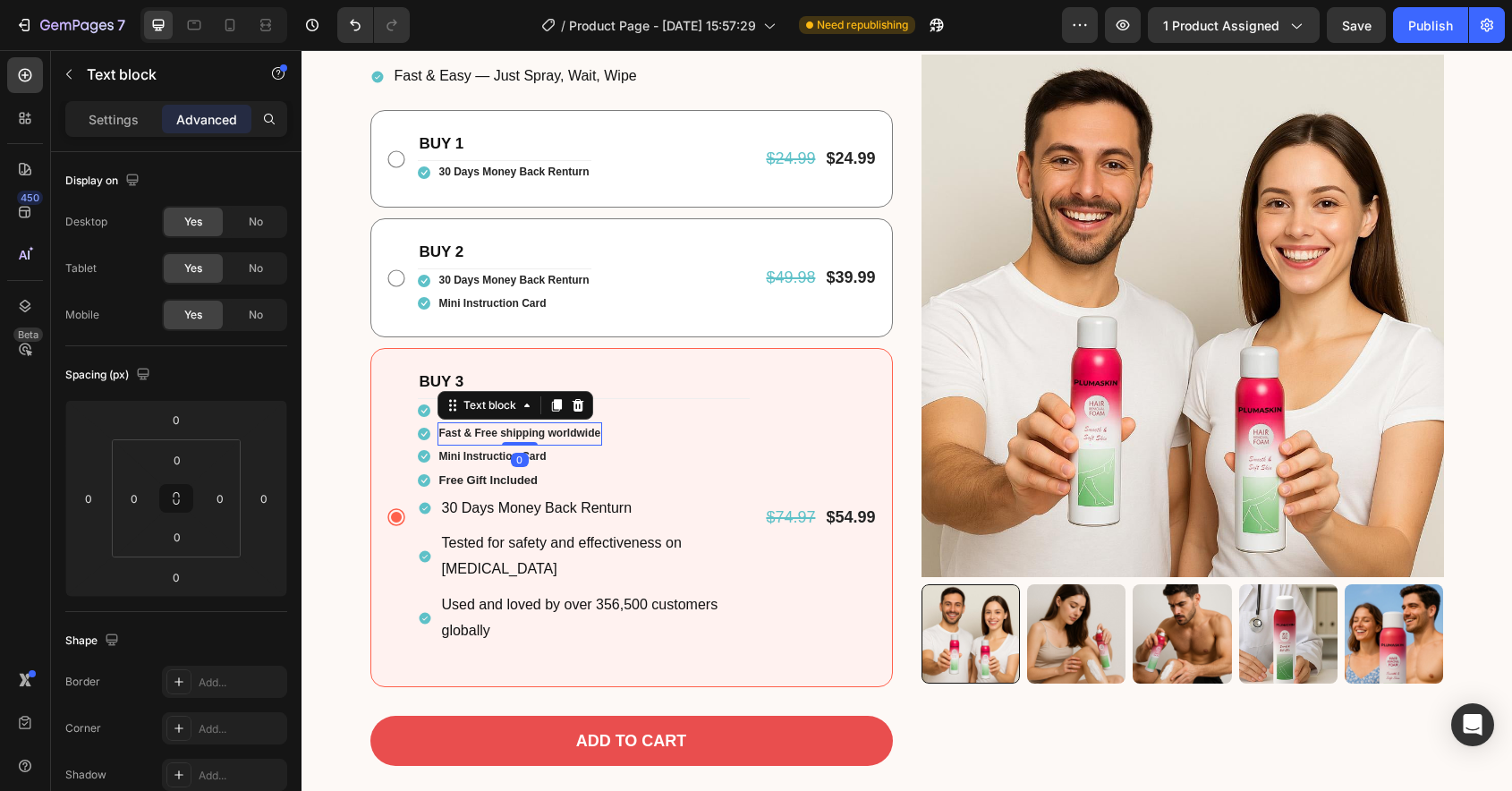
click at [531, 442] on div at bounding box center [520, 444] width 36 height 4
click at [514, 430] on p "Fast & Free shipping worldwide" at bounding box center [520, 434] width 162 height 20
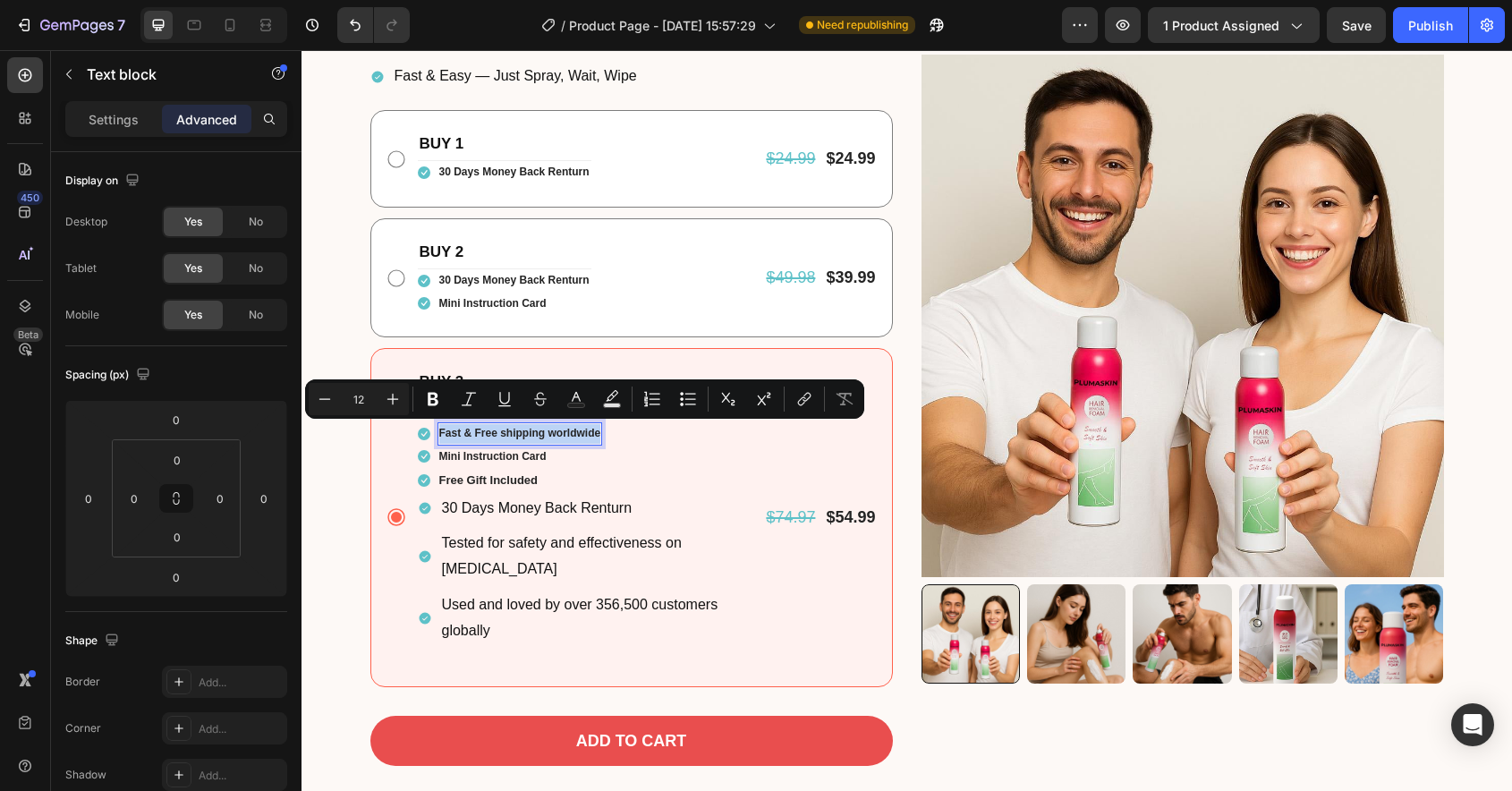
copy p "Fast & Free shipping worldwide"
click at [536, 541] on p "Tested for safety and effectiveness on [MEDICAL_DATA]" at bounding box center [595, 557] width 306 height 52
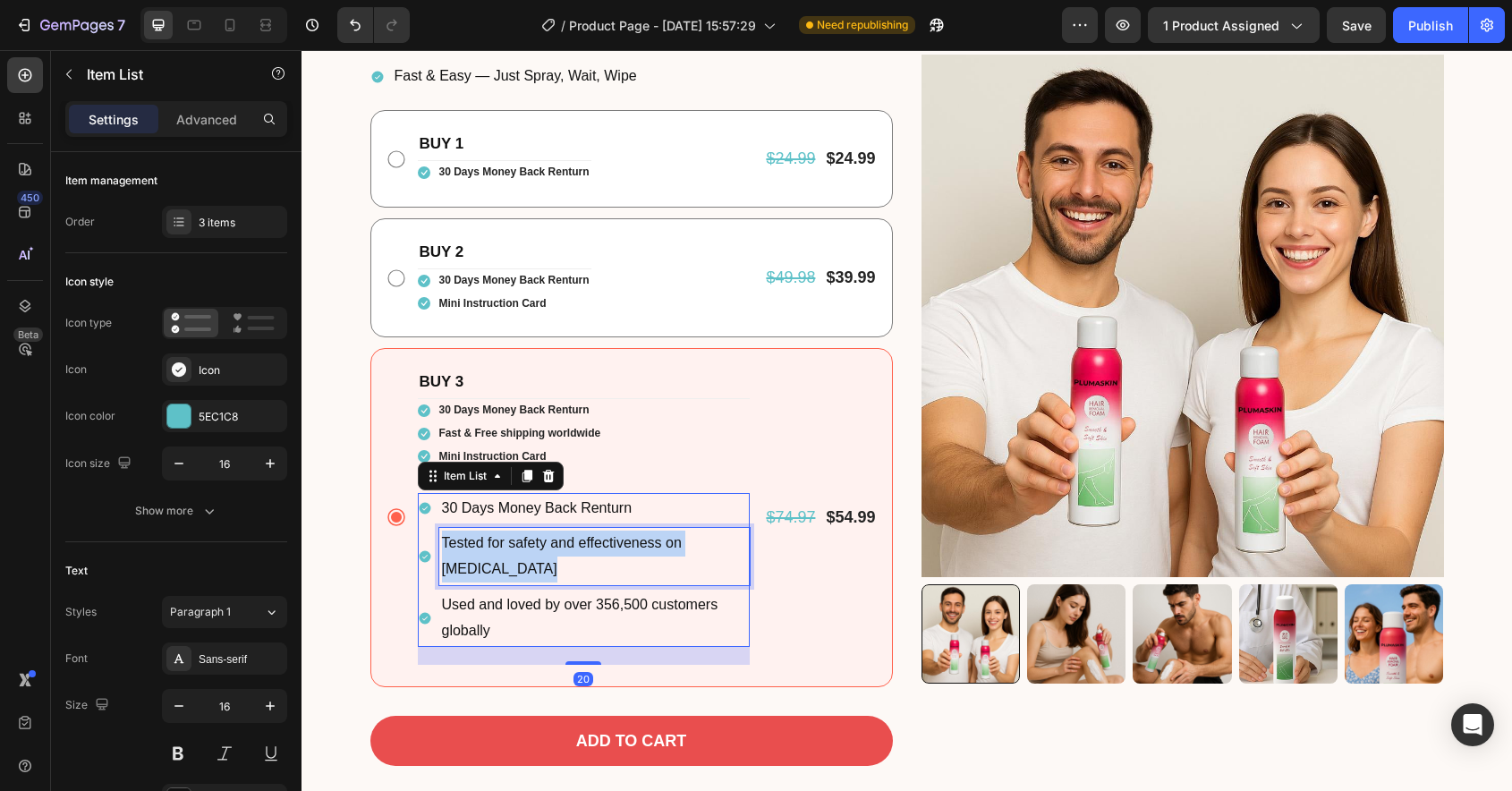
click at [536, 541] on p "Tested for safety and effectiveness on [MEDICAL_DATA]" at bounding box center [595, 557] width 306 height 52
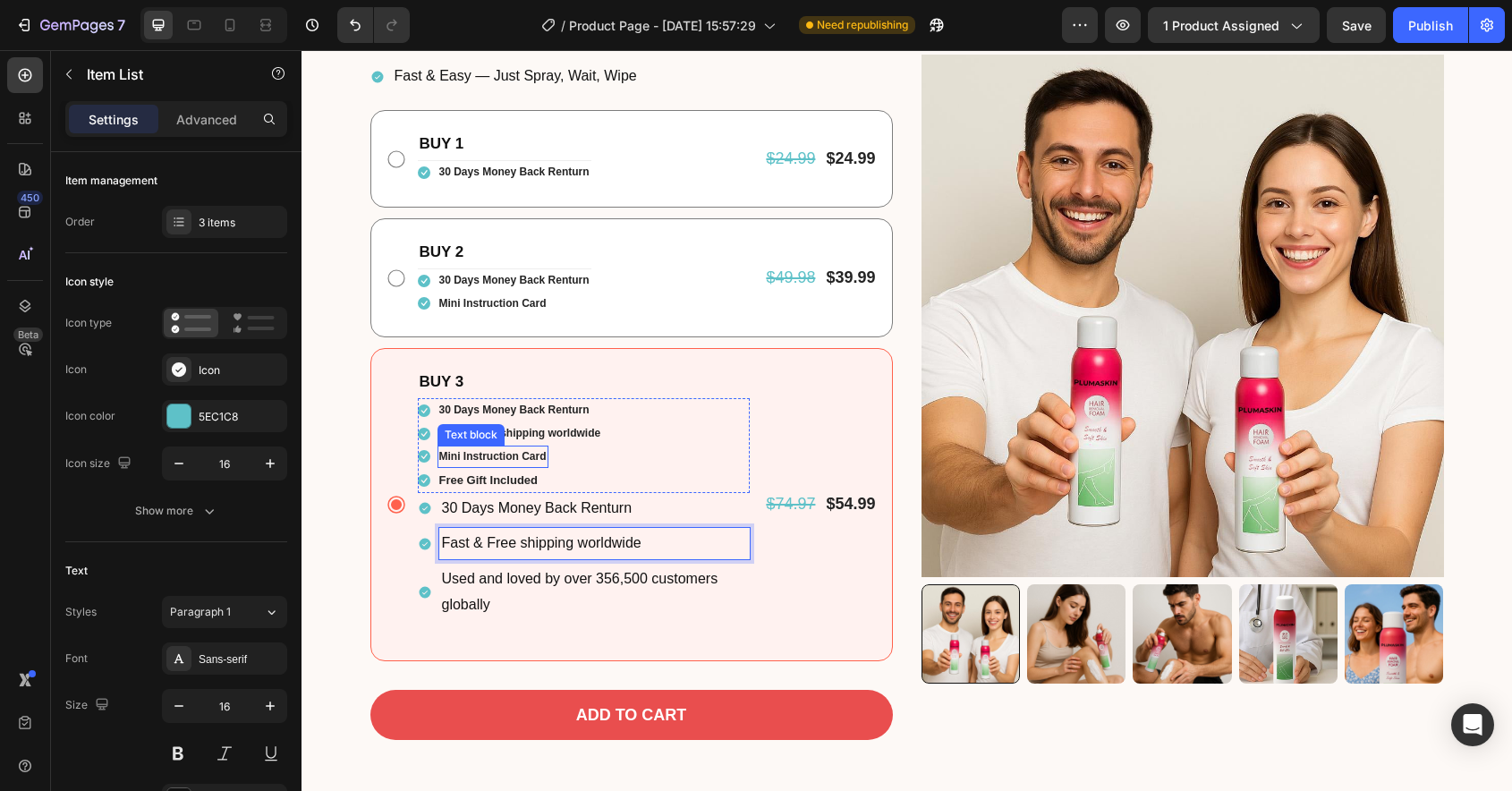
click at [513, 458] on p "Mini Instruction Card" at bounding box center [493, 457] width 107 height 20
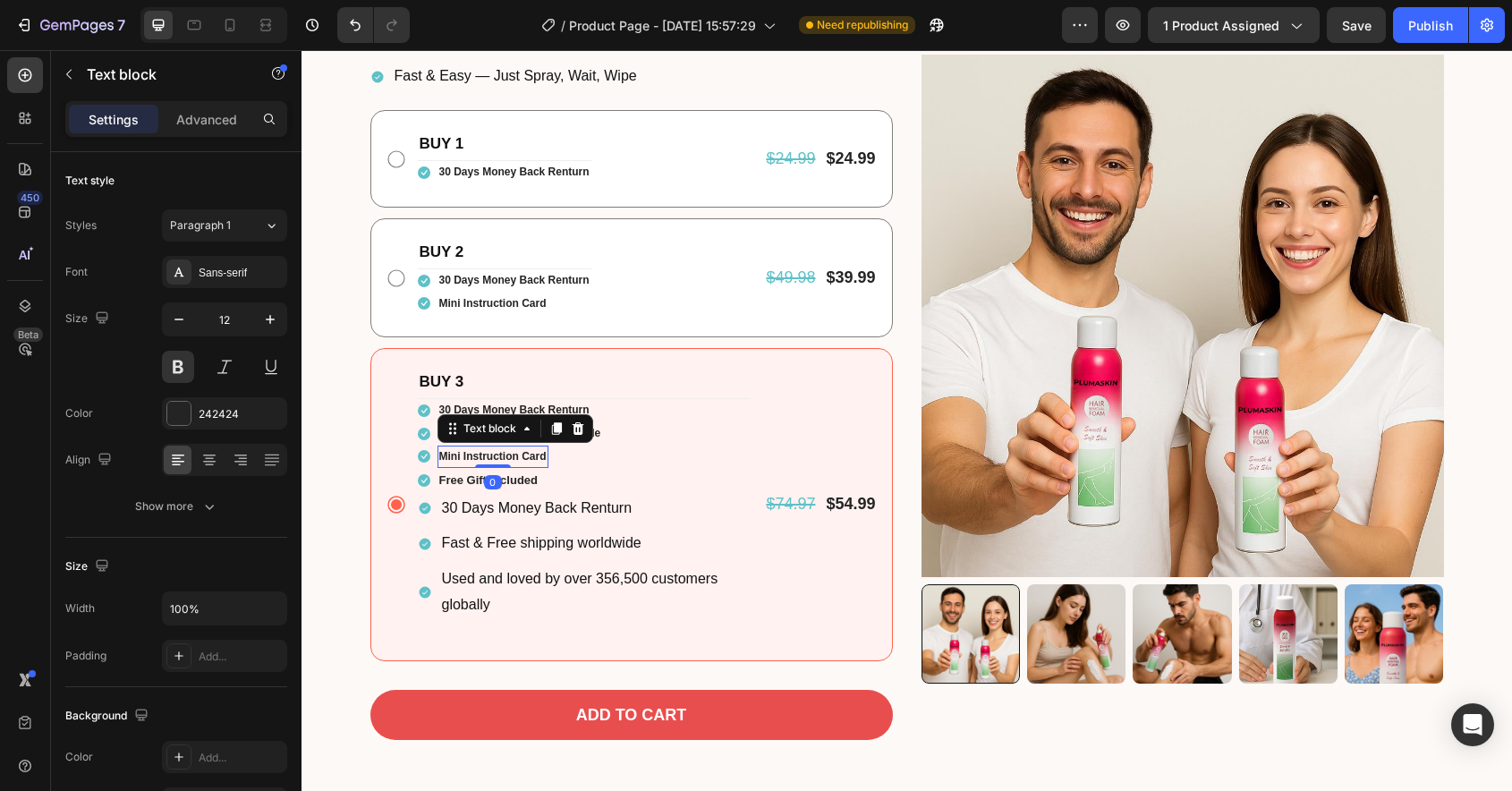
click at [513, 458] on p "Mini Instruction Card" at bounding box center [493, 457] width 107 height 20
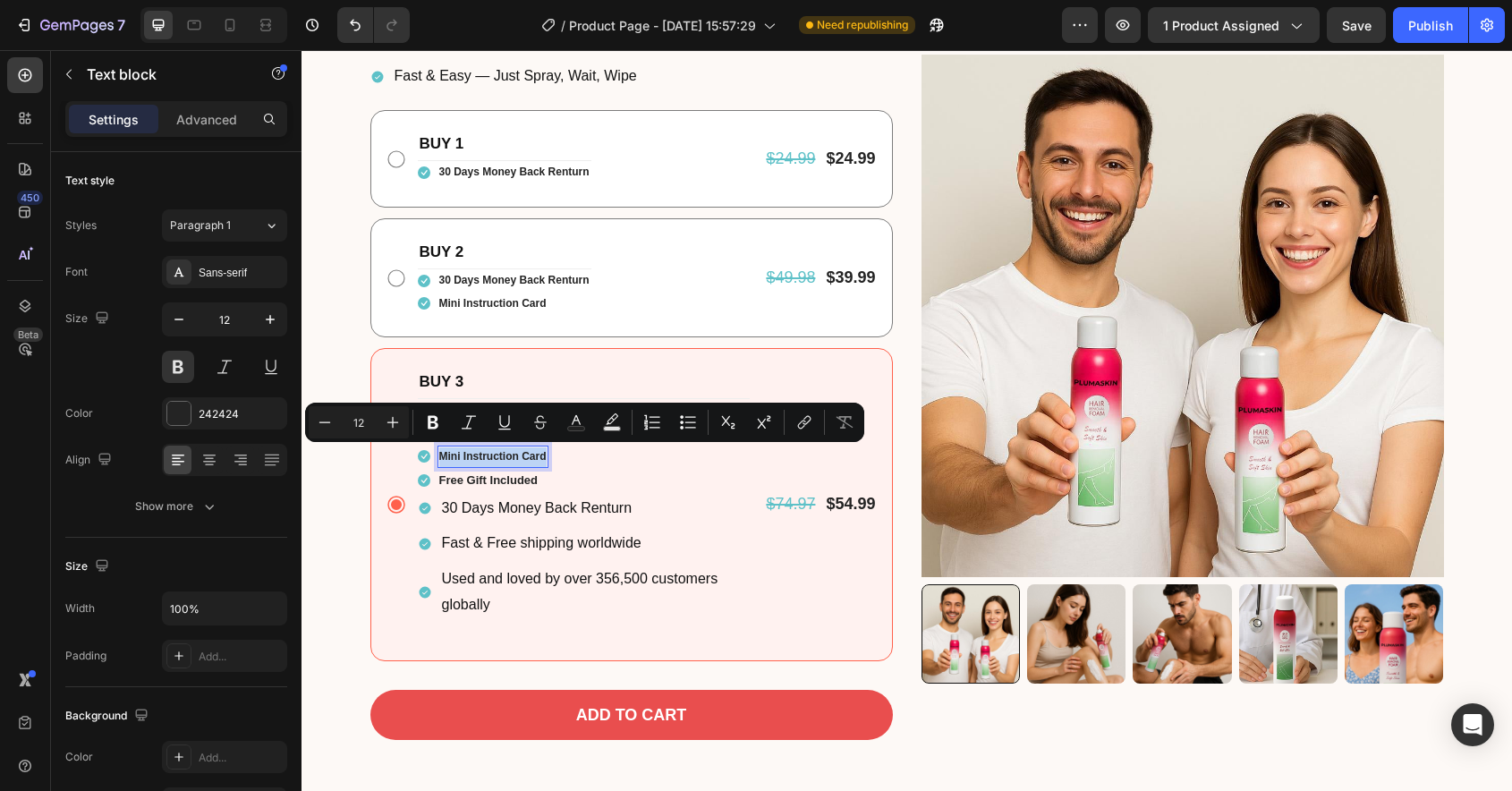
copy p "Mini Instruction Card"
click at [516, 578] on p "Used and loved by over 356,500 customers globally" at bounding box center [595, 592] width 306 height 52
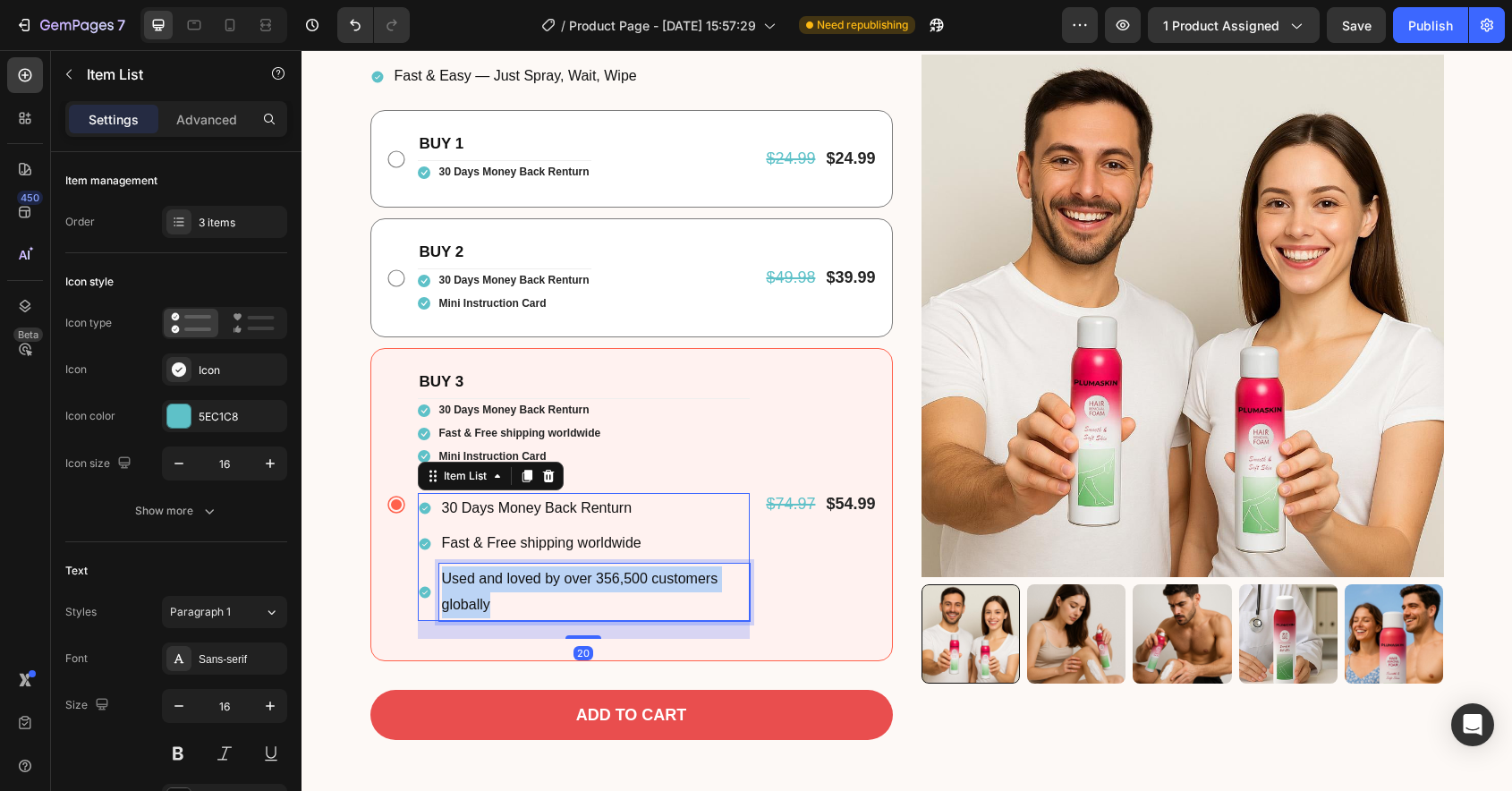
click at [516, 578] on p "Used and loved by over 356,500 customers globally" at bounding box center [595, 592] width 306 height 52
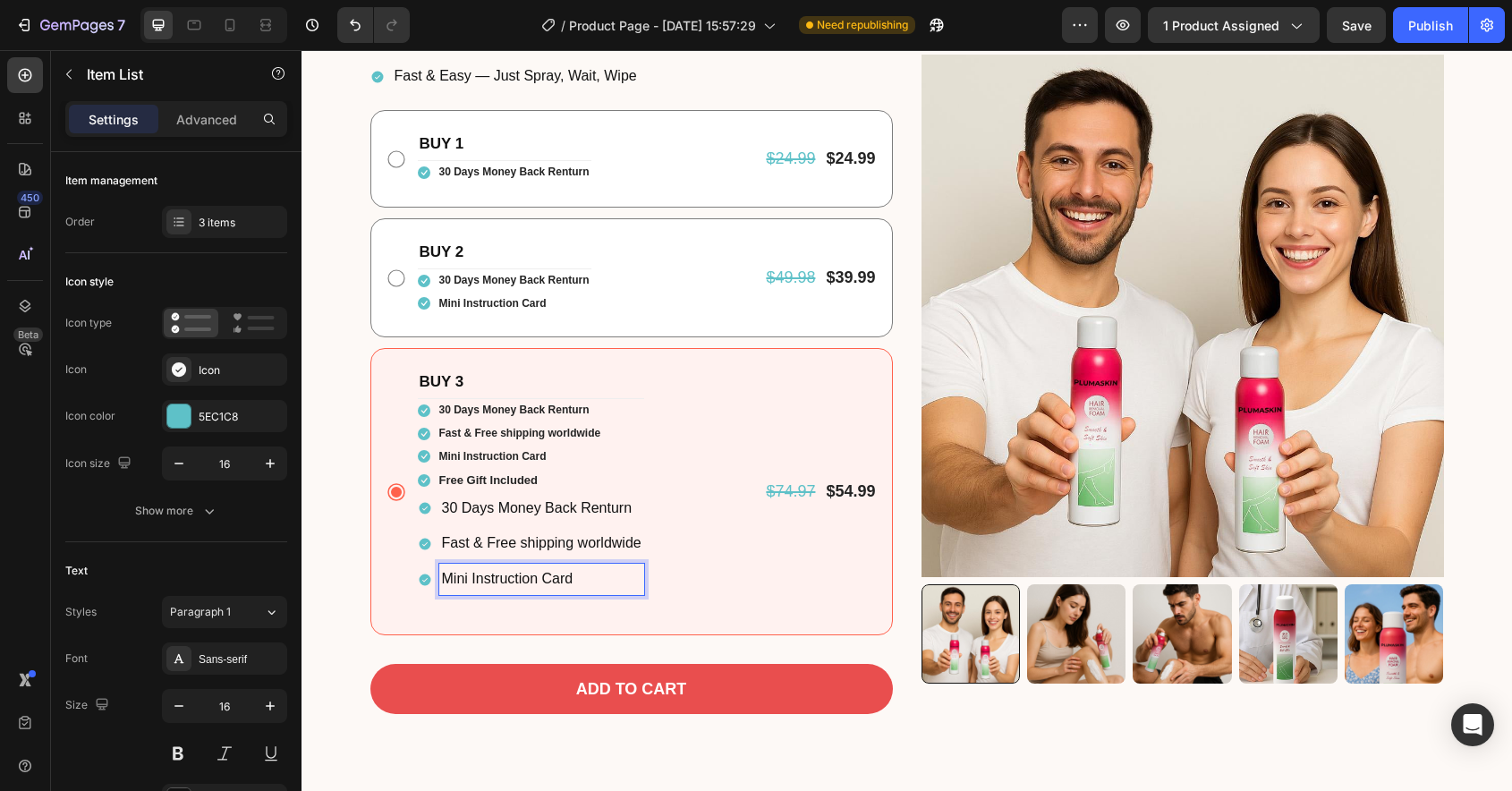
click at [425, 556] on div "Fast & Free shipping worldwide" at bounding box center [531, 543] width 226 height 31
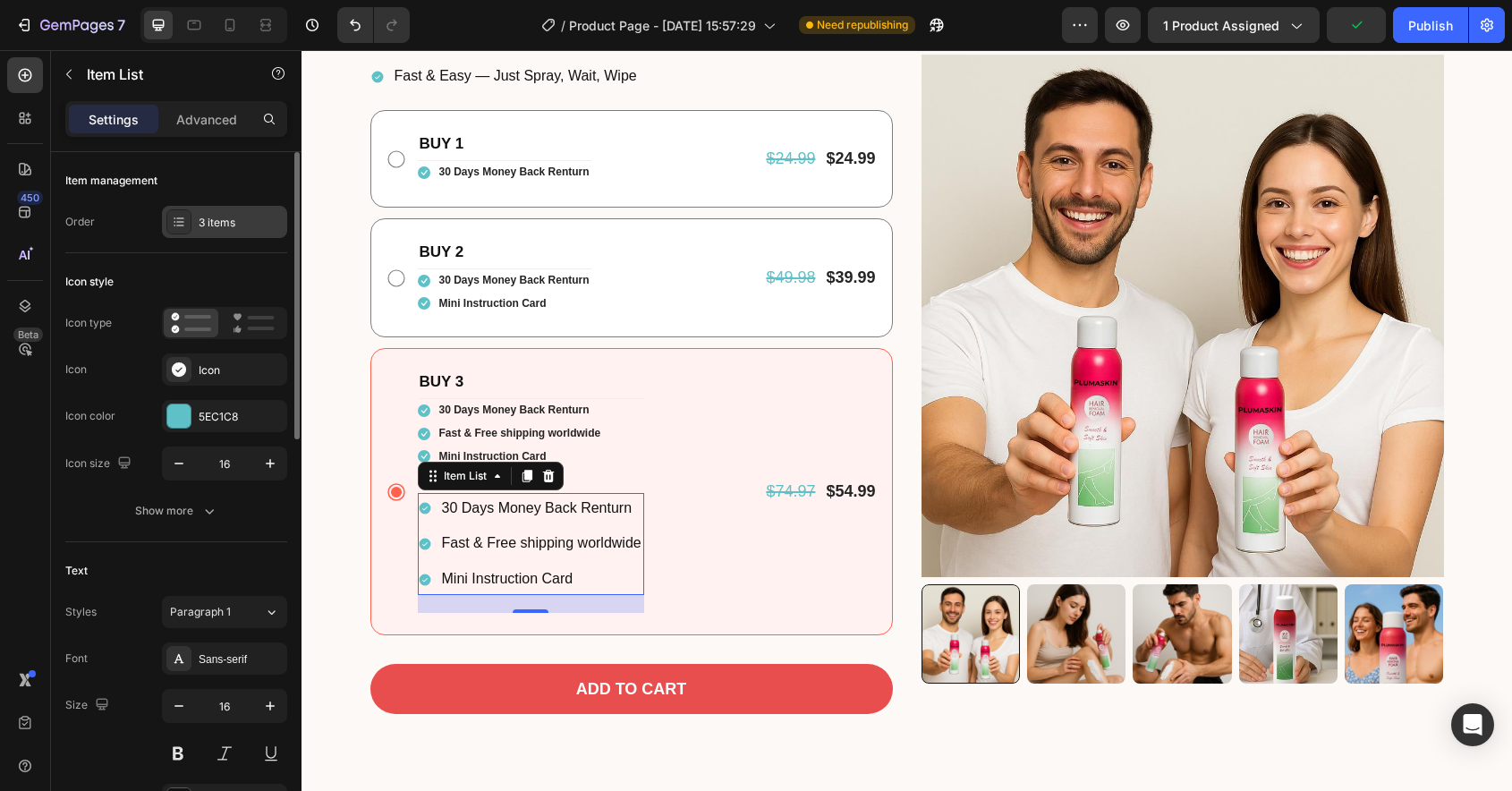
click at [208, 229] on div "3 items" at bounding box center [241, 223] width 84 height 16
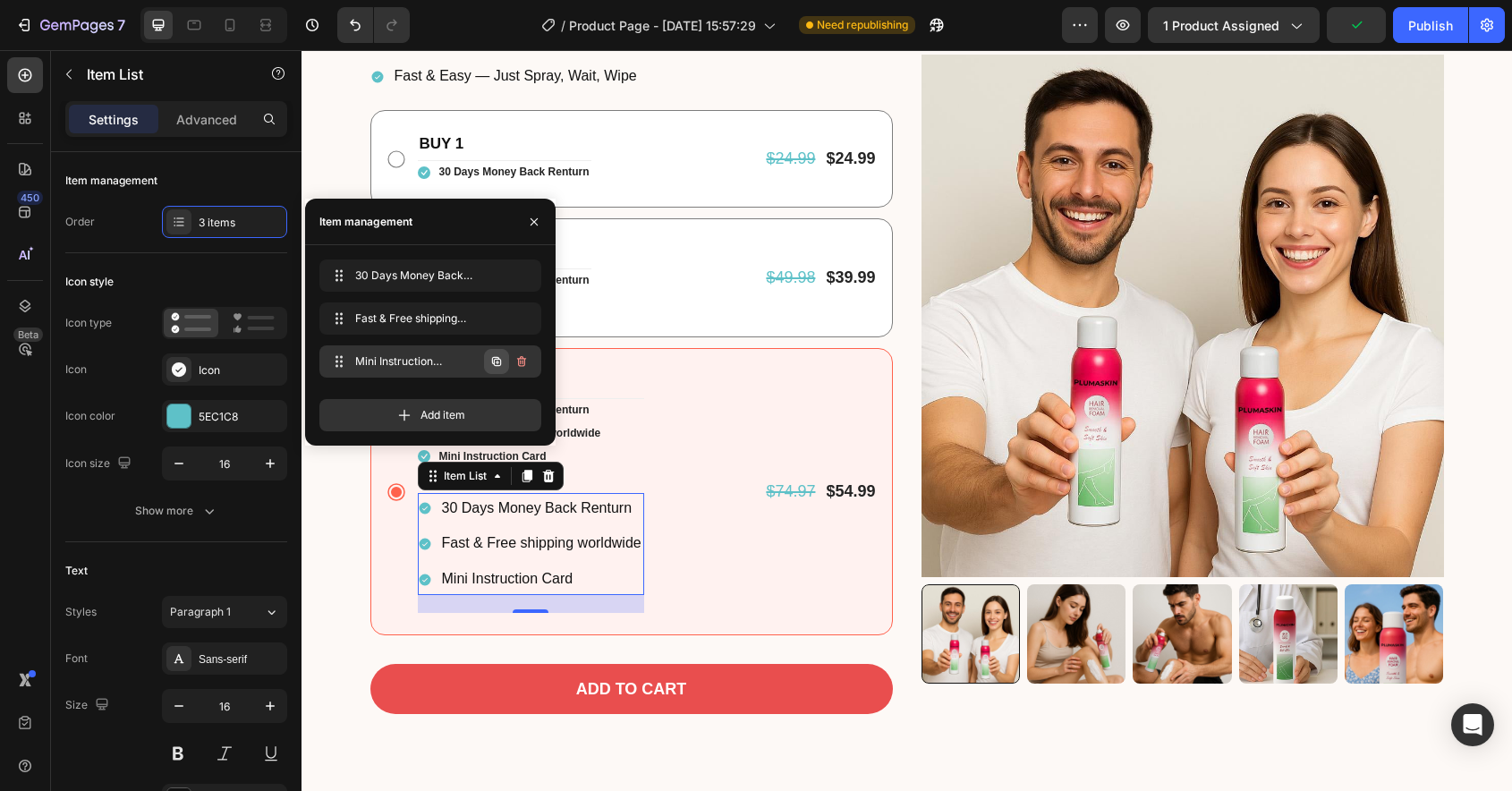
click at [495, 362] on icon "button" at bounding box center [497, 361] width 14 height 14
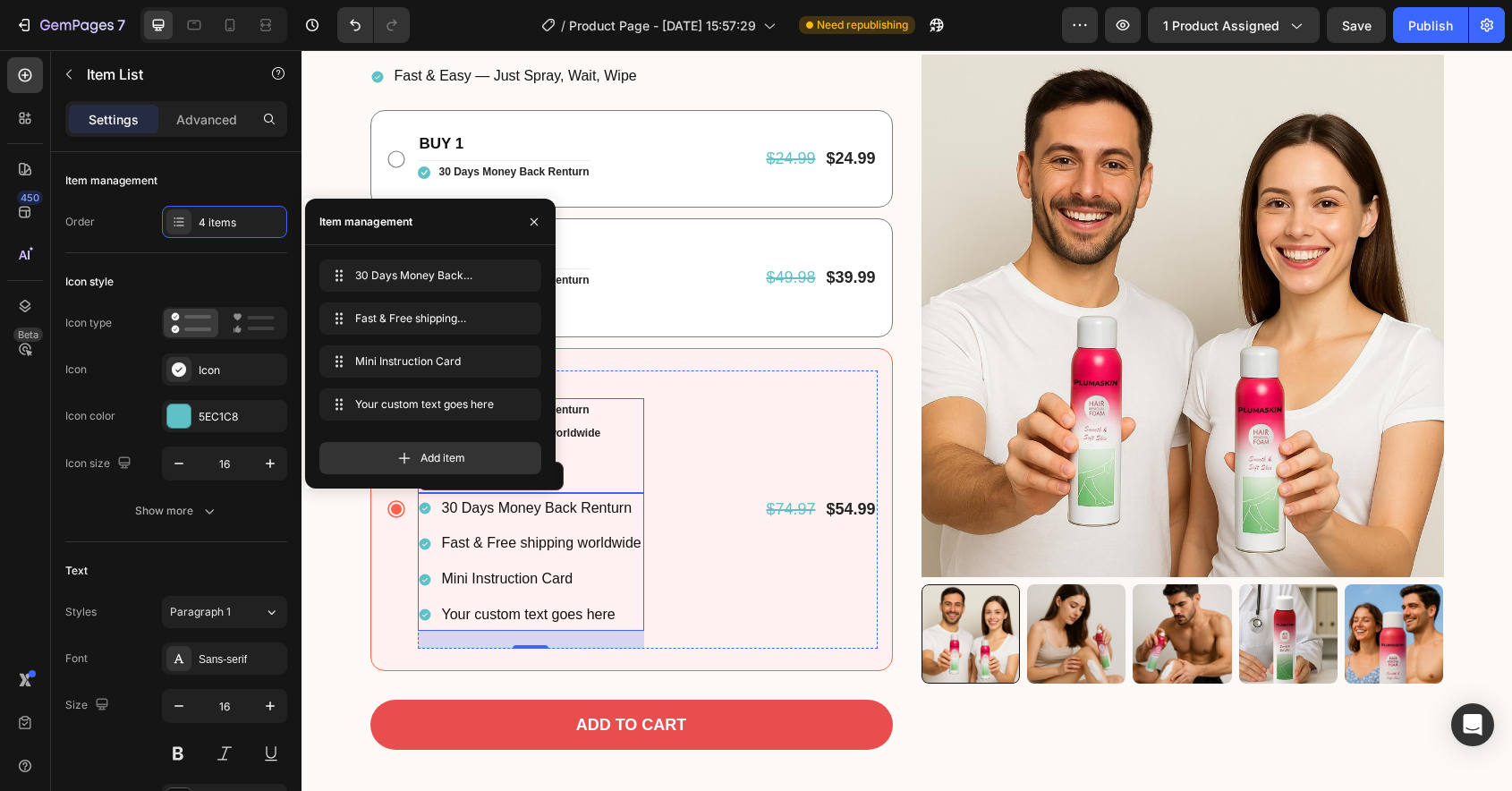
click at [610, 460] on div "Icon 30 Days Money Back Renturn Text block Icon Fast & Free shipping worldwide …" at bounding box center [531, 445] width 226 height 94
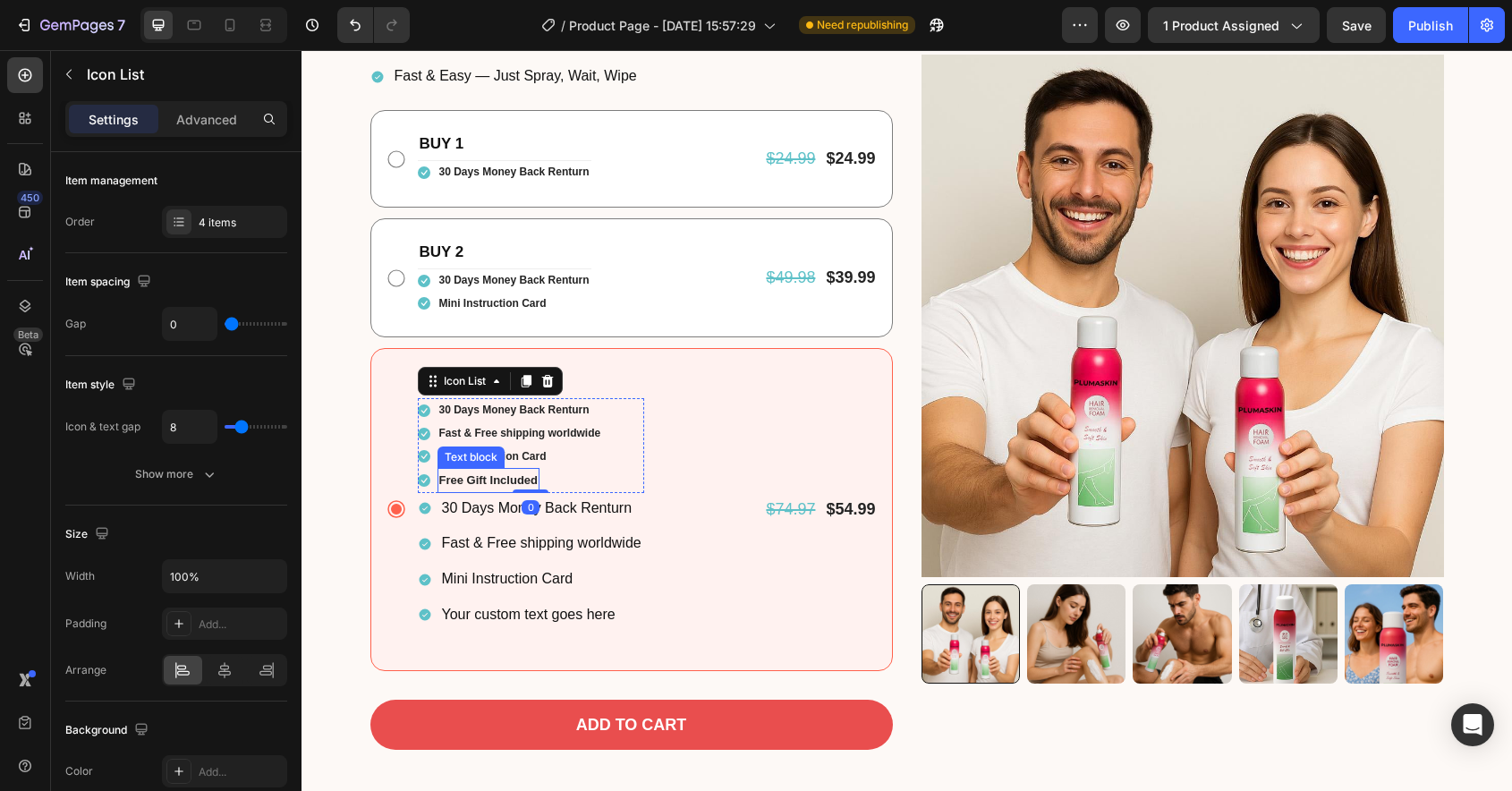
click at [497, 484] on p "Free Gift Included" at bounding box center [488, 480] width 99 height 21
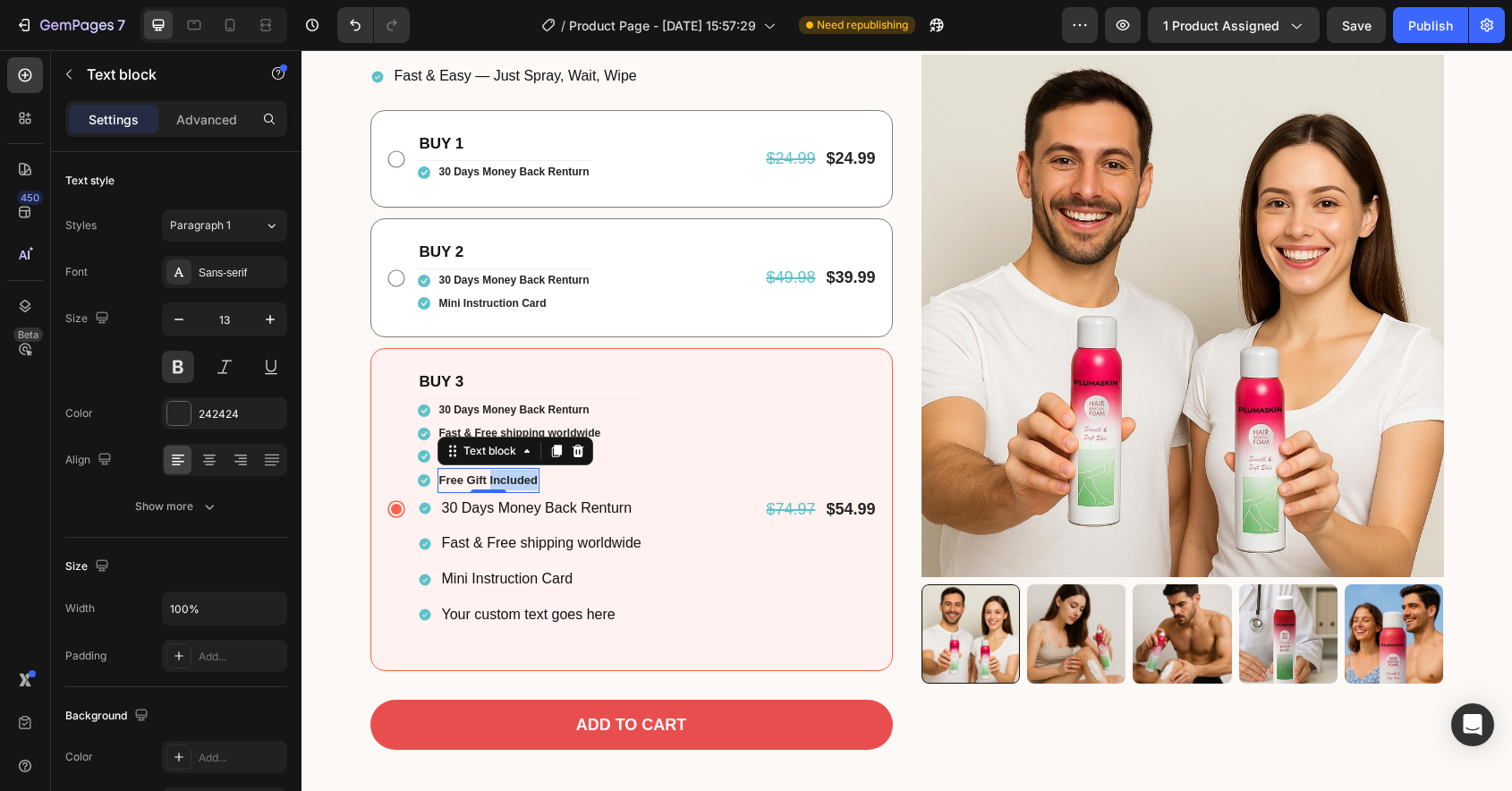
click at [497, 484] on p "Free Gift Included" at bounding box center [488, 480] width 99 height 21
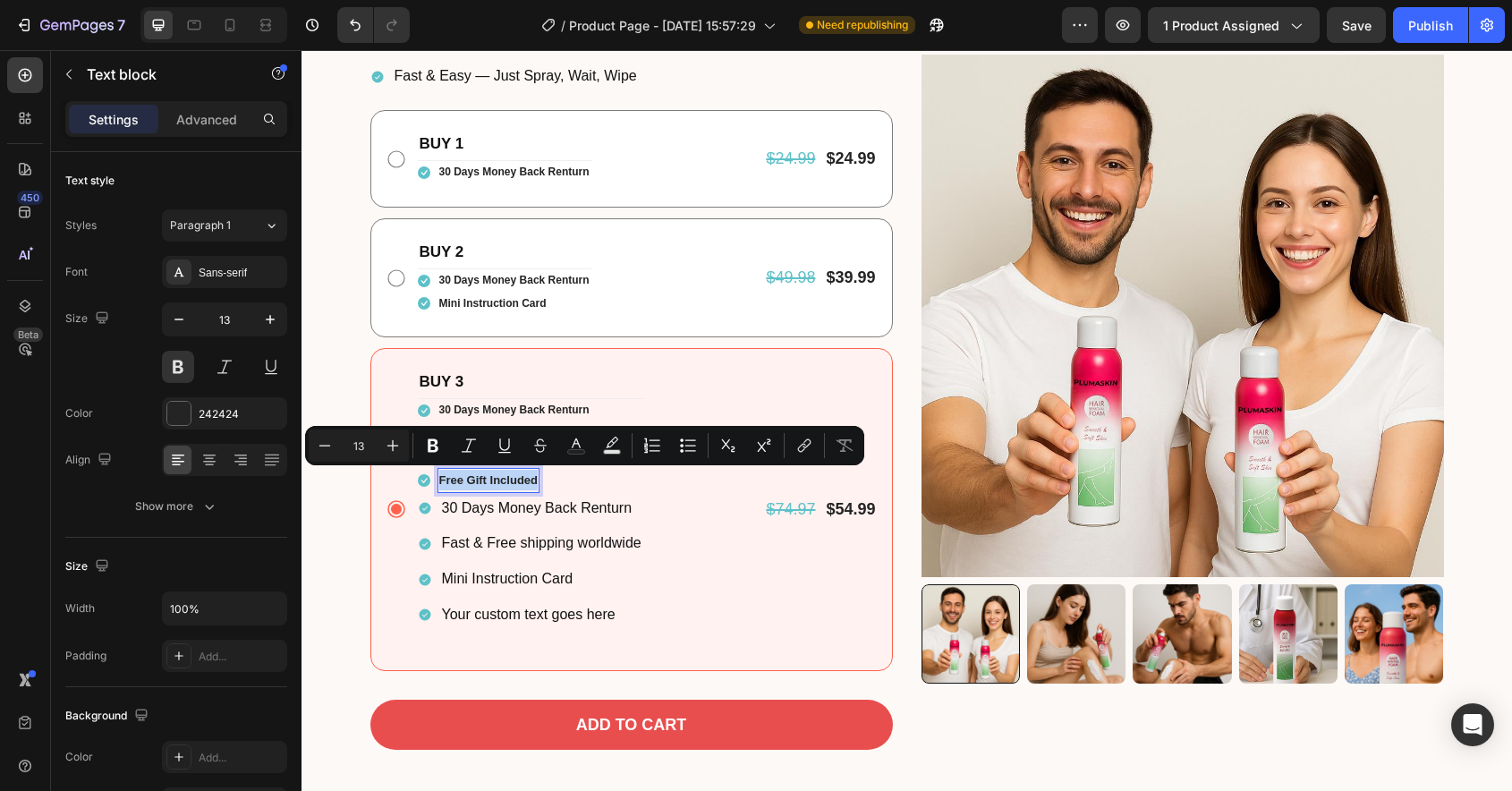
copy p "Free Gift Included"
click at [522, 618] on div "Your custom text goes here" at bounding box center [541, 615] width 205 height 31
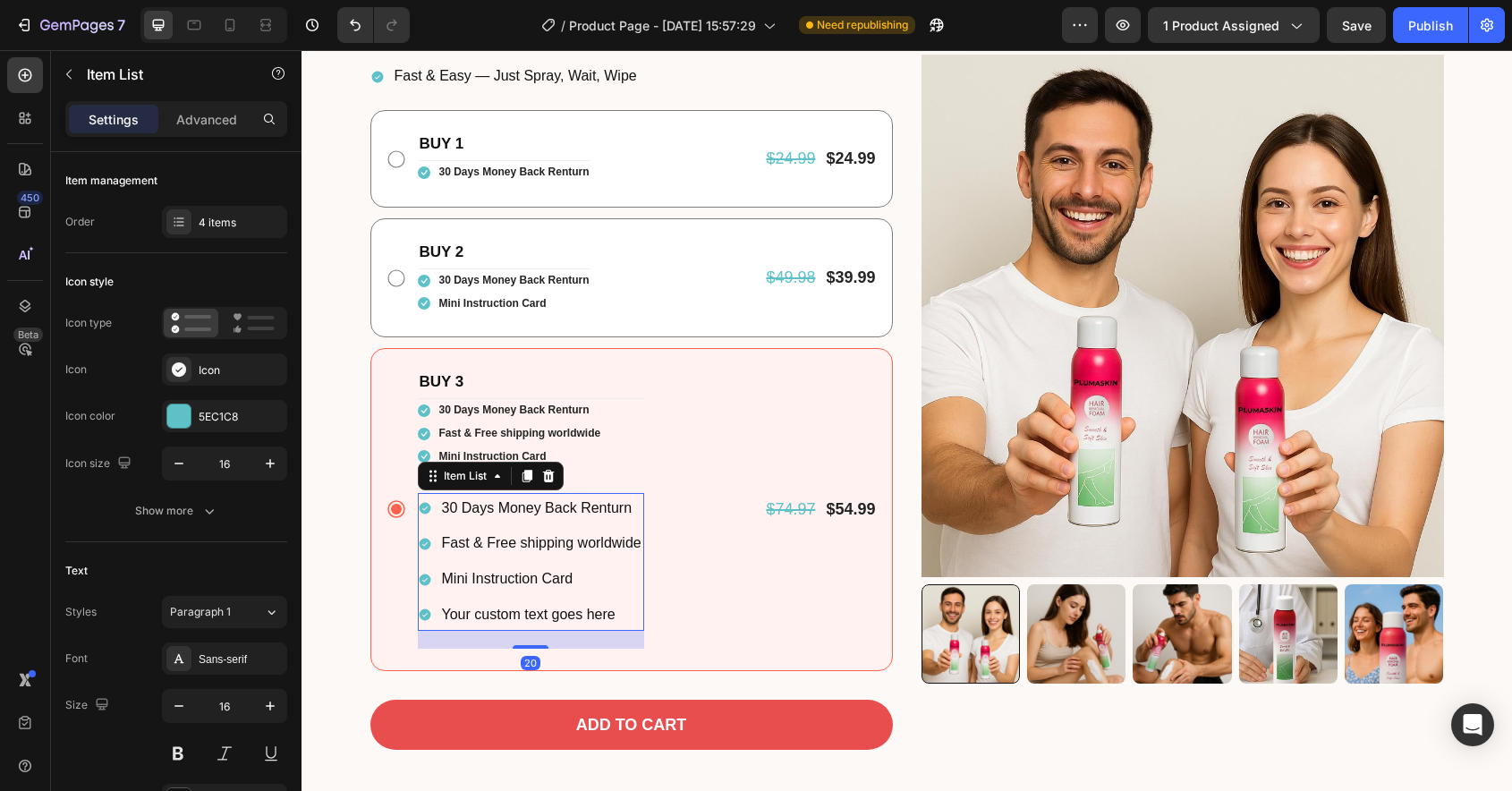
click at [522, 618] on div "Your custom text goes here" at bounding box center [541, 615] width 205 height 31
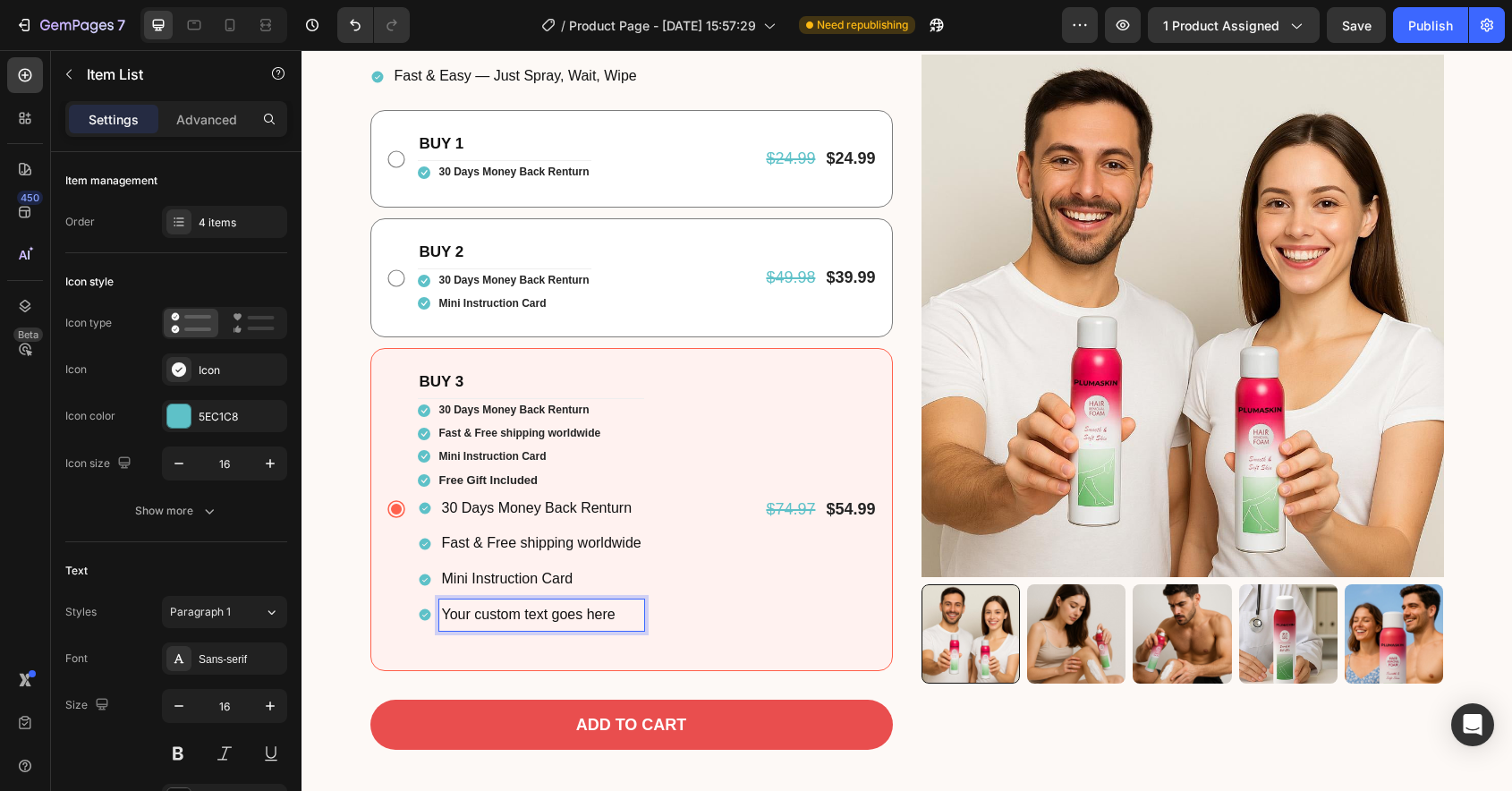
click at [522, 618] on p "Your custom text goes here" at bounding box center [541, 615] width 200 height 26
click at [509, 515] on p "30 Days Money Back Renturn" at bounding box center [541, 508] width 200 height 26
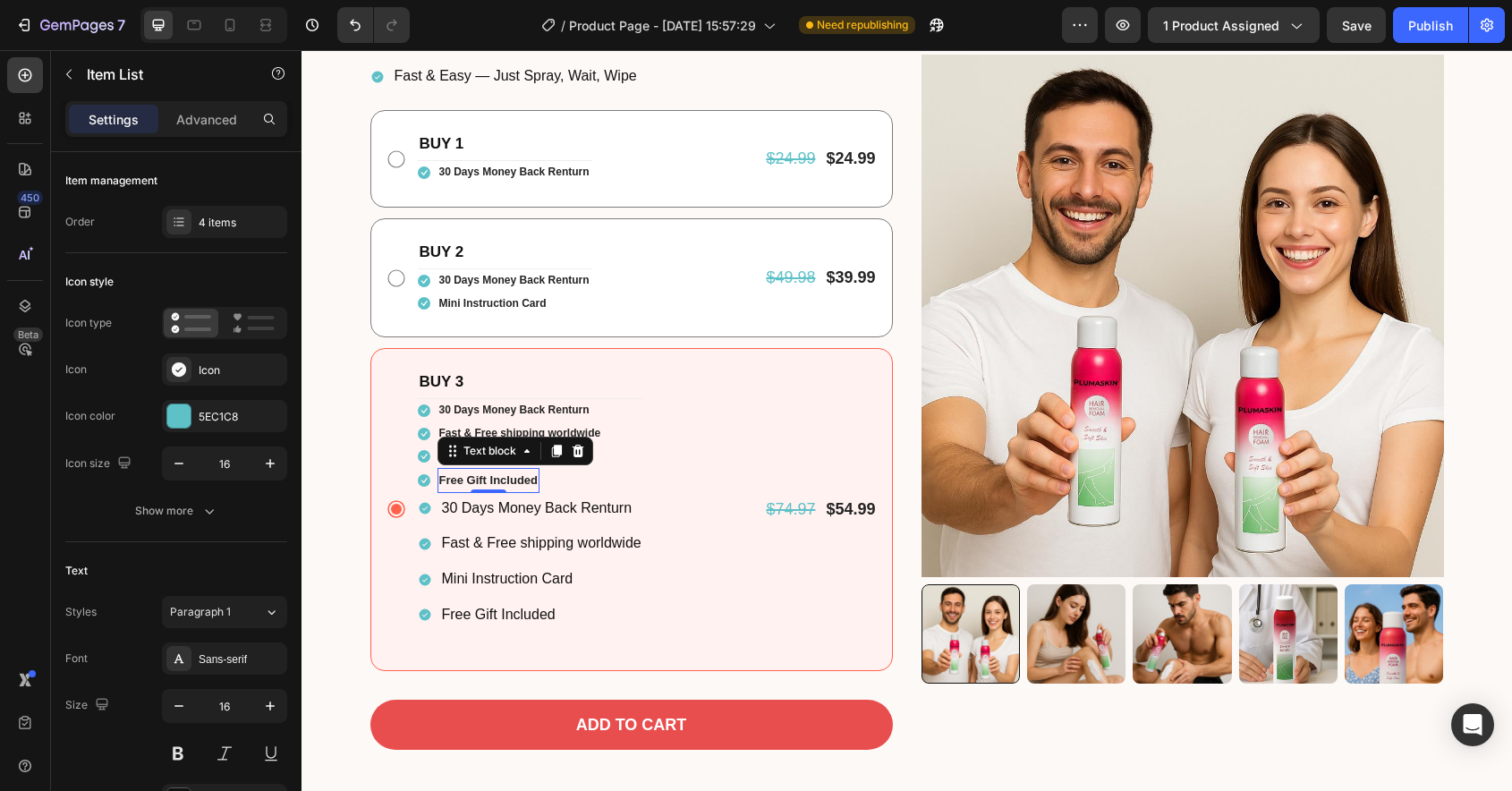
click at [483, 468] on div "Free Gift Included Text block 0" at bounding box center [488, 480] width 103 height 24
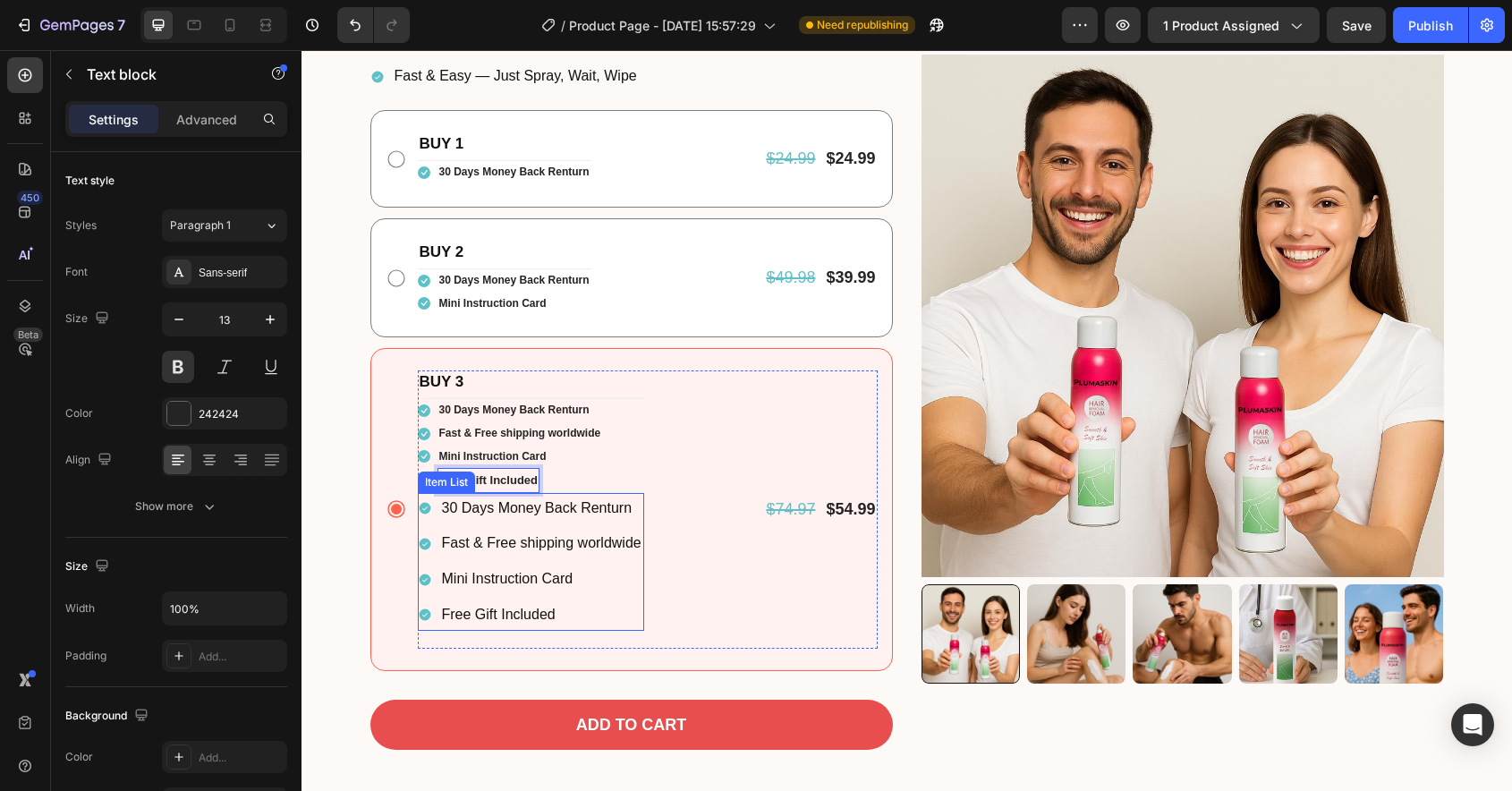
click at [428, 525] on div "30 Days Money Back Renturn Fast & Free shipping worldwide Mini Instruction Card…" at bounding box center [531, 562] width 226 height 138
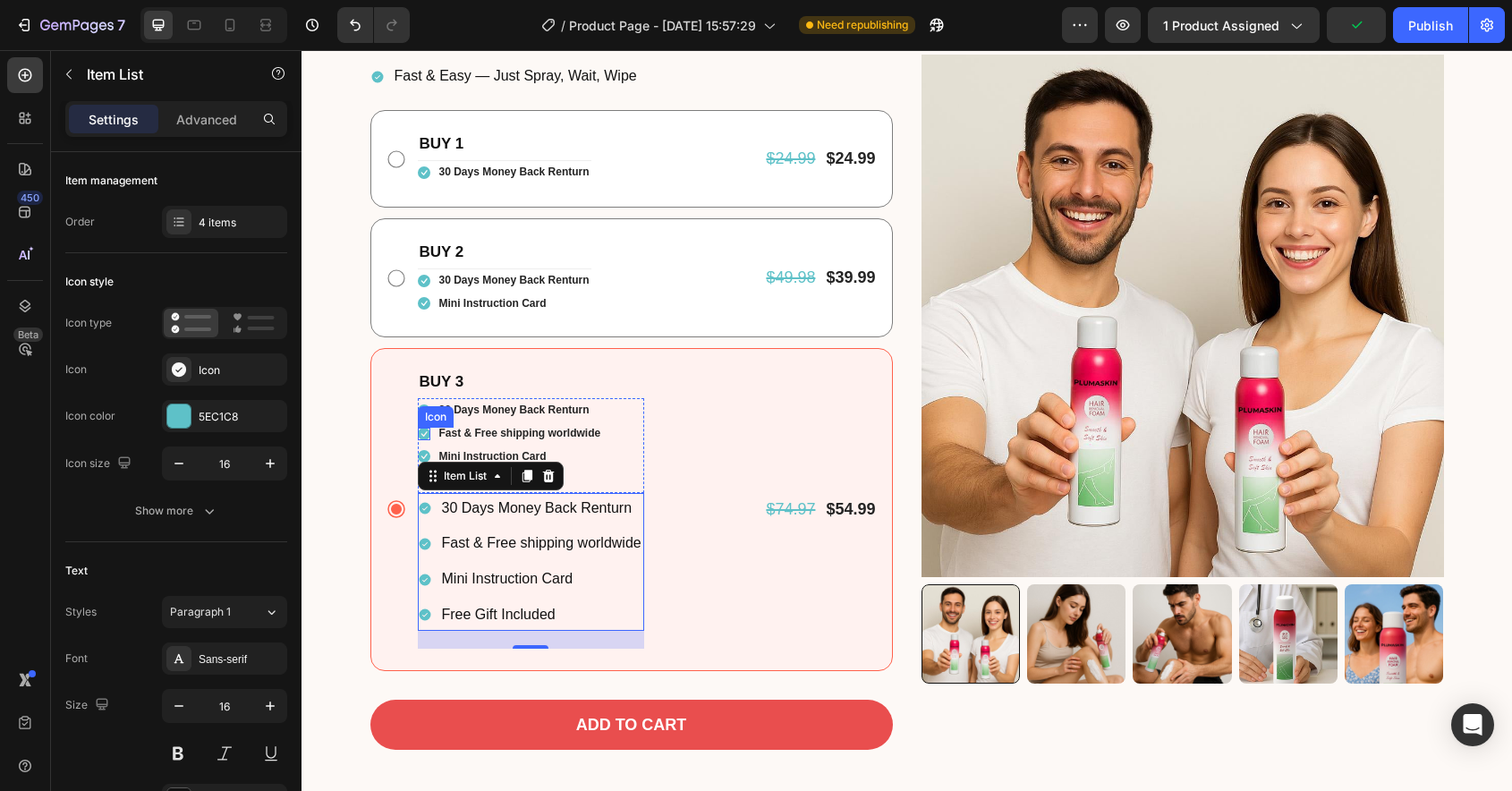
click at [425, 437] on div "Icon" at bounding box center [424, 434] width 13 height 13
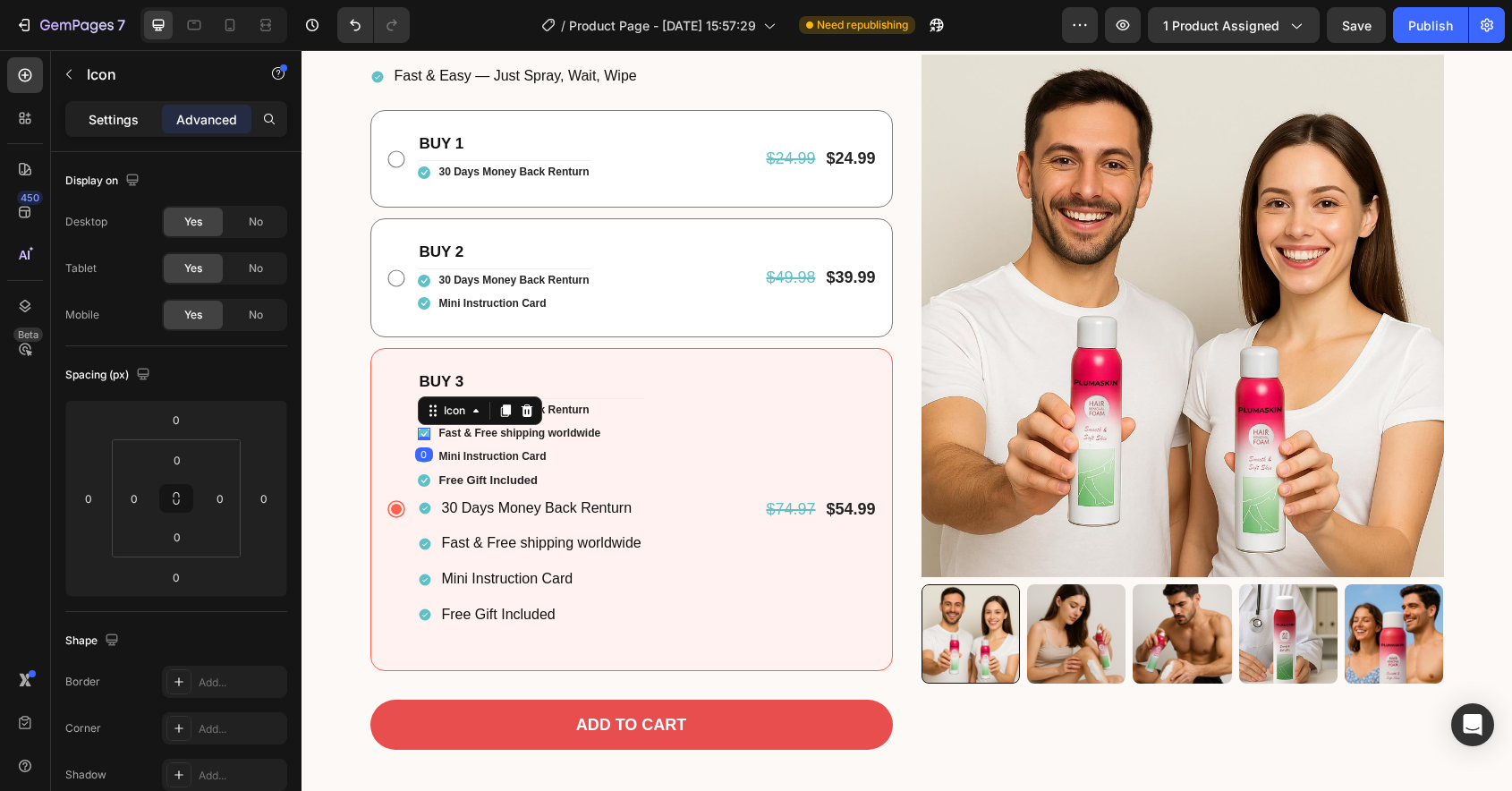
click at [127, 127] on p "Settings" at bounding box center [114, 119] width 50 height 19
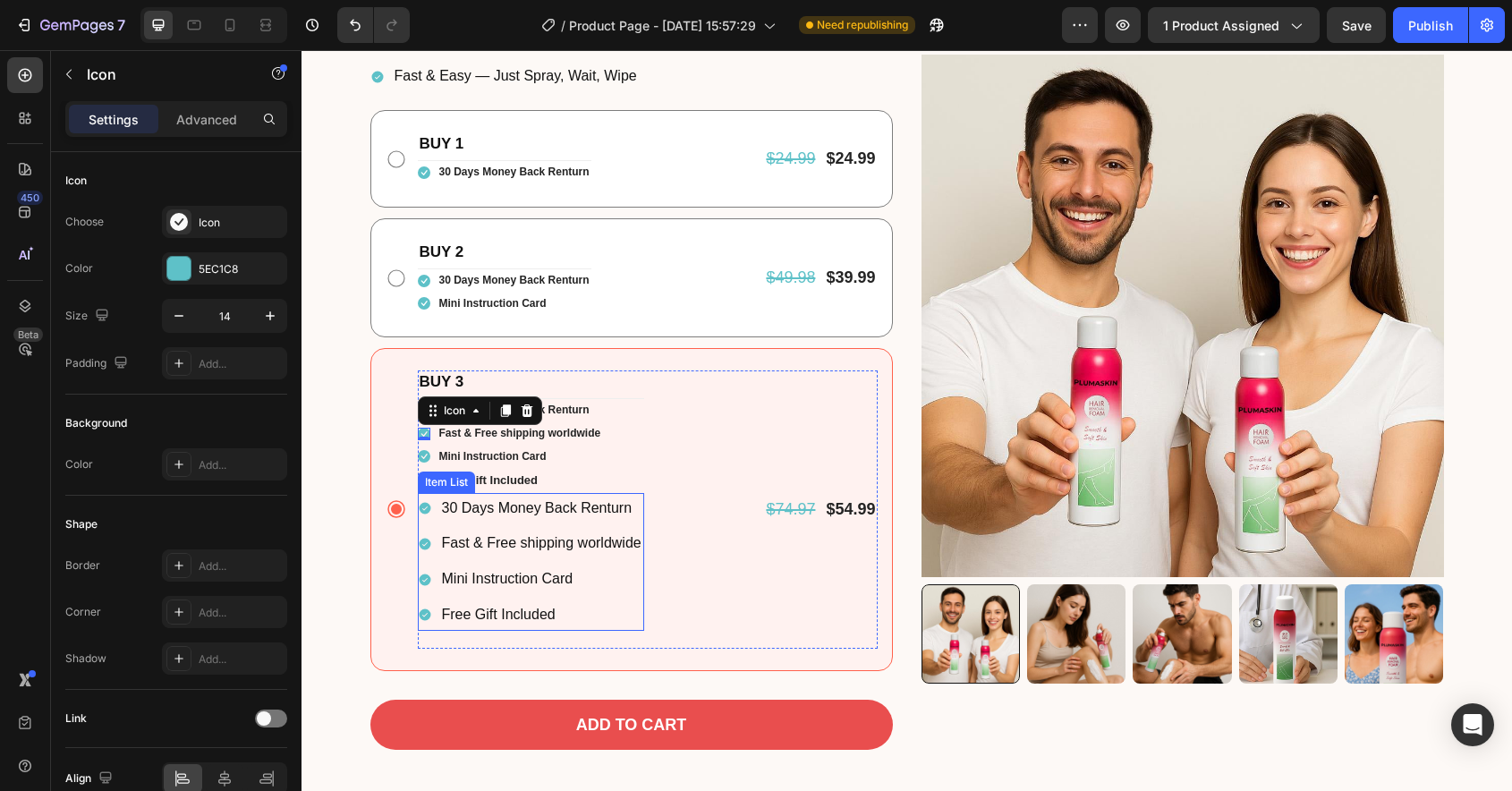
click at [434, 567] on div "Mini Instruction Card" at bounding box center [531, 579] width 226 height 31
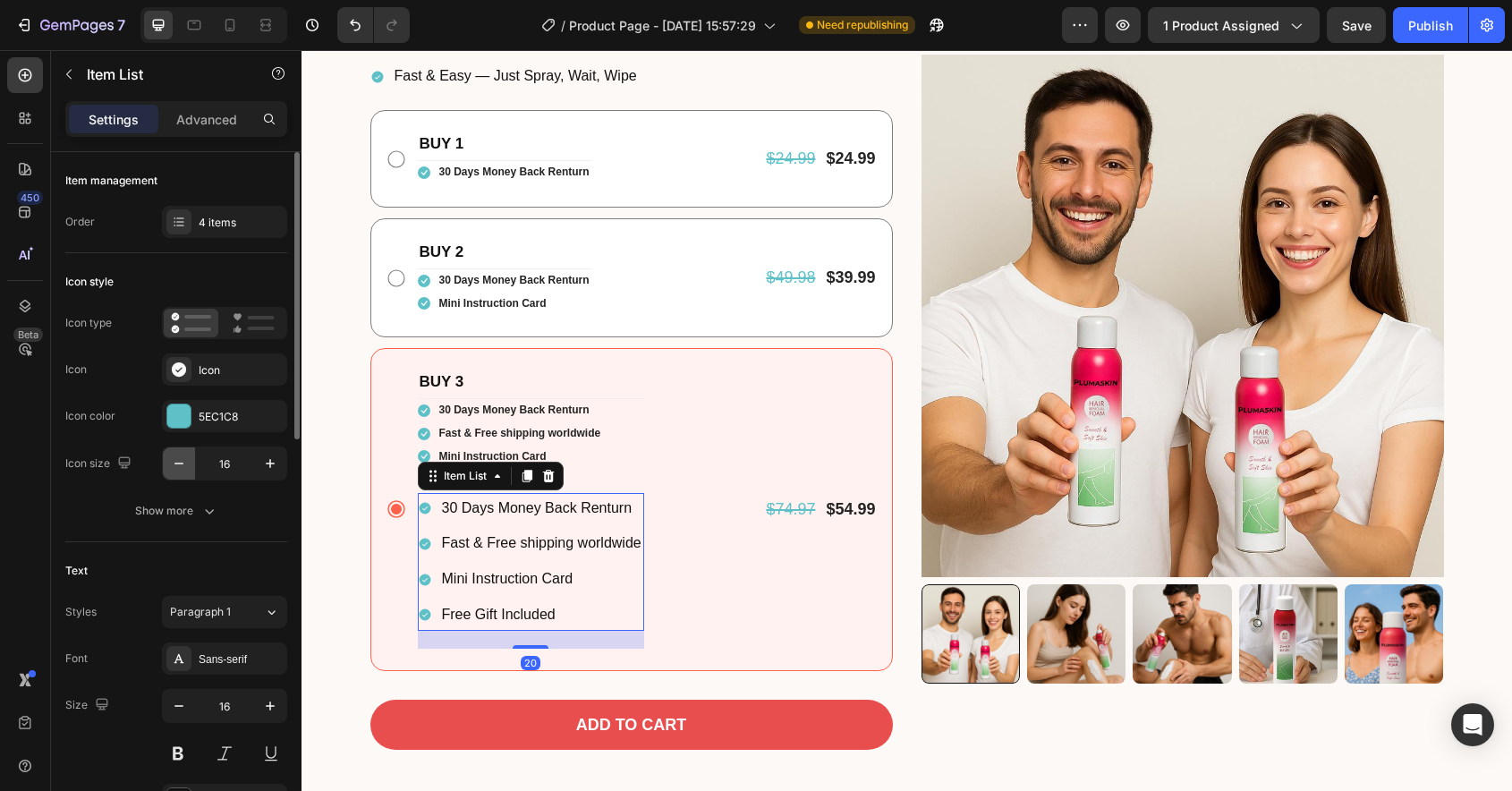
click at [176, 473] on button "button" at bounding box center [179, 464] width 32 height 32
type input "14"
click at [175, 707] on icon "button" at bounding box center [179, 706] width 18 height 18
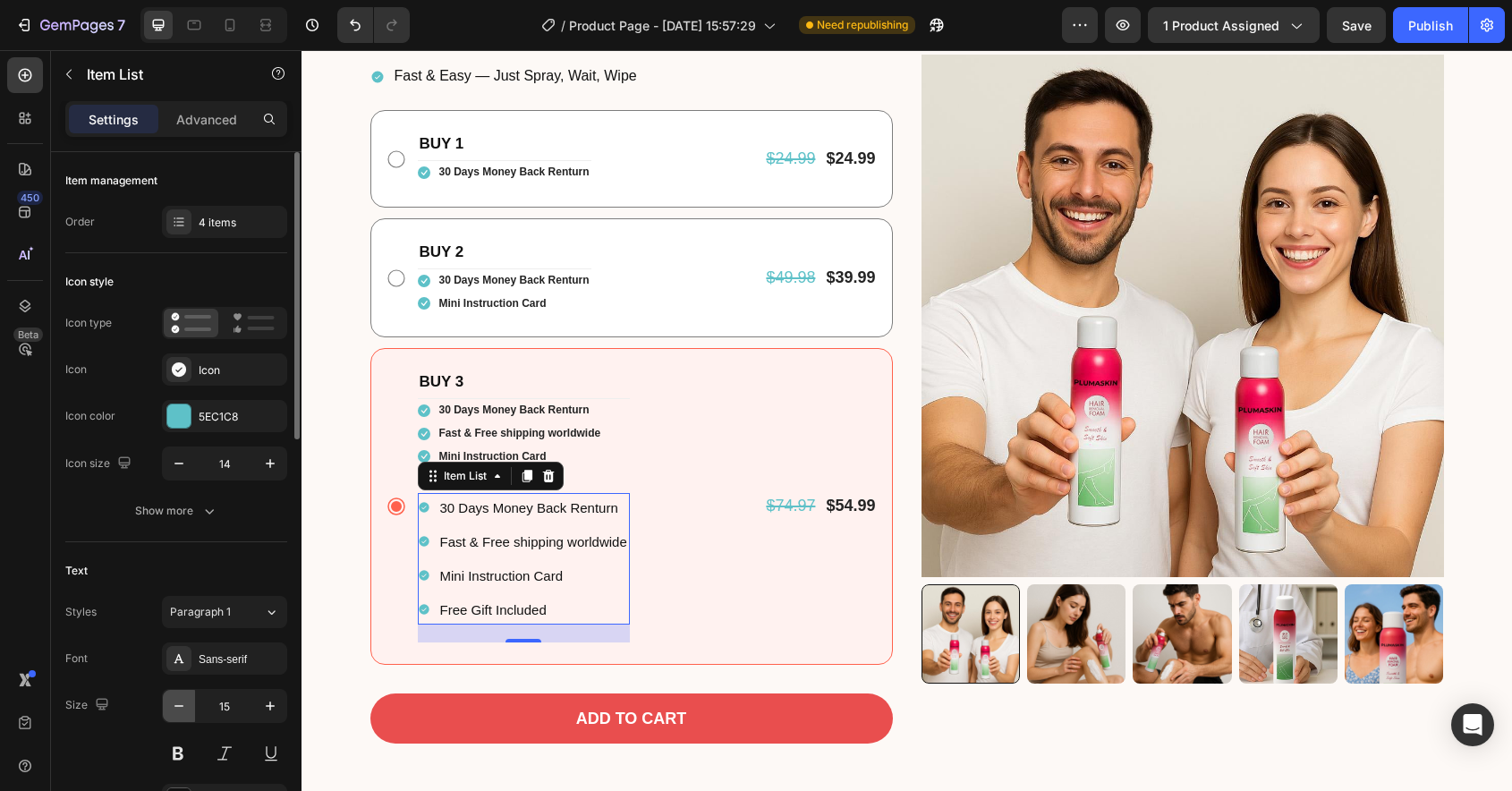
click at [175, 707] on icon "button" at bounding box center [179, 706] width 18 height 18
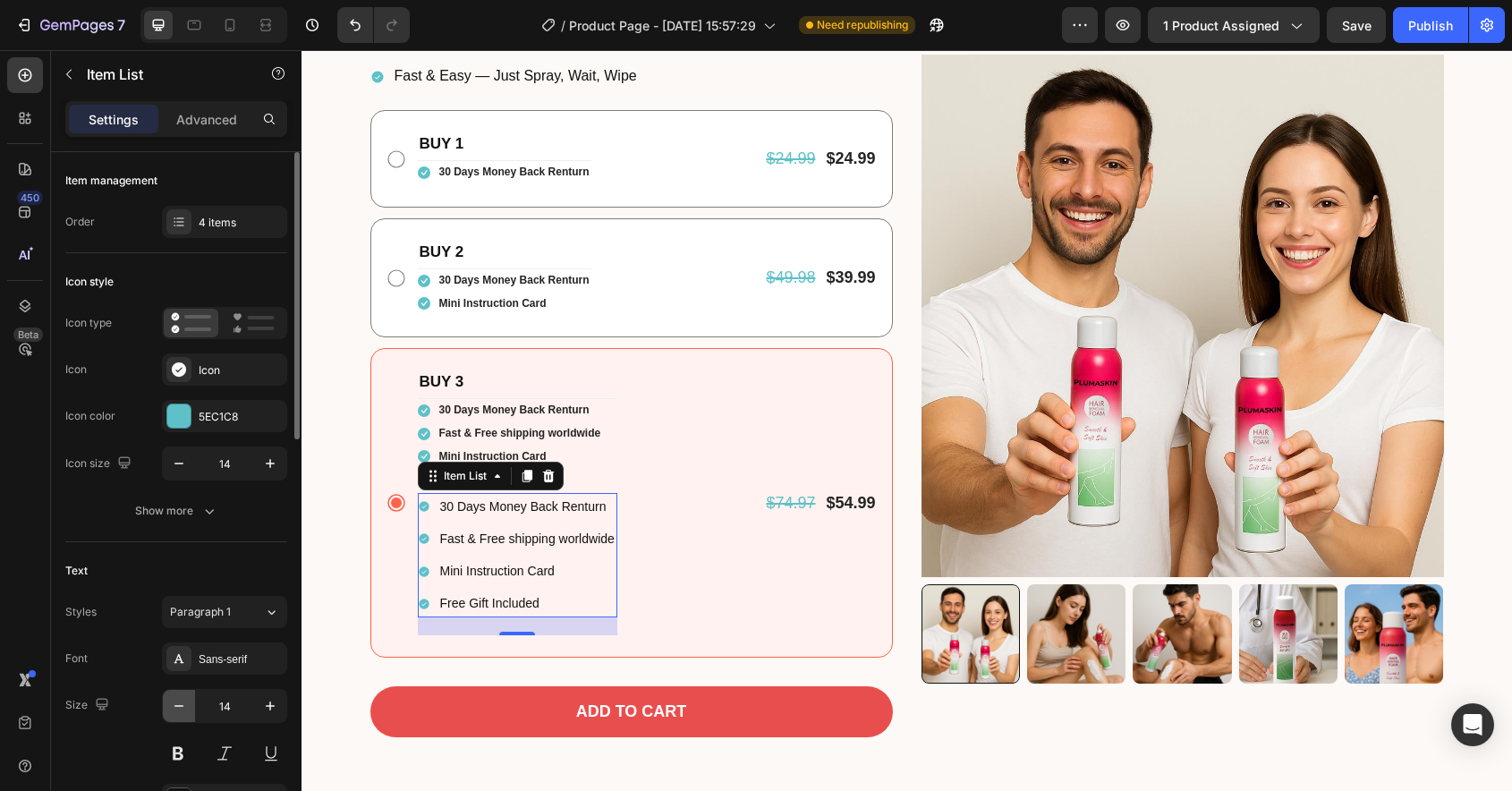
click at [175, 707] on icon "button" at bounding box center [179, 706] width 18 height 18
type input "13"
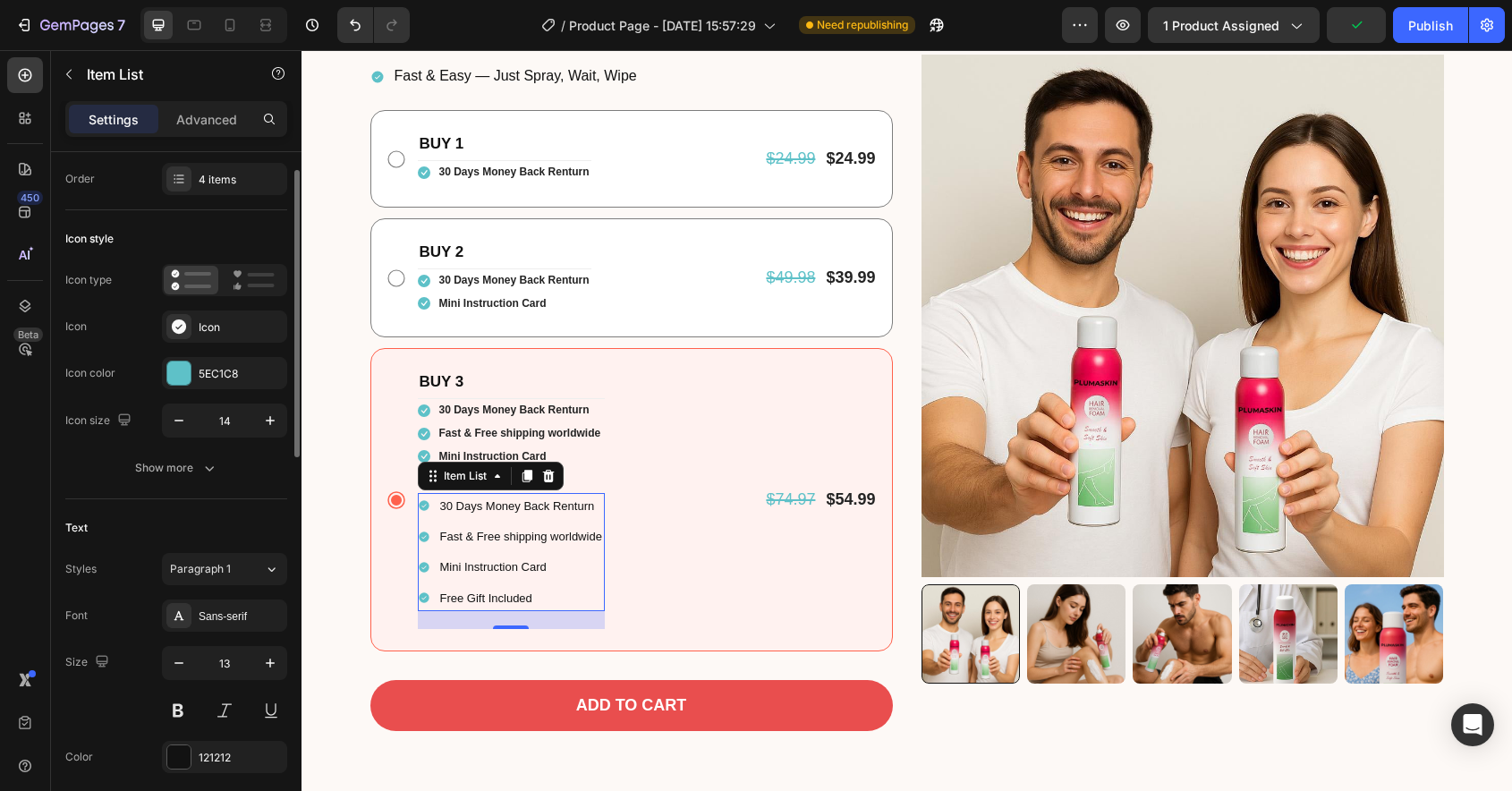
scroll to position [48, 0]
click at [180, 707] on button at bounding box center [178, 705] width 32 height 32
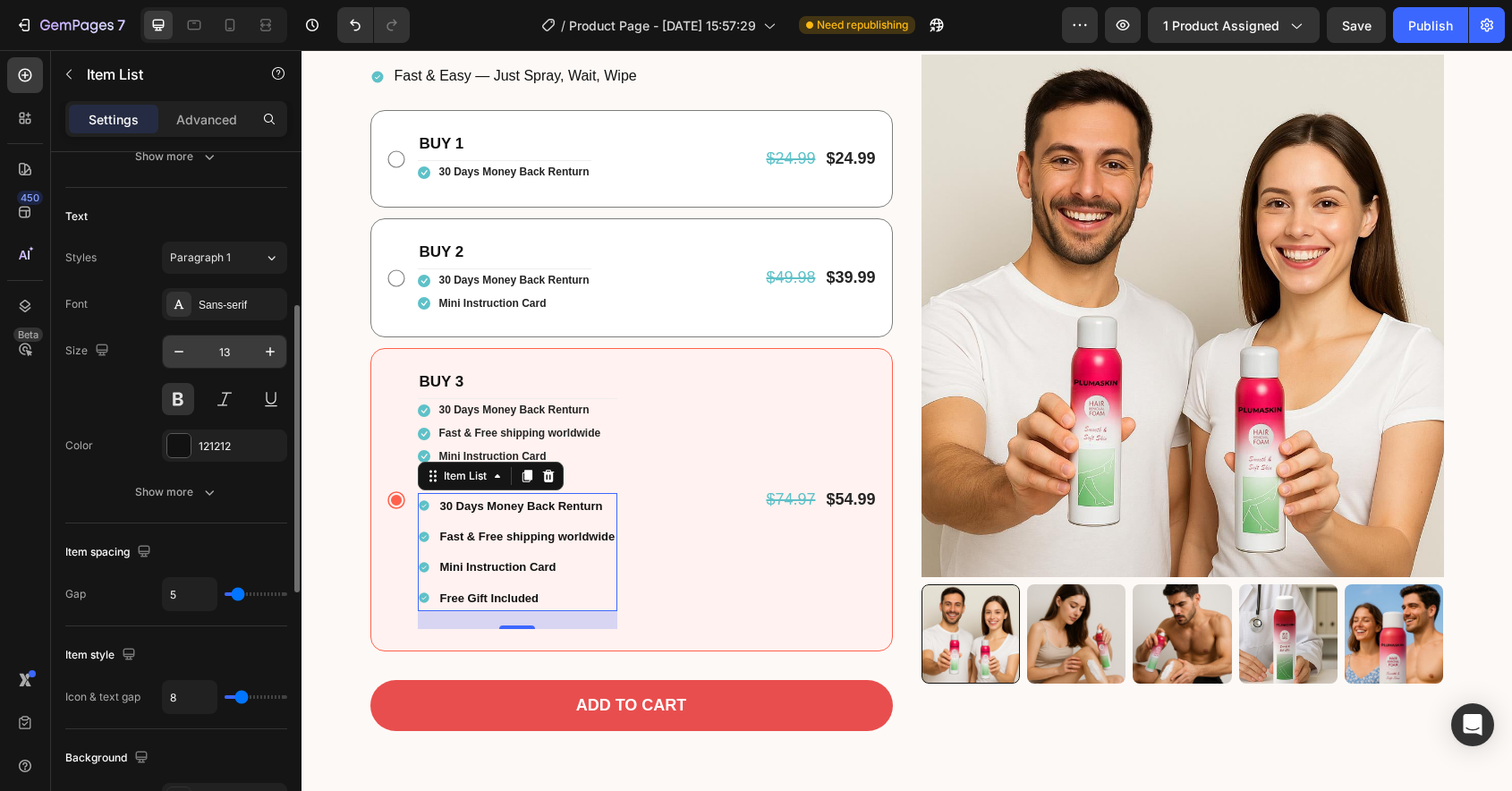
scroll to position [358, 0]
type input "4"
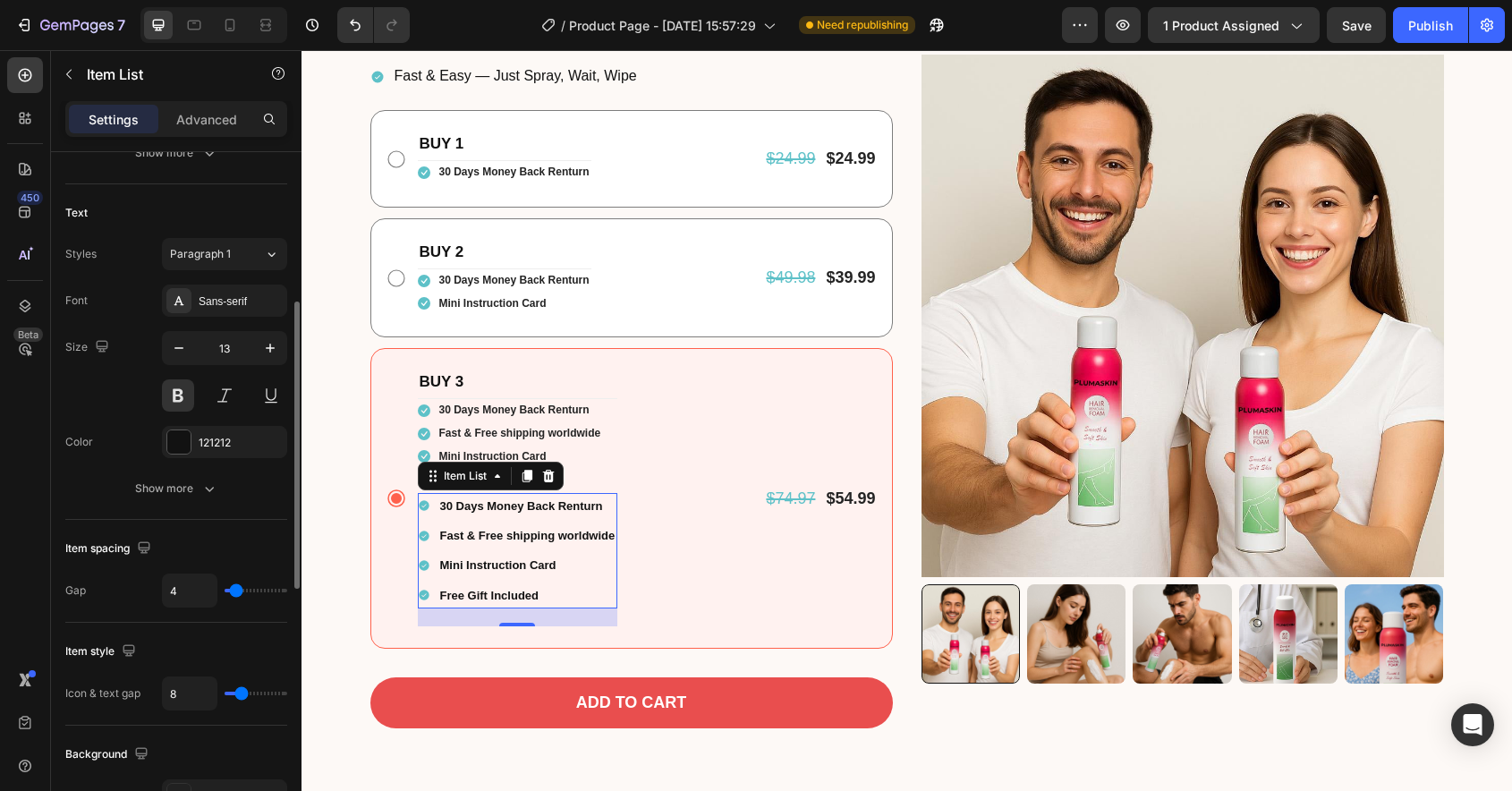
type input "3"
type input "2"
type input "1"
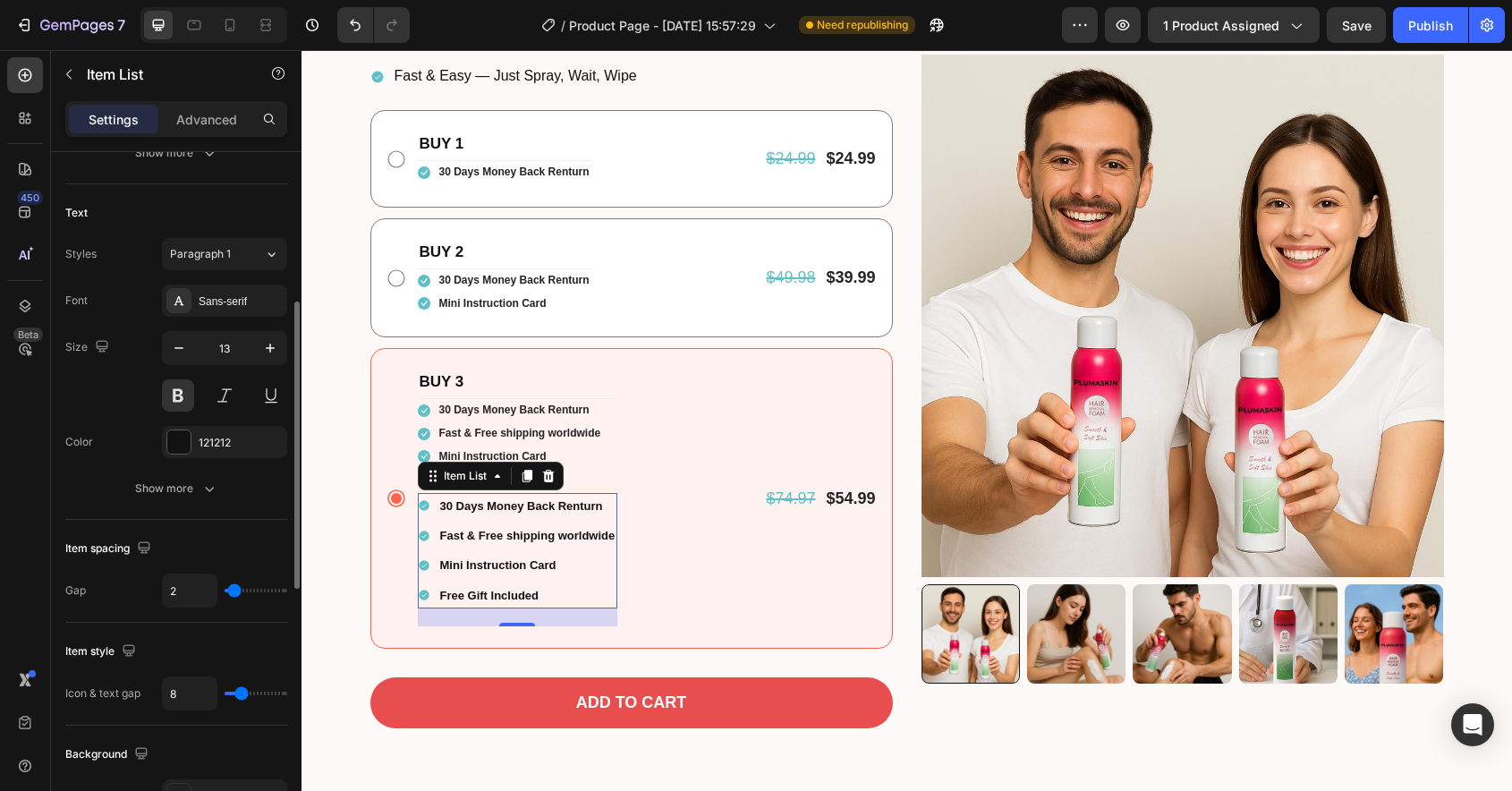
type input "1"
type input "0"
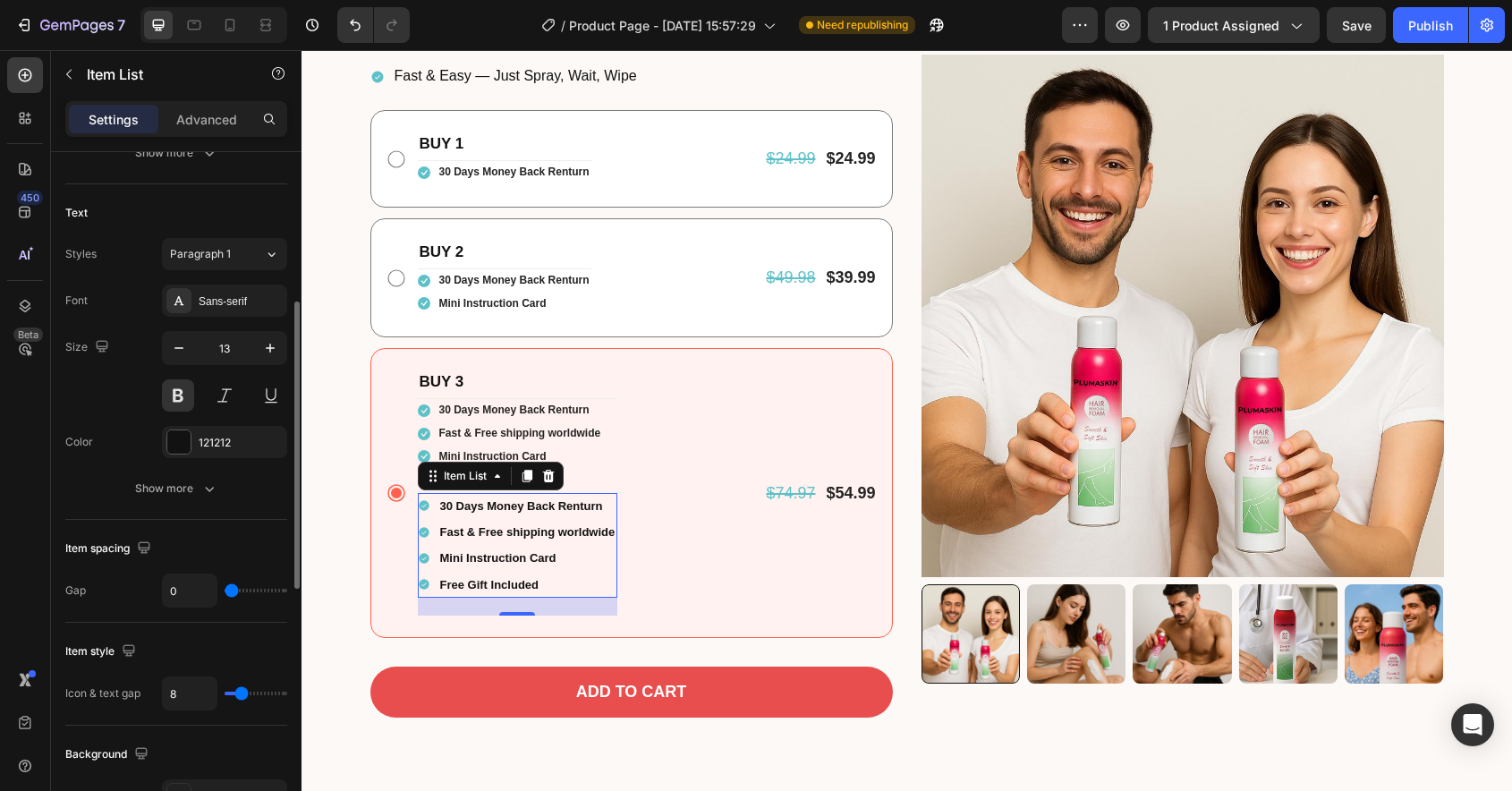
drag, startPoint x: 236, startPoint y: 591, endPoint x: 219, endPoint y: 591, distance: 17.0
type input "0"
click at [225, 591] on input "range" at bounding box center [256, 591] width 63 height 4
type input "10"
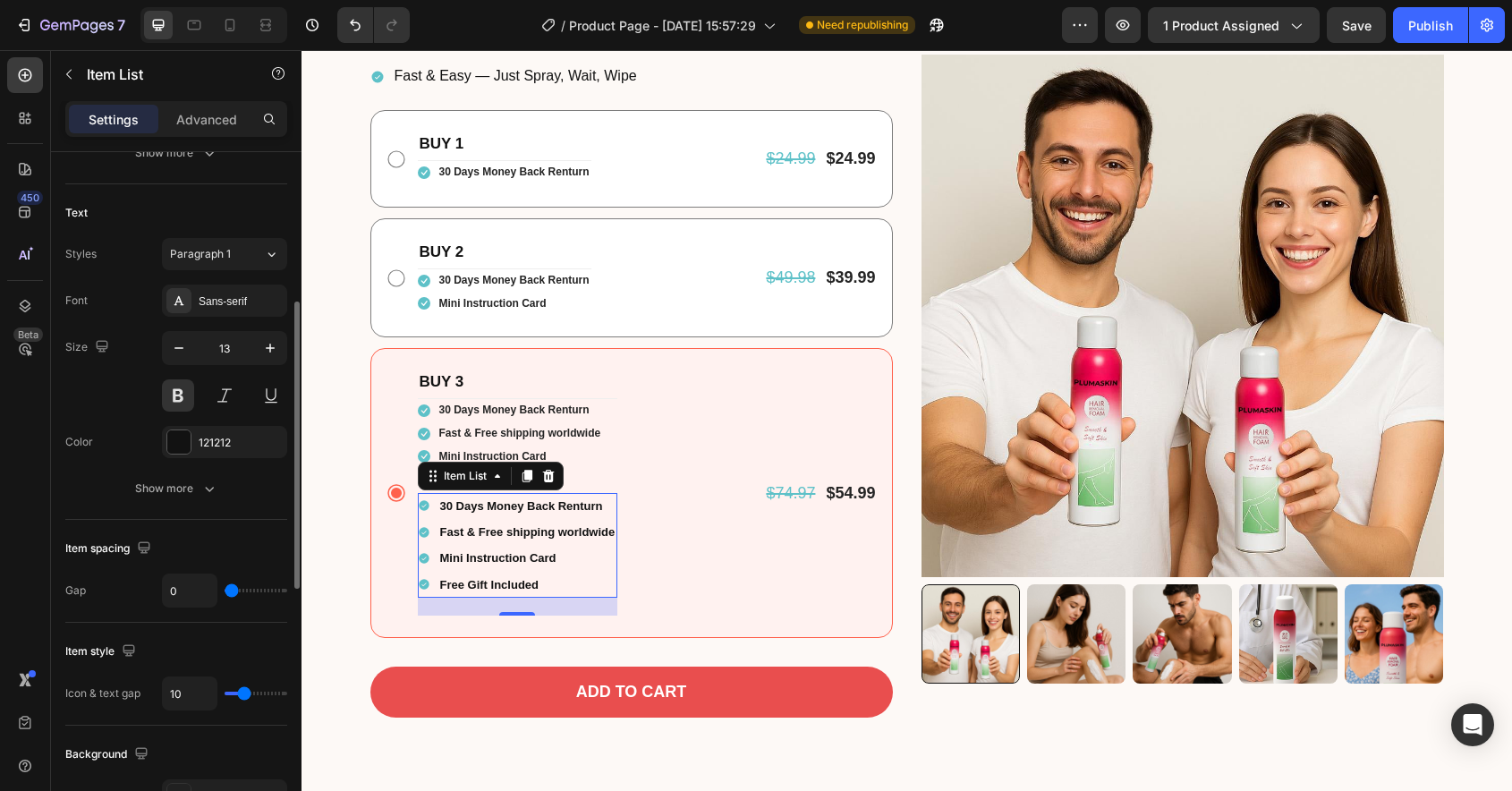
type input "9"
type input "8"
type input "7"
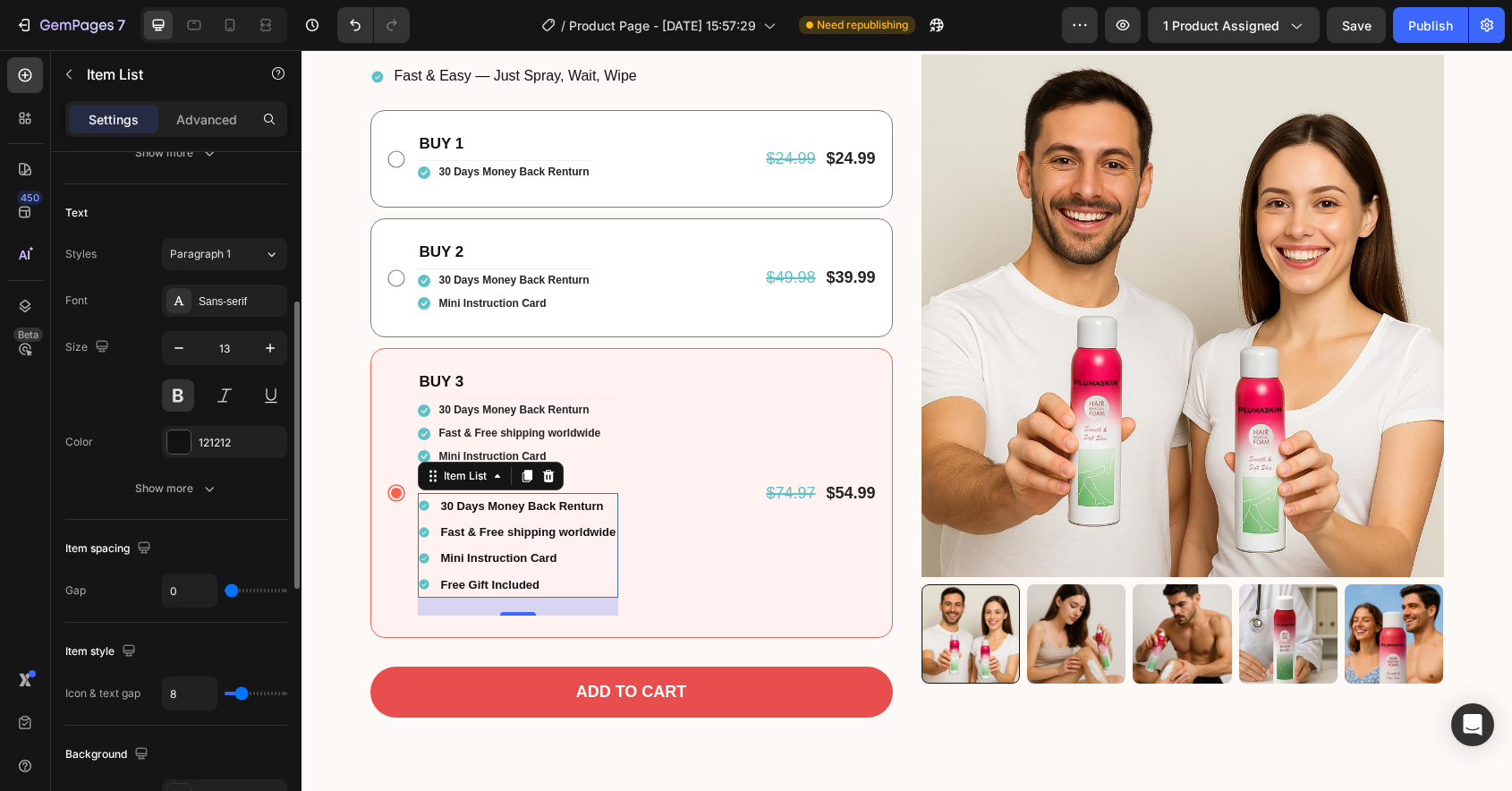
type input "7"
type input "6"
type input "5"
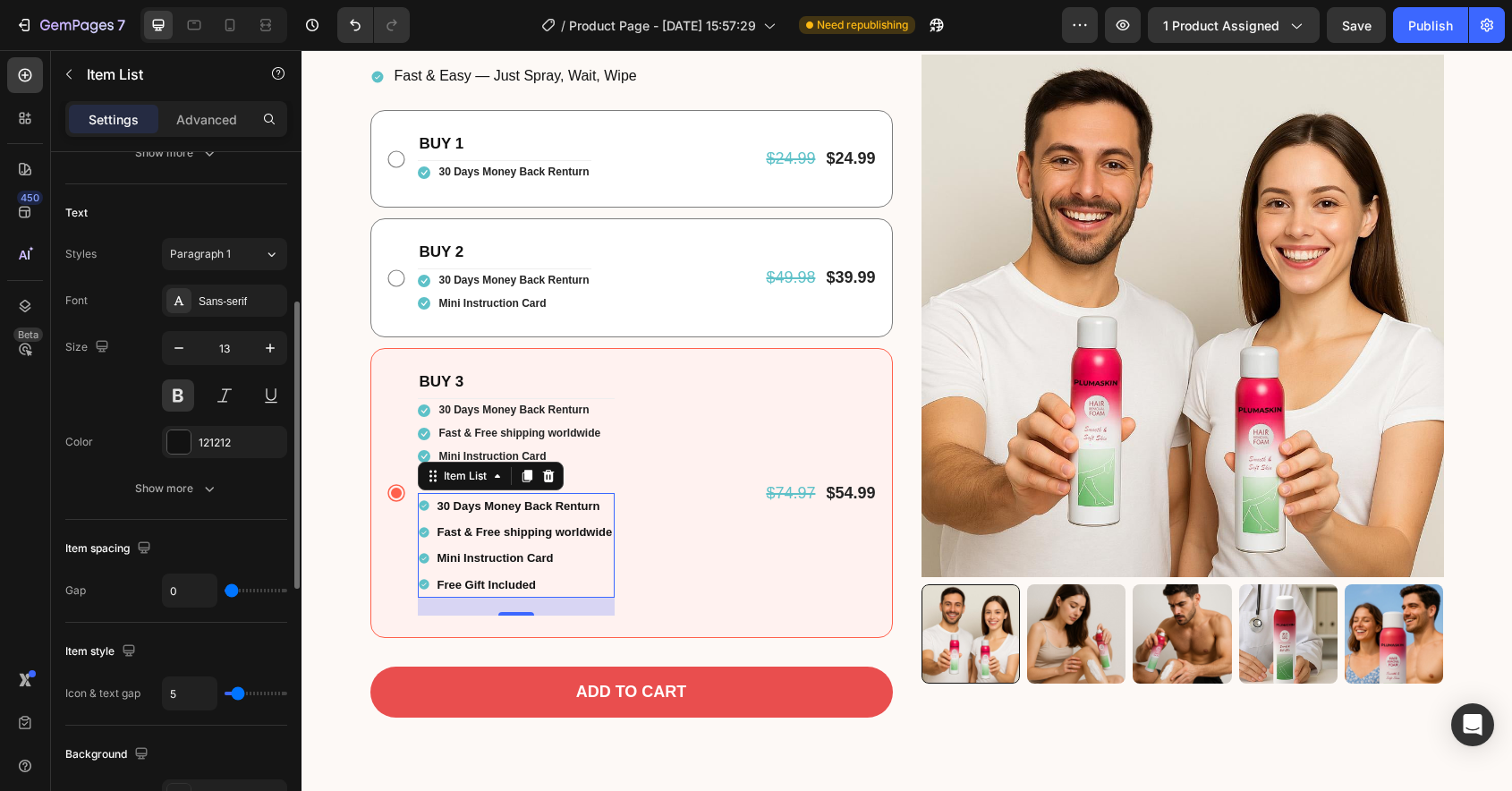
click at [237, 695] on input "range" at bounding box center [256, 693] width 63 height 4
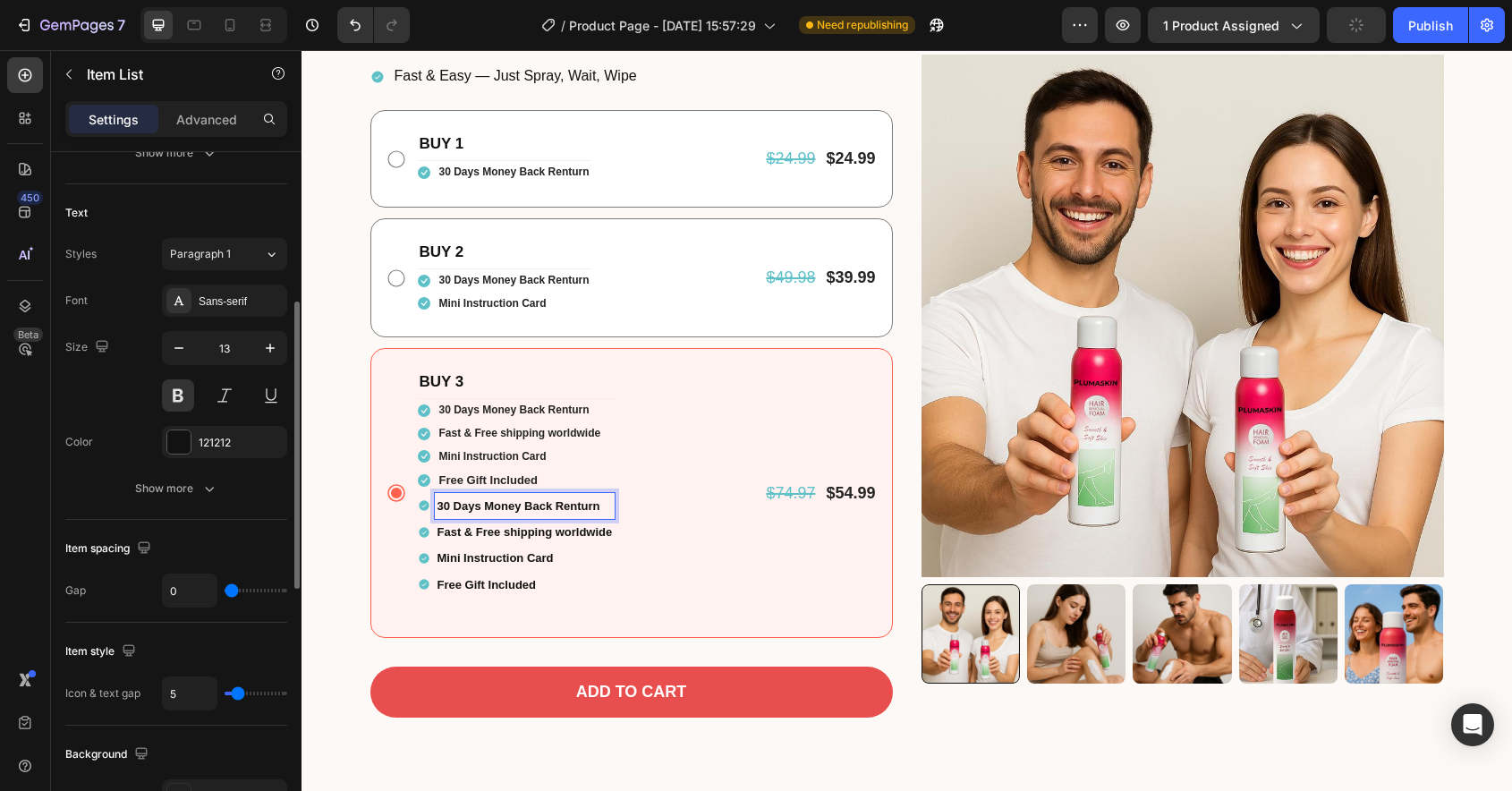
click at [120, 606] on div "Gap 0" at bounding box center [176, 591] width 222 height 34
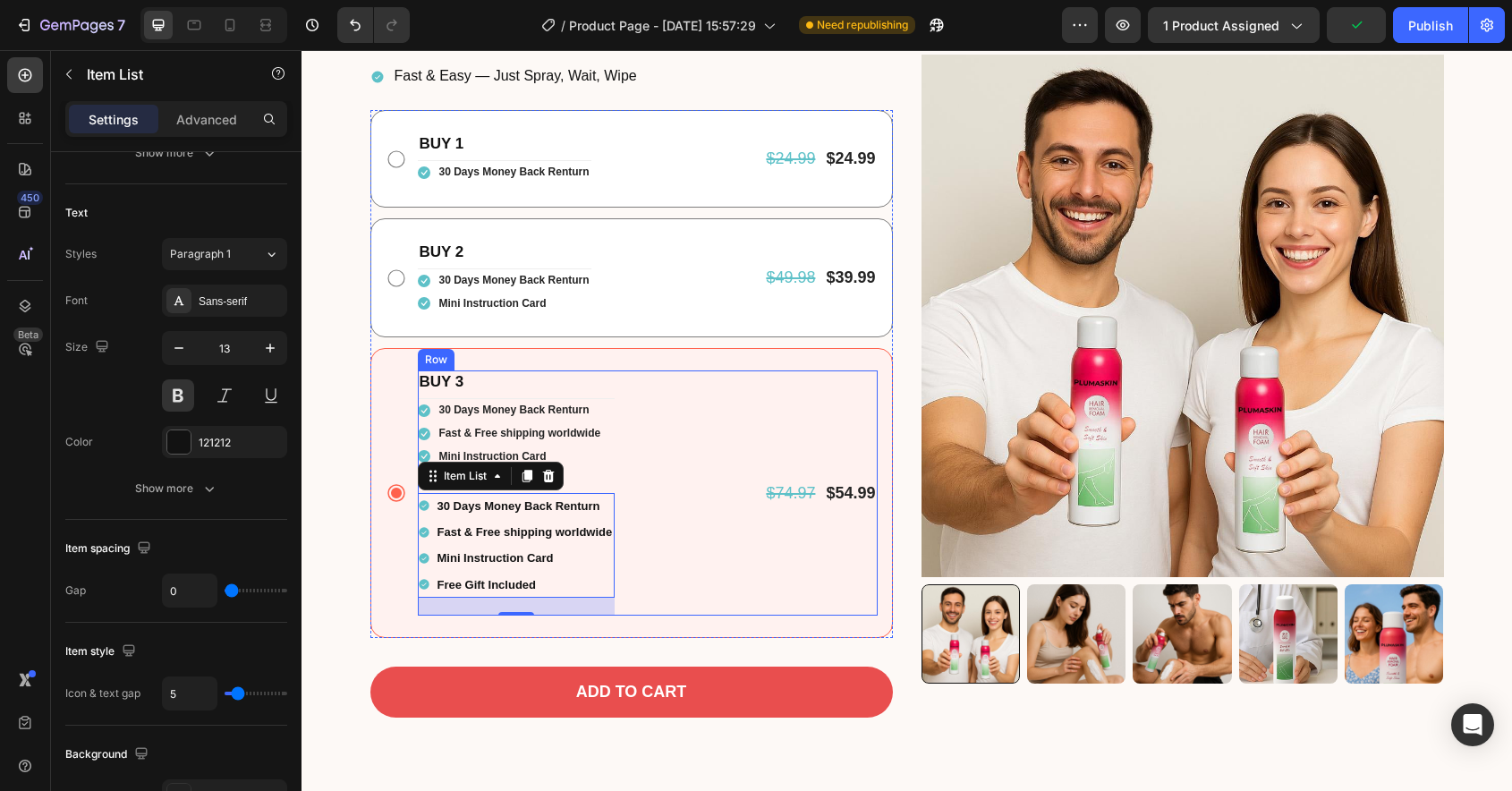
click at [713, 511] on div "BUY 3 Text Block Icon 30 Days Money Back Renturn Text block Icon Fast & Free sh…" at bounding box center [648, 493] width 460 height 245
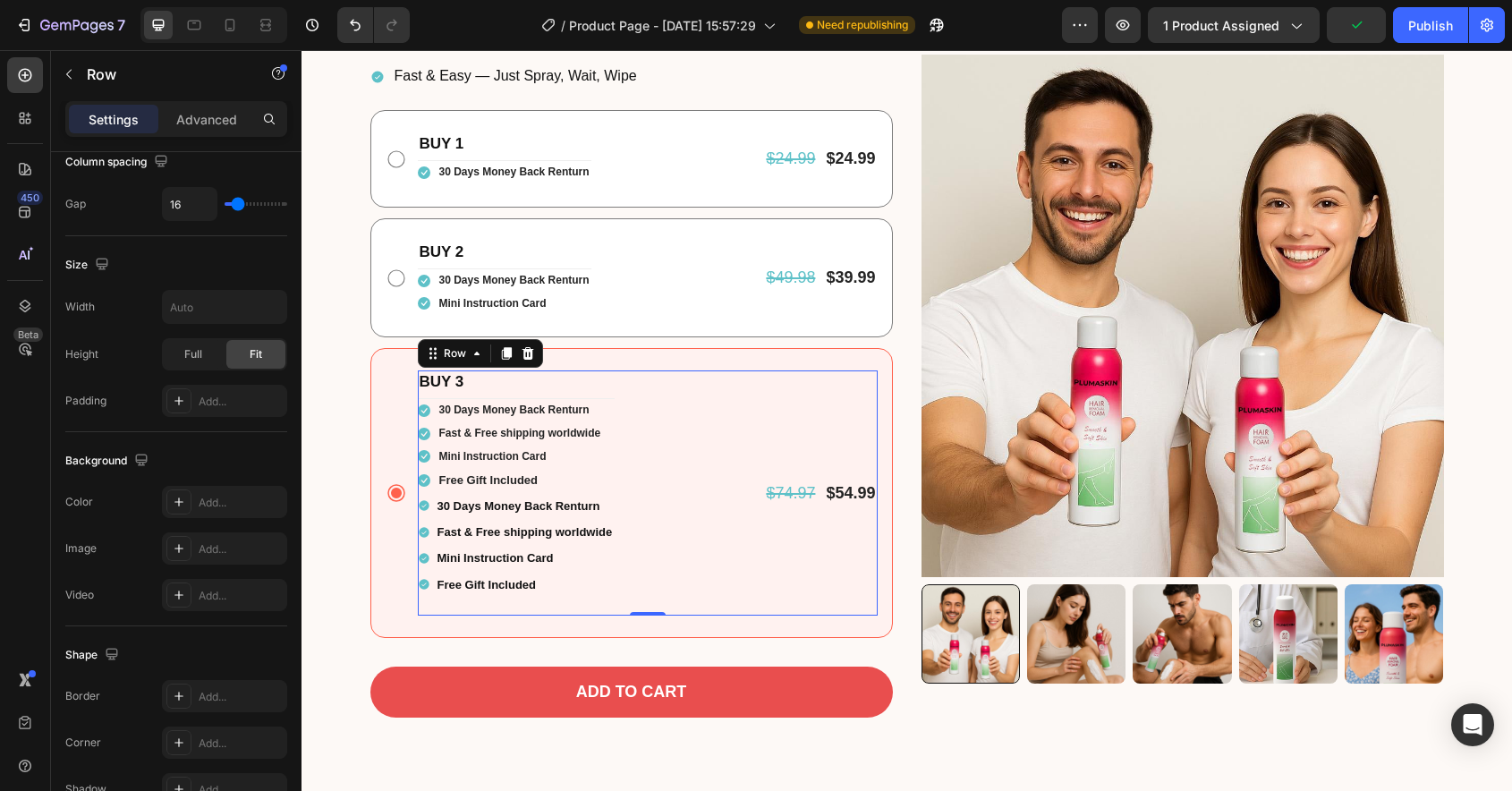
scroll to position [0, 0]
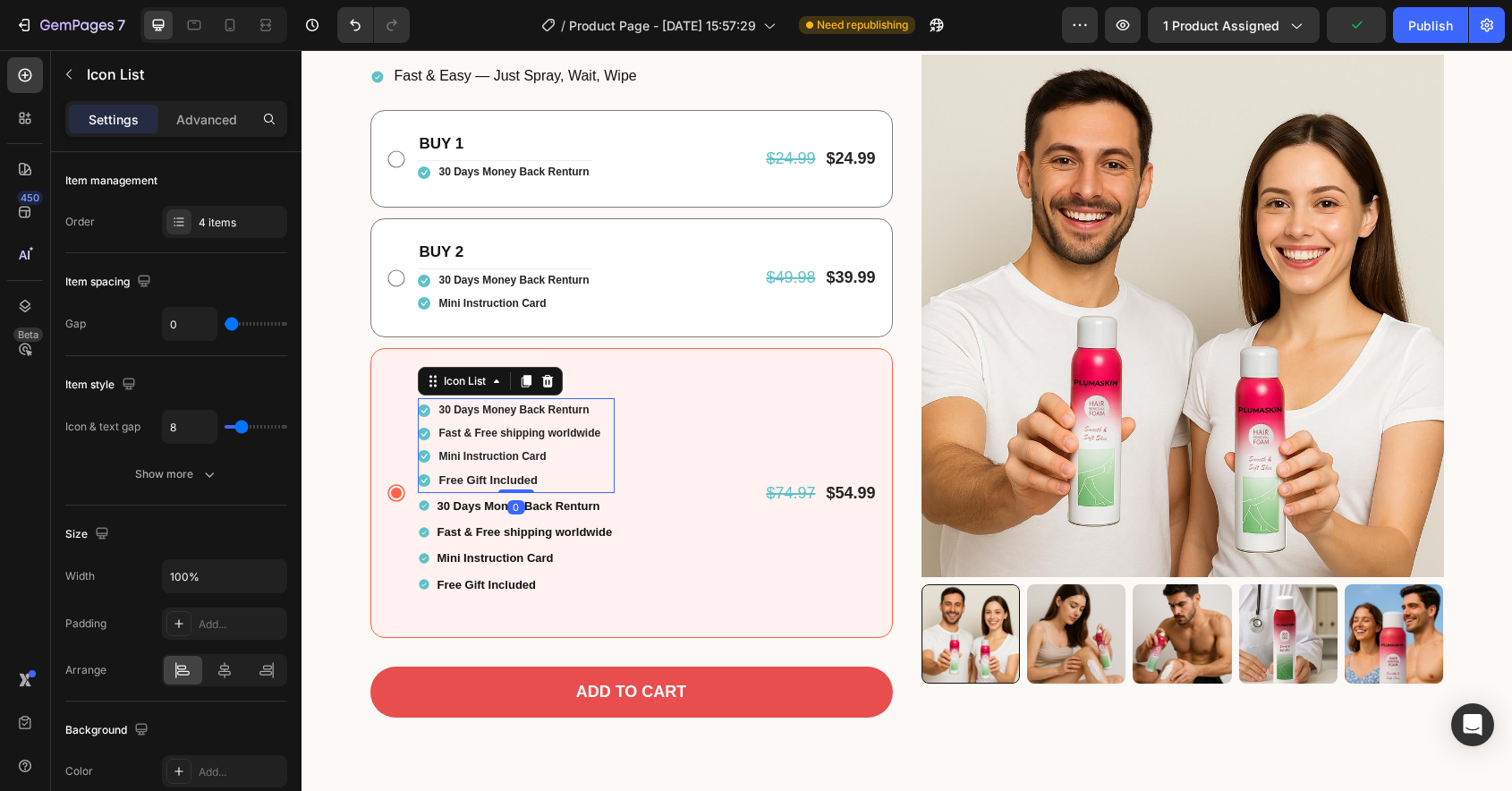
click at [569, 456] on li "Icon Mini Instruction Card Text block" at bounding box center [510, 457] width 185 height 23
click at [554, 384] on icon at bounding box center [548, 381] width 14 height 14
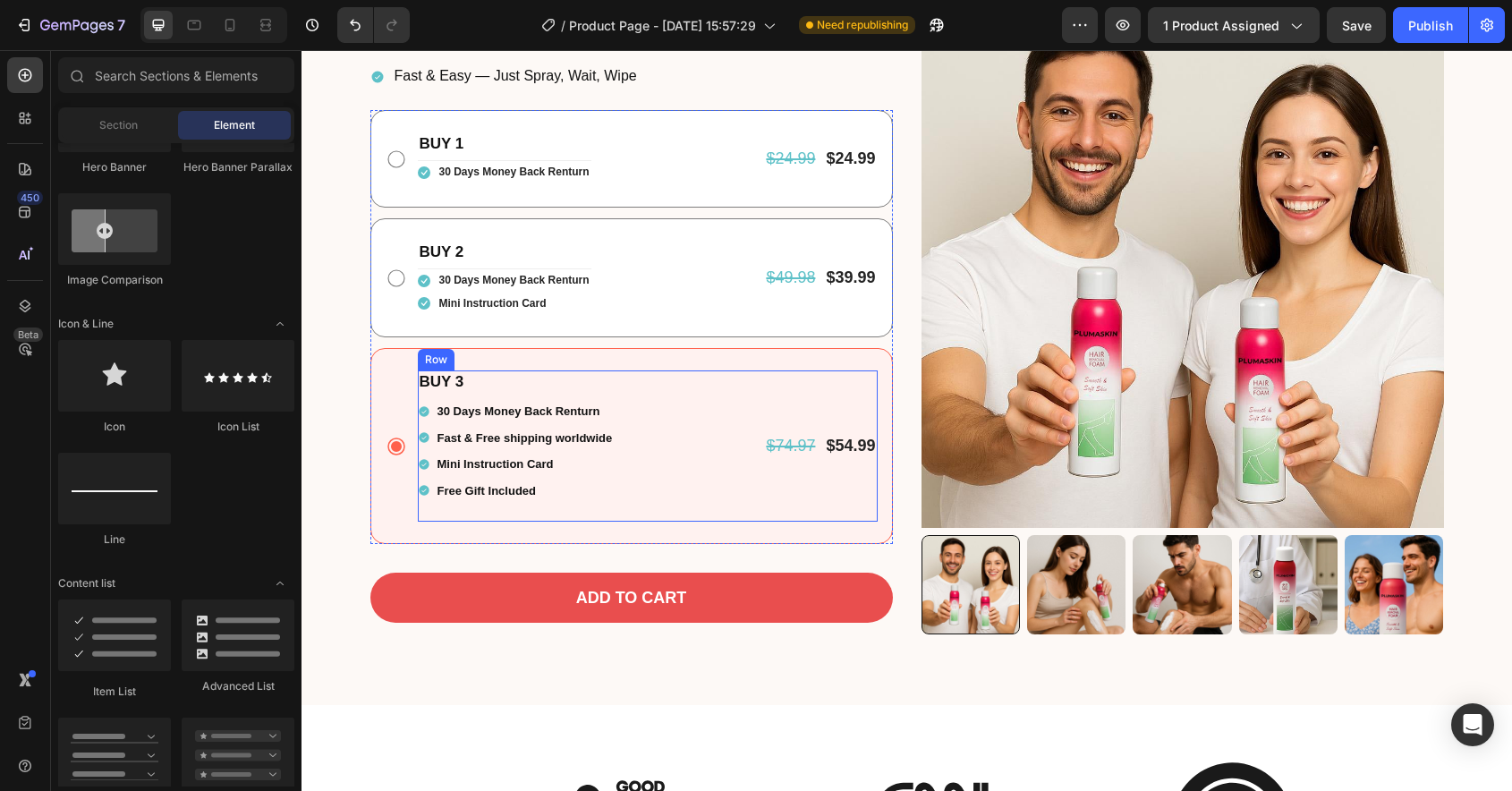
click at [642, 447] on div "BUY 3 Text Block 30 Days Money Back Renturn Fast & Free shipping worldwide Mini…" at bounding box center [648, 446] width 460 height 151
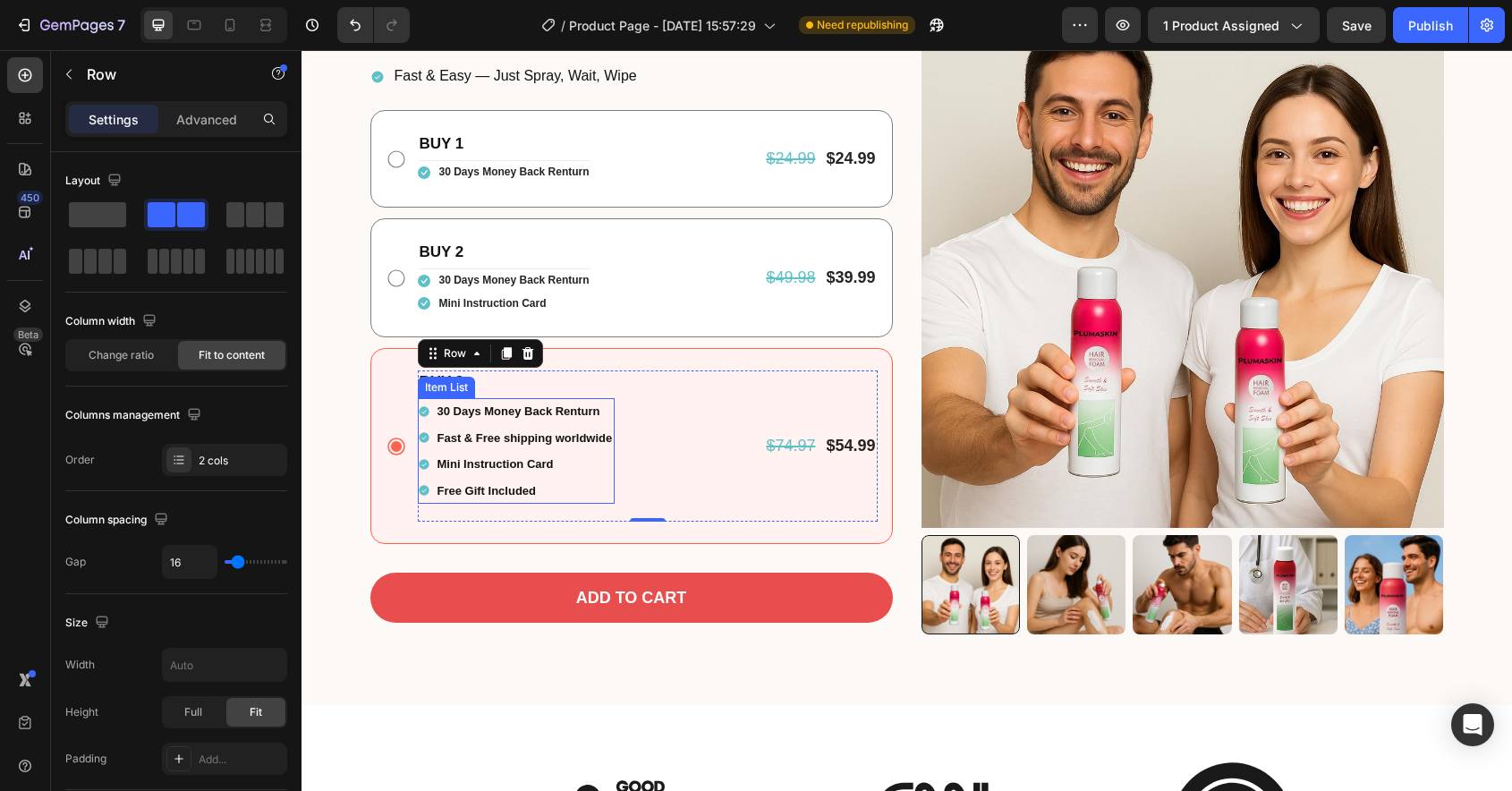
click at [429, 426] on div "Fast & Free shipping worldwide" at bounding box center [516, 438] width 198 height 26
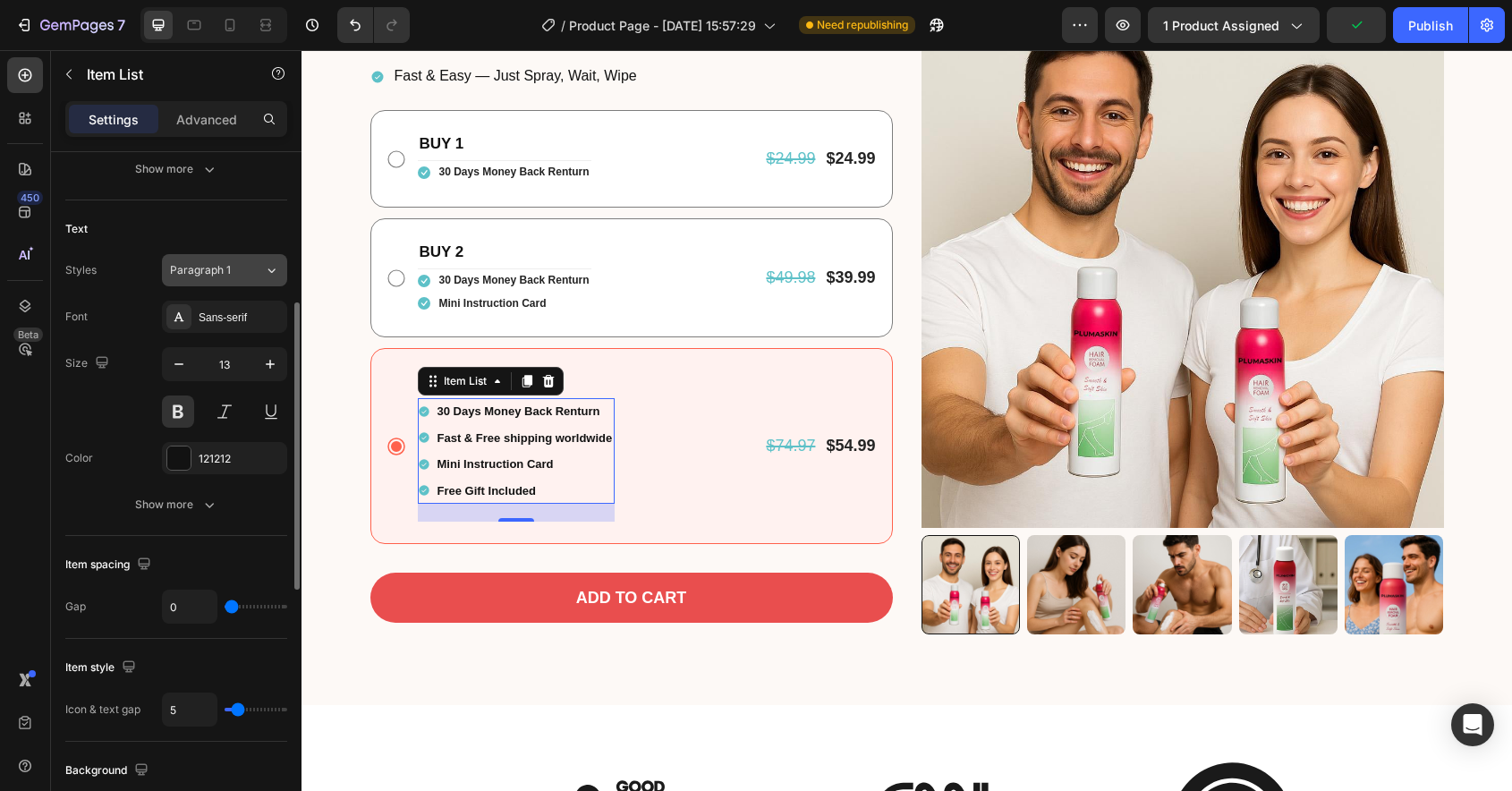
scroll to position [341, 0]
click at [205, 503] on icon "button" at bounding box center [209, 506] width 18 height 18
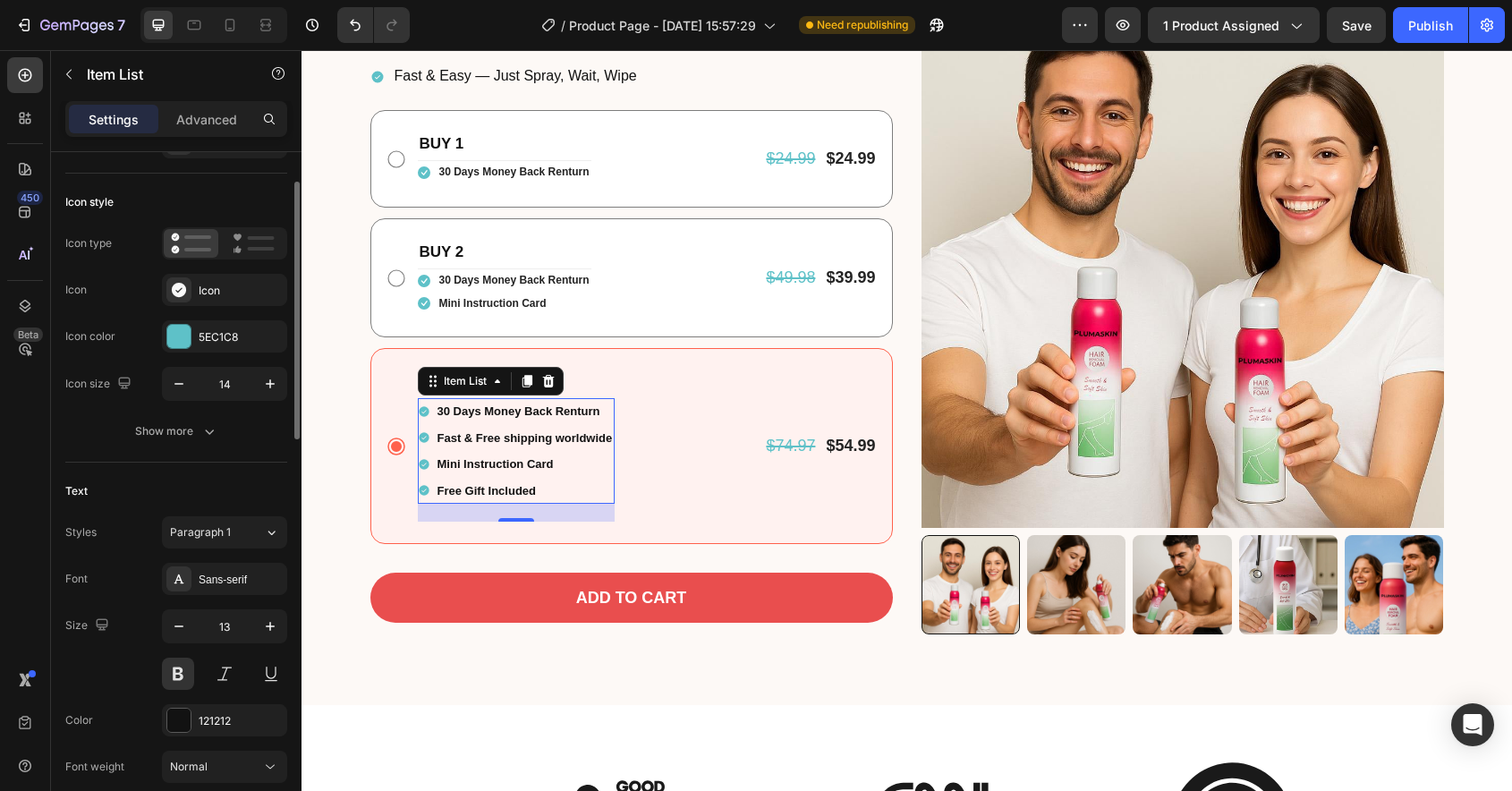
scroll to position [72, 0]
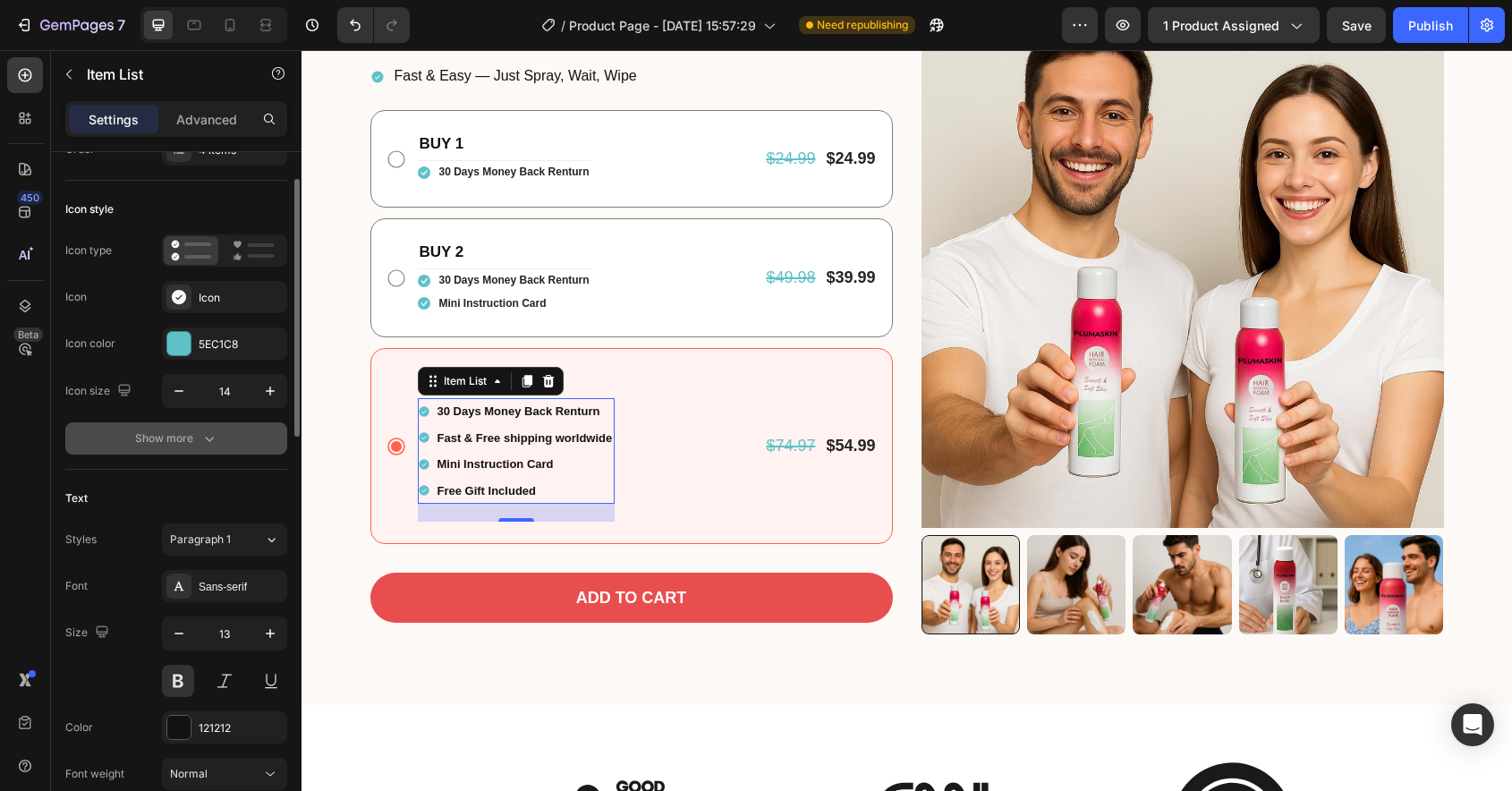
click at [205, 447] on icon "button" at bounding box center [209, 438] width 18 height 18
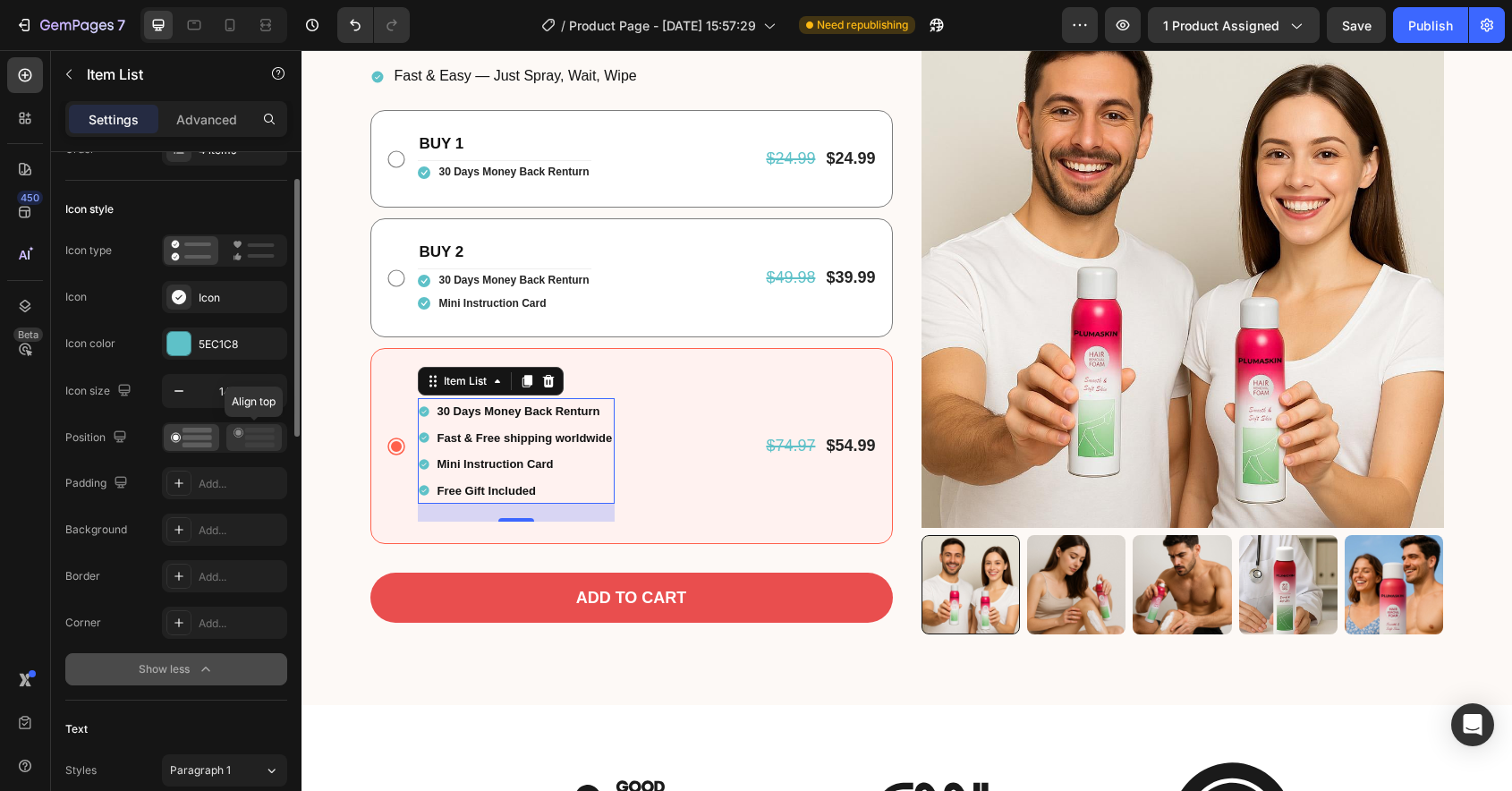
click at [249, 442] on icon at bounding box center [254, 438] width 41 height 20
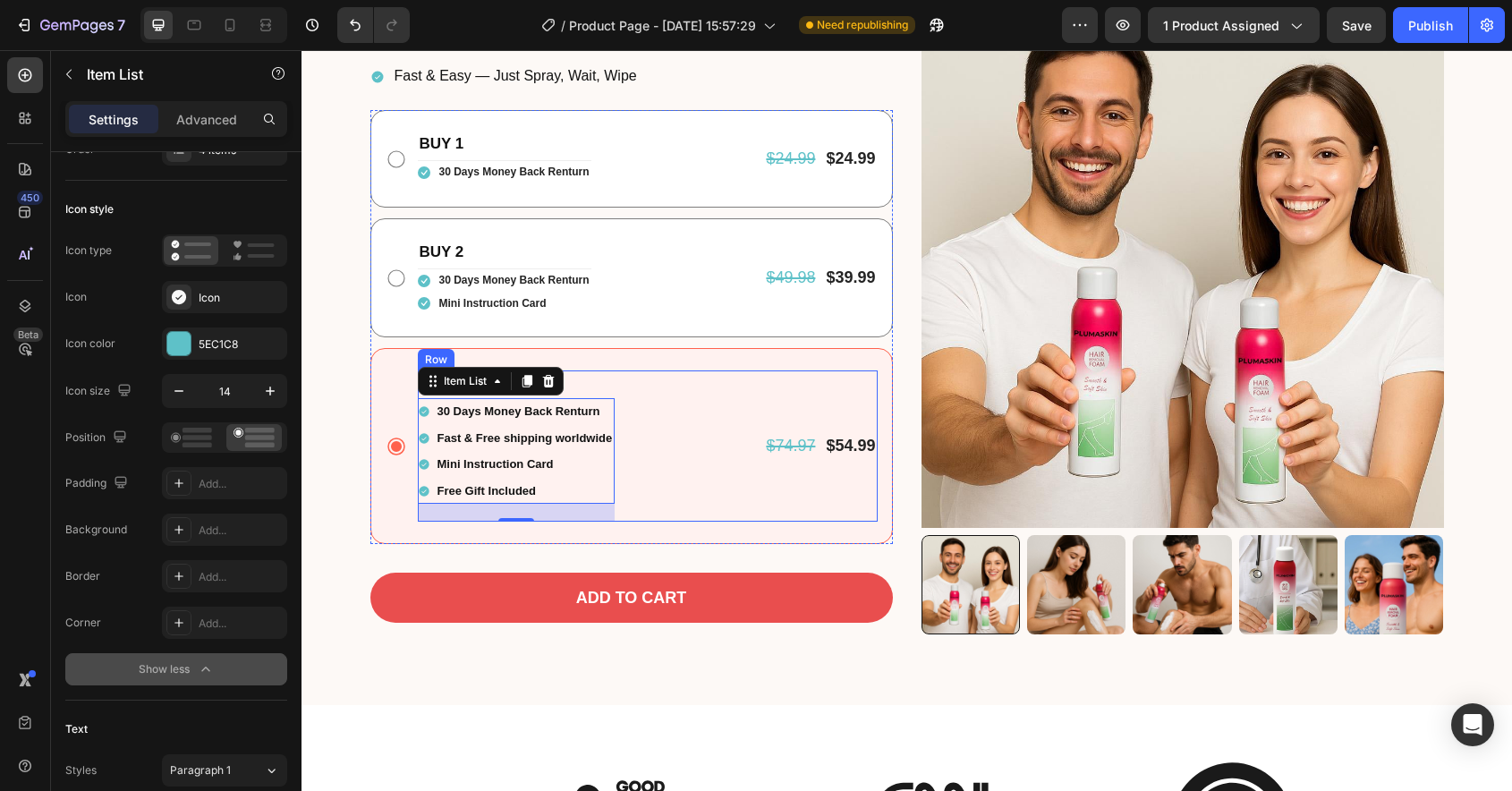
click at [752, 428] on div "BUY 3 Text Block 30 Days Money Back Renturn Fast & Free shipping worldwide Mini…" at bounding box center [648, 446] width 460 height 151
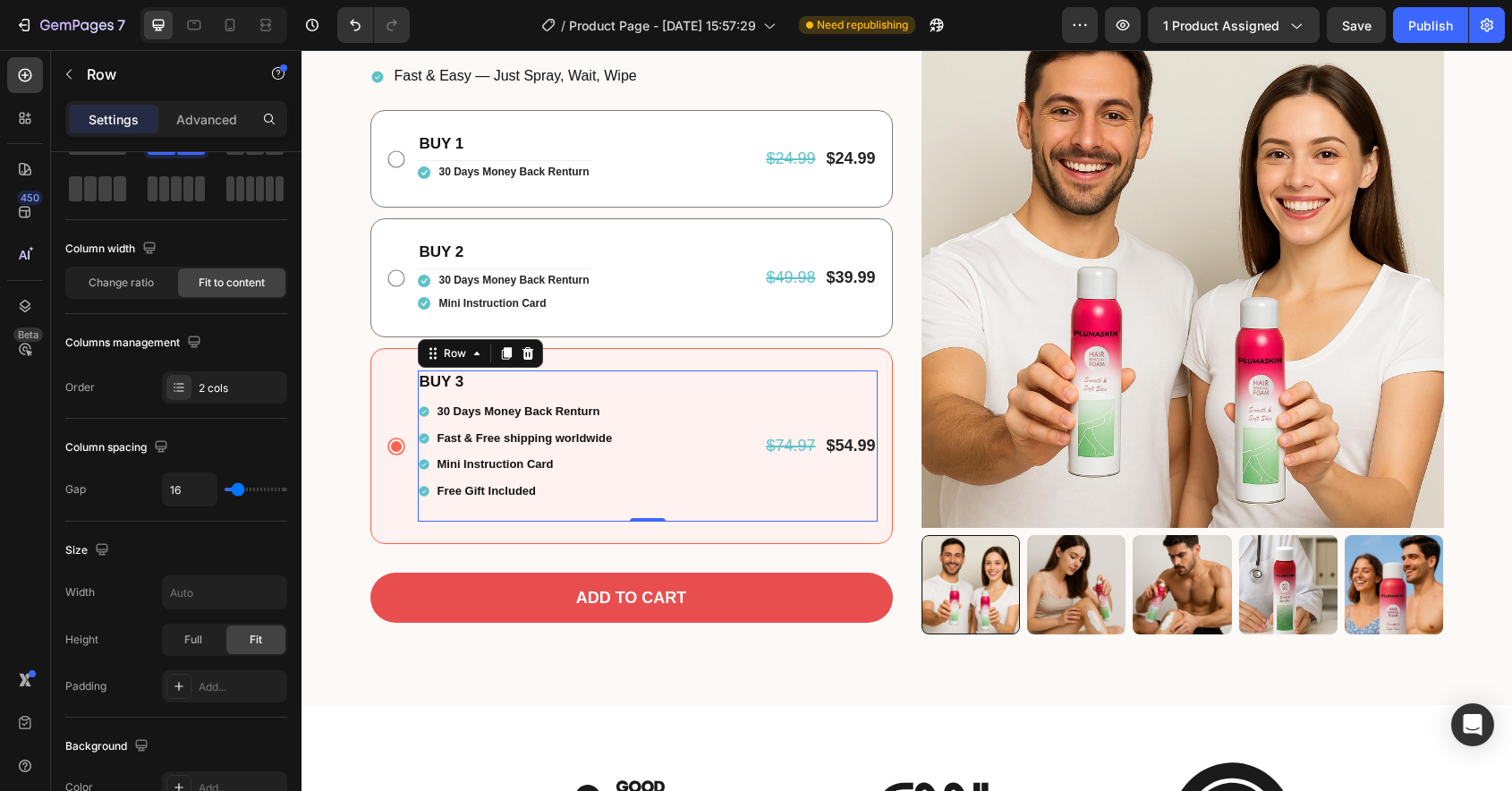
scroll to position [0, 0]
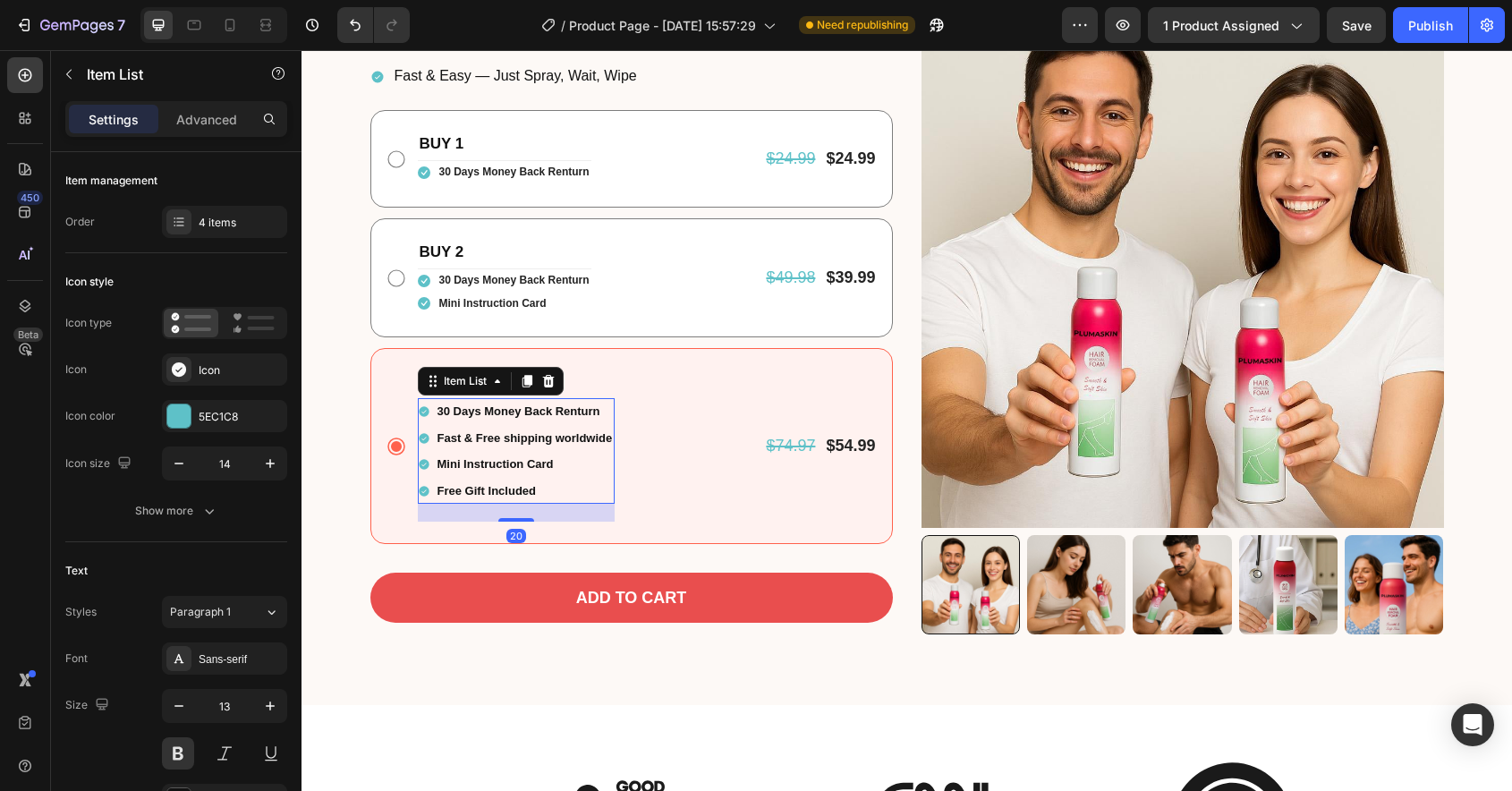
click at [426, 446] on div "Fast & Free shipping worldwide" at bounding box center [516, 438] width 198 height 26
click at [225, 30] on icon at bounding box center [230, 25] width 10 height 13
type input "16"
type input "14"
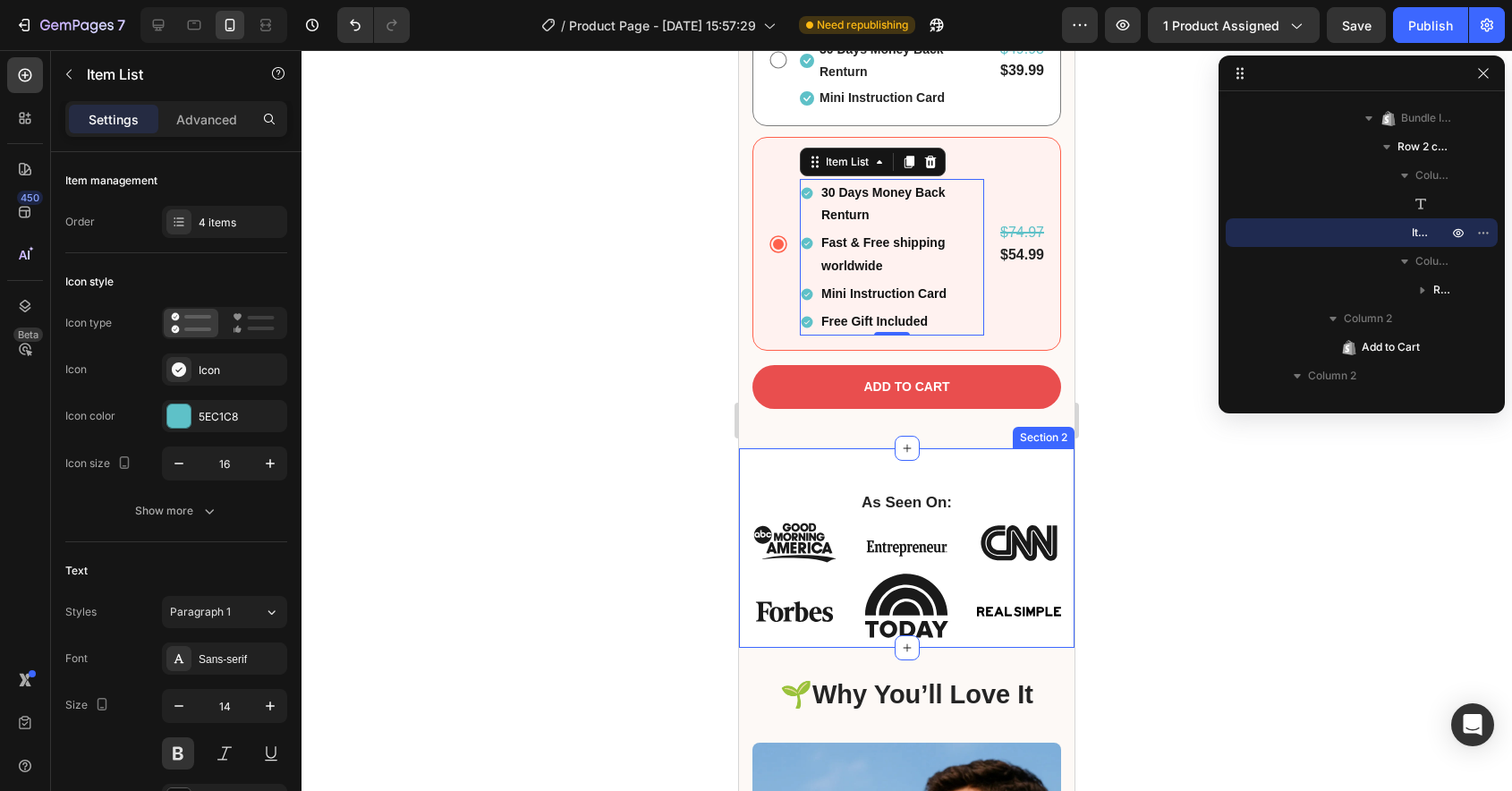
scroll to position [1325, 0]
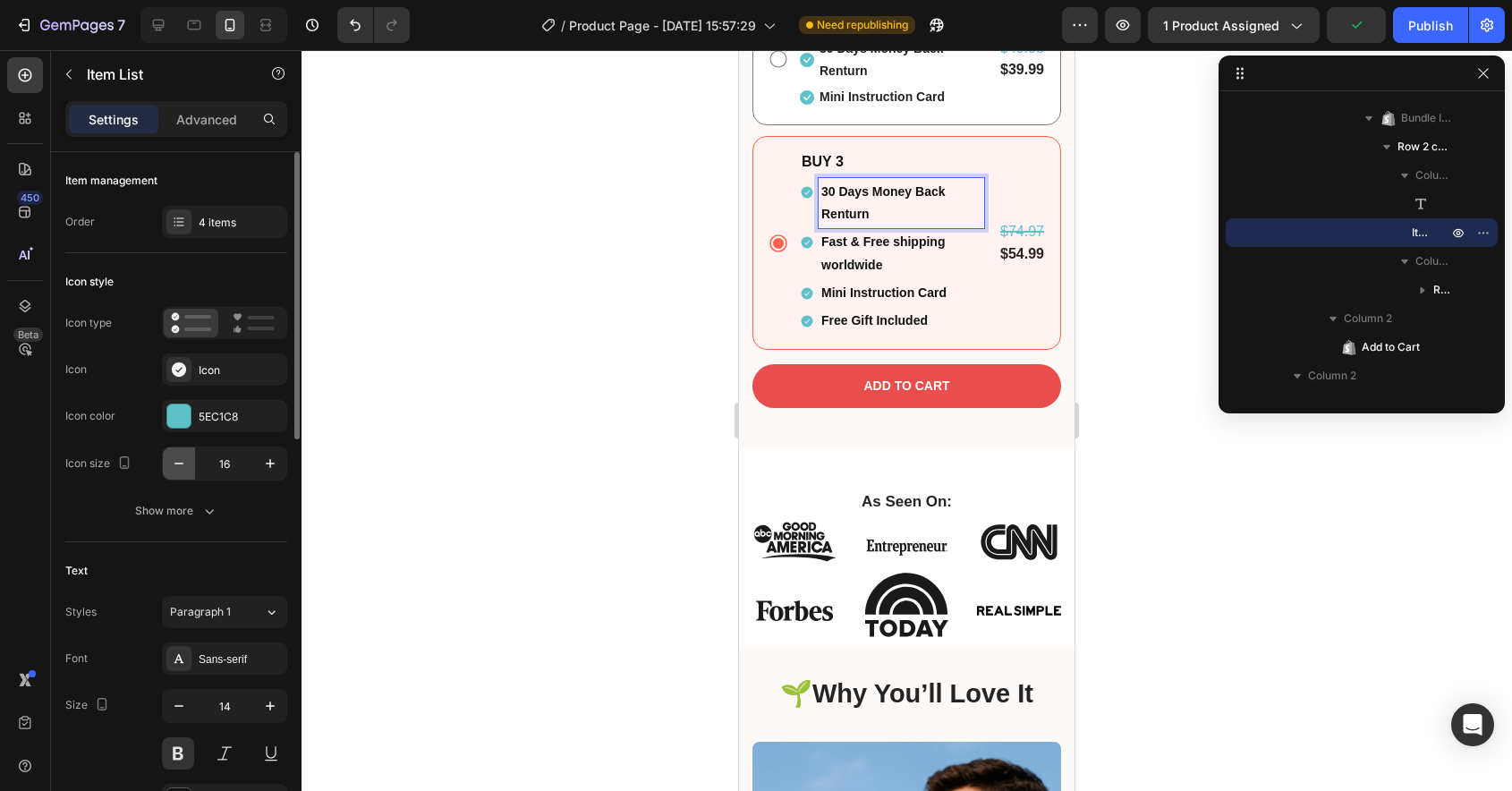
click at [179, 472] on button "button" at bounding box center [179, 464] width 32 height 32
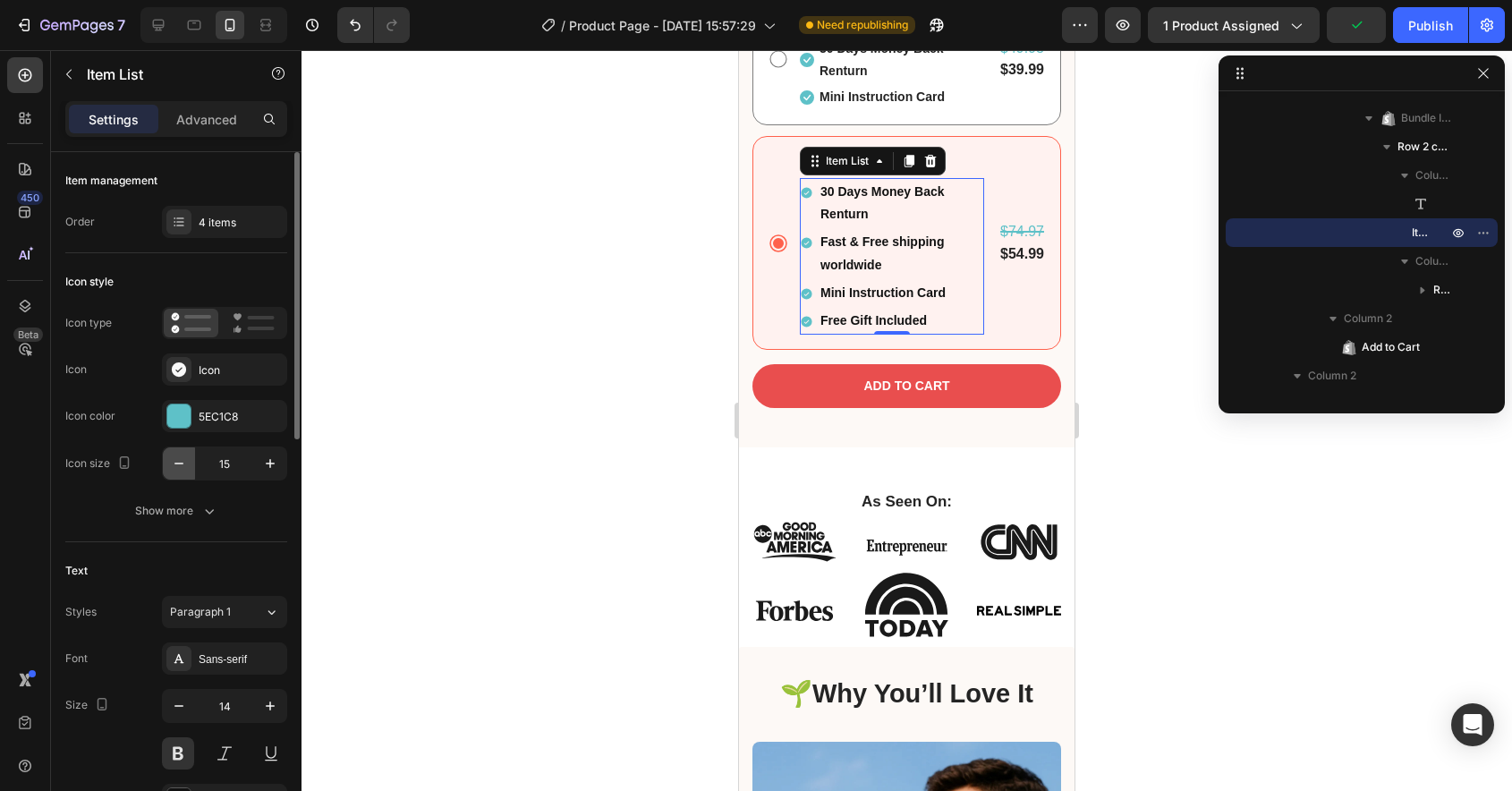
click at [179, 472] on button "button" at bounding box center [179, 464] width 32 height 32
click at [267, 467] on icon "button" at bounding box center [270, 464] width 18 height 18
type input "14"
click at [174, 705] on icon "button" at bounding box center [179, 706] width 9 height 2
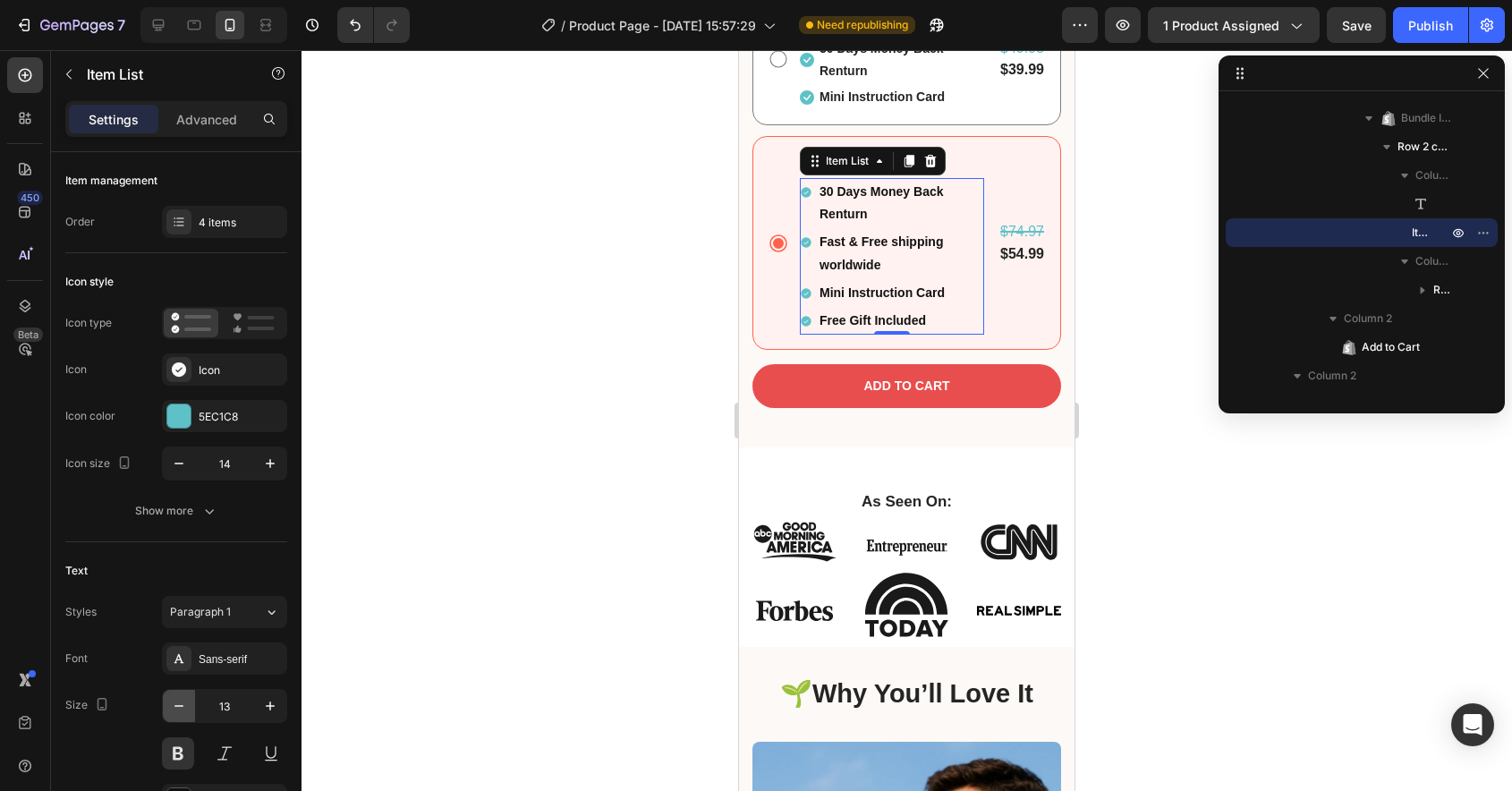
click at [174, 705] on icon "button" at bounding box center [179, 706] width 9 height 2
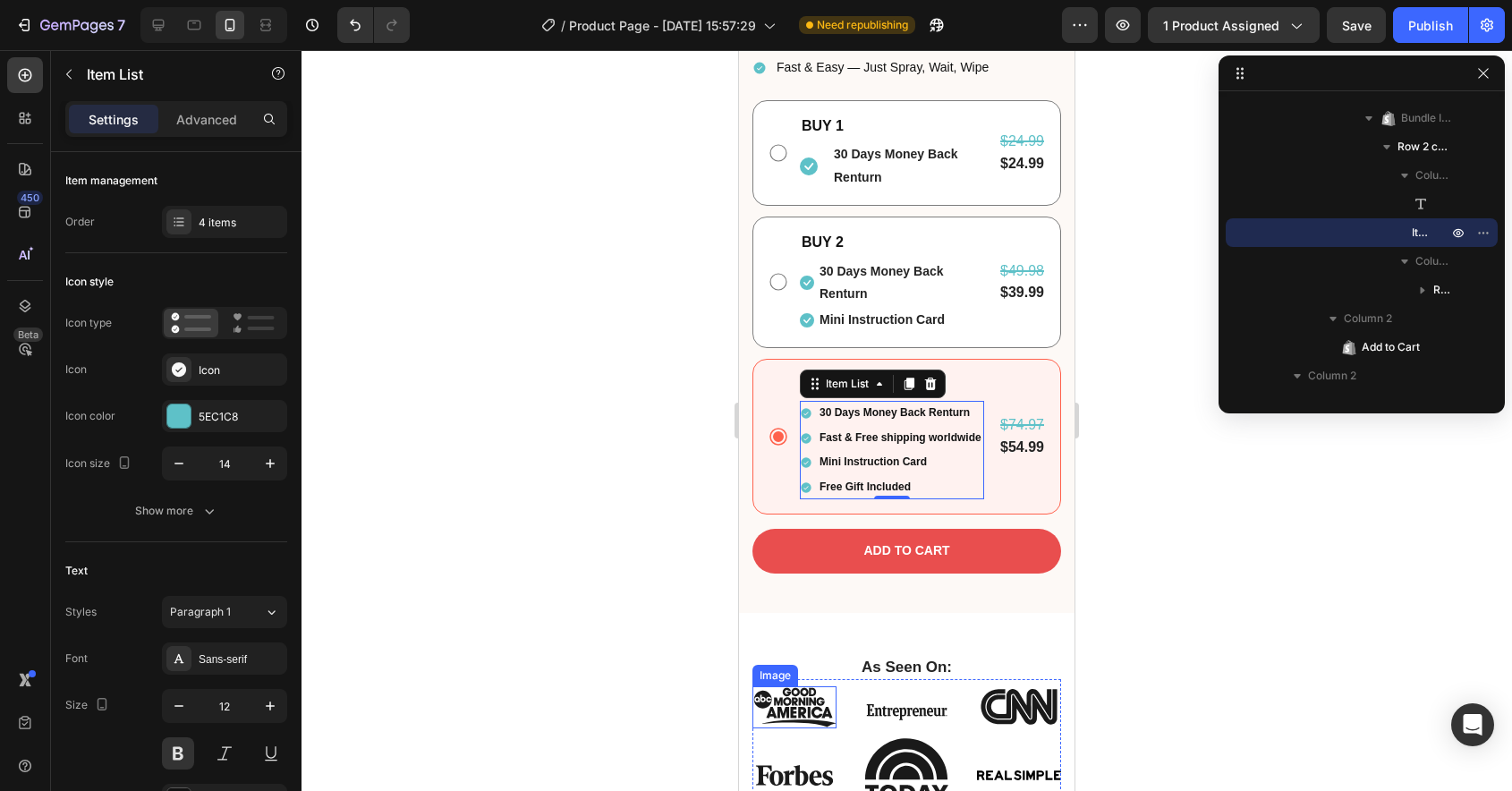
scroll to position [1051, 0]
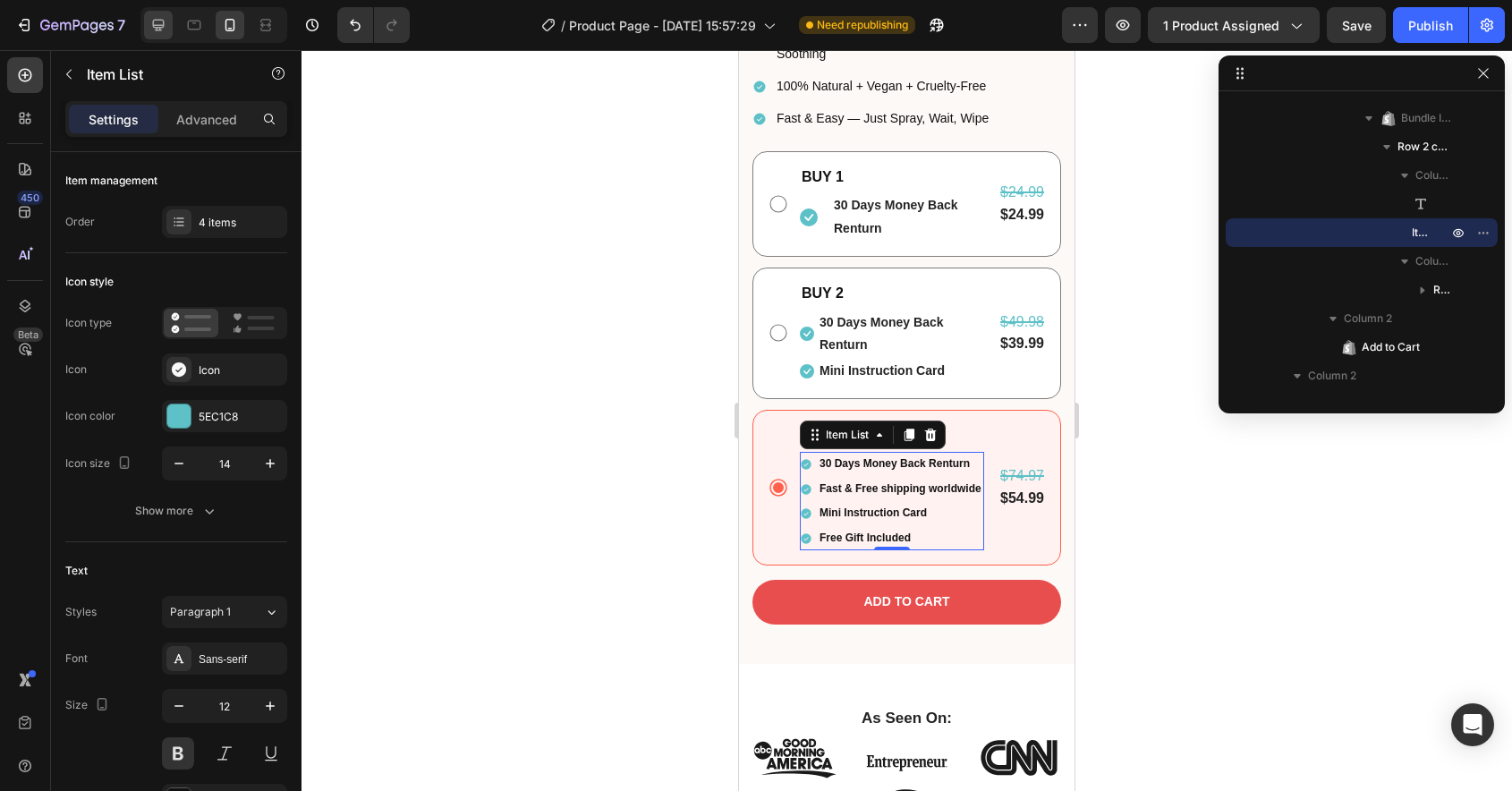
click at [144, 26] on div at bounding box center [158, 25] width 29 height 29
type input "13"
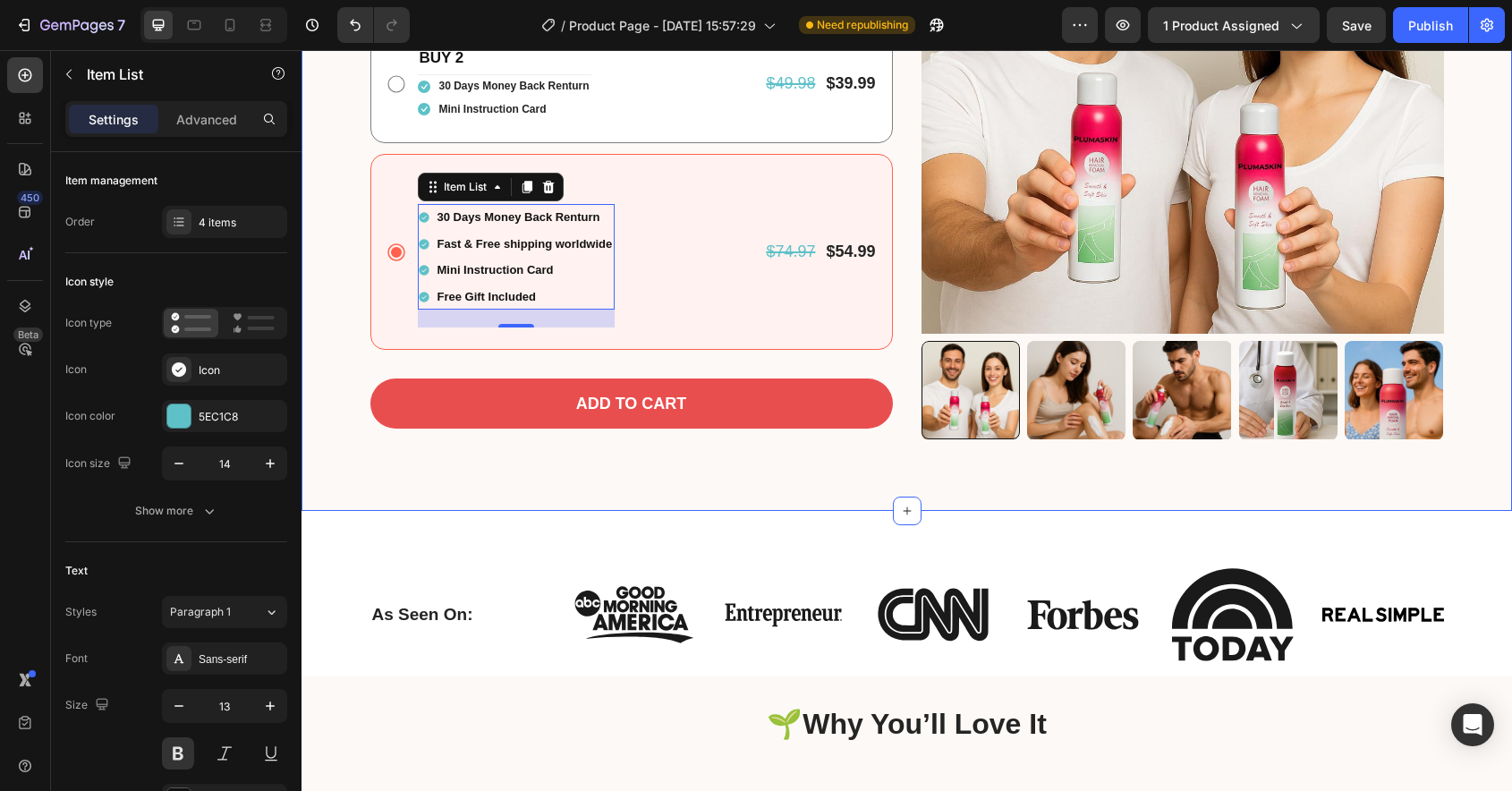
scroll to position [634, 0]
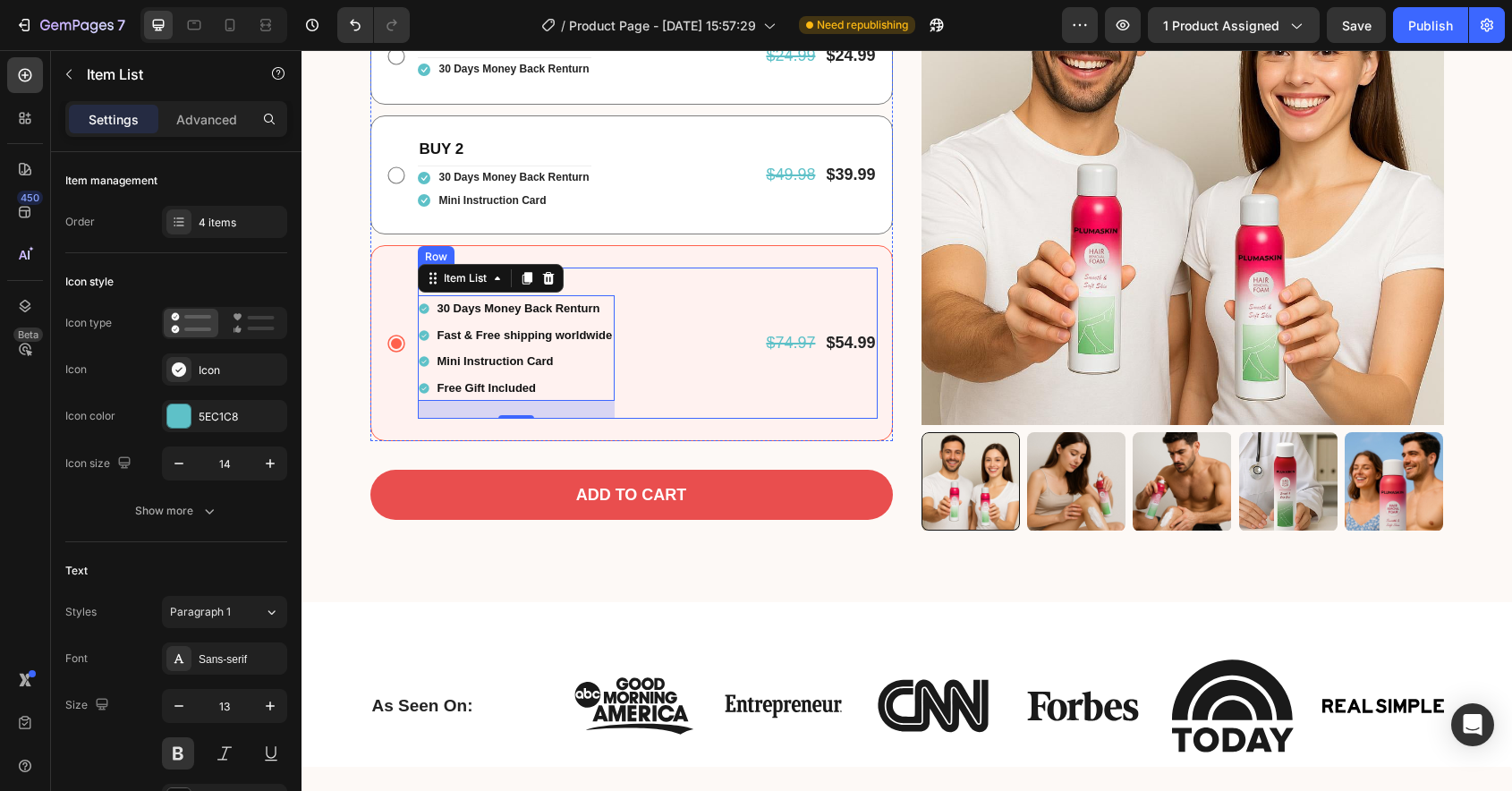
click at [666, 325] on div "BUY 3 Text Block 30 Days Money Back Renturn Fast & Free shipping worldwide Mini…" at bounding box center [648, 343] width 460 height 151
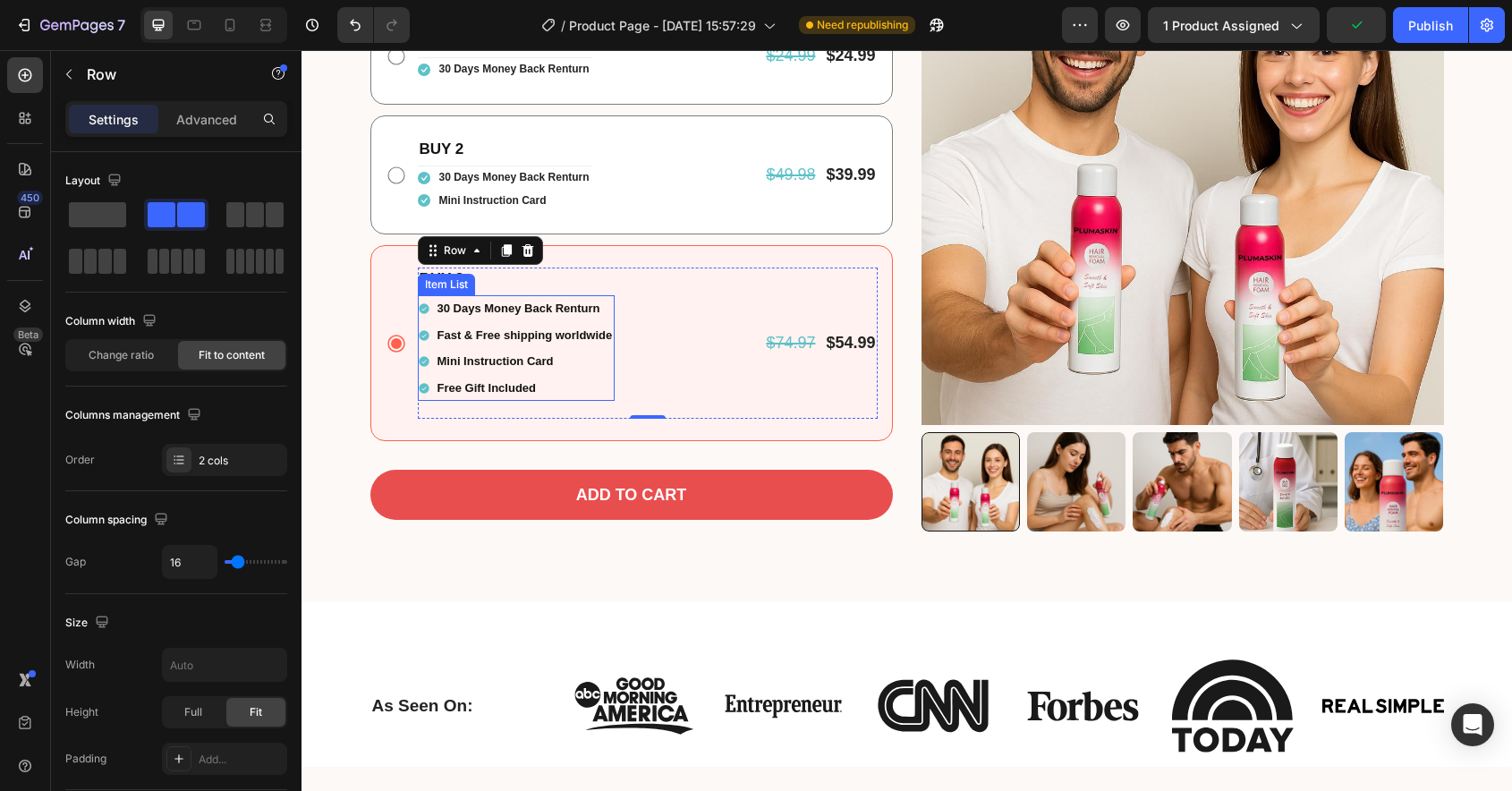
click at [429, 373] on div "Mini Instruction Card" at bounding box center [516, 361] width 198 height 26
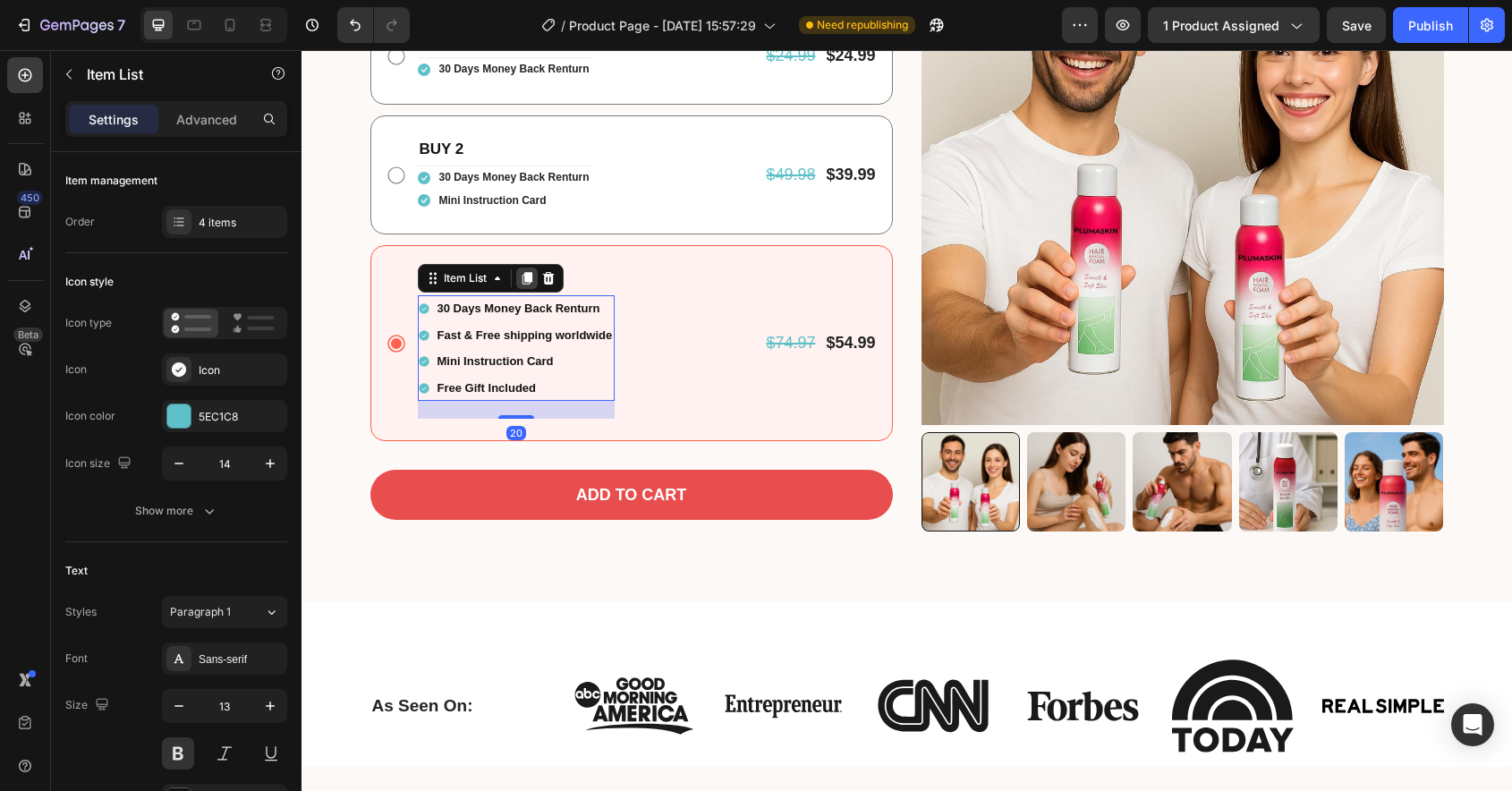
click at [524, 277] on icon at bounding box center [527, 278] width 14 height 14
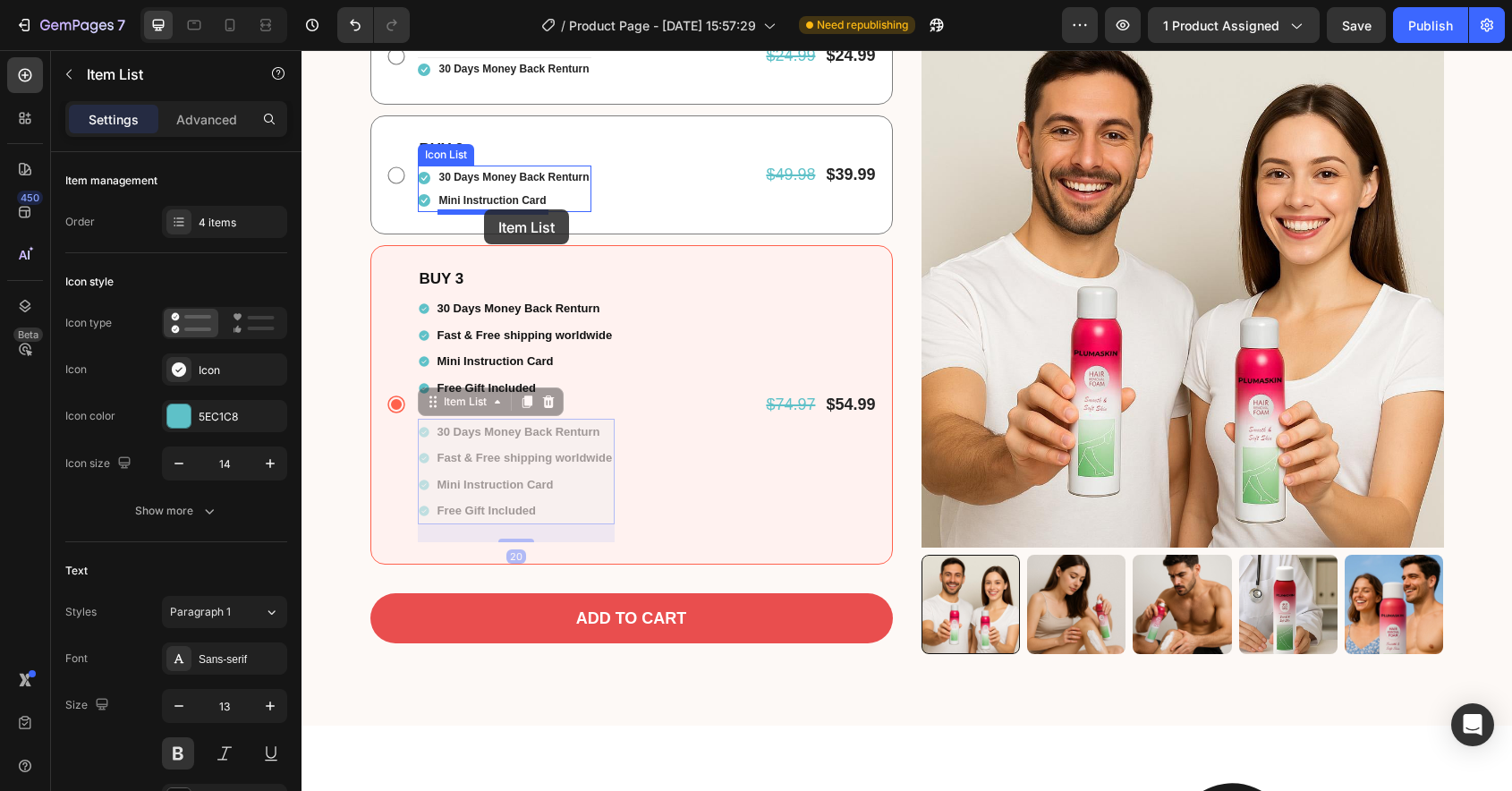
drag, startPoint x: 449, startPoint y: 401, endPoint x: 484, endPoint y: 209, distance: 195.2
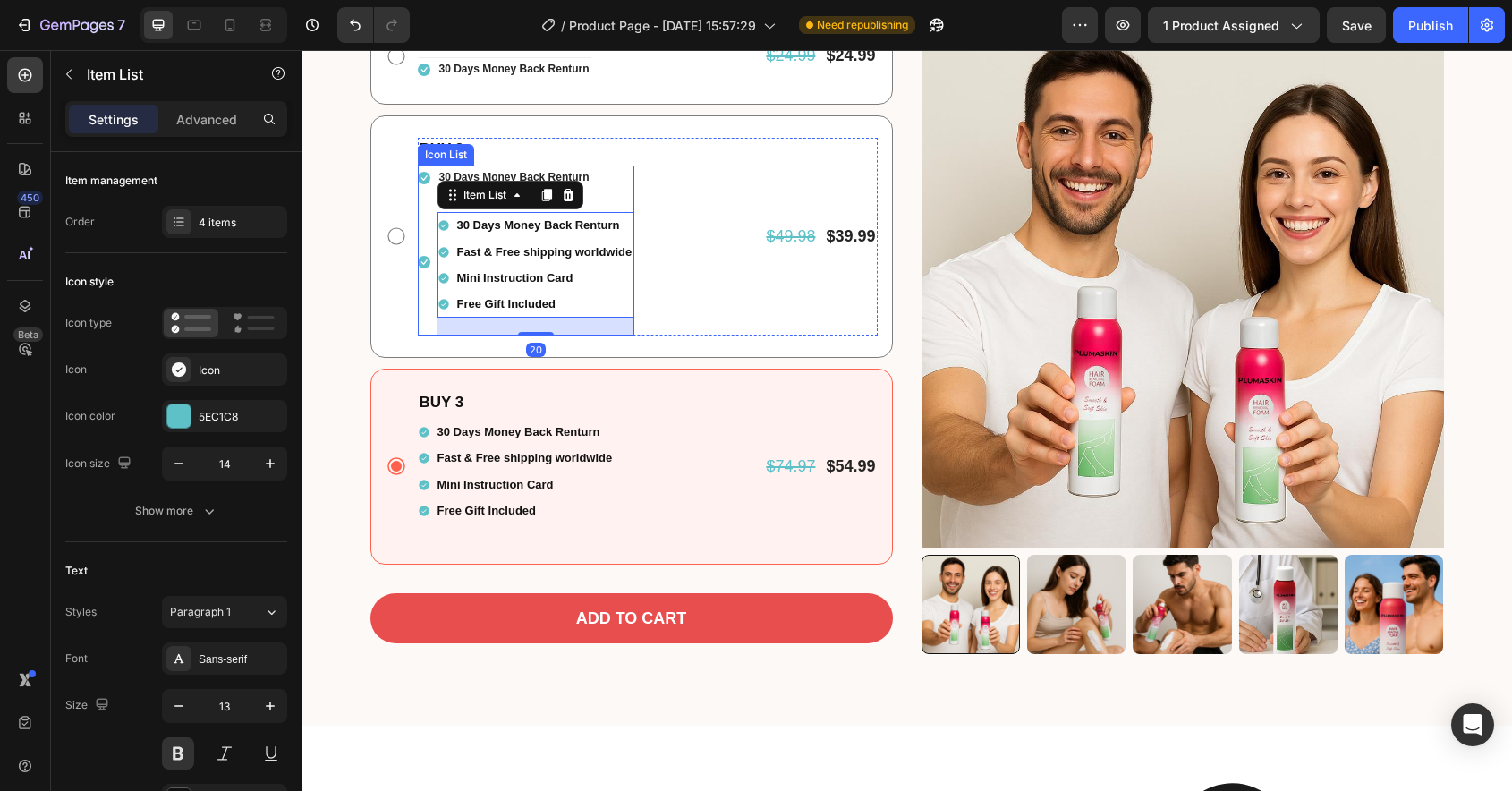
click at [424, 202] on li "Icon Mini Instruction Card Text block 30 Days Money Back Renturn Fast & Free sh…" at bounding box center [526, 262] width 217 height 146
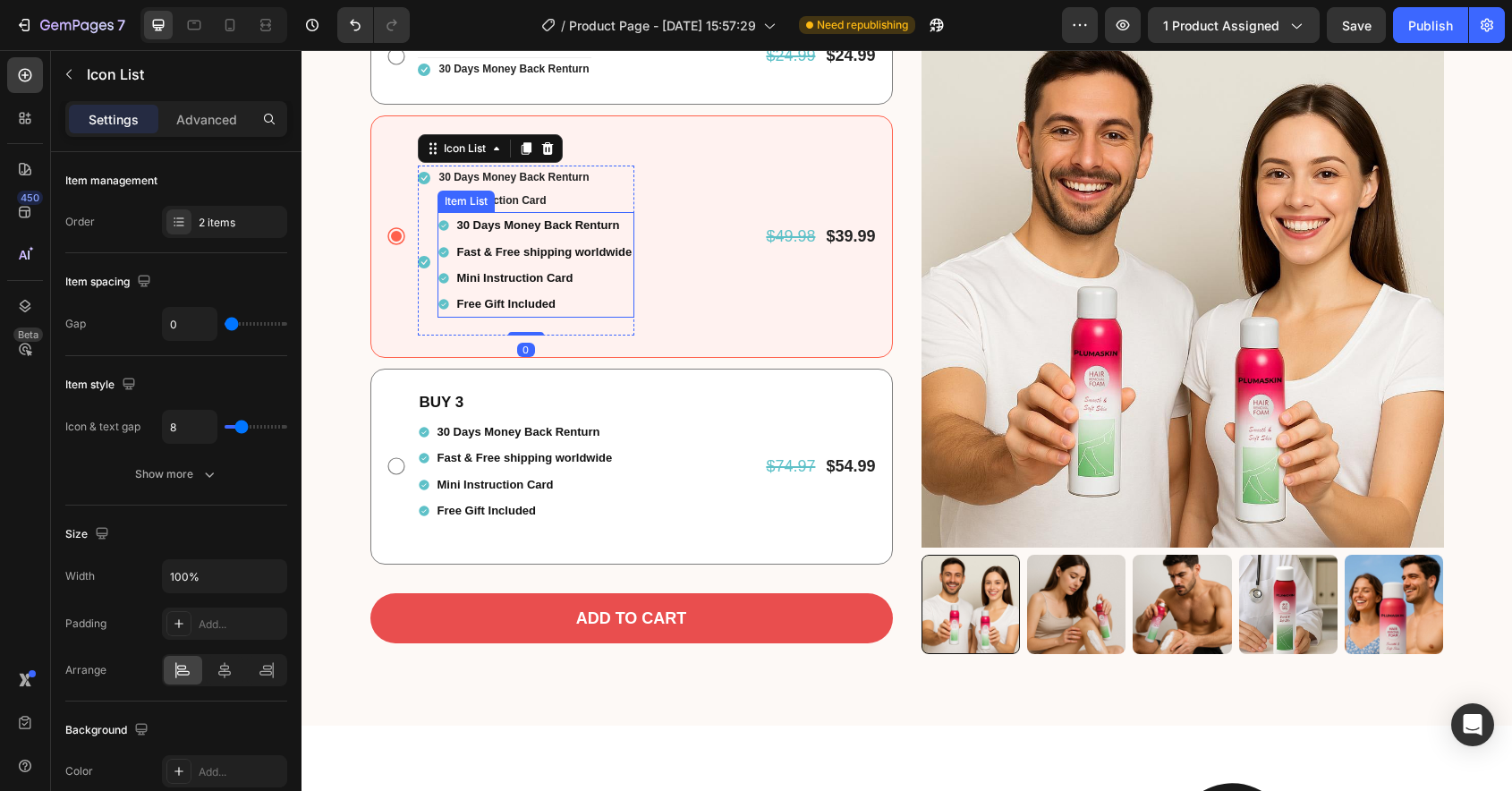
click at [442, 268] on div "Mini Instruction Card" at bounding box center [536, 277] width 198 height 26
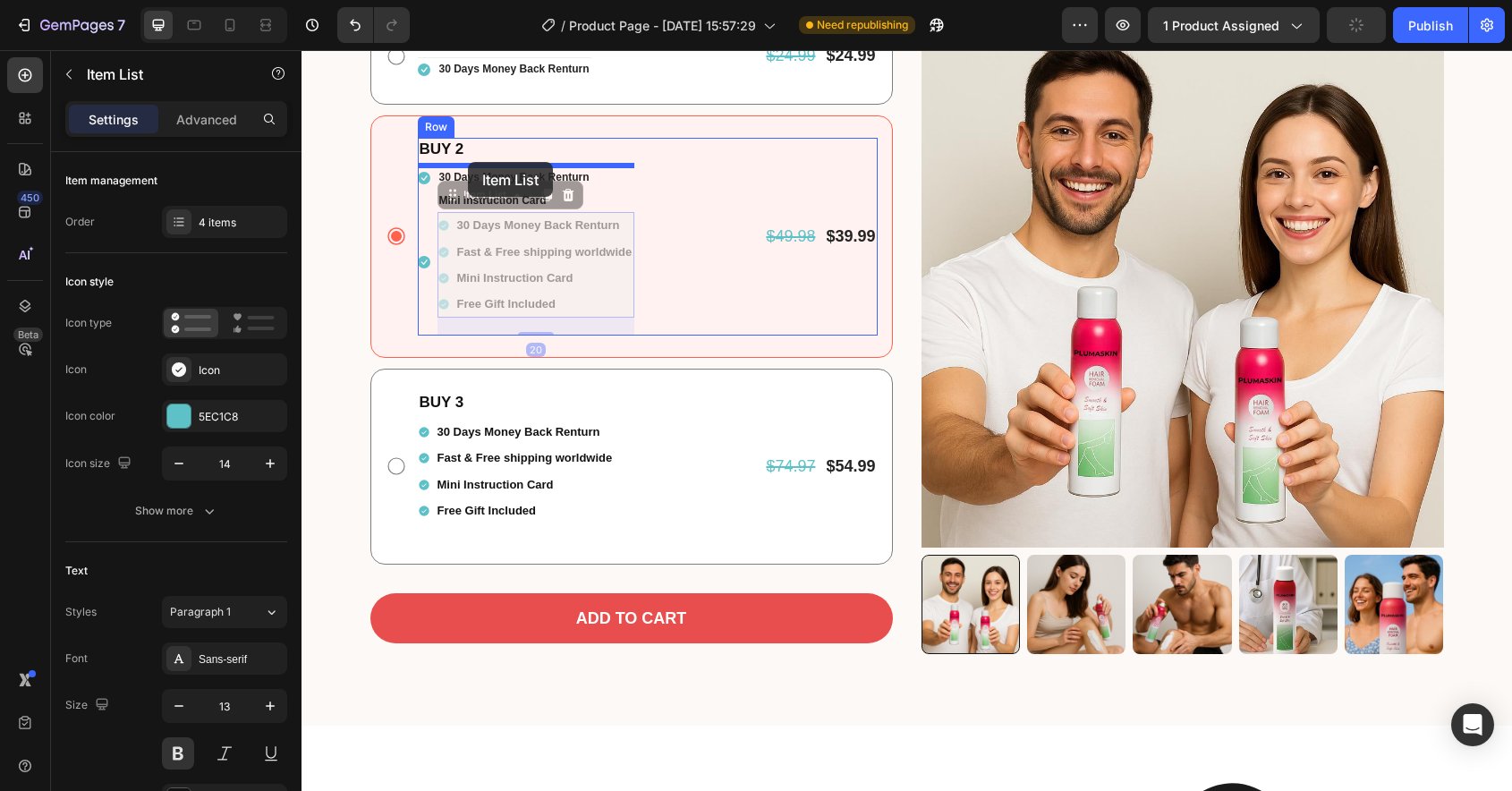
drag, startPoint x: 478, startPoint y: 193, endPoint x: 469, endPoint y: 162, distance: 32.3
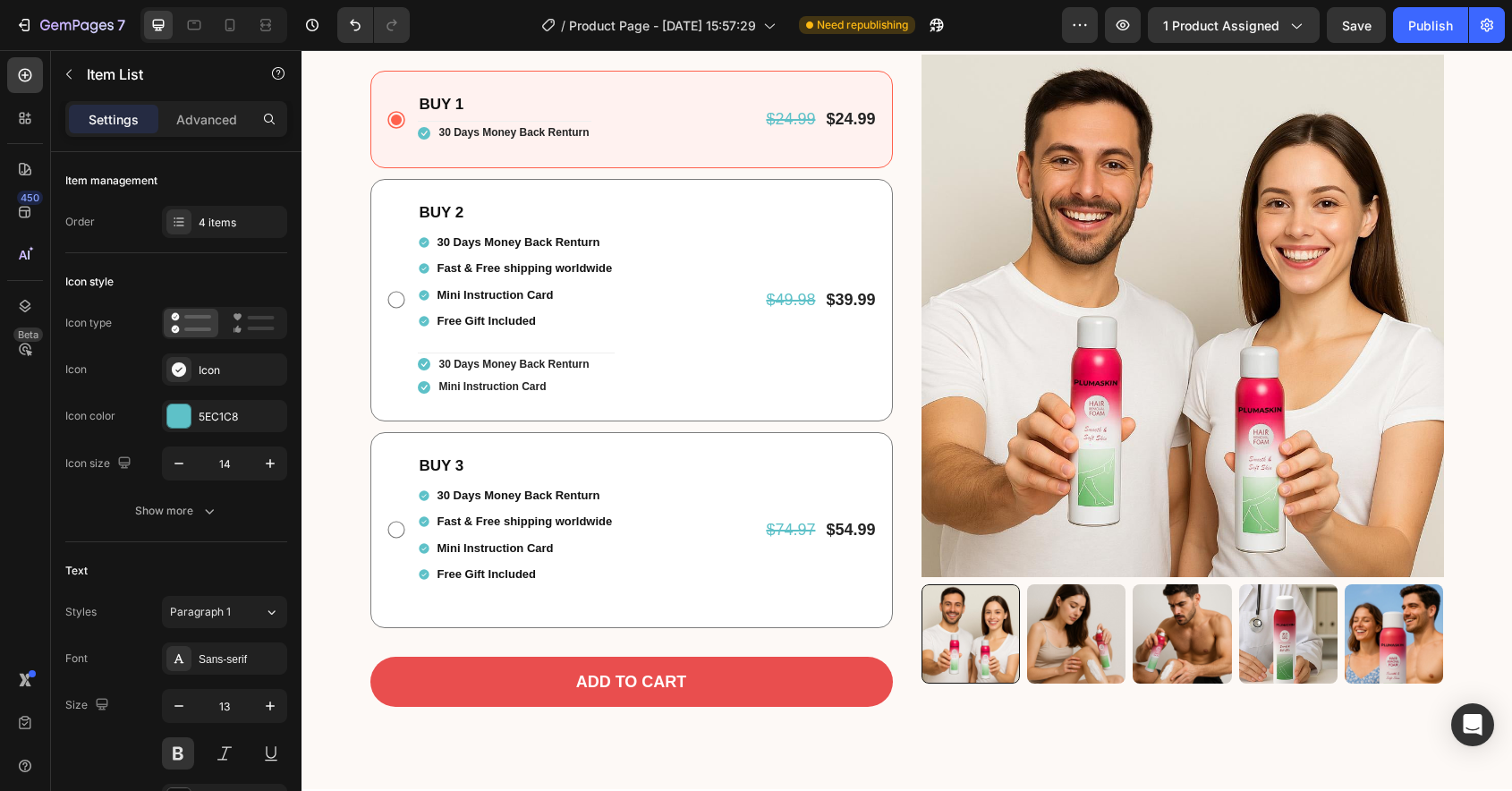
scroll to position [622, 0]
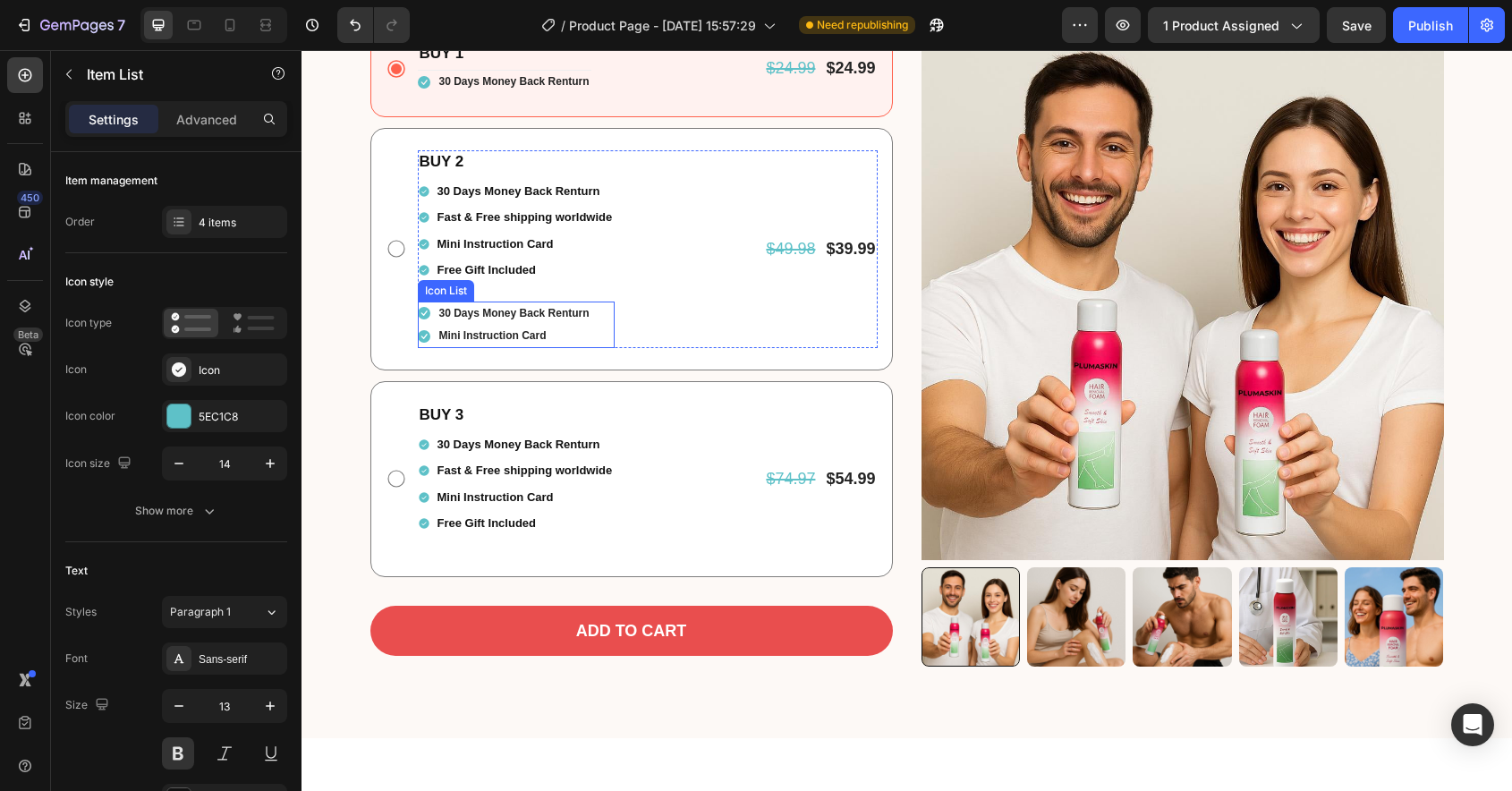
click at [594, 324] on div "Icon 30 Days Money Back Renturn Text block Icon Mini Instruction Card Text block" at bounding box center [516, 325] width 198 height 47
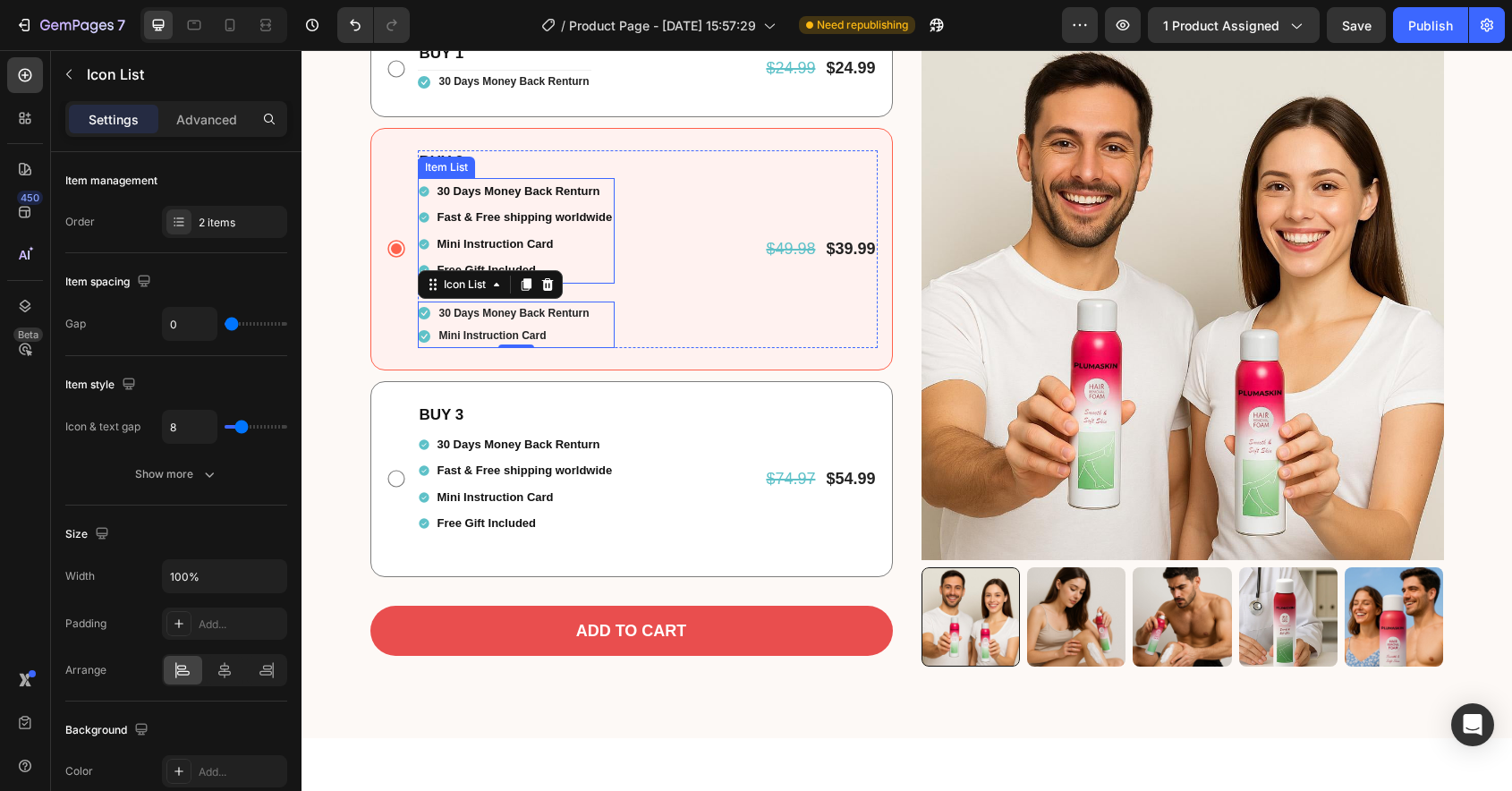
click at [425, 227] on div "Fast & Free shipping worldwide" at bounding box center [516, 217] width 198 height 26
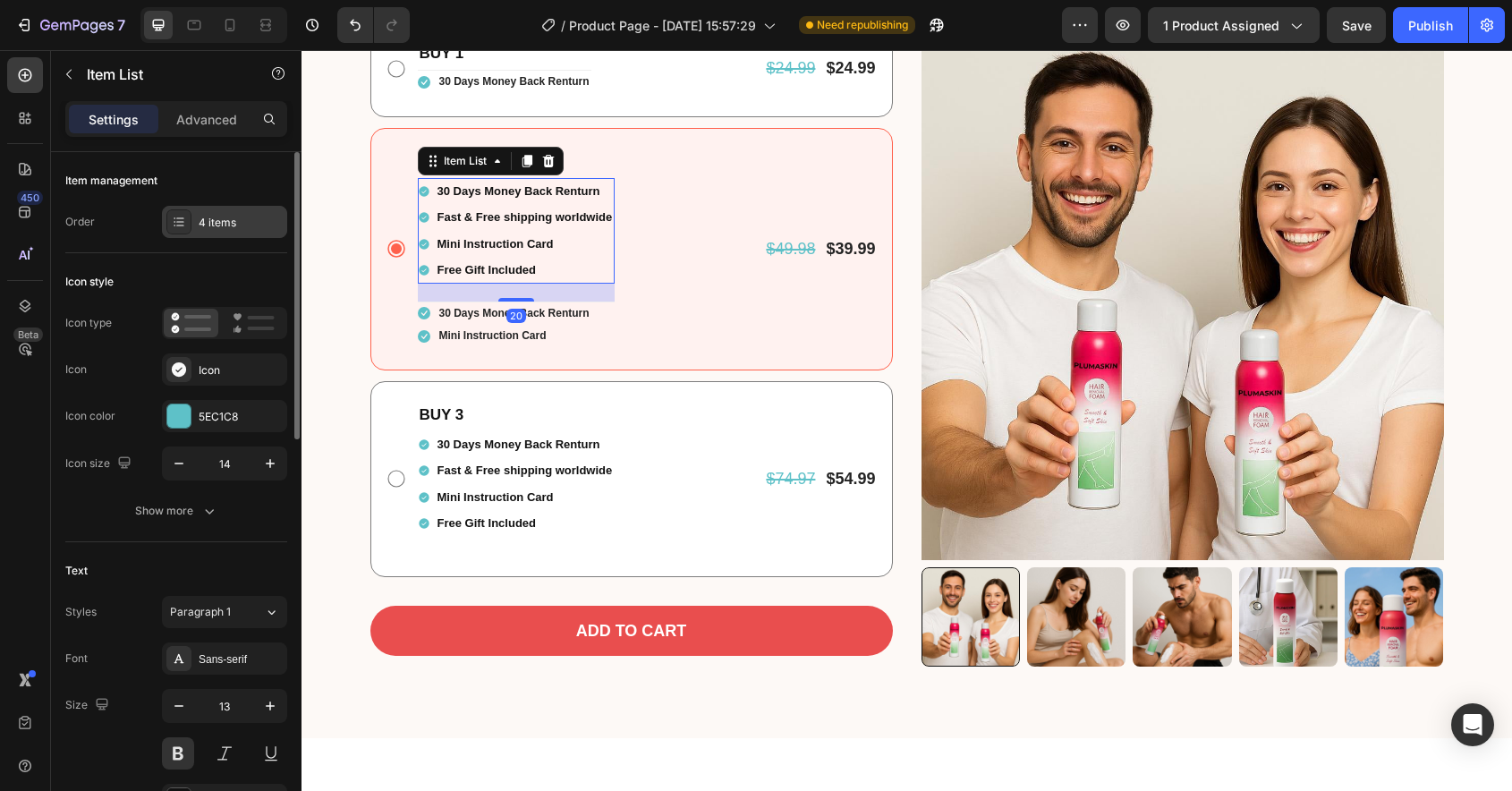
click at [220, 219] on div "4 items" at bounding box center [241, 223] width 84 height 16
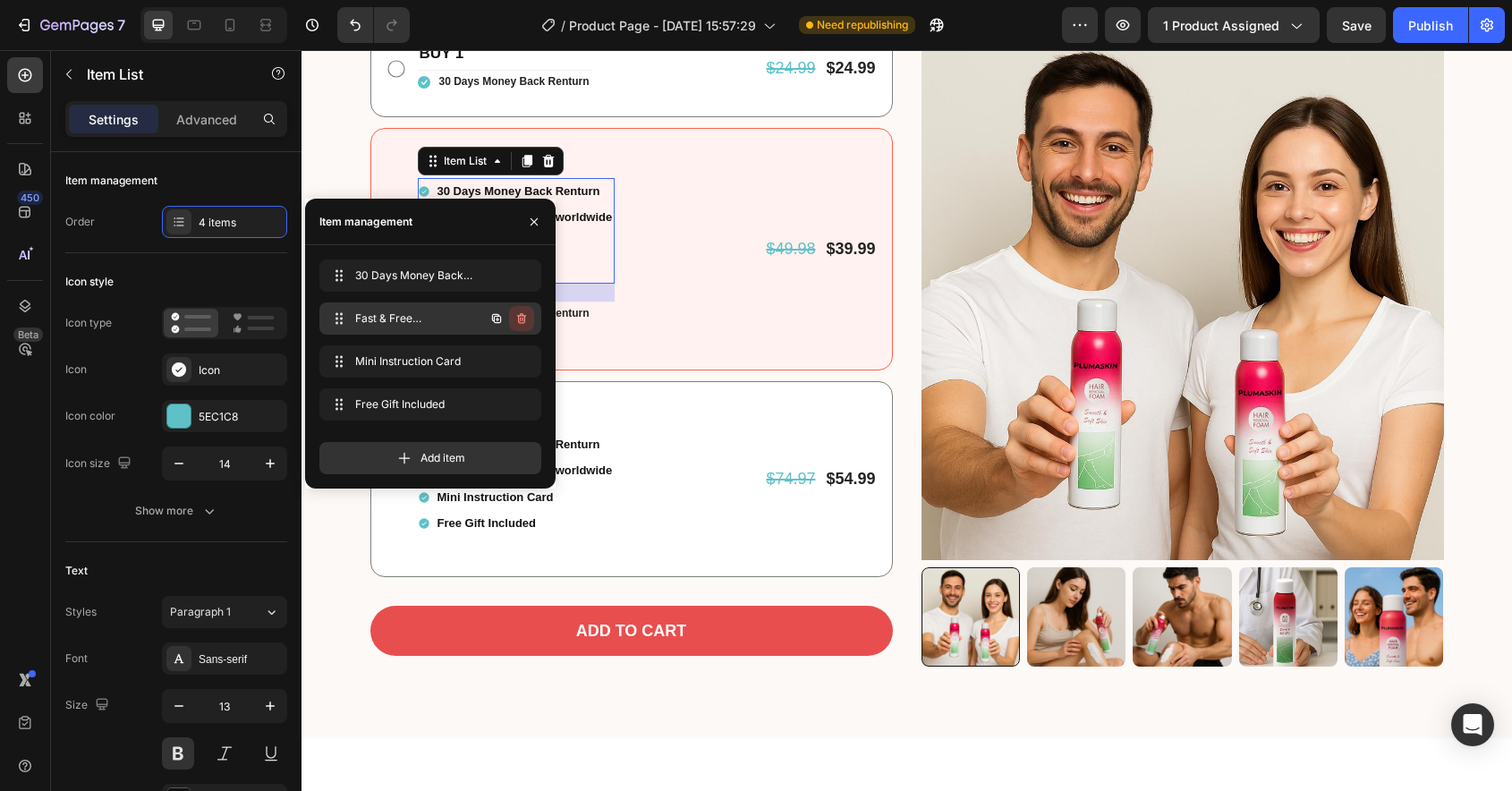
click at [524, 316] on icon "button" at bounding box center [522, 319] width 9 height 11
click at [524, 316] on div "Delete" at bounding box center [509, 319] width 33 height 16
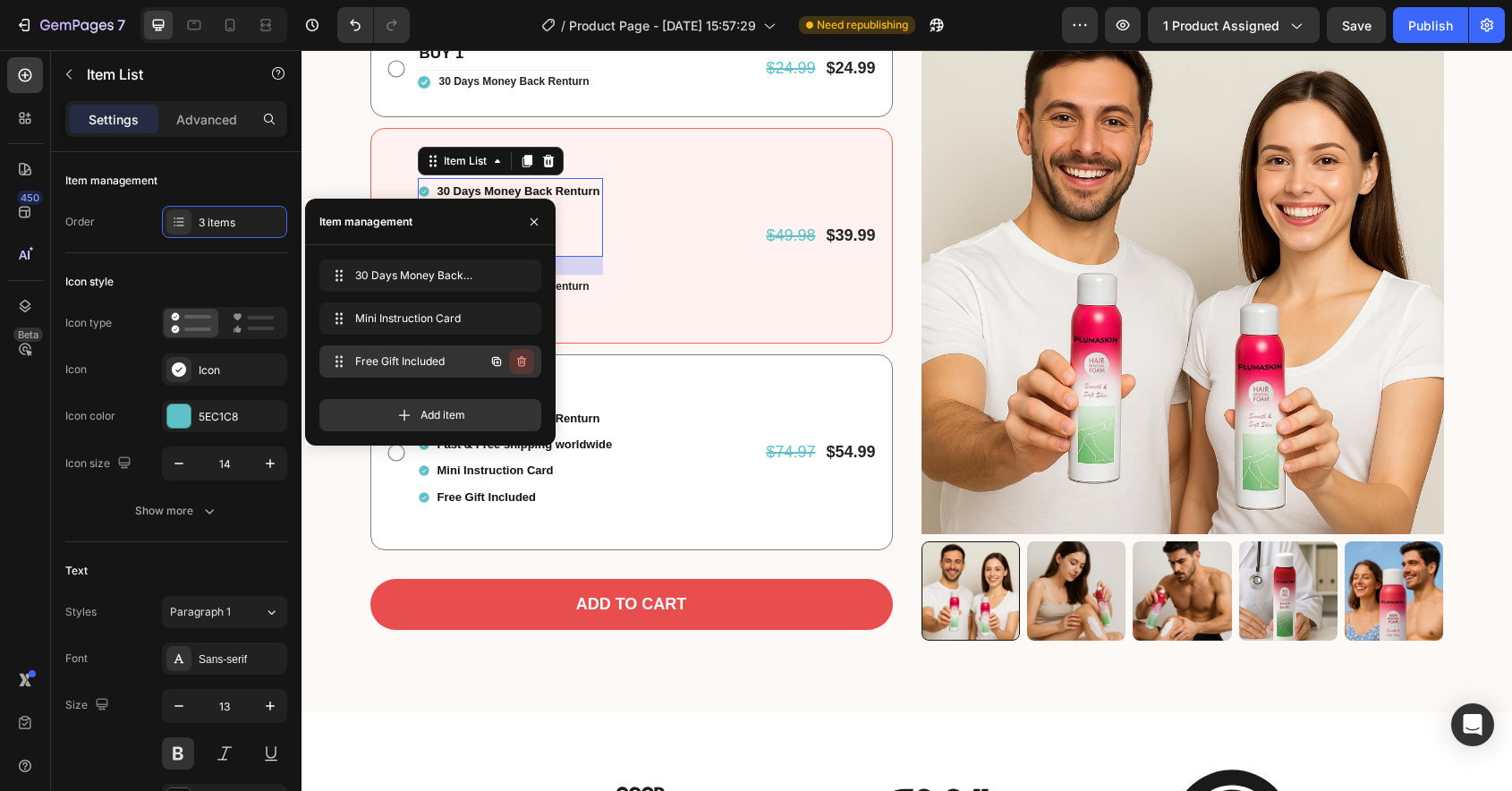
click at [524, 361] on icon "button" at bounding box center [522, 361] width 9 height 11
click at [524, 361] on div "Delete" at bounding box center [509, 361] width 33 height 16
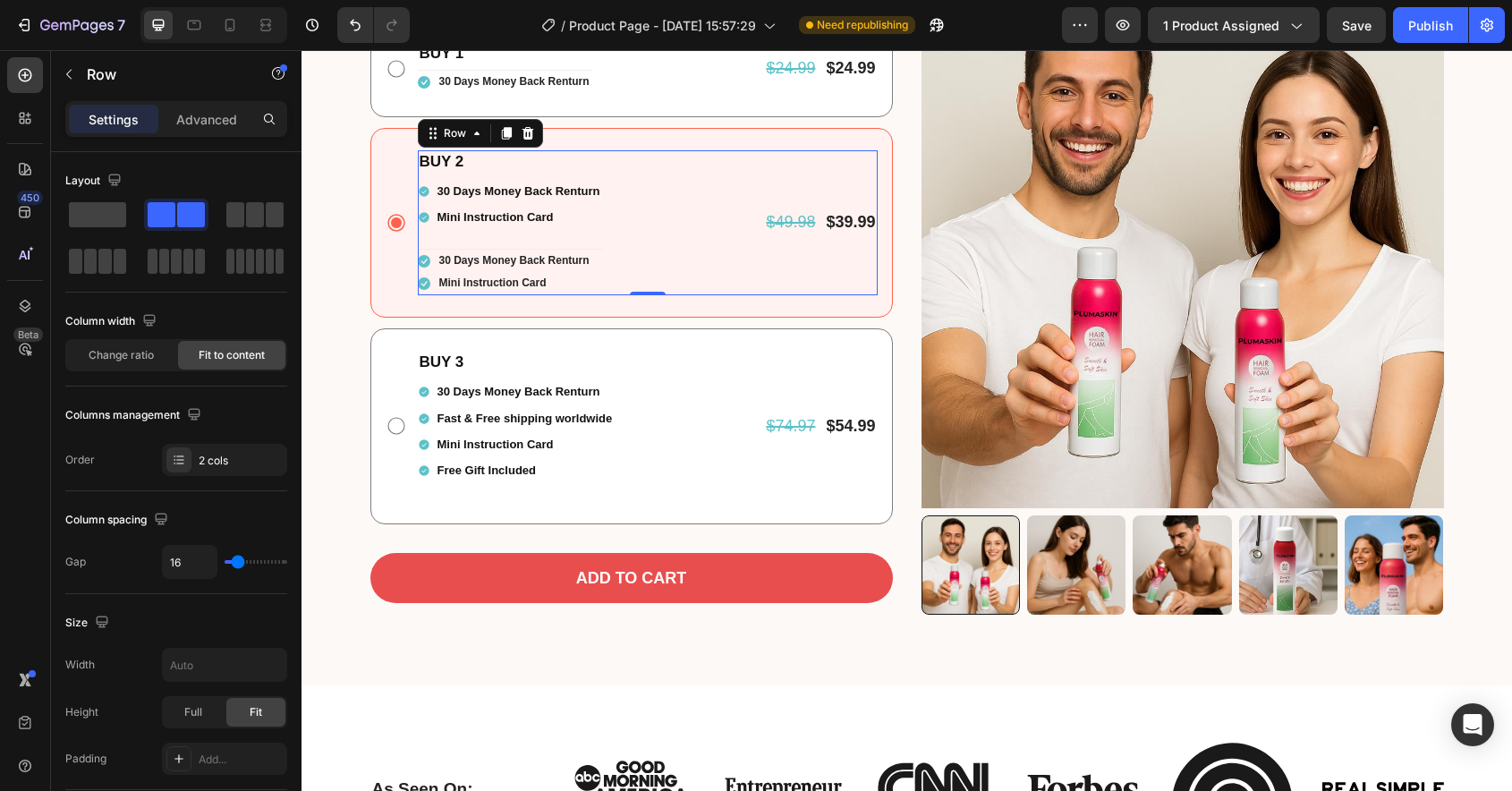
click at [717, 226] on div "BUY 2 Text Block 30 Days Money Back Renturn Mini Instruction Card Item List Ico…" at bounding box center [648, 223] width 460 height 145
click at [429, 271] on li "Icon 30 Days Money Back Renturn Text block" at bounding box center [505, 261] width 174 height 23
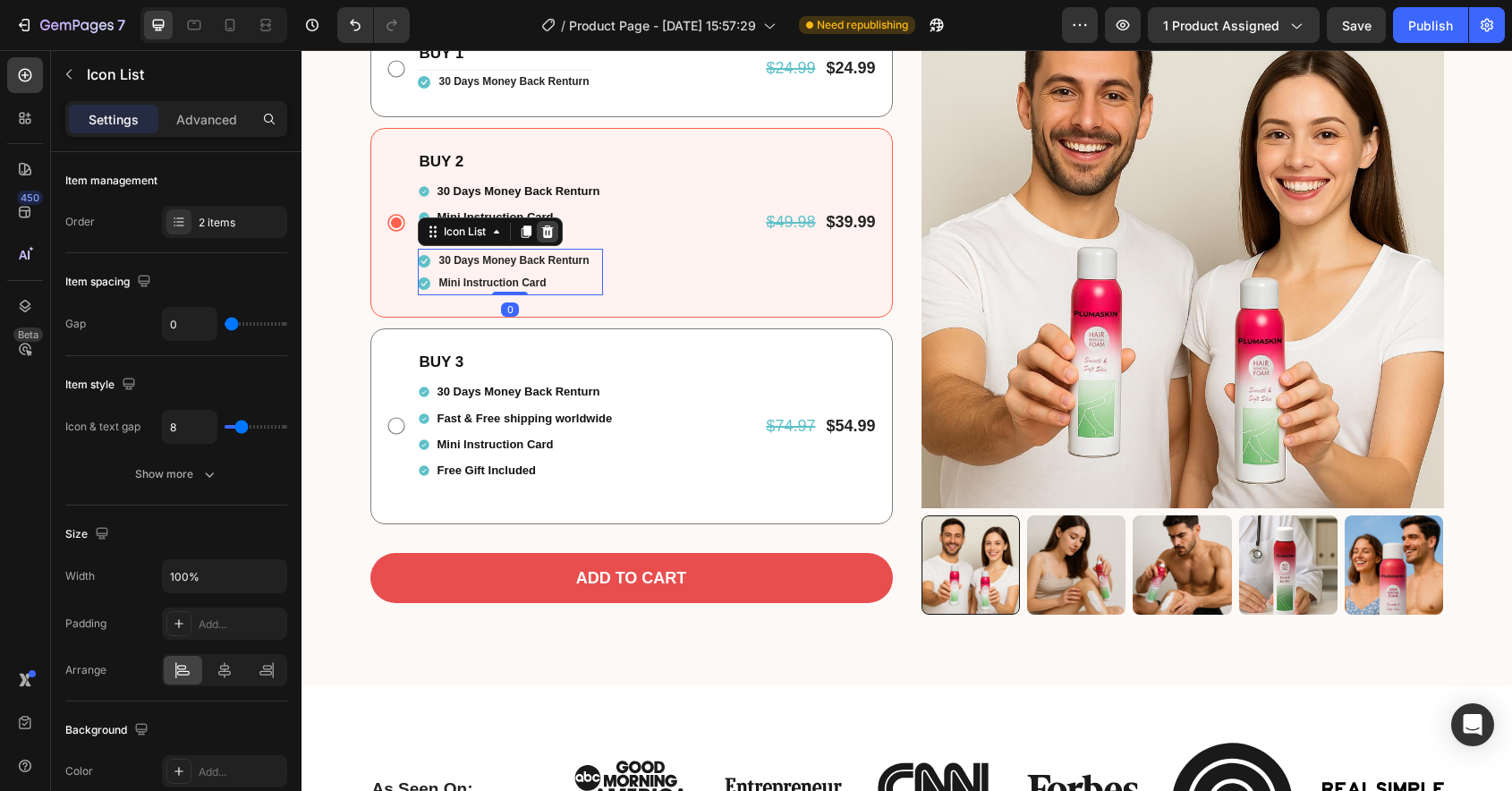
click at [551, 227] on icon at bounding box center [547, 232] width 12 height 13
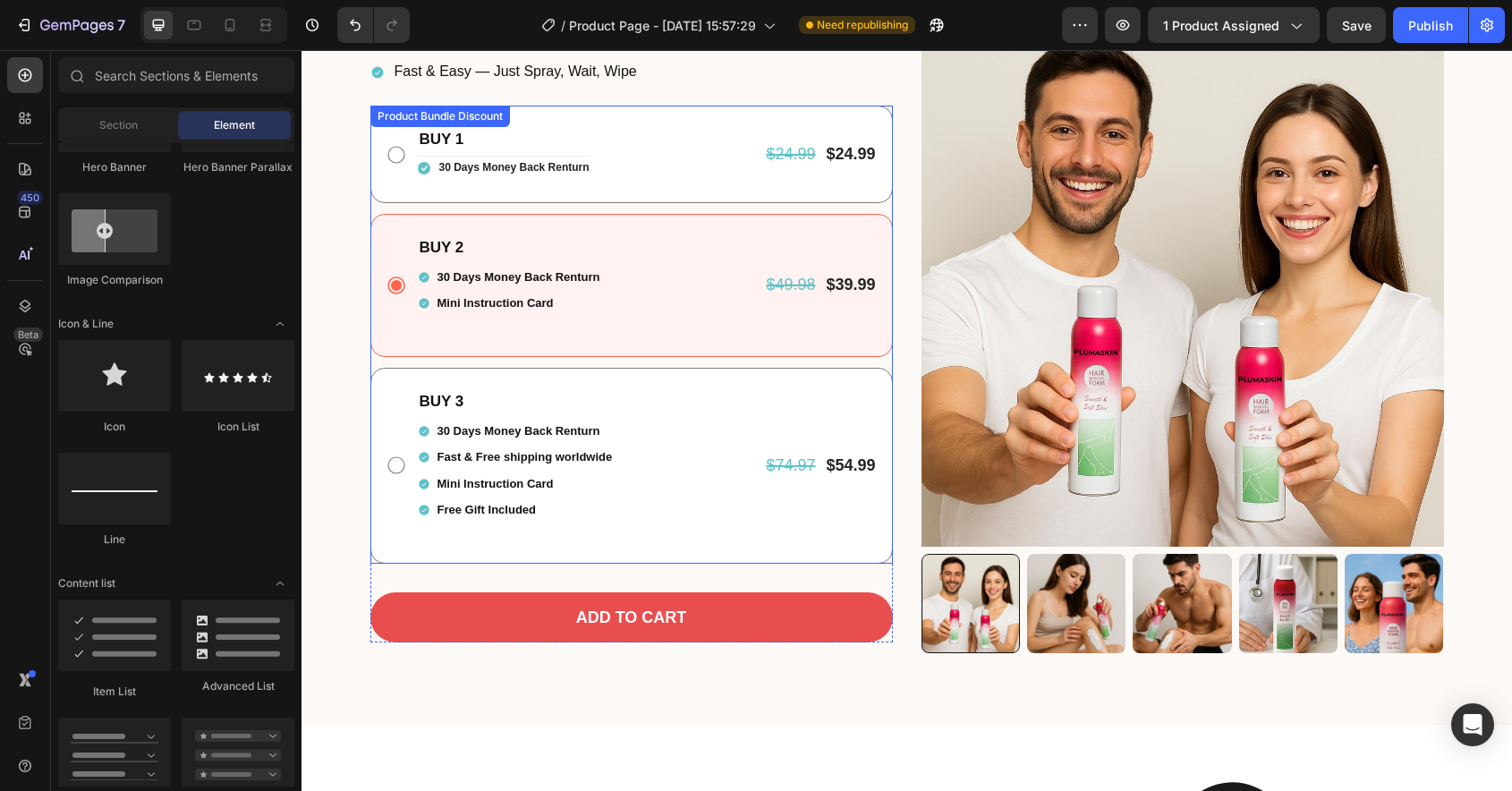
scroll to position [527, 0]
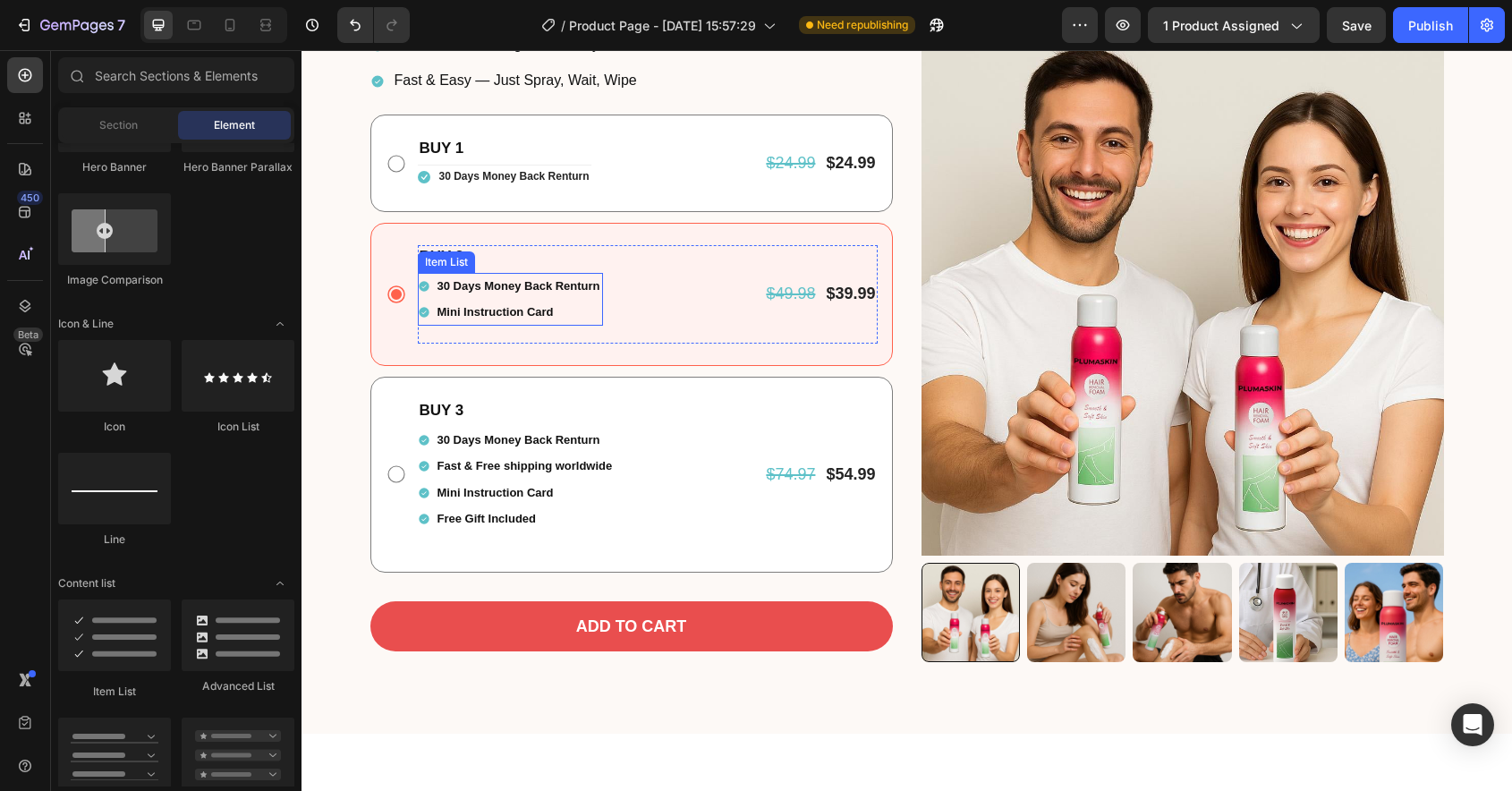
click at [428, 296] on div "30 Days Money Back Renturn" at bounding box center [510, 285] width 185 height 26
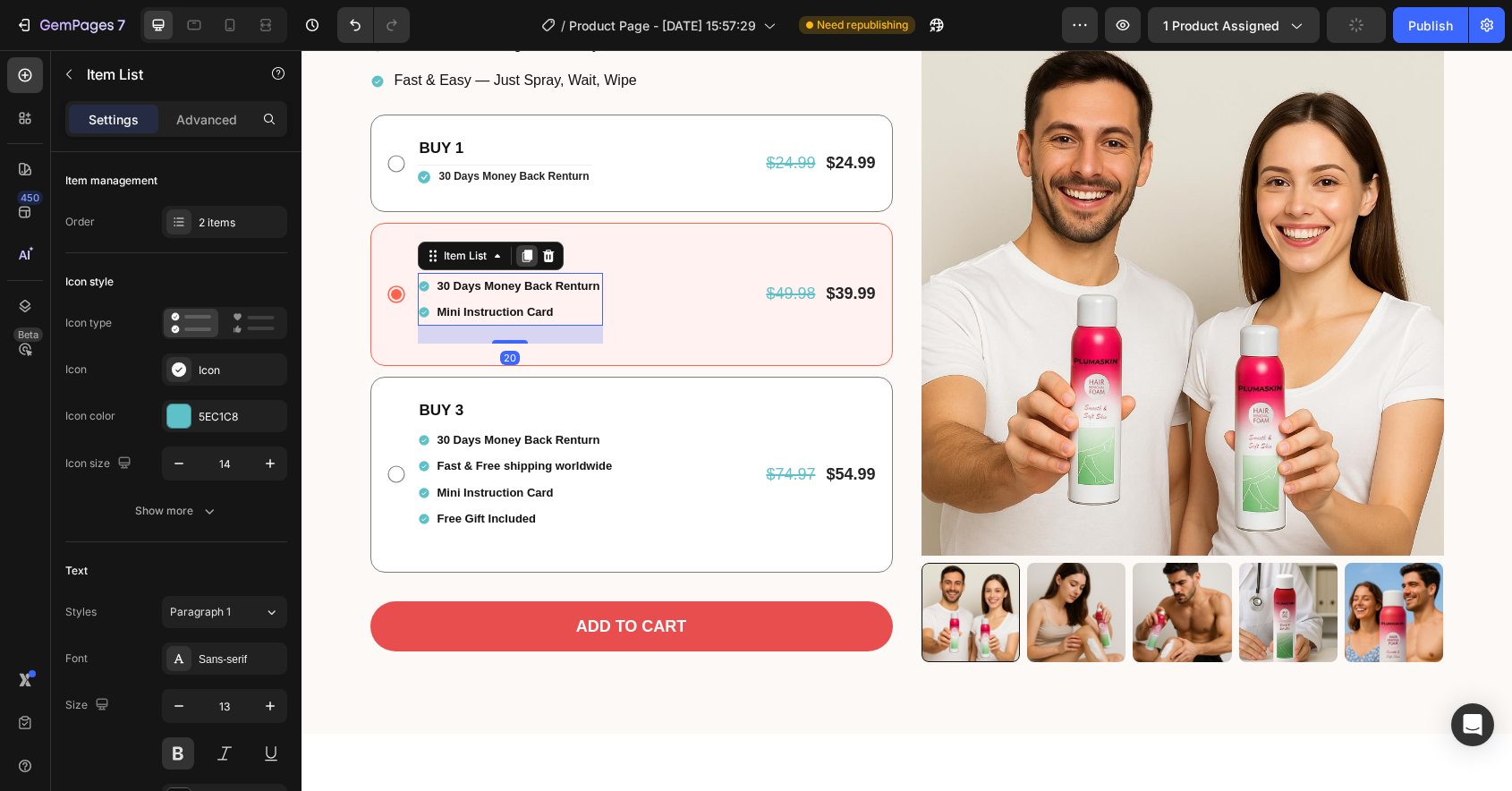
click at [530, 255] on icon at bounding box center [526, 256] width 10 height 13
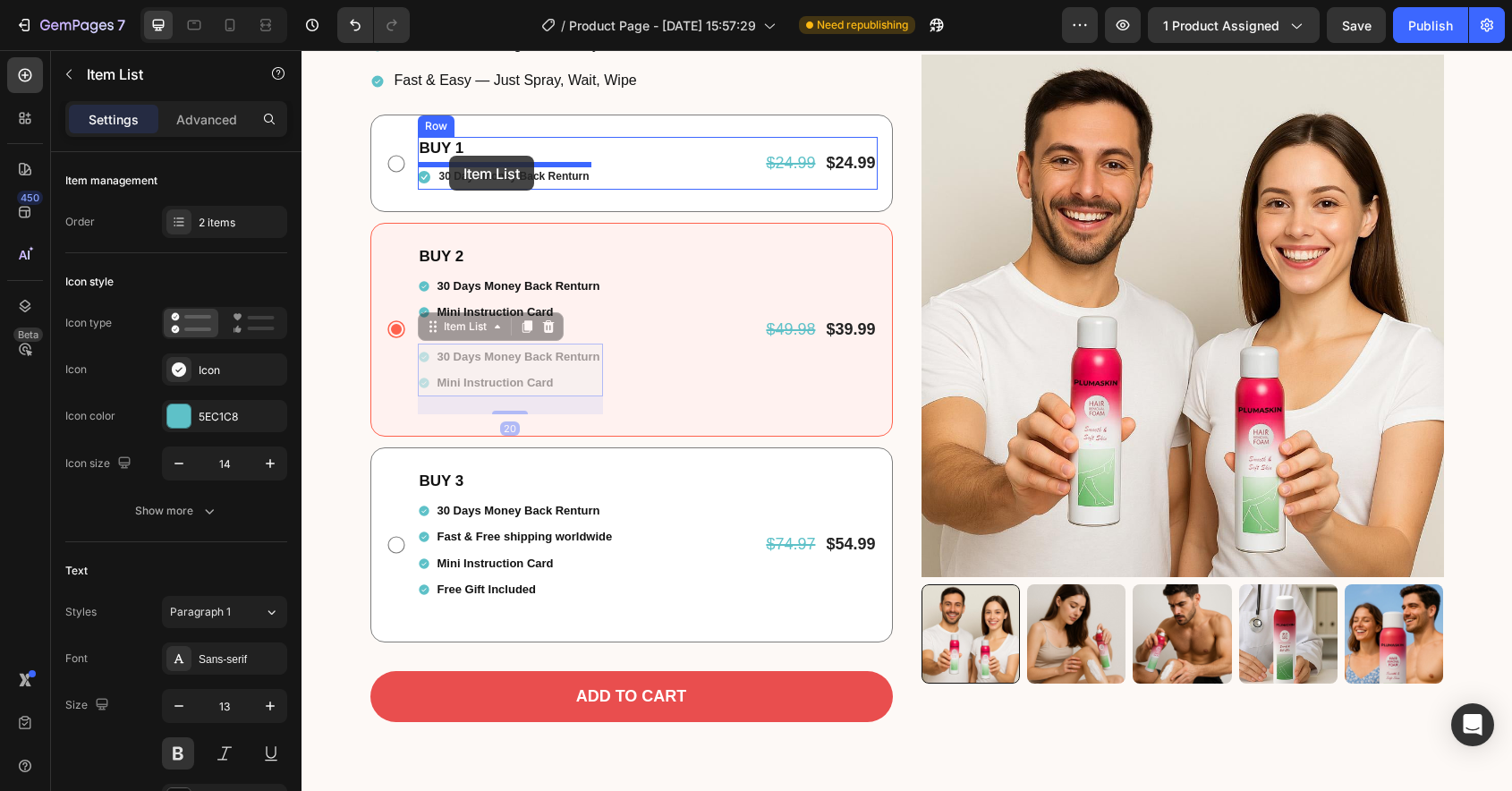
drag, startPoint x: 450, startPoint y: 323, endPoint x: 449, endPoint y: 157, distance: 166.0
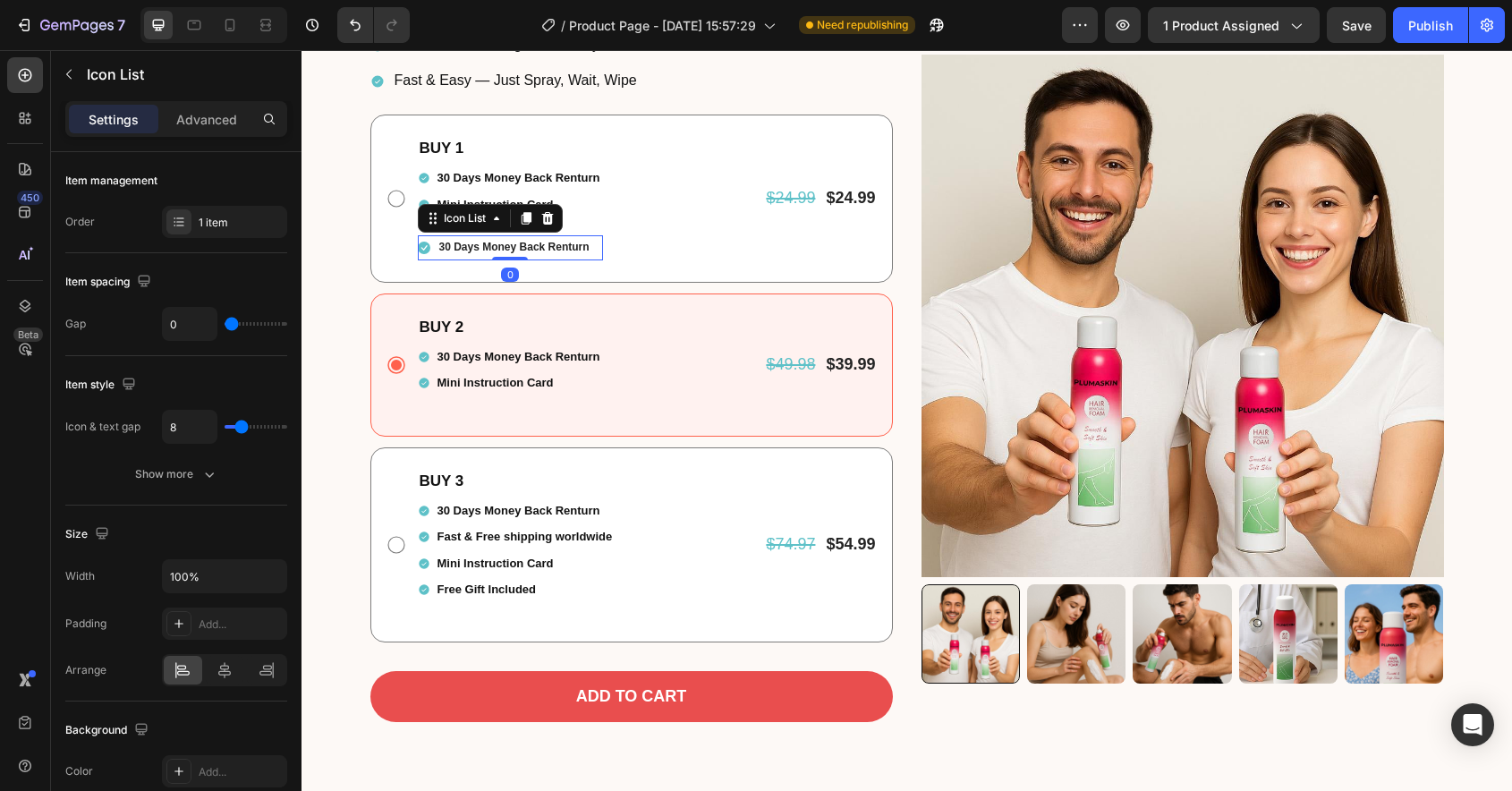
click at [599, 243] on div "Icon 30 Days Money Back Renturn Text block" at bounding box center [510, 248] width 185 height 25
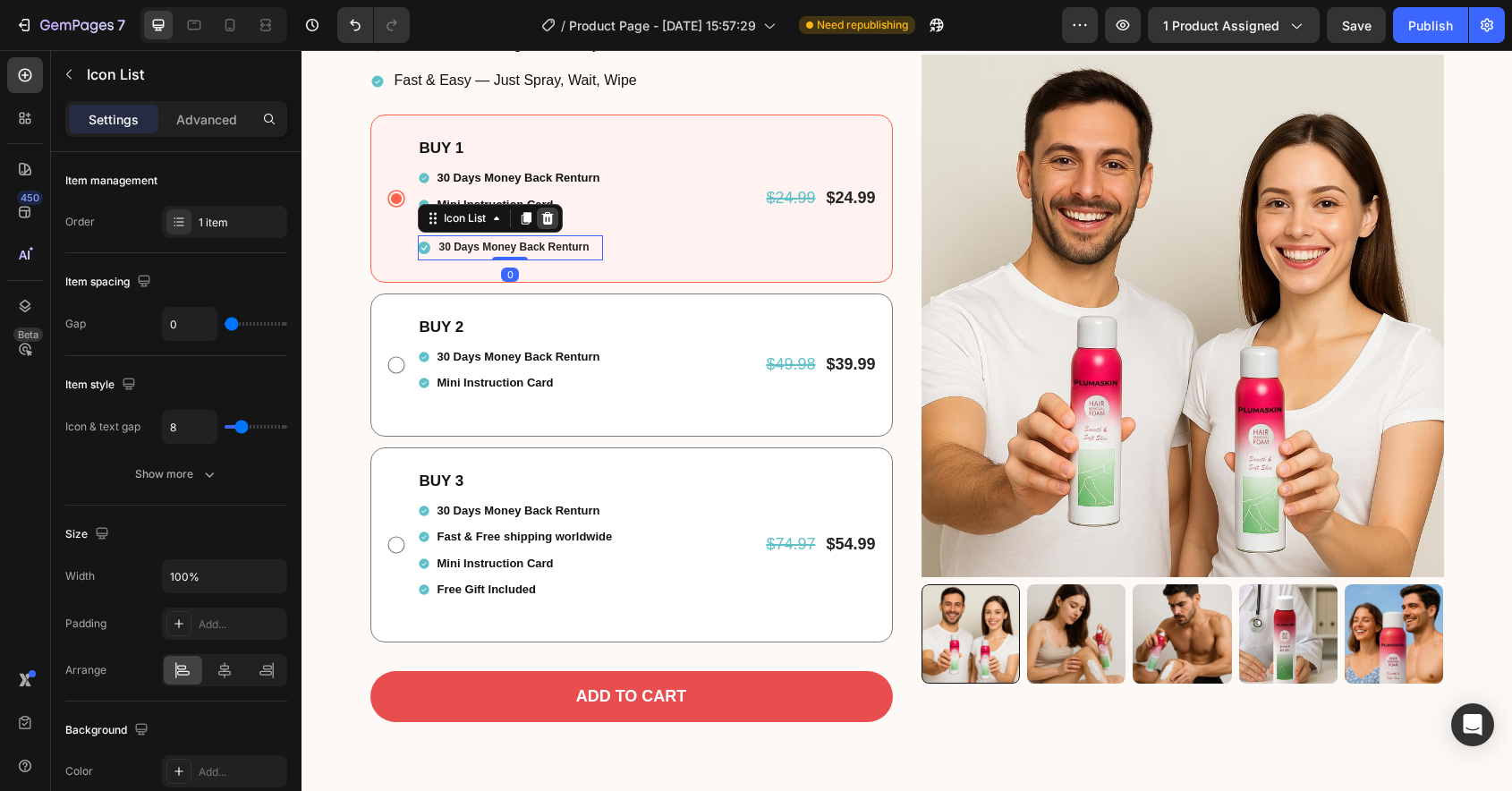
click at [549, 219] on icon at bounding box center [548, 218] width 14 height 14
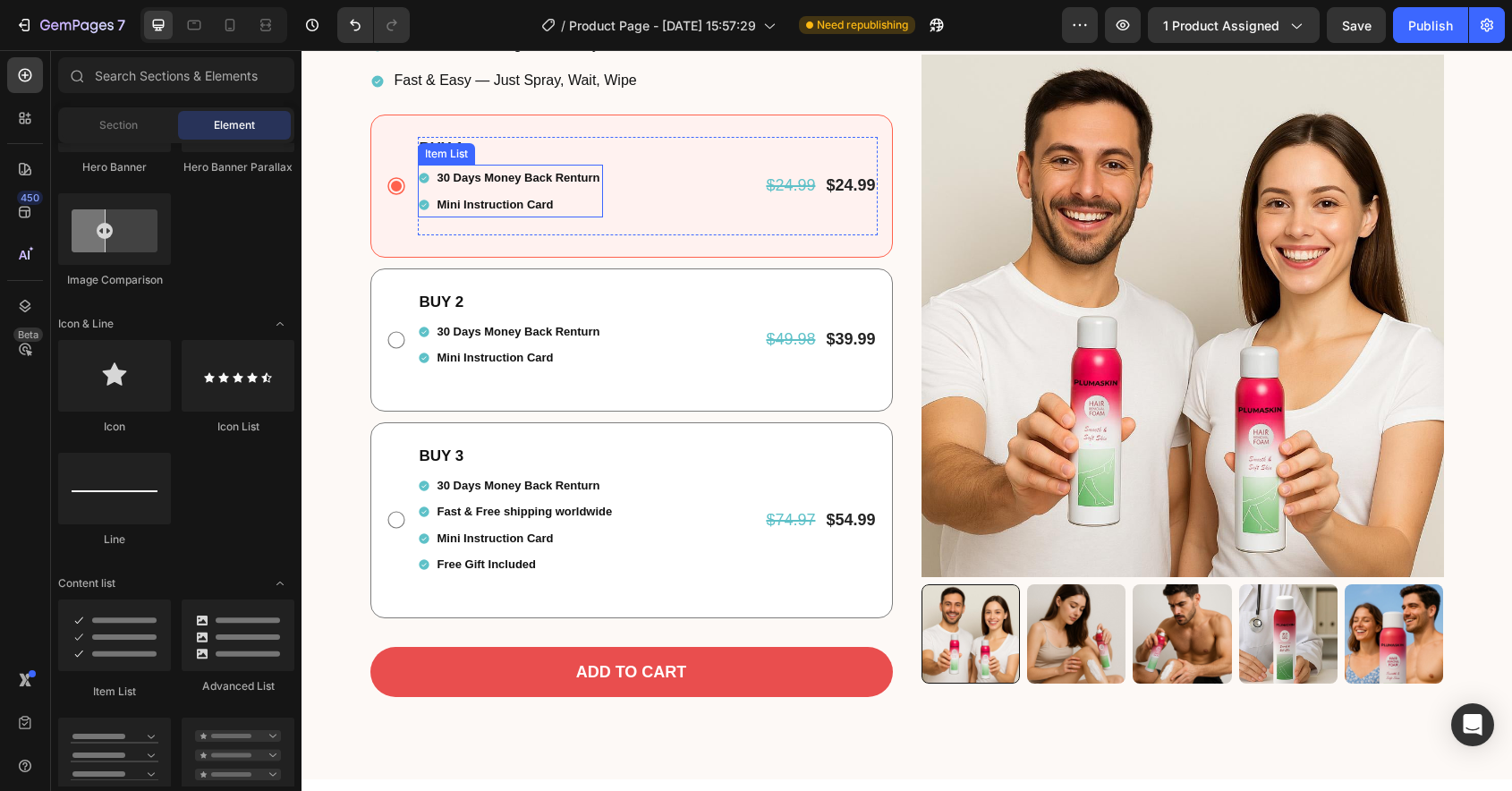
click at [427, 188] on div "30 Days Money Back Renturn" at bounding box center [510, 177] width 185 height 26
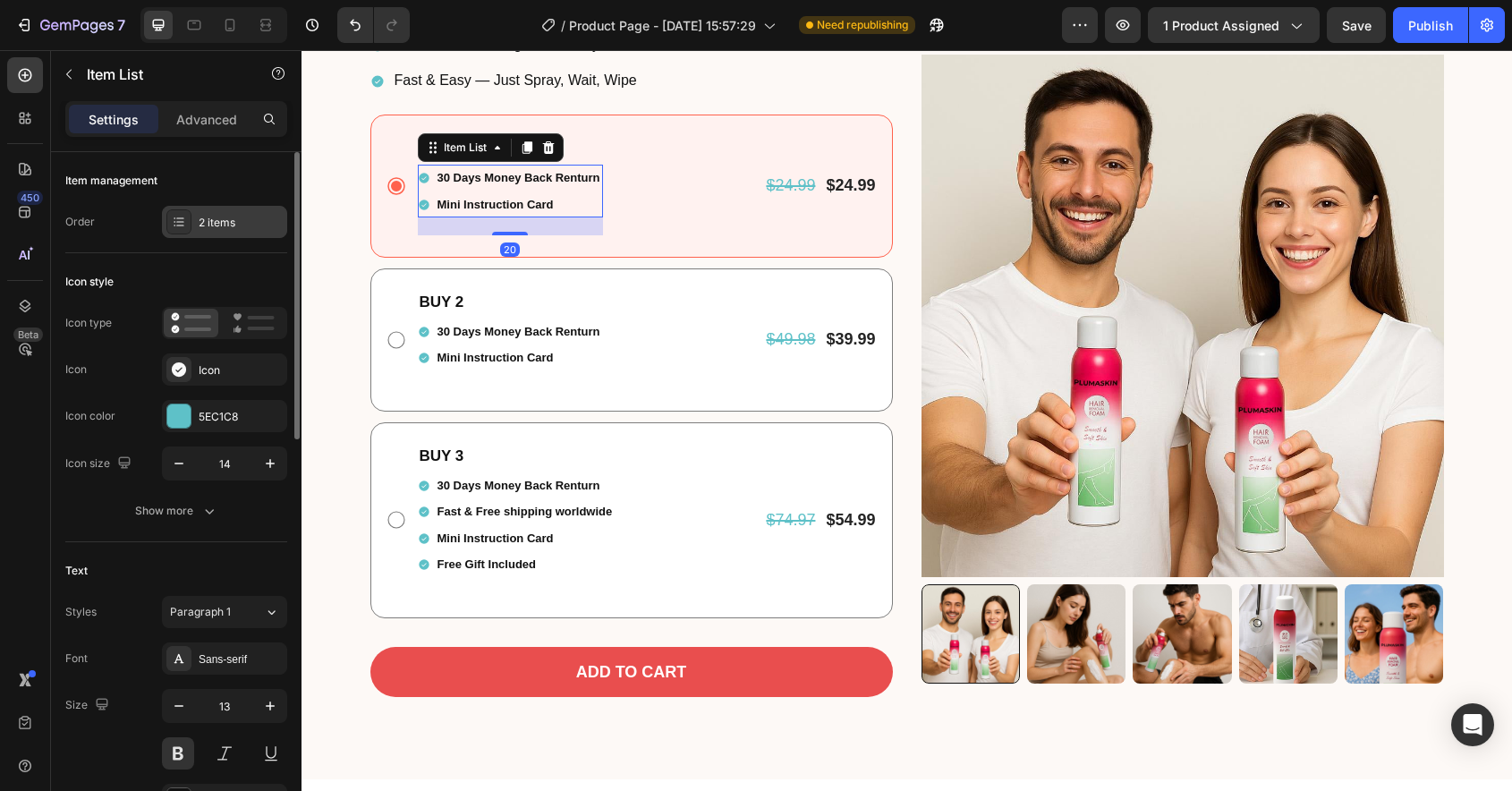
click at [221, 225] on div "2 items" at bounding box center [241, 223] width 84 height 16
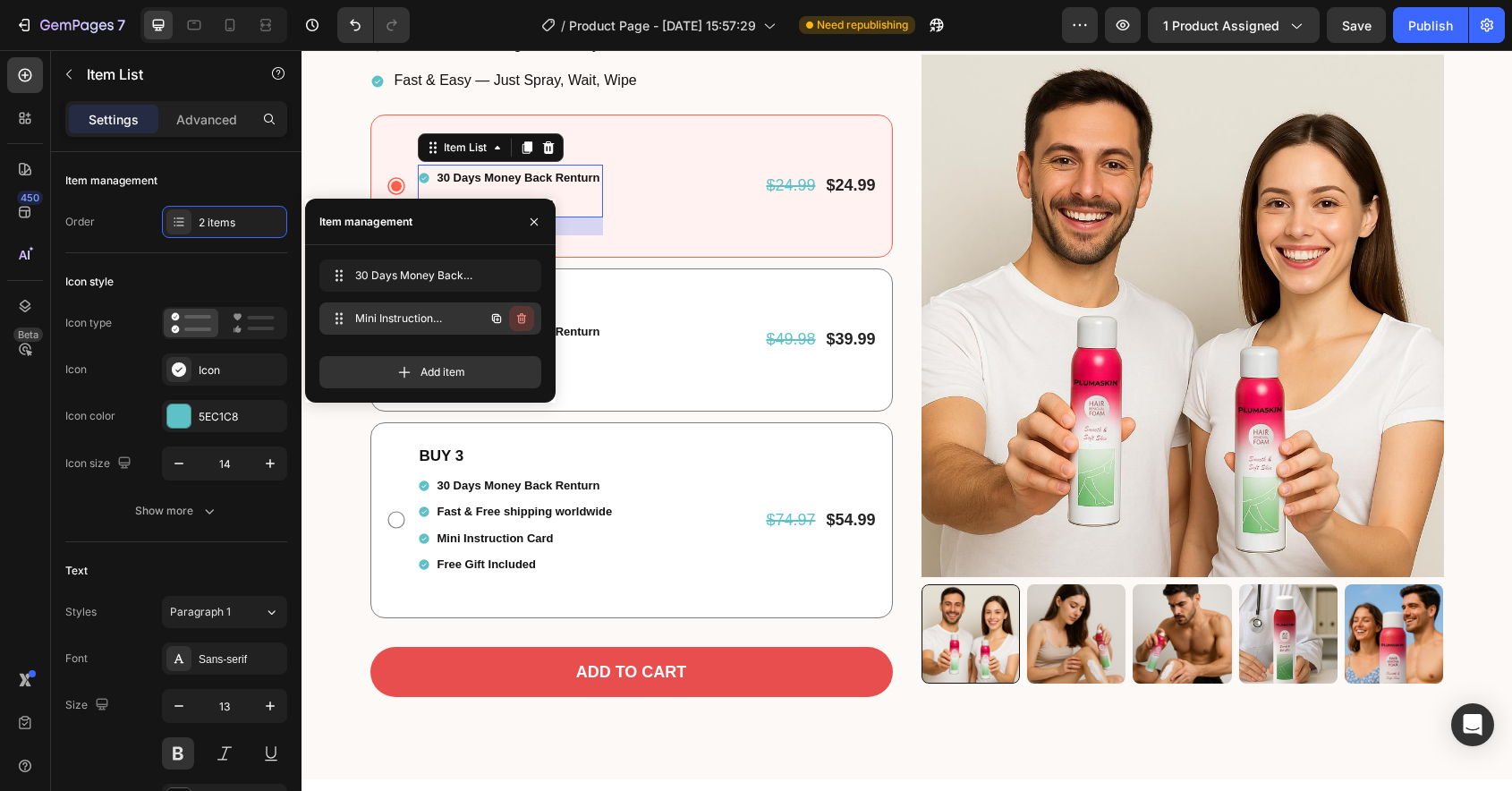
click at [522, 319] on icon "button" at bounding box center [522, 319] width 1 height 4
click at [522, 319] on div "Delete" at bounding box center [509, 319] width 33 height 16
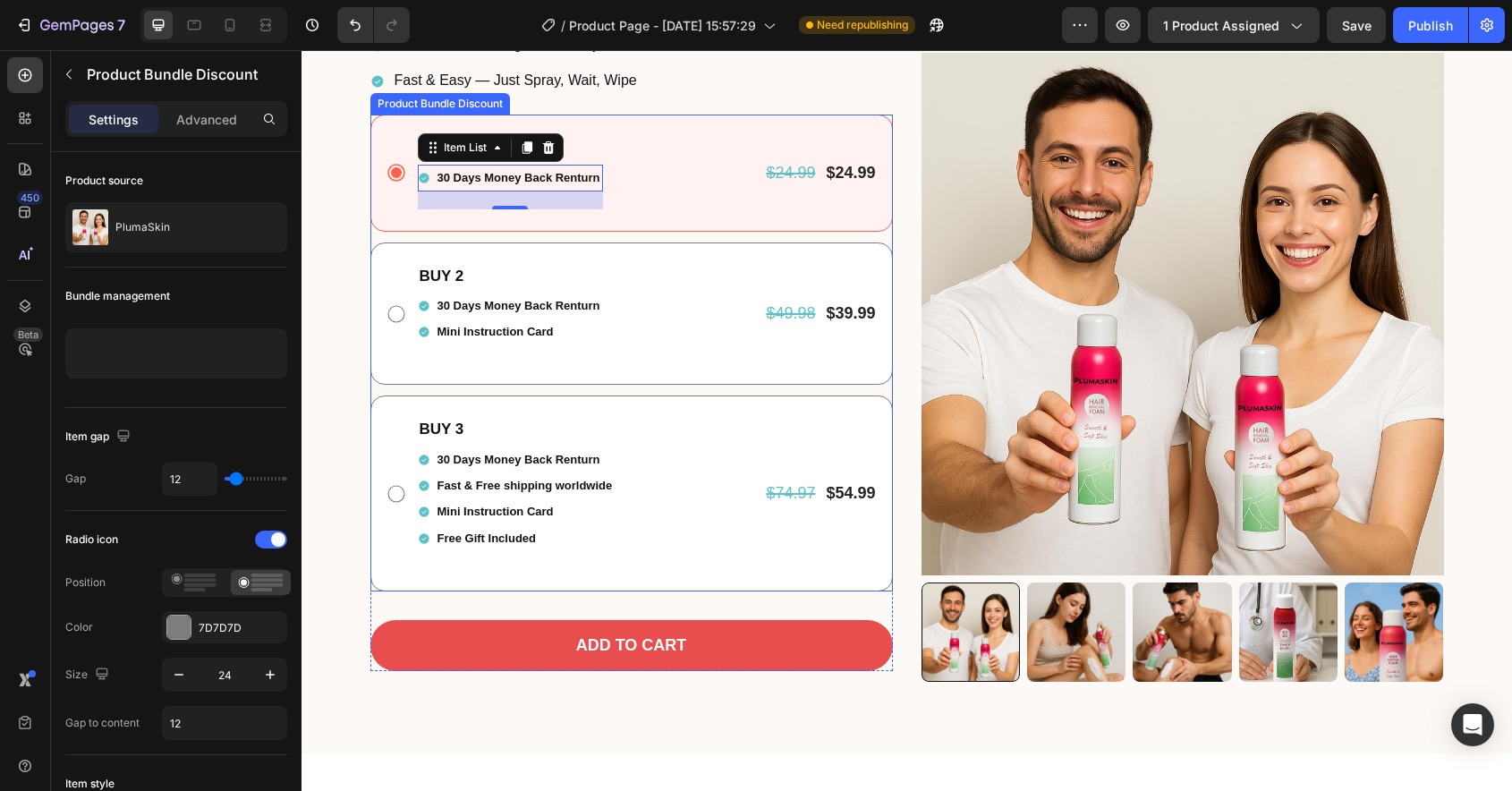
click at [837, 238] on div "BUY 1 Text Block 30 Days Money Back Renturn Item List 20 $24.99 Product Price P…" at bounding box center [632, 353] width 522 height 477
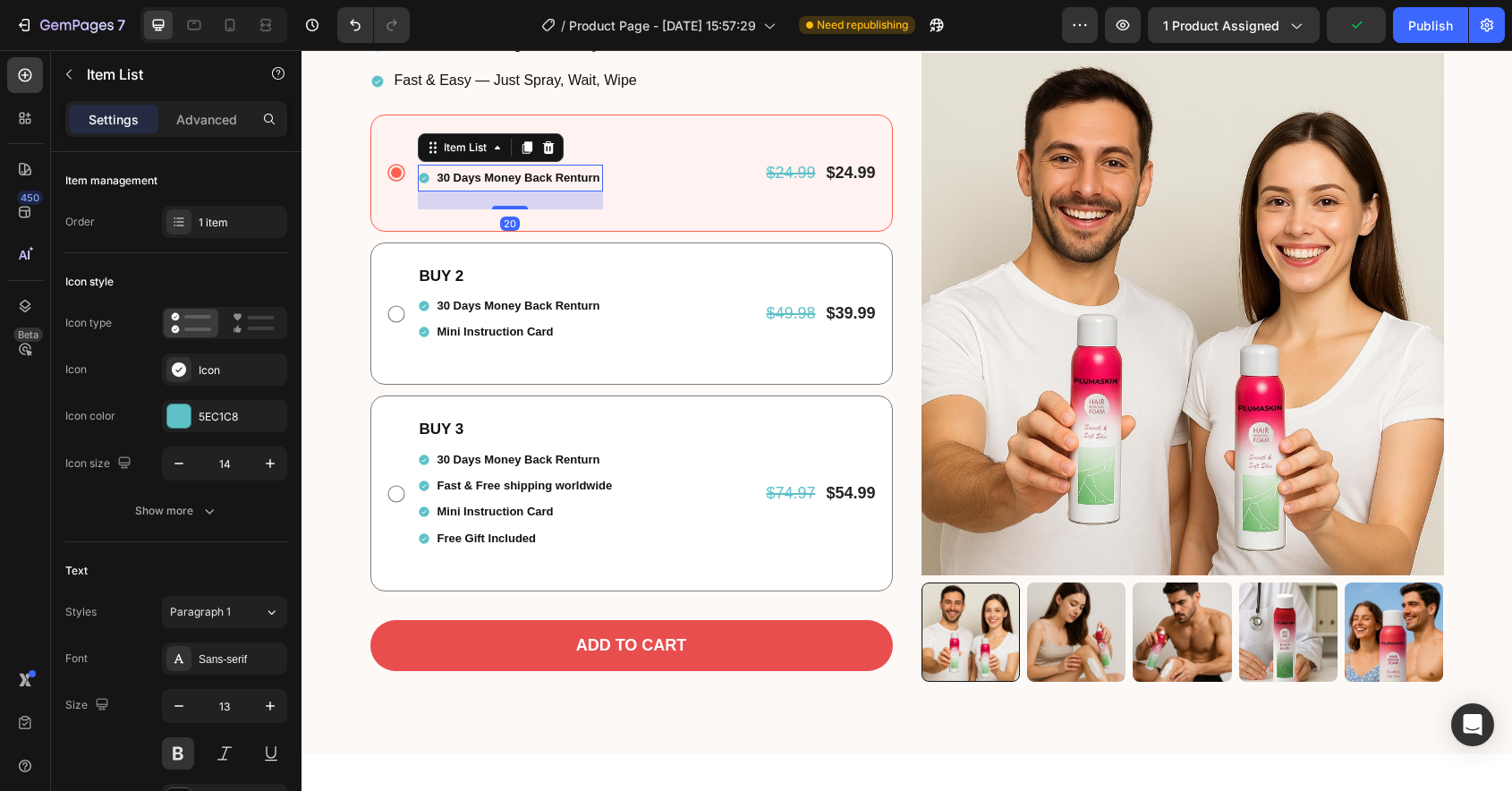
click at [522, 190] on div "30 Days Money Back Renturn" at bounding box center [519, 177] width 168 height 26
click at [197, 116] on p "Advanced" at bounding box center [207, 119] width 61 height 19
type input "100%"
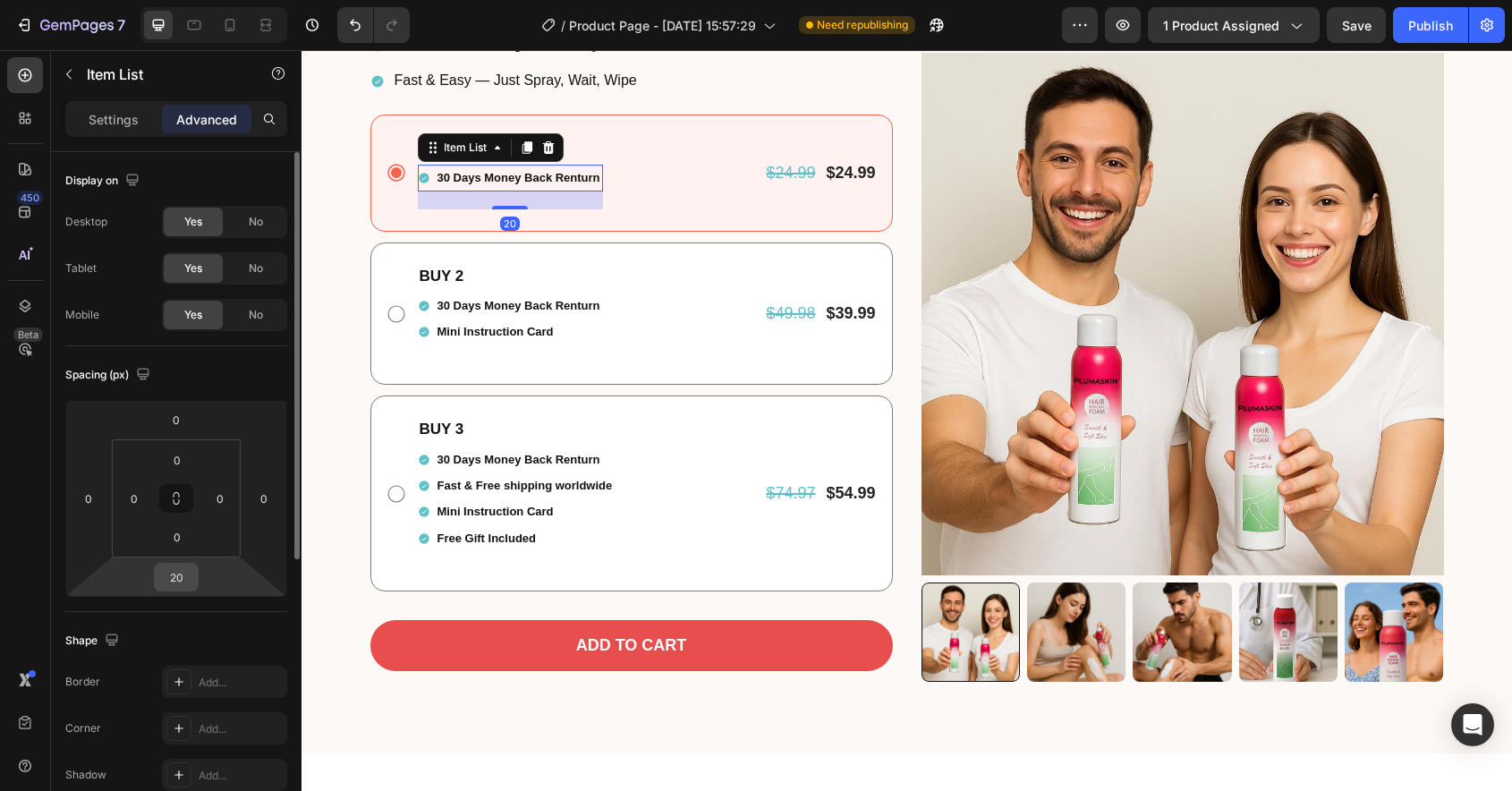
click at [176, 571] on input "20" at bounding box center [176, 577] width 36 height 27
type input "0"
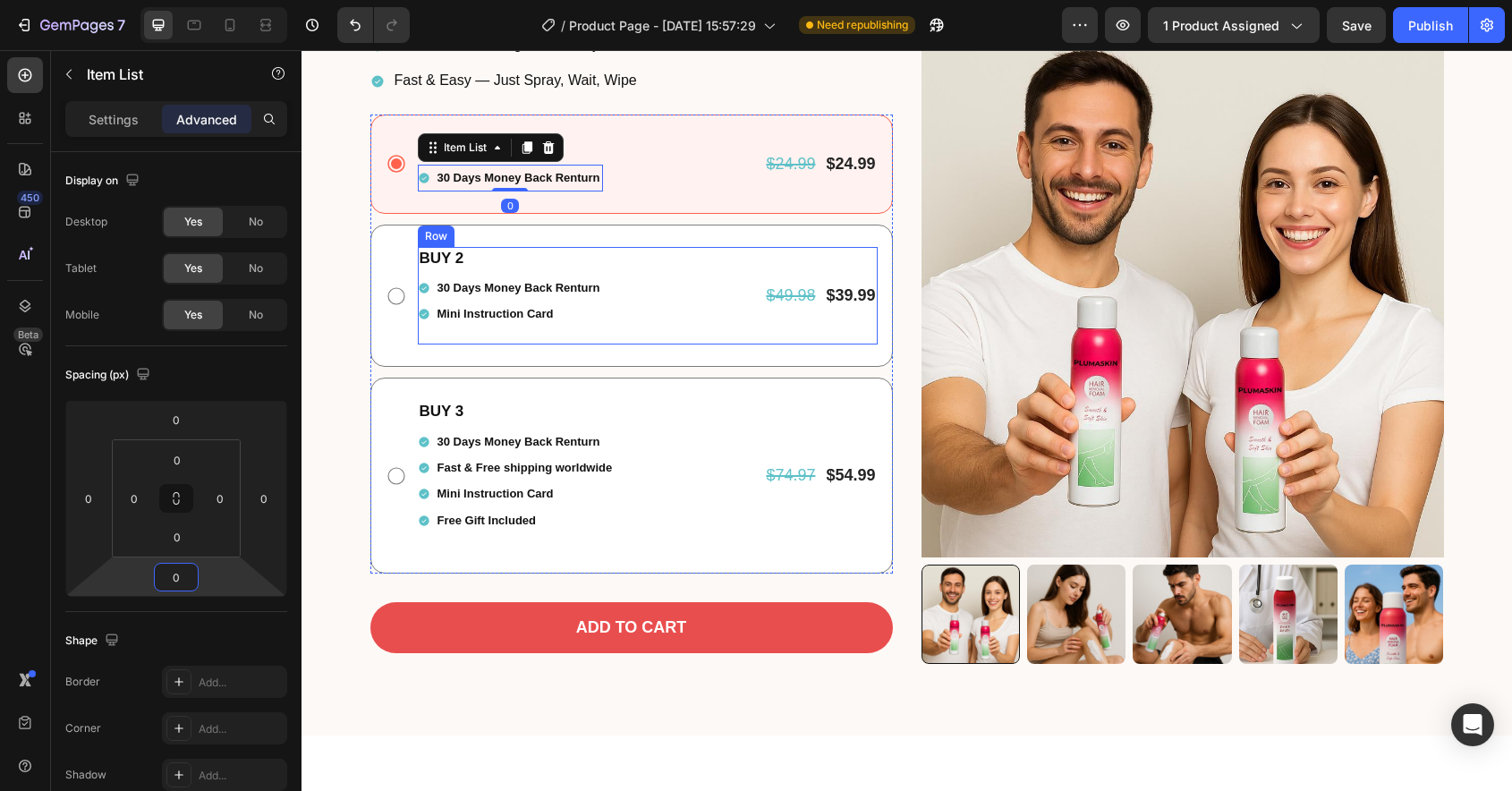
click at [554, 330] on div "BUY 2 Text Block 30 Days Money Back Renturn Mini Instruction Card Item List" at bounding box center [510, 296] width 185 height 98
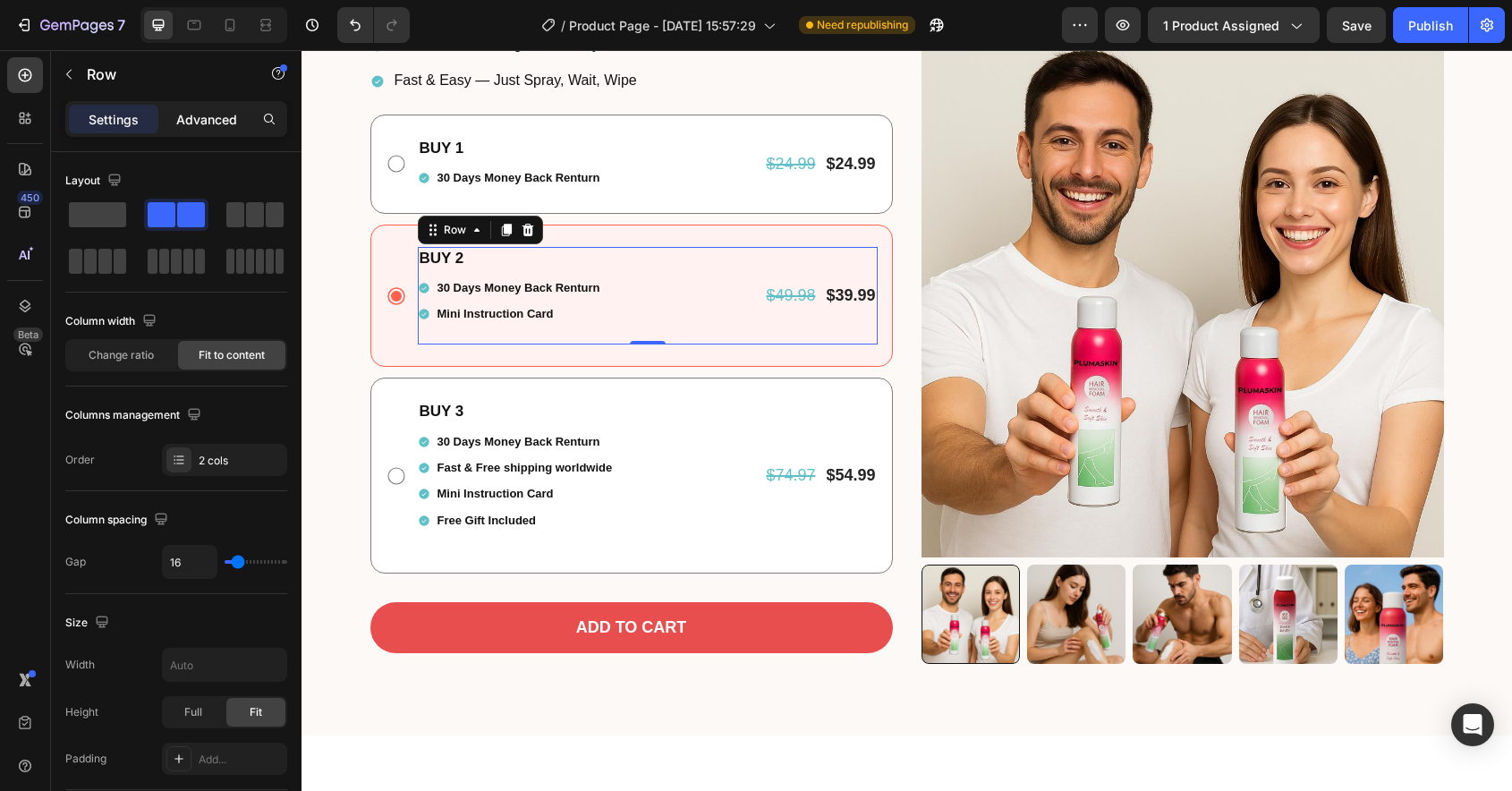
click at [196, 120] on p "Advanced" at bounding box center [207, 119] width 61 height 19
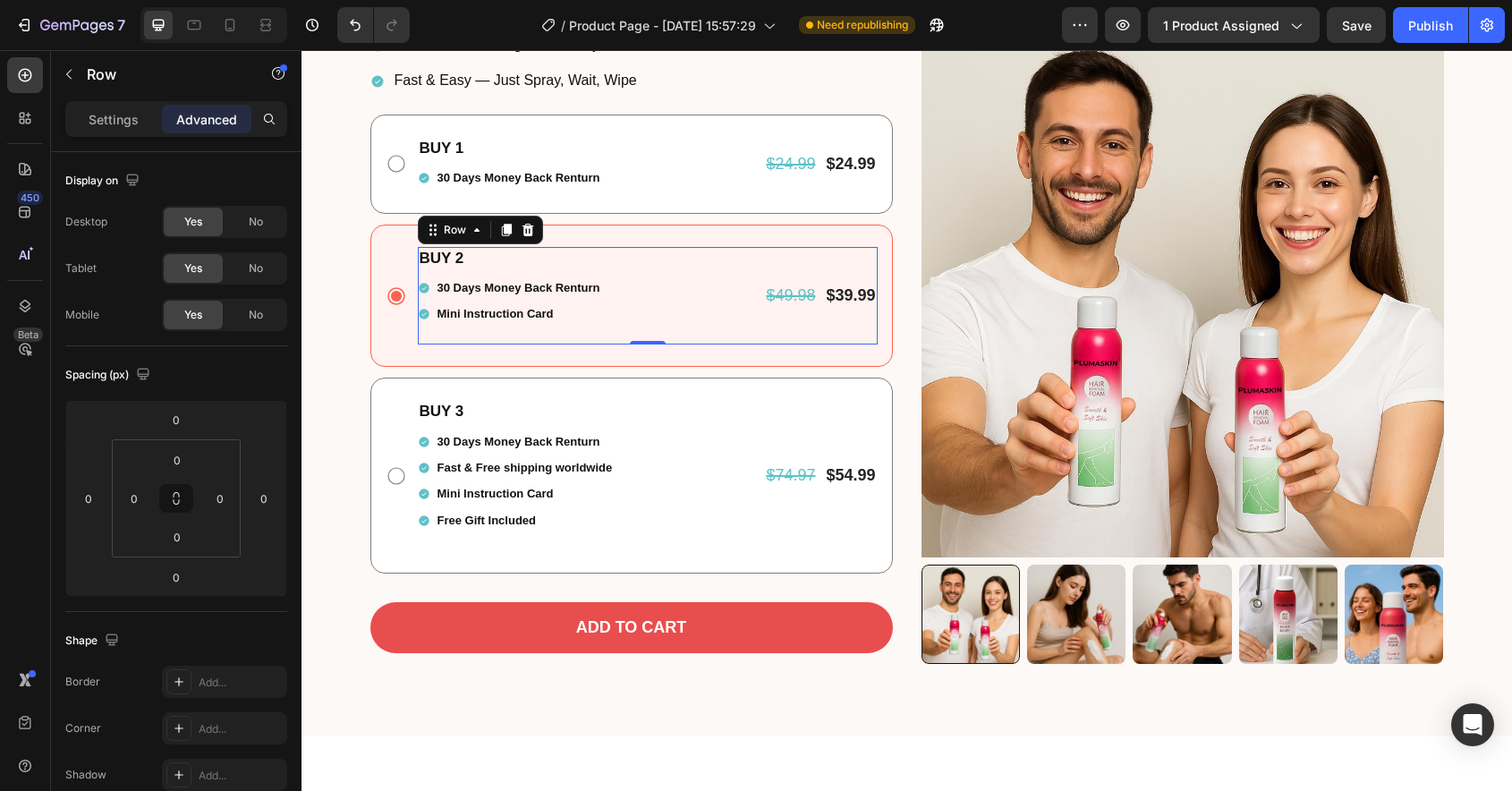
click at [630, 302] on div "BUY 2 Text Block 30 Days Money Back Renturn Mini Instruction Card Item List $49…" at bounding box center [648, 296] width 460 height 98
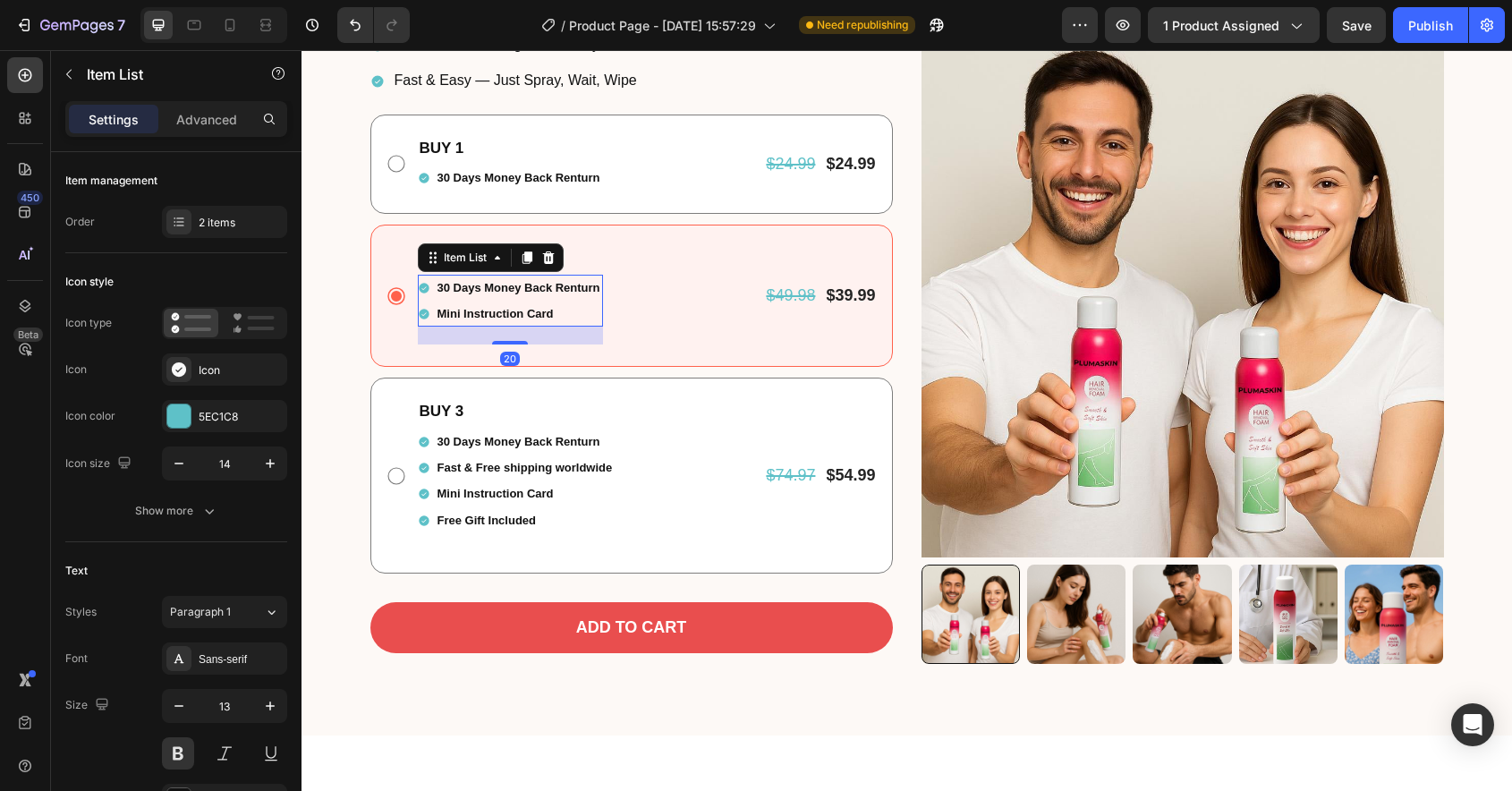
click at [427, 299] on div "30 Days Money Back Renturn" at bounding box center [510, 287] width 185 height 26
click at [218, 113] on p "Advanced" at bounding box center [207, 119] width 61 height 19
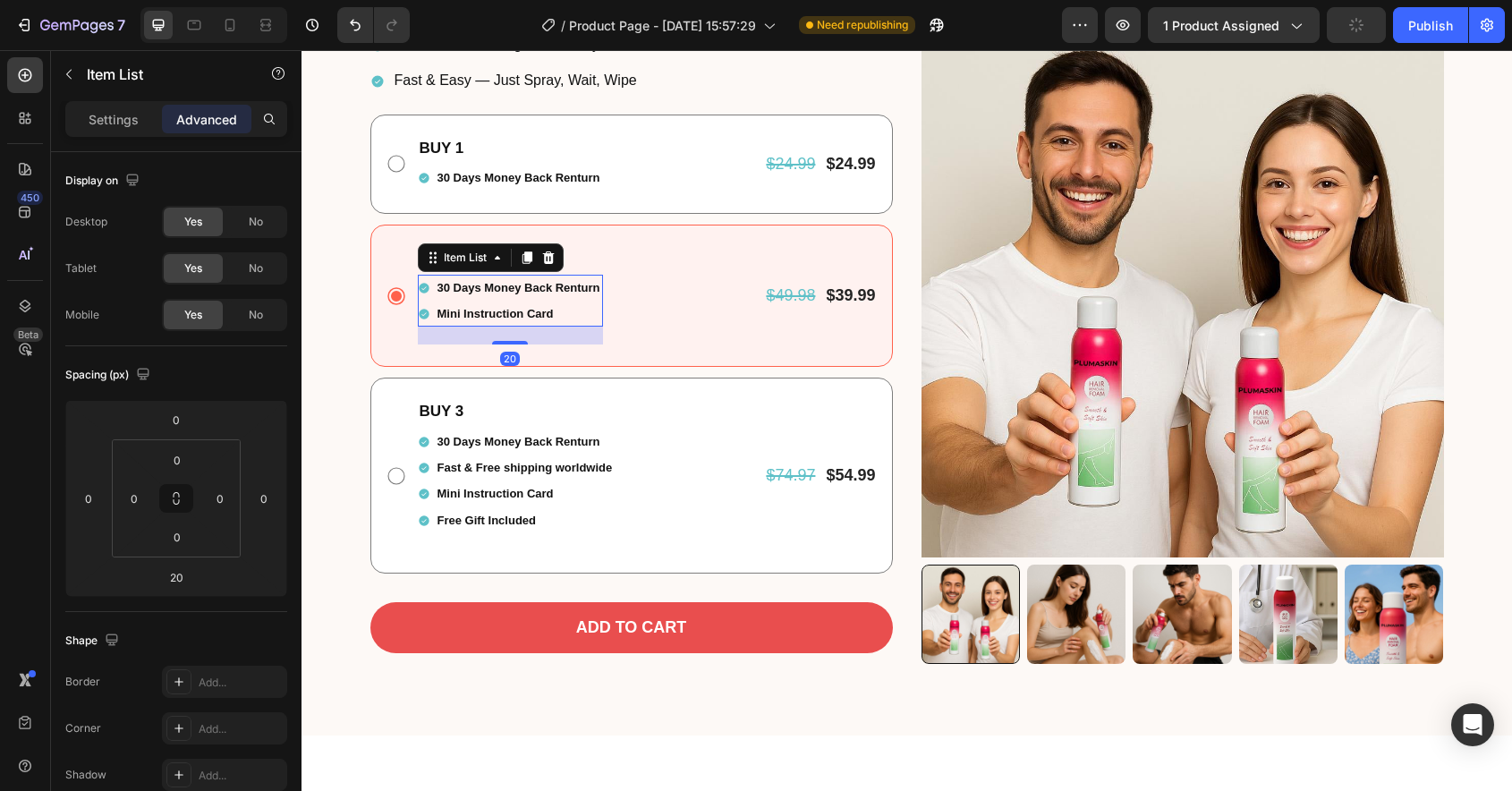
type input "100%"
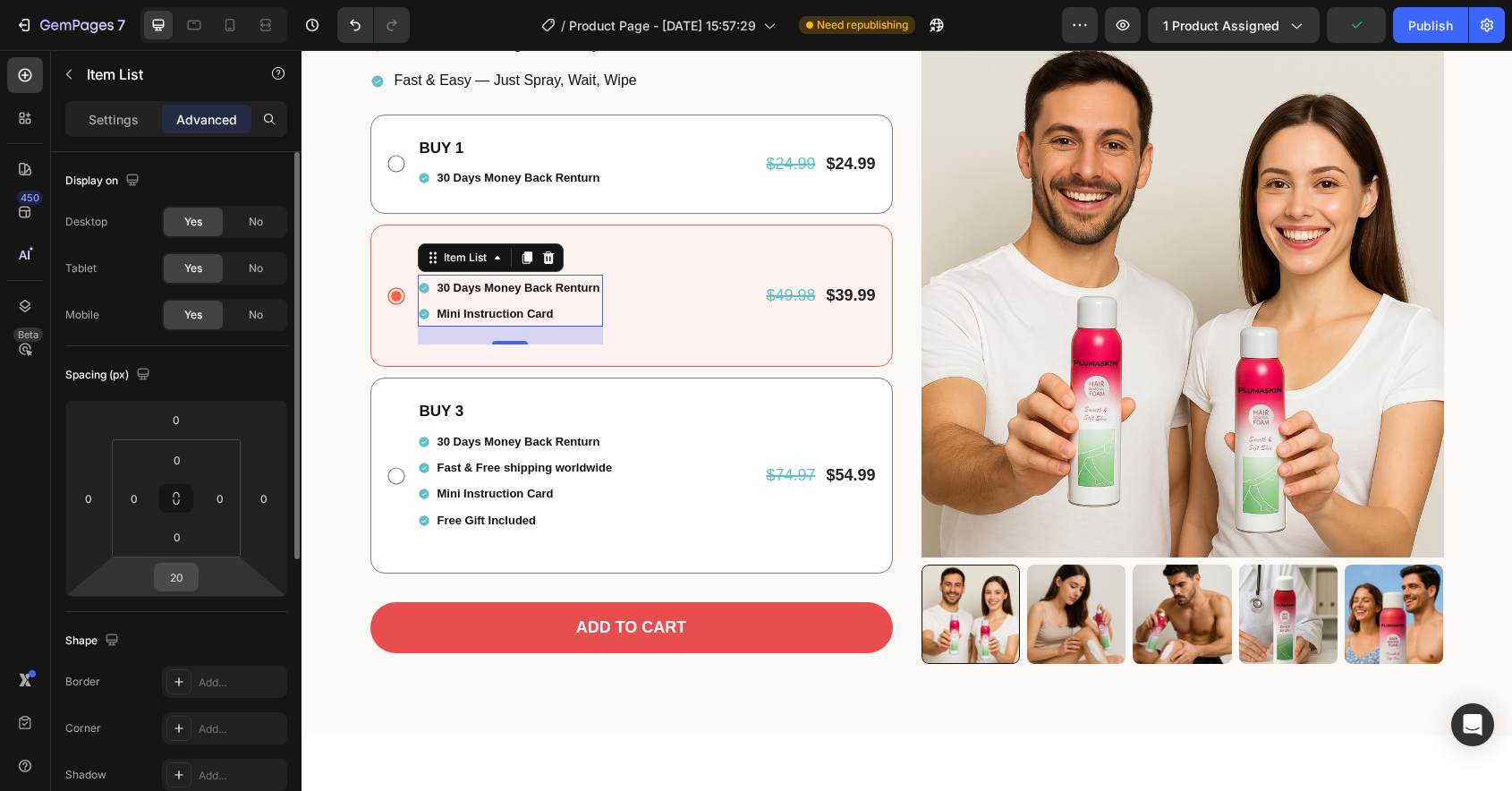
click at [185, 579] on input "20" at bounding box center [176, 577] width 36 height 27
type input "0"
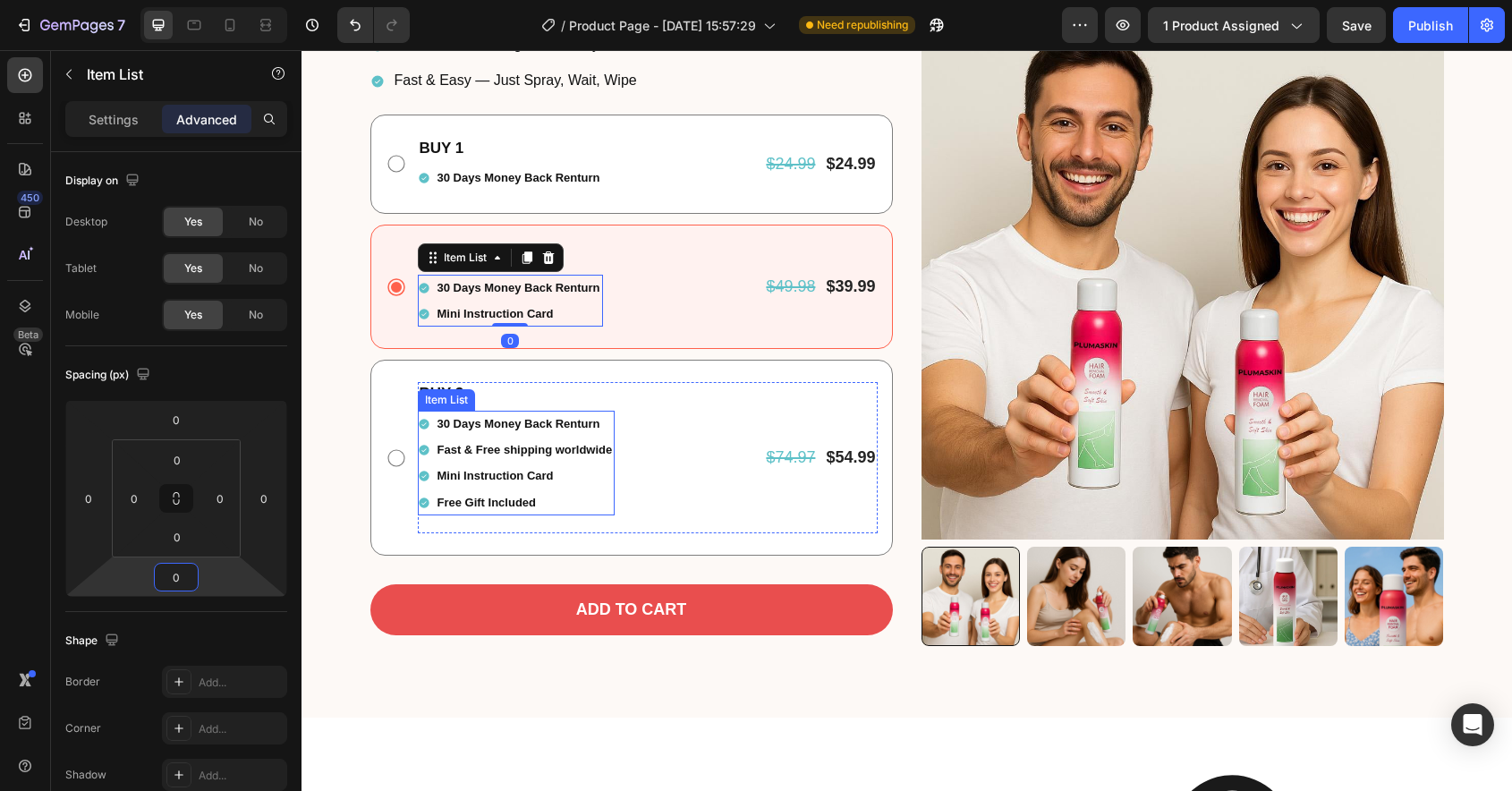
click at [429, 489] on div "Free Gift Included" at bounding box center [516, 502] width 198 height 26
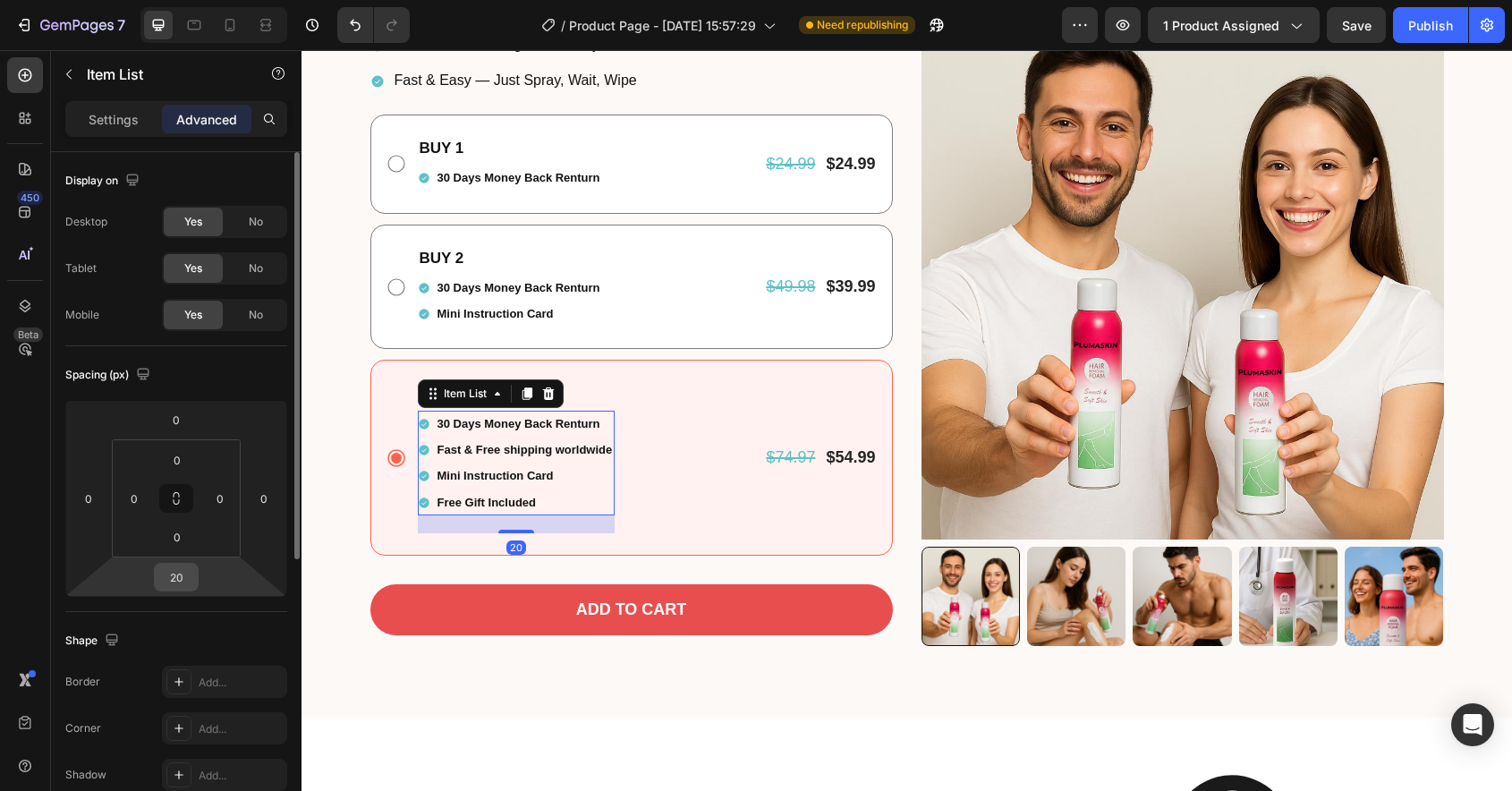
click at [181, 577] on input "20" at bounding box center [176, 577] width 36 height 27
type input "0"
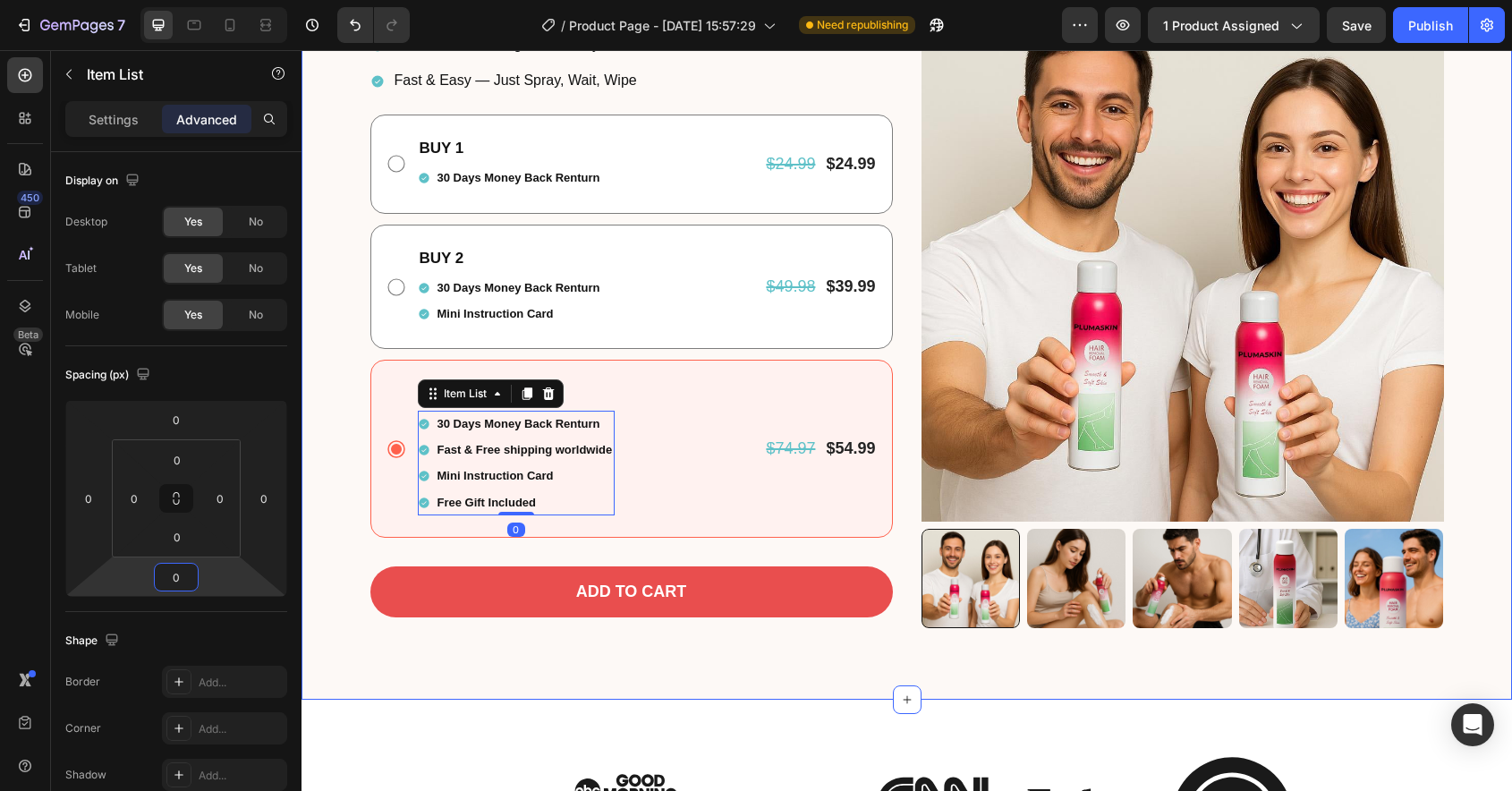
click at [358, 438] on div "🌿 PlumaSkin Doctor-Designed Hair Removal Spray Heading Row Painless. Natural. […" at bounding box center [906, 108] width 1184 height 1040
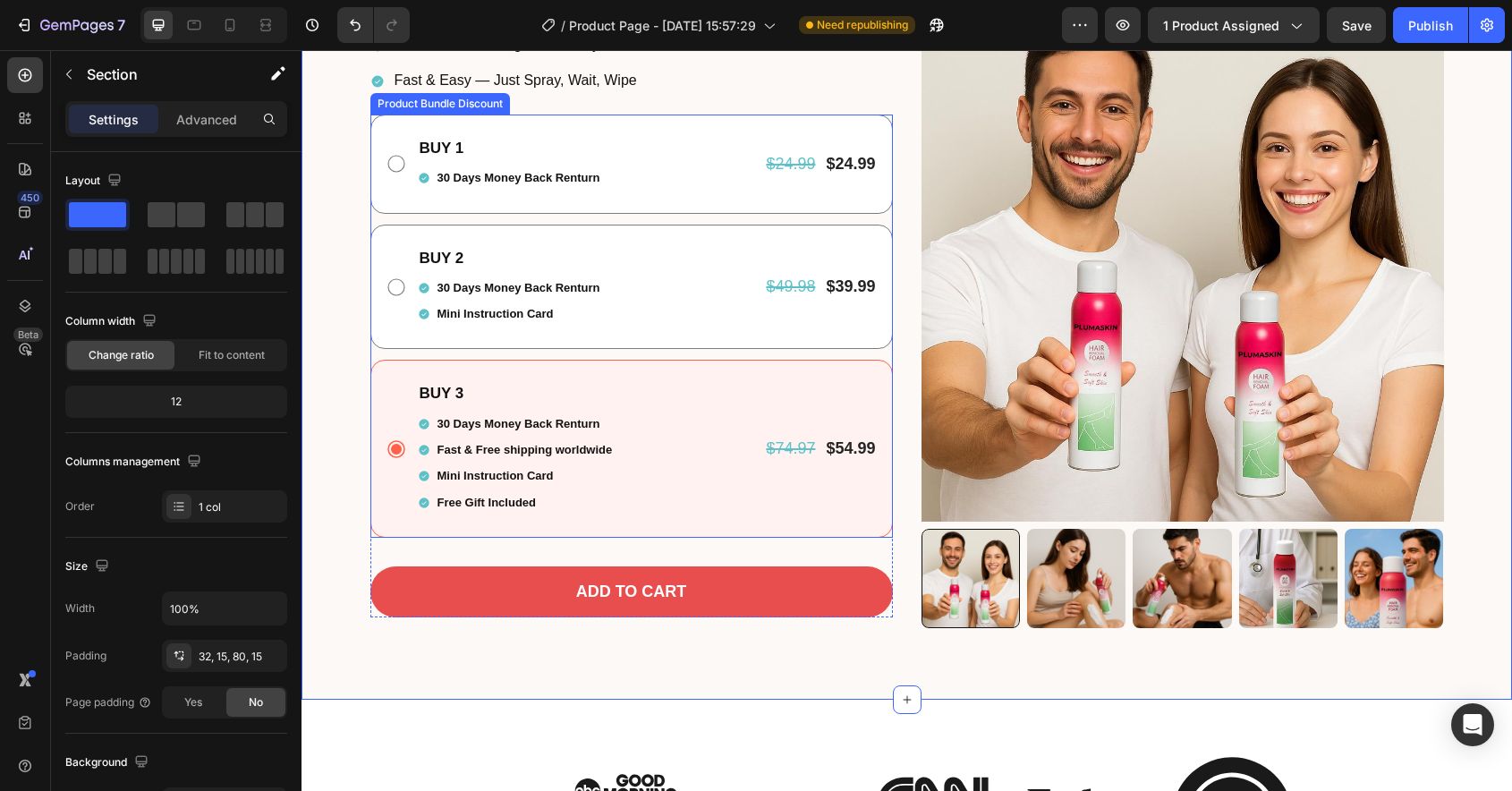
click at [387, 193] on div "BUY 1 Text Block 30 Days Money Back Renturn Item List $24.99 Product Price Prod…" at bounding box center [632, 164] width 522 height 99
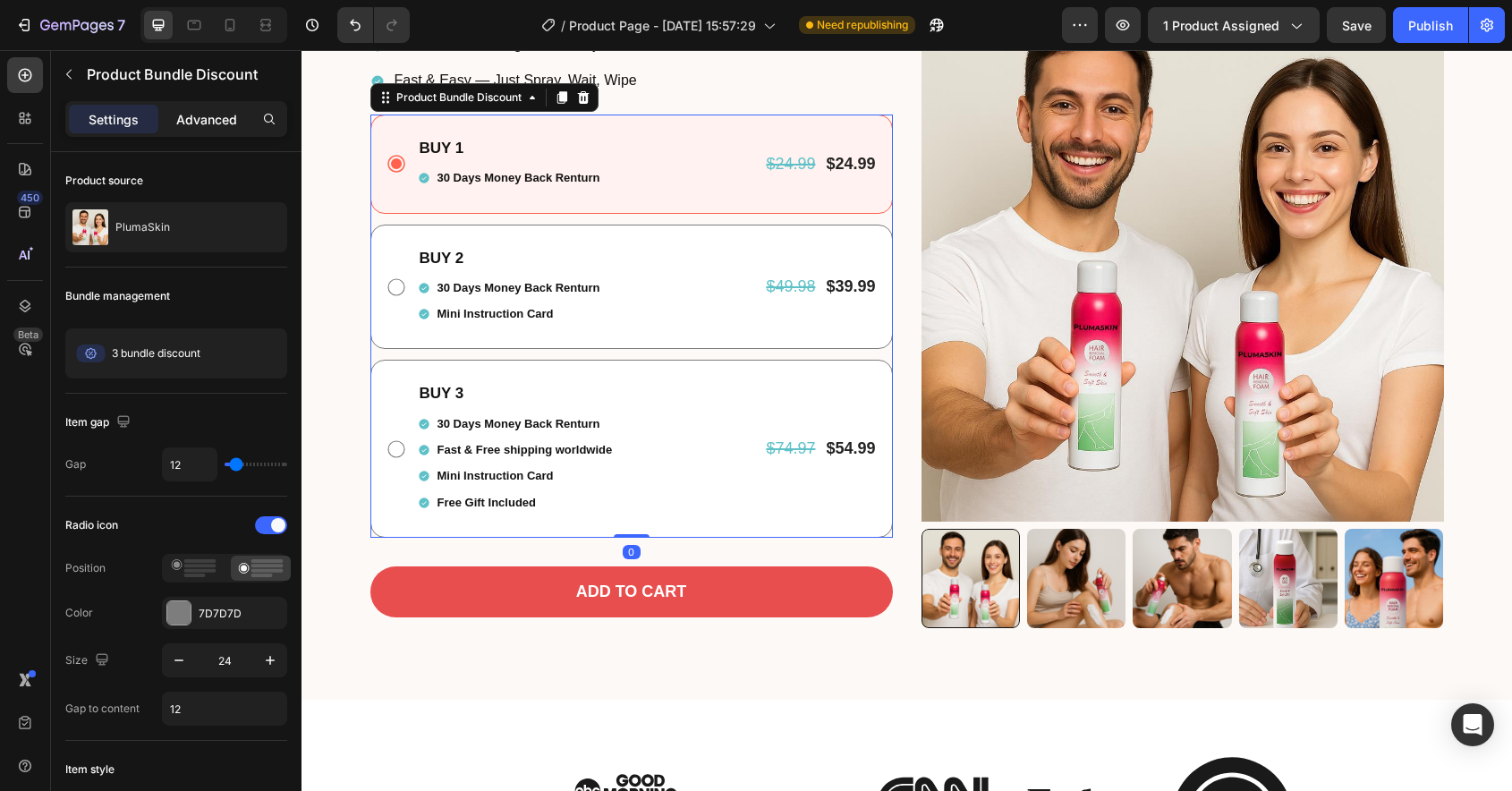
click at [199, 122] on p "Advanced" at bounding box center [207, 119] width 61 height 19
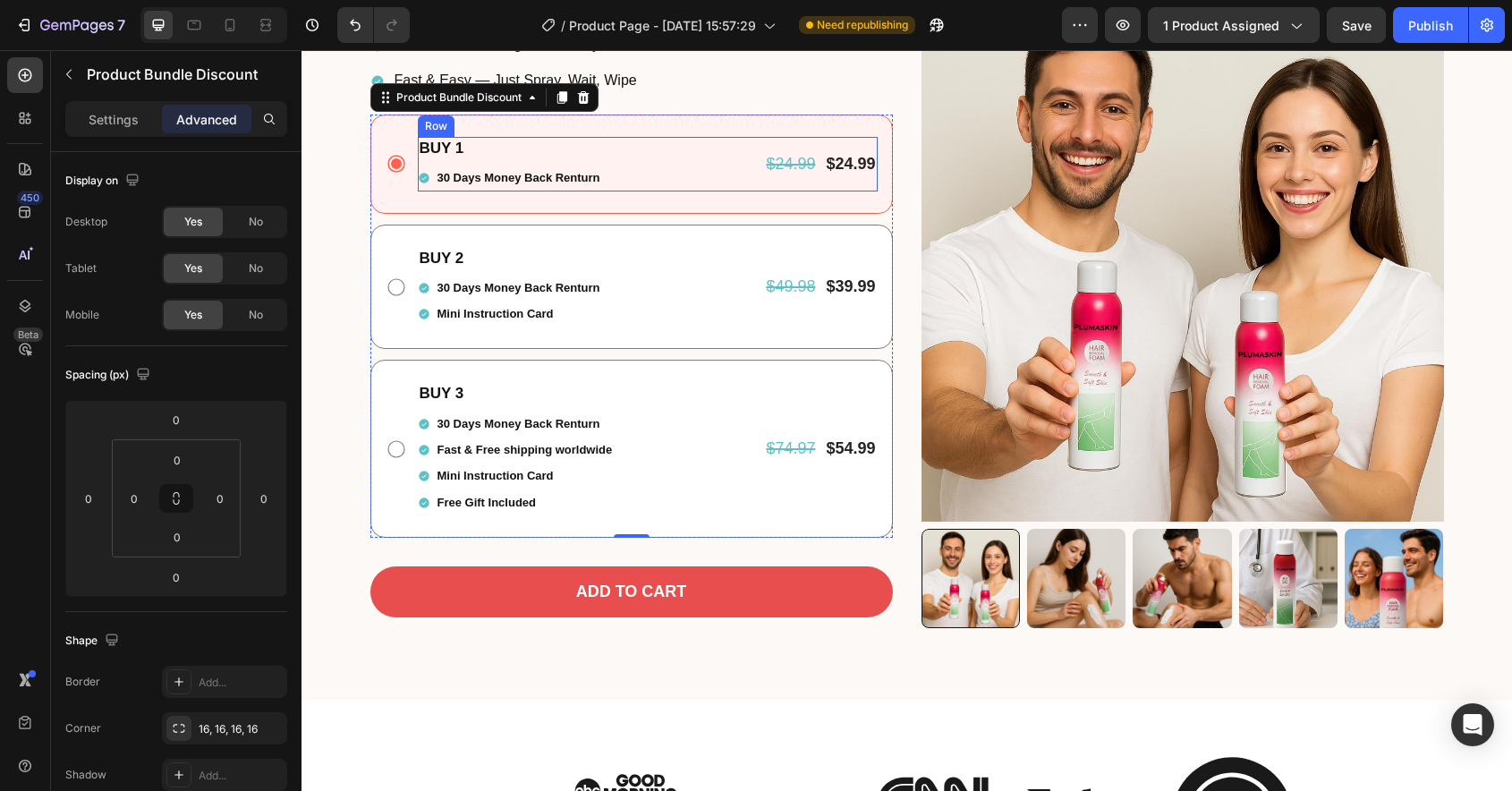
click at [523, 161] on div "BUY 1 Text Block 30 Days Money Back Renturn Item List" at bounding box center [510, 164] width 185 height 55
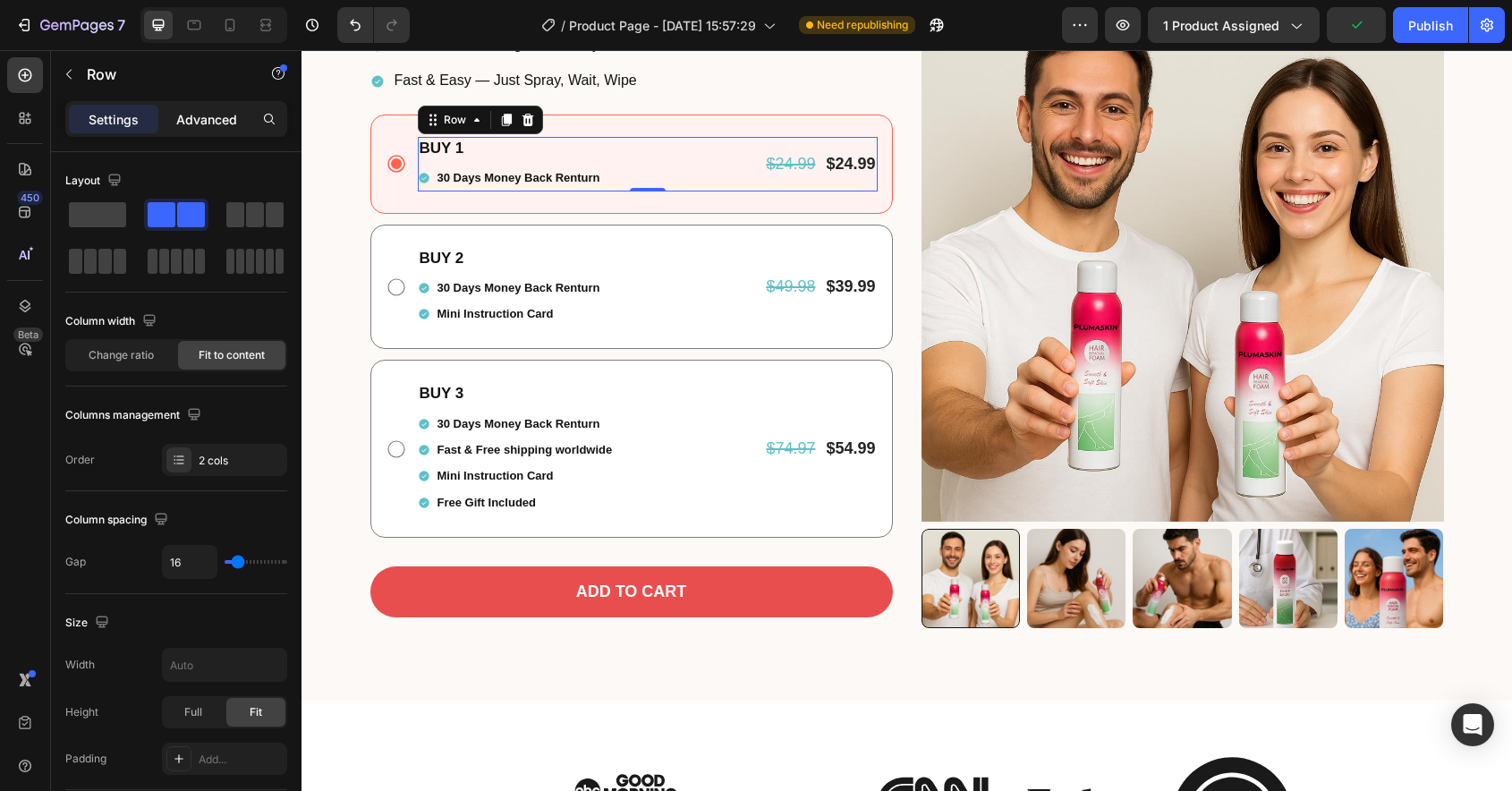
click at [203, 125] on p "Advanced" at bounding box center [207, 119] width 61 height 19
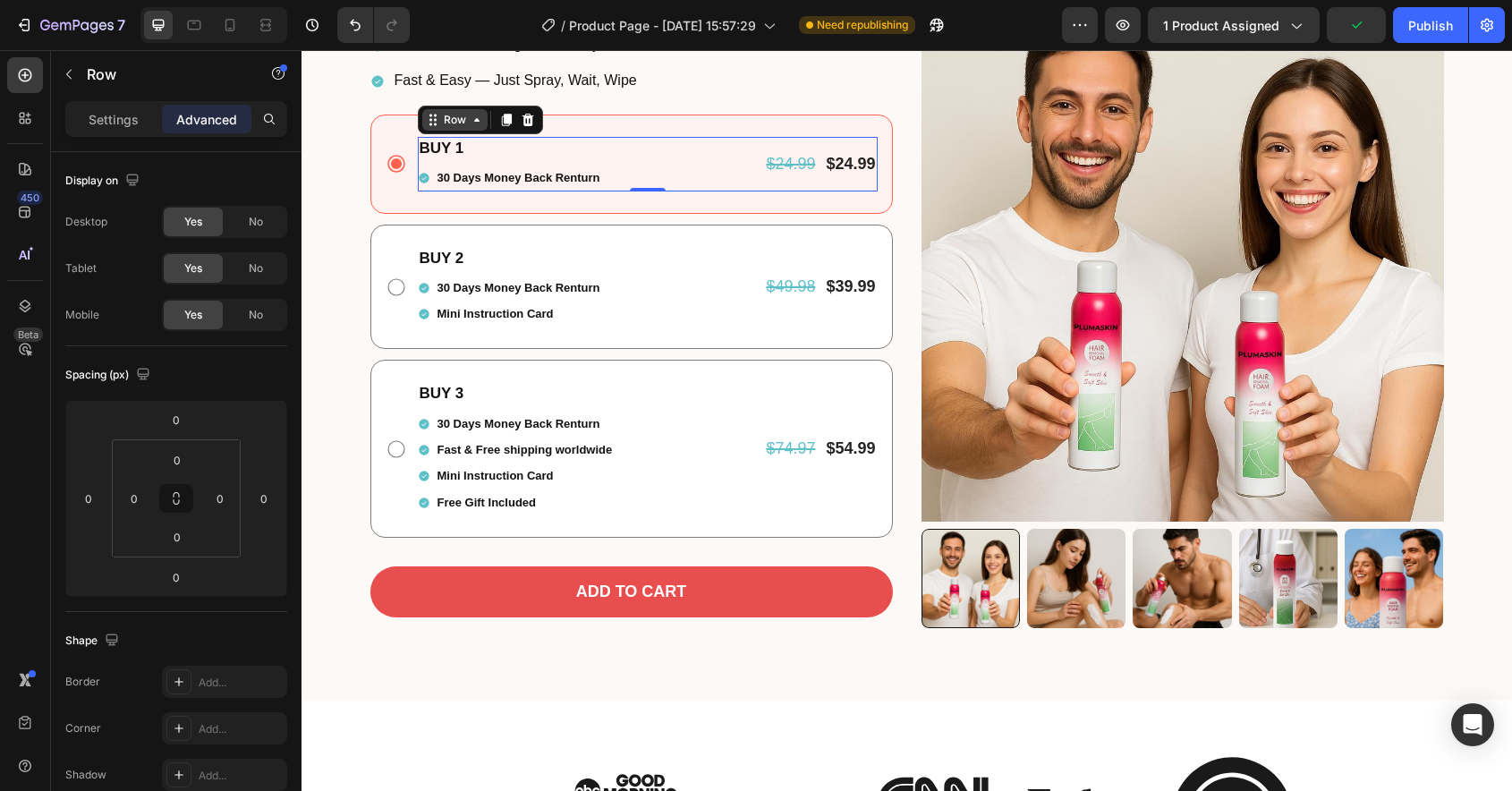
click at [471, 119] on icon at bounding box center [477, 120] width 14 height 14
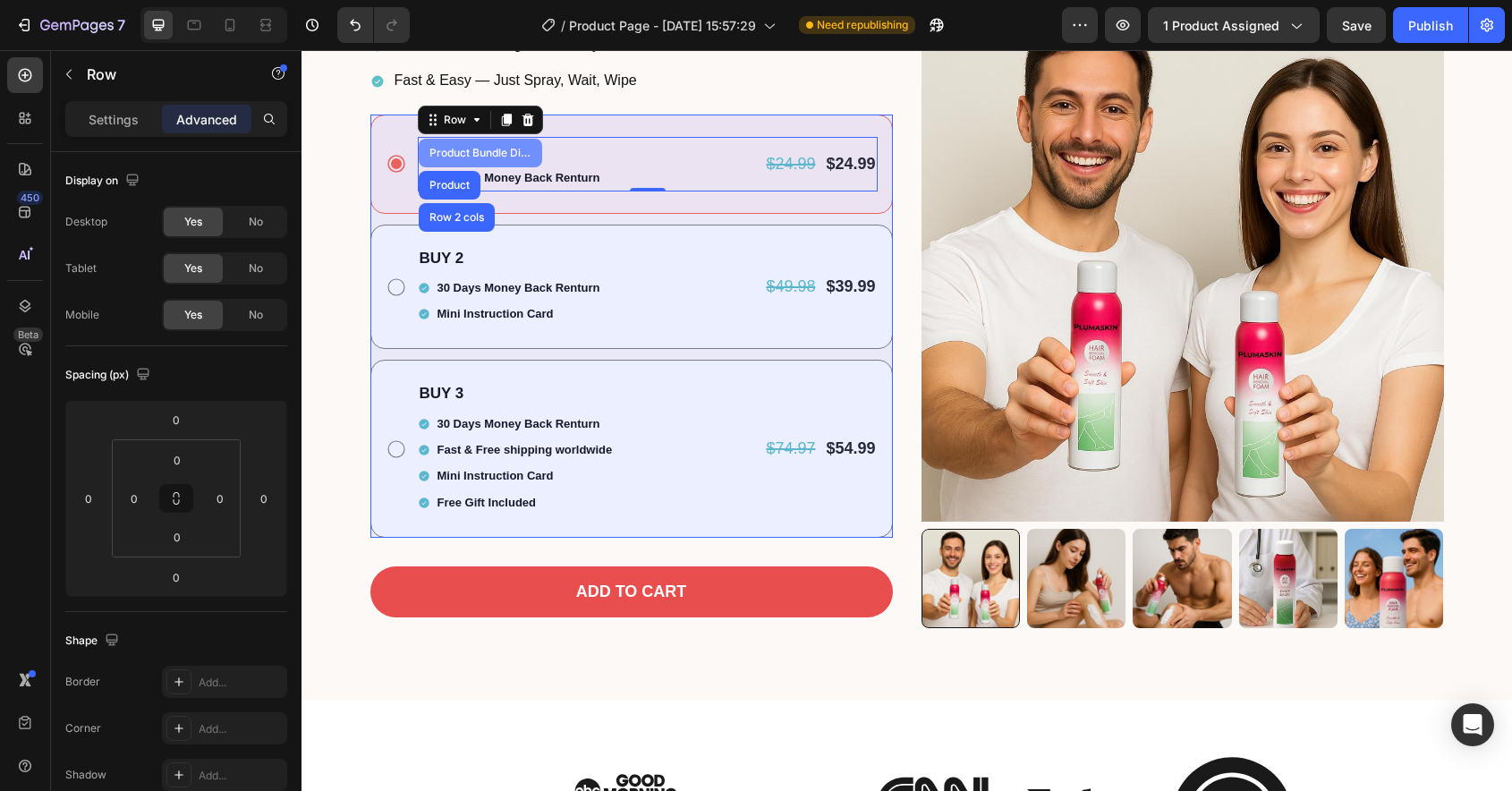
click at [463, 158] on div "Product Bundle Discount" at bounding box center [480, 153] width 123 height 29
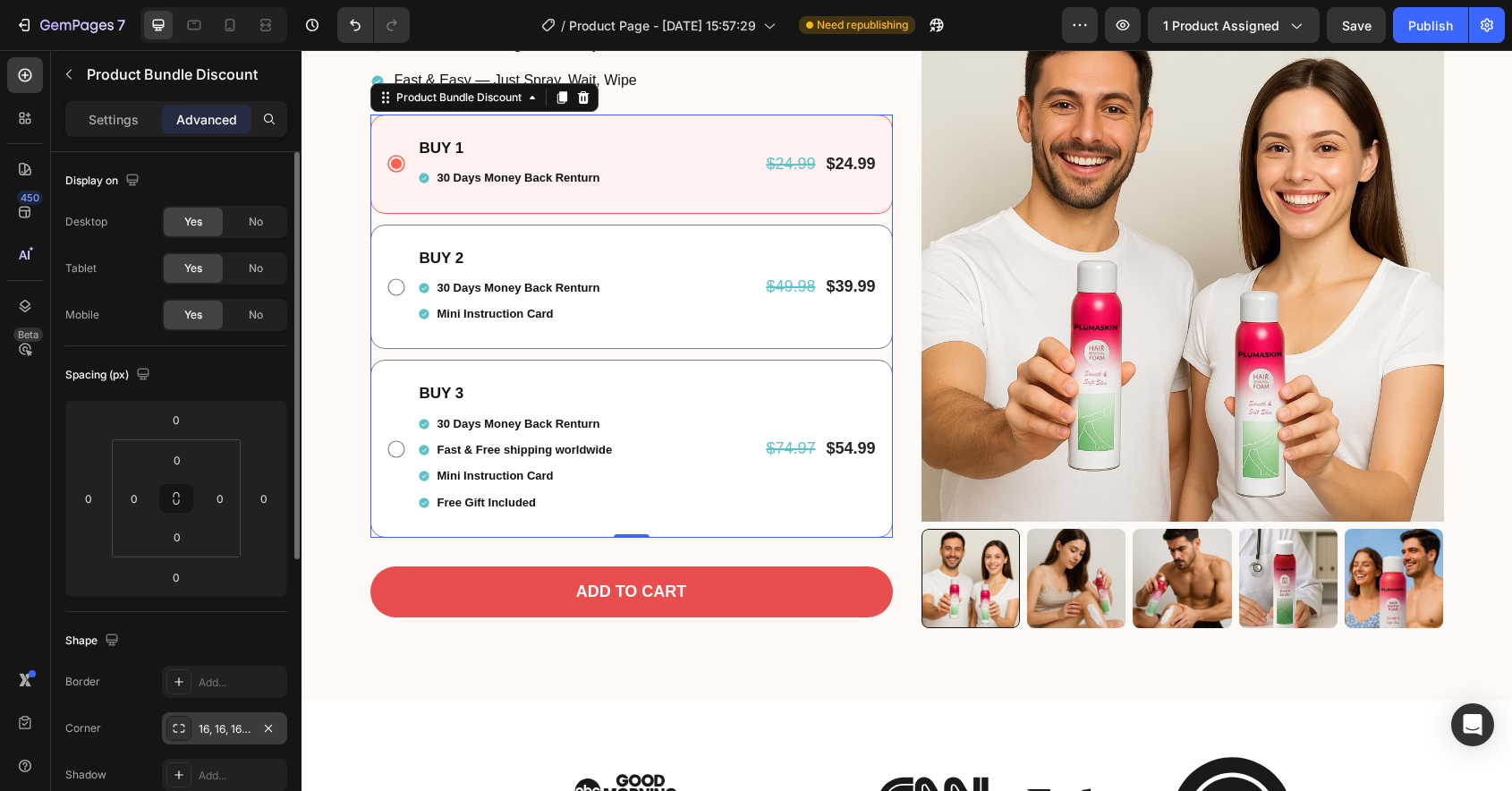
click at [233, 730] on div "16, 16, 16, 16" at bounding box center [225, 729] width 52 height 16
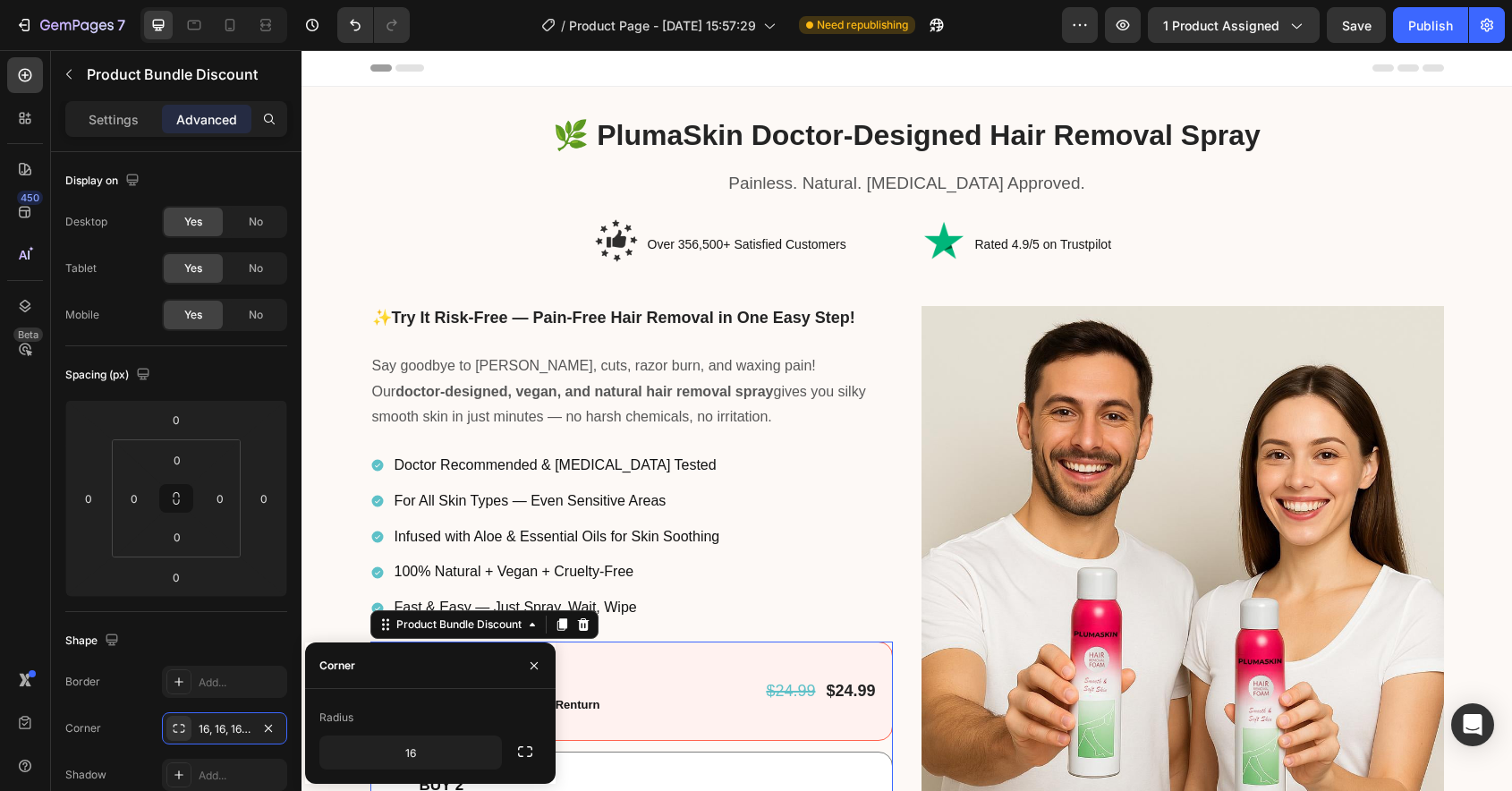
scroll to position [527, 0]
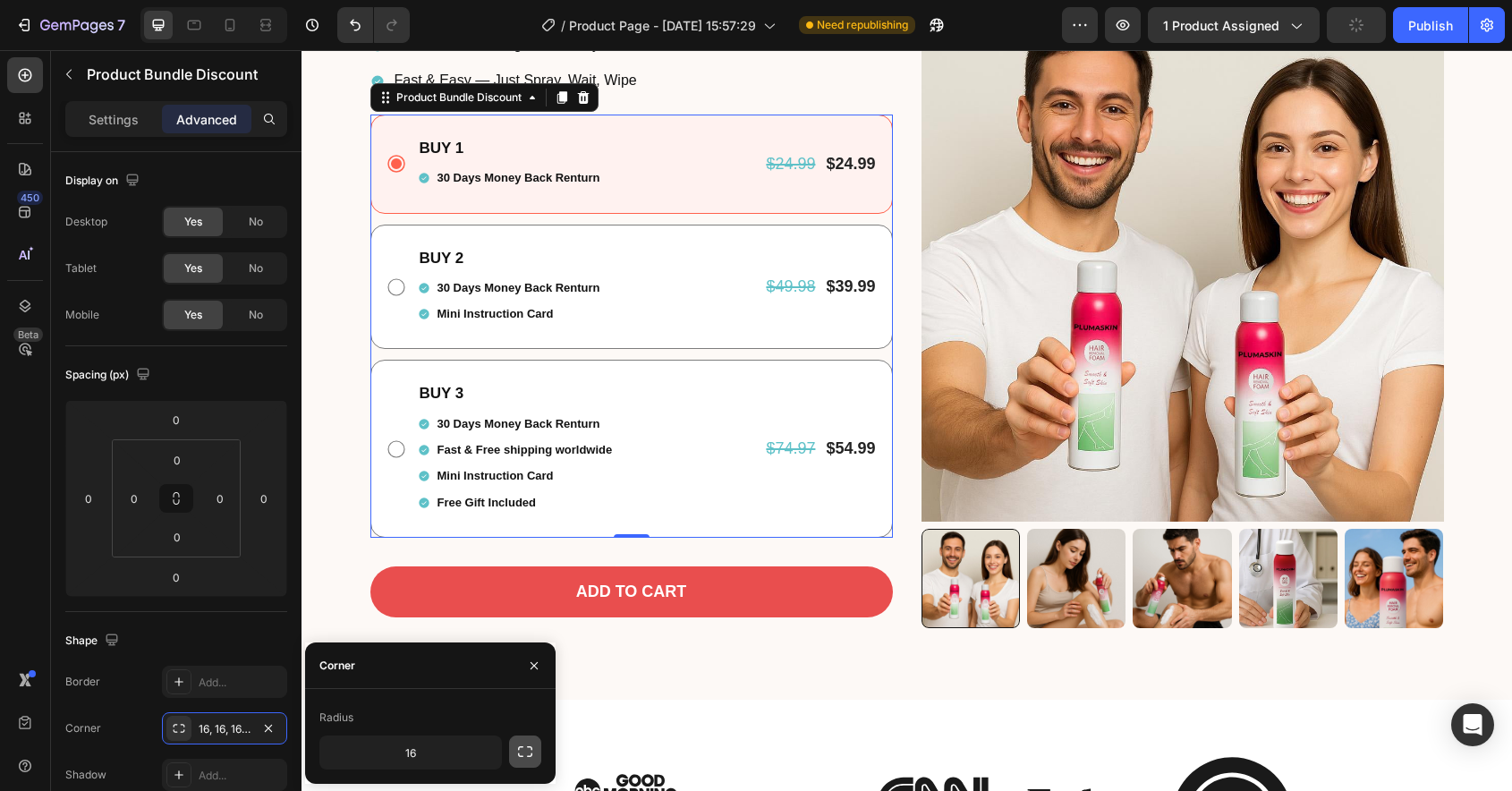
click at [527, 753] on icon "button" at bounding box center [525, 752] width 18 height 18
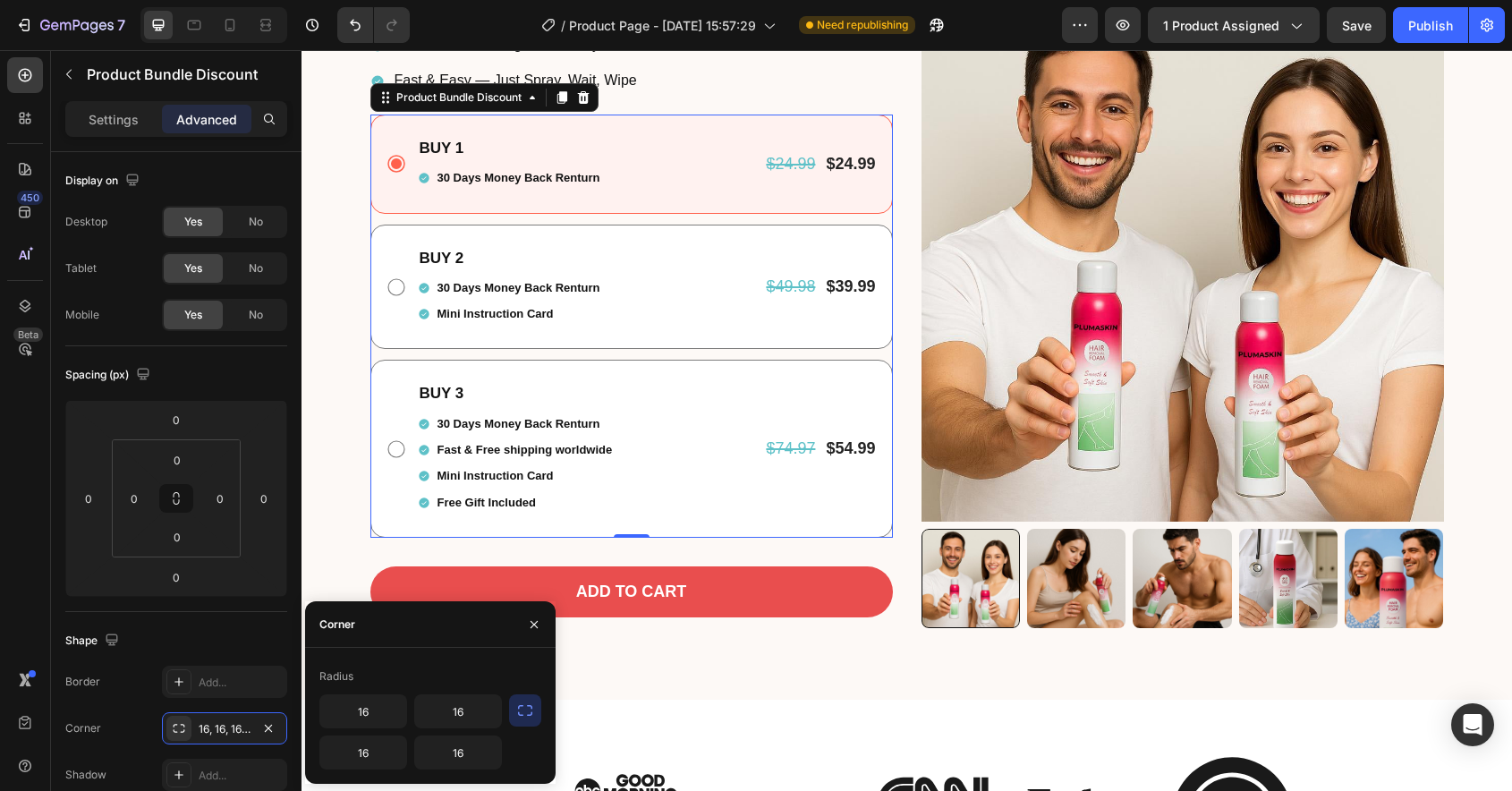
click at [527, 708] on icon "button" at bounding box center [525, 710] width 18 height 18
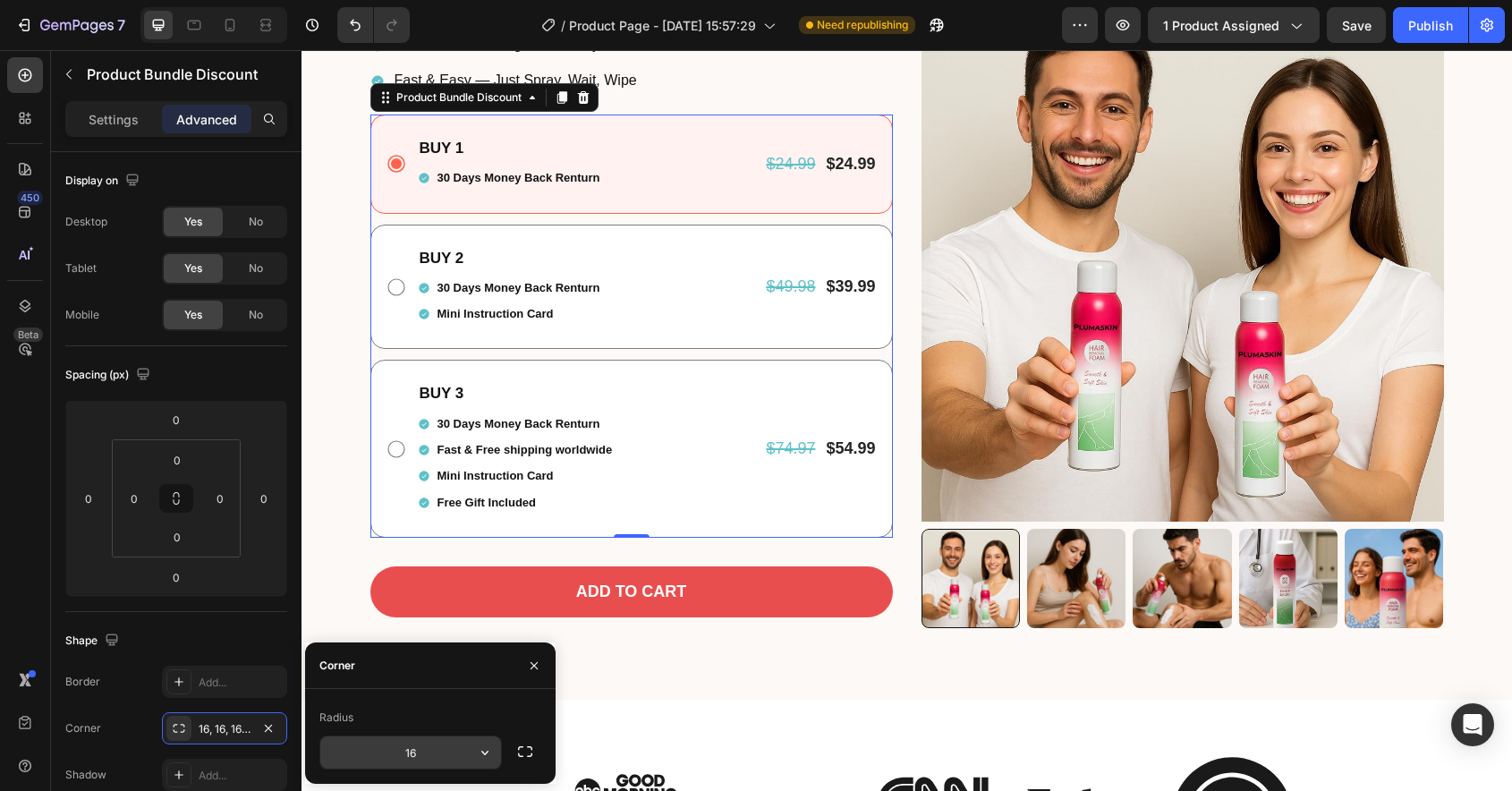
click at [407, 759] on input "16" at bounding box center [411, 753] width 181 height 32
click at [462, 702] on div "Radius 10" at bounding box center [430, 736] width 251 height 95
click at [422, 752] on input "10" at bounding box center [411, 753] width 181 height 32
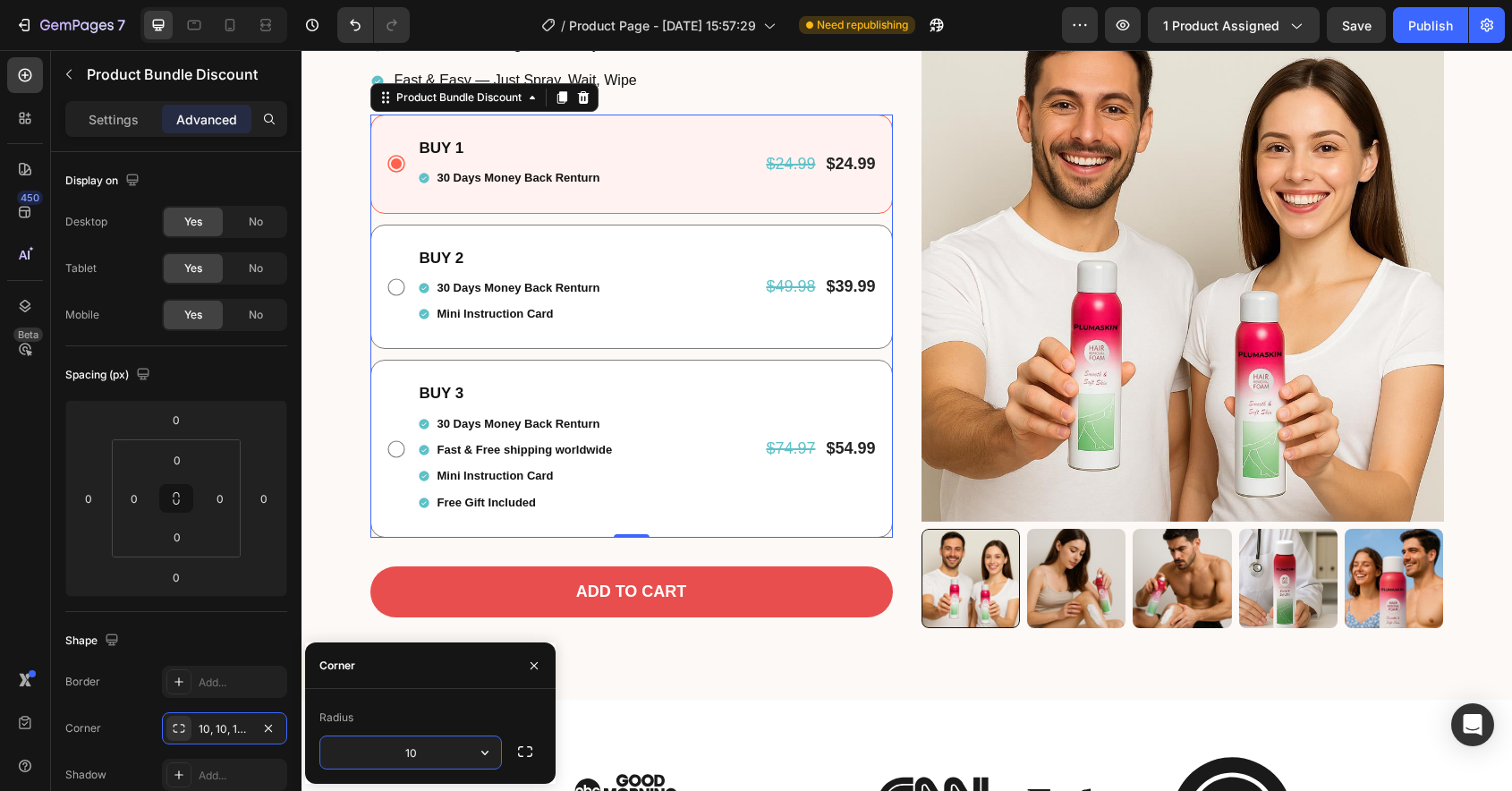
click at [422, 752] on input "10" at bounding box center [411, 753] width 181 height 32
type input "16"
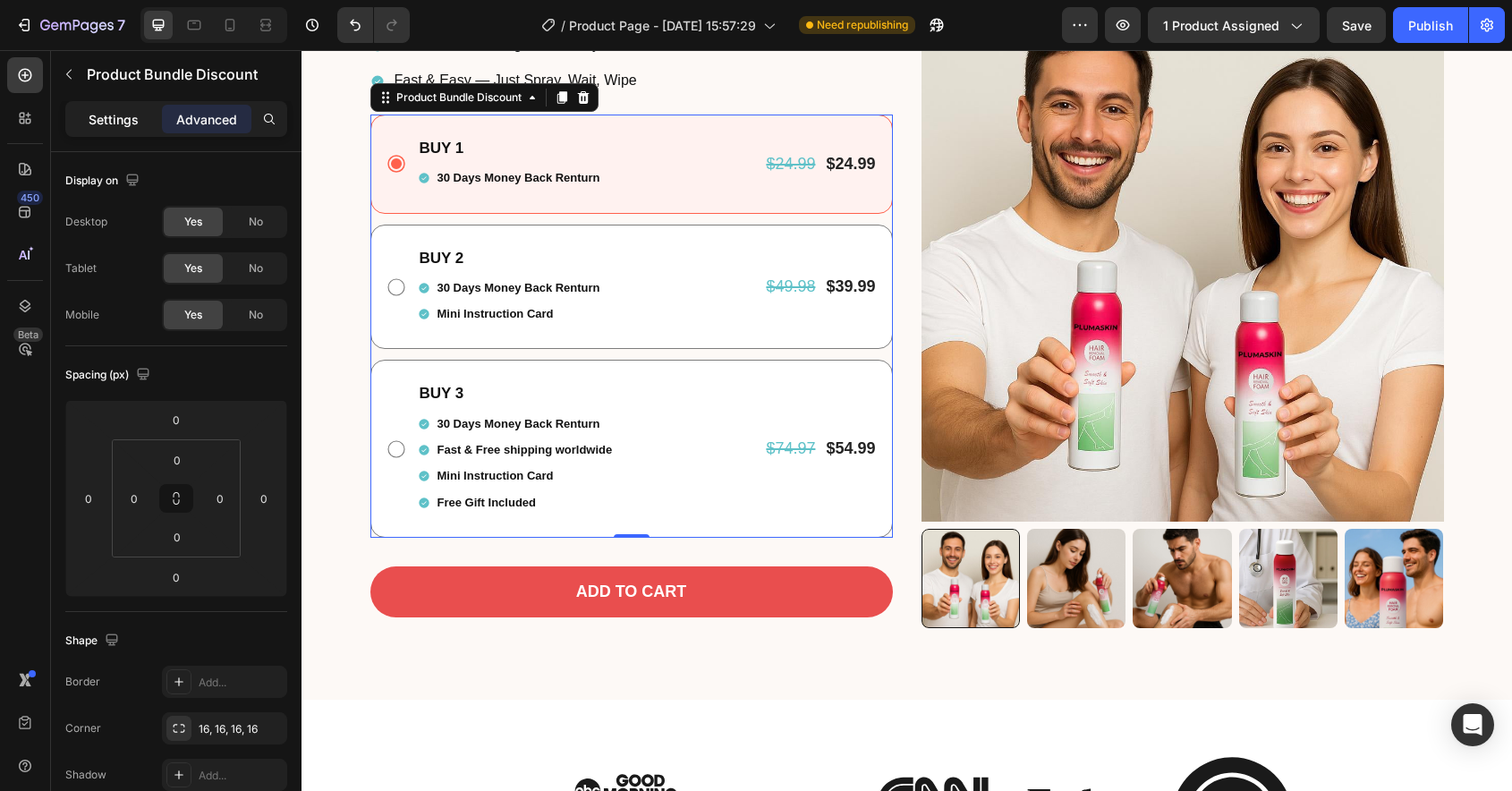
click at [120, 125] on p "Settings" at bounding box center [114, 119] width 50 height 19
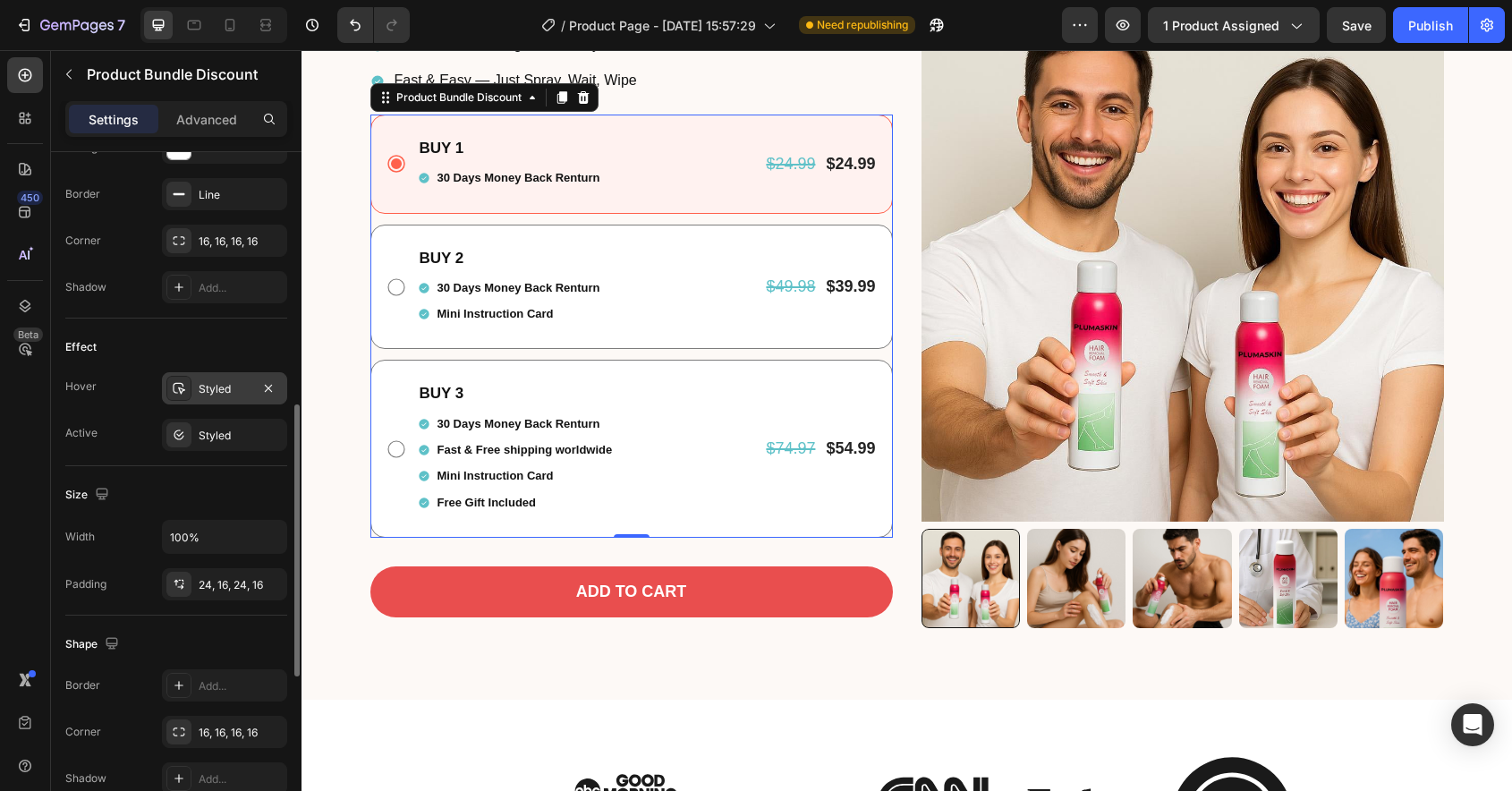
scroll to position [687, 0]
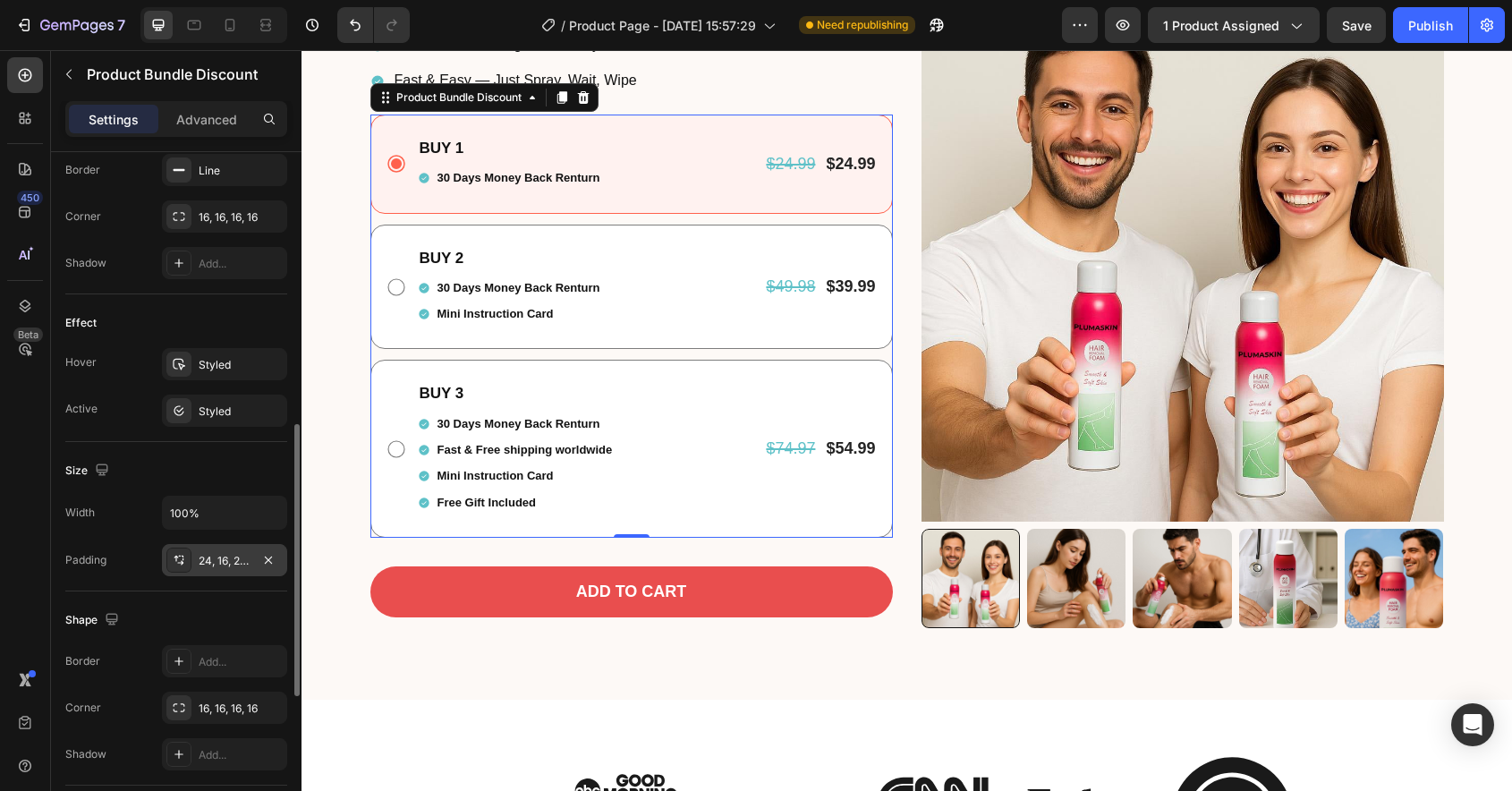
click at [226, 563] on div "24, 16, 24, 16" at bounding box center [225, 561] width 52 height 16
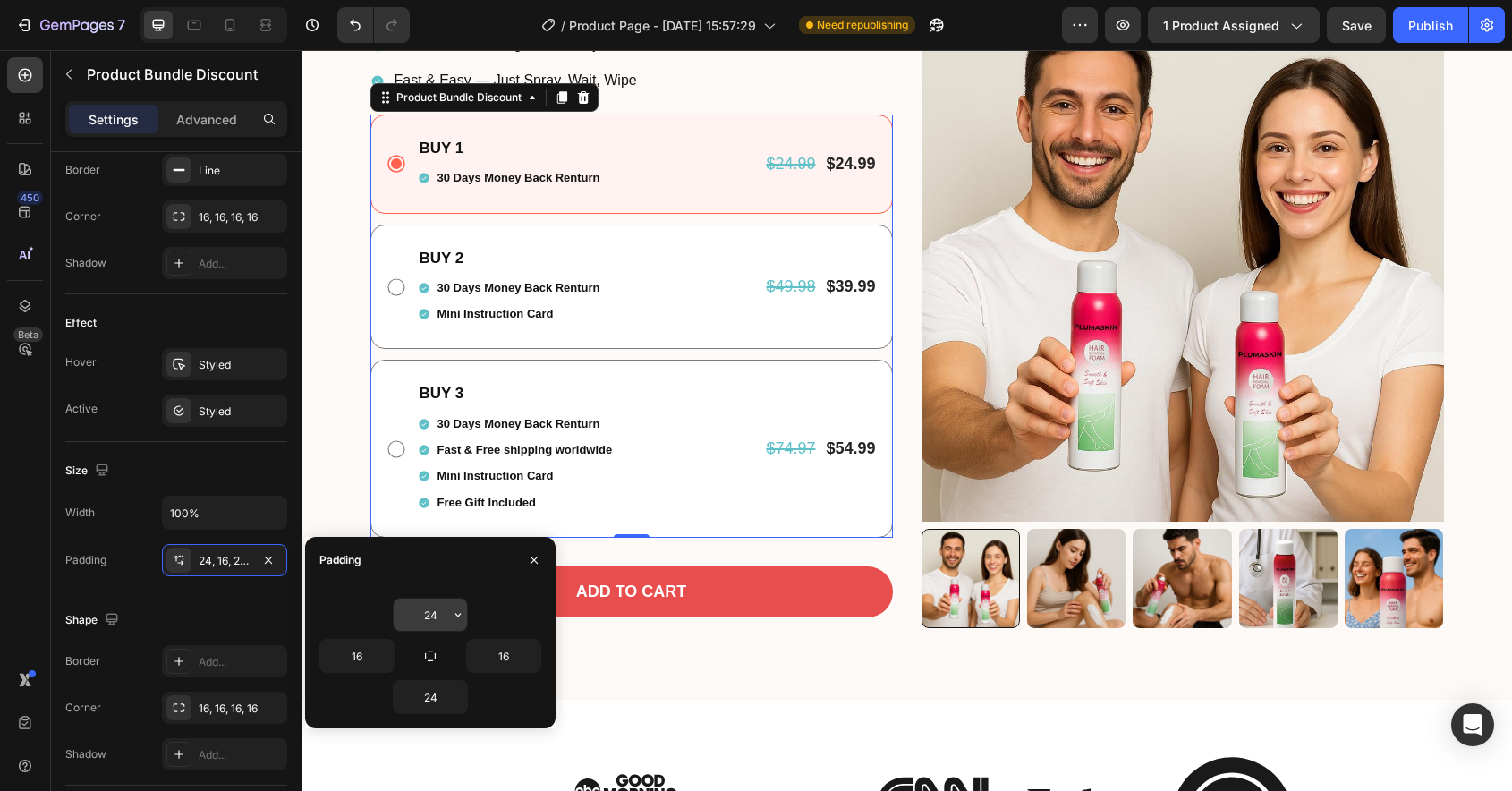
click at [422, 610] on input "24" at bounding box center [430, 615] width 73 height 32
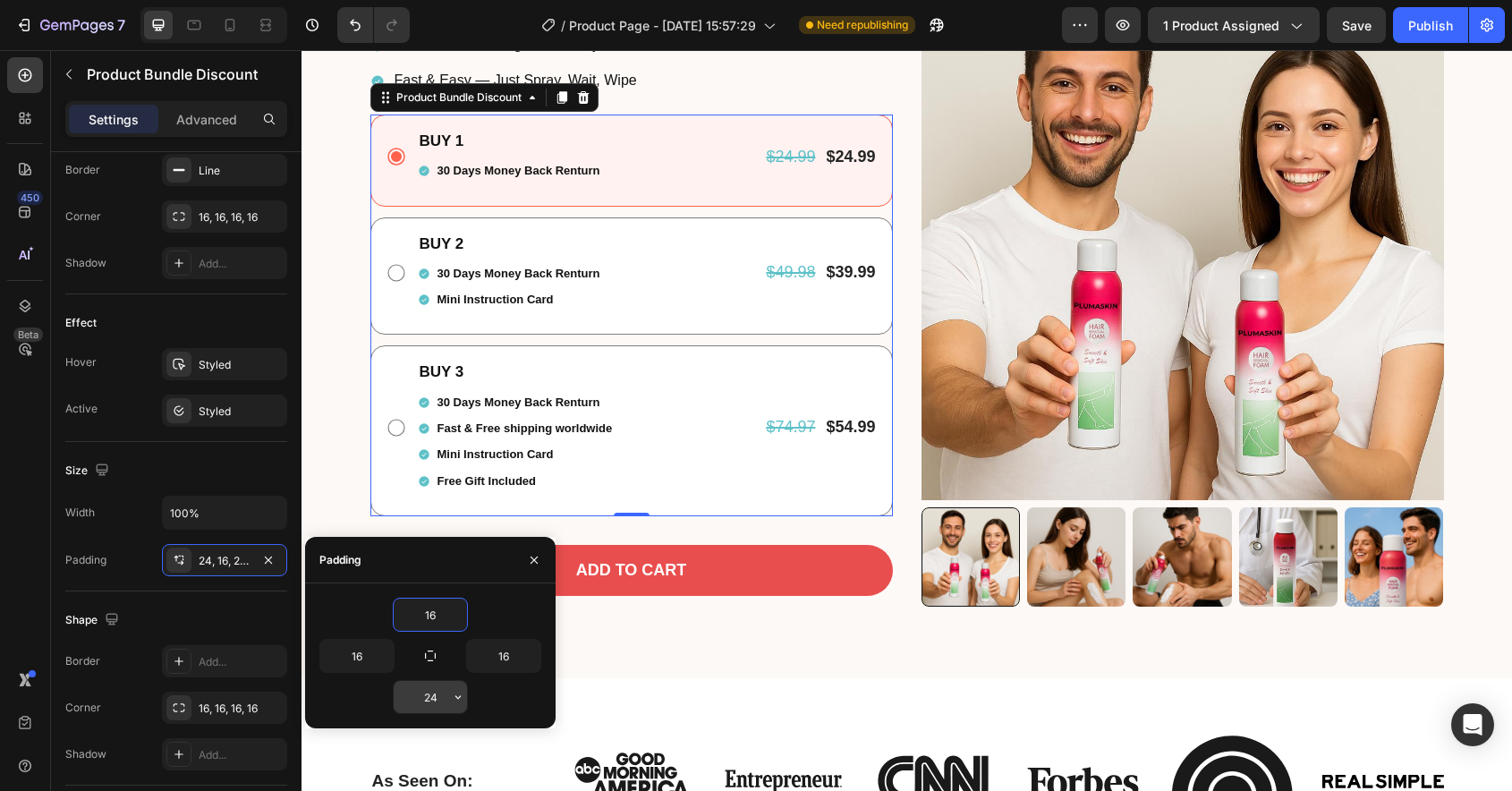
type input "16"
click at [437, 695] on input "24" at bounding box center [430, 697] width 73 height 32
type input "16"
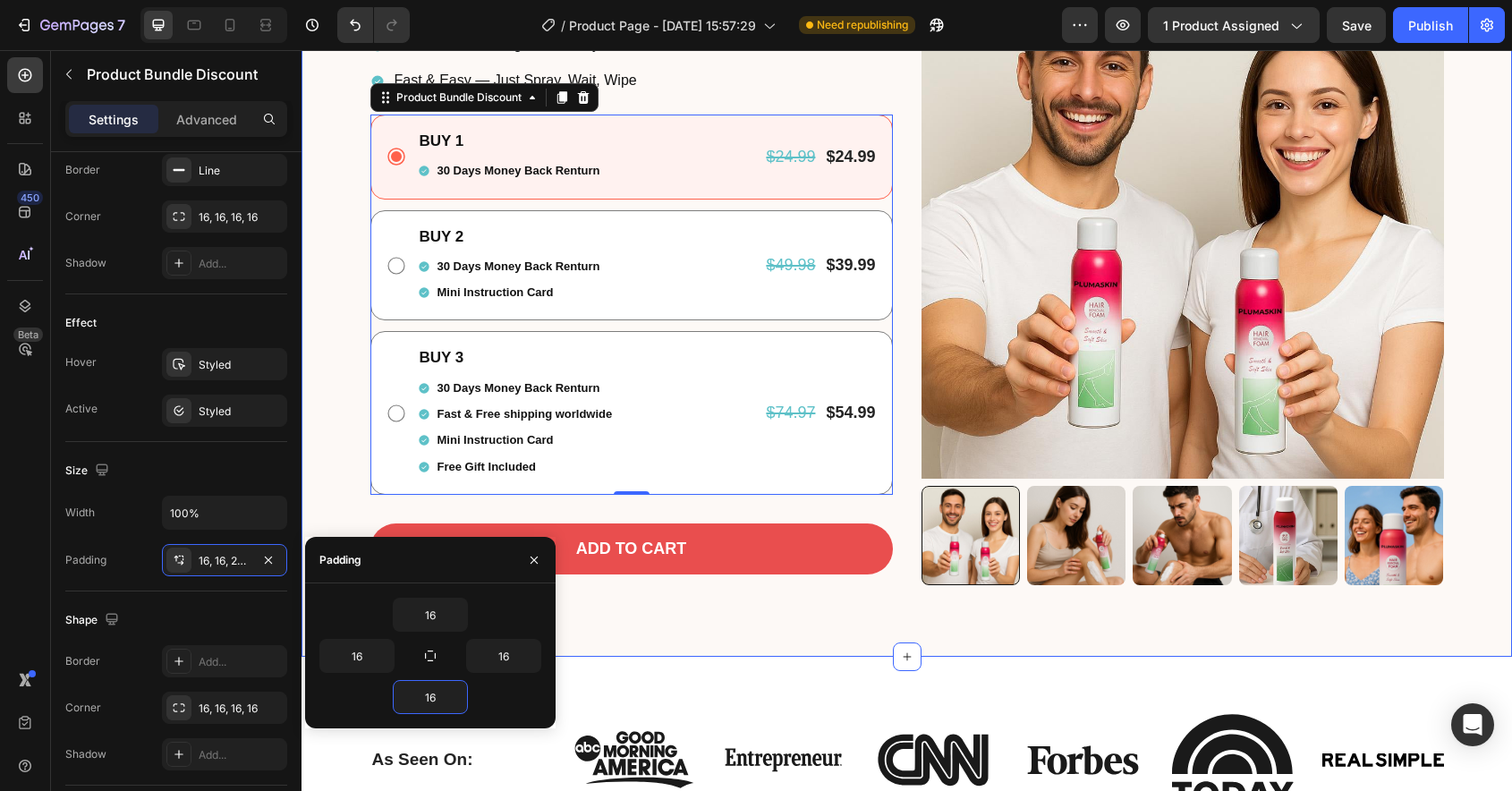
click at [321, 378] on div "🌿 PlumaSkin Doctor-Designed Hair Removal Spray Heading Row Painless. Natural. […" at bounding box center [906, 87] width 1184 height 997
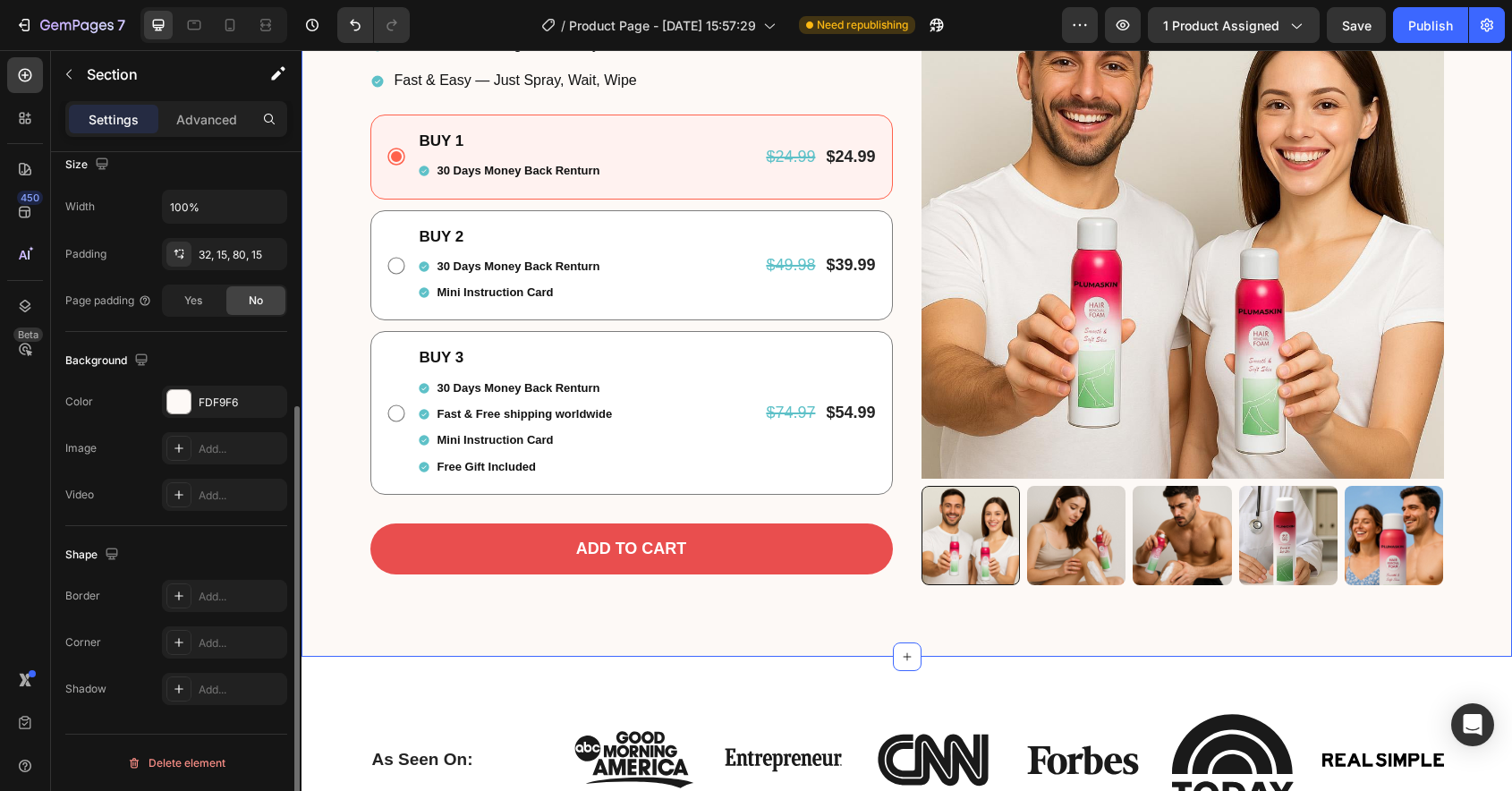
scroll to position [0, 0]
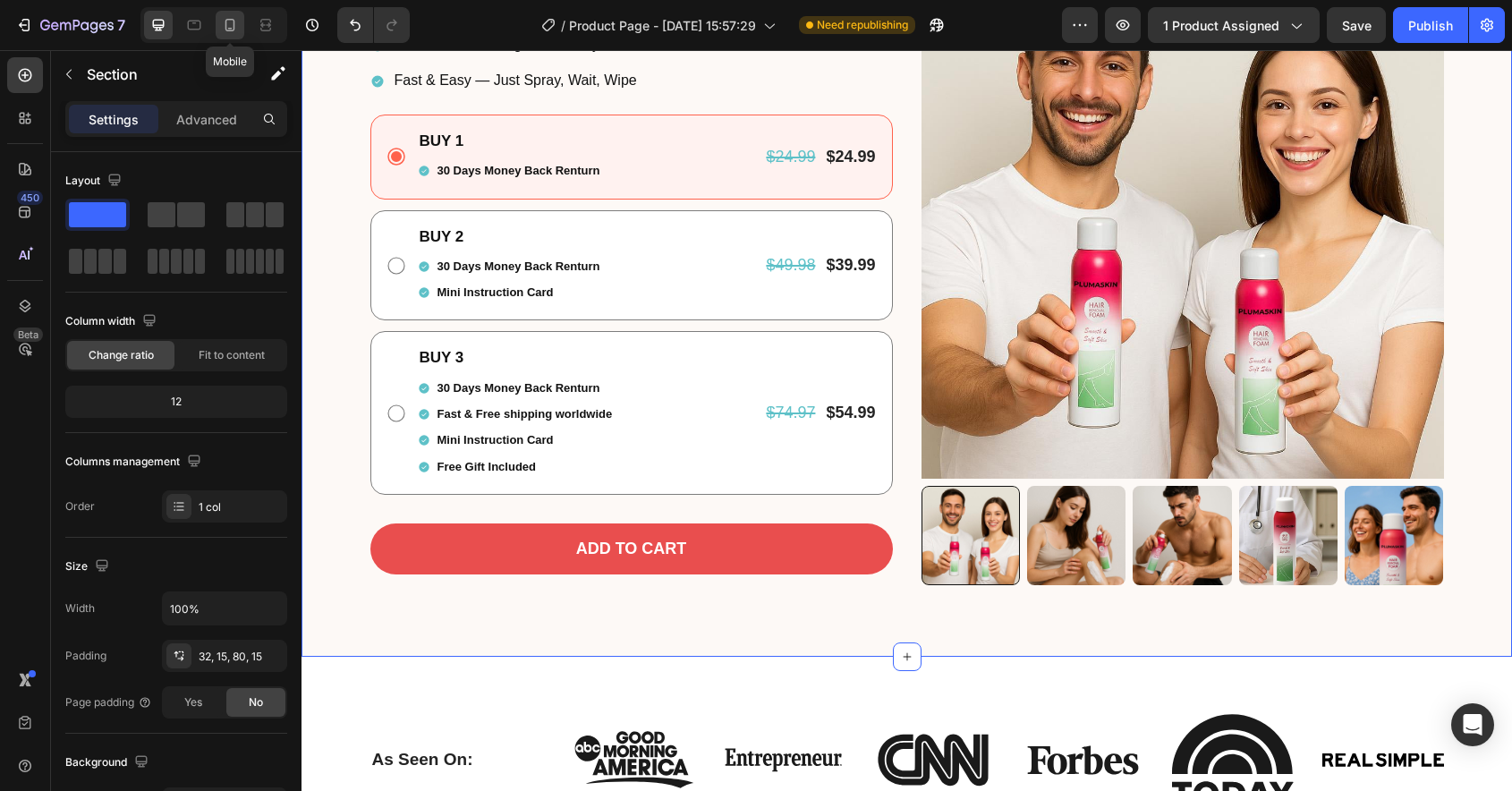
click at [239, 35] on div at bounding box center [230, 25] width 29 height 29
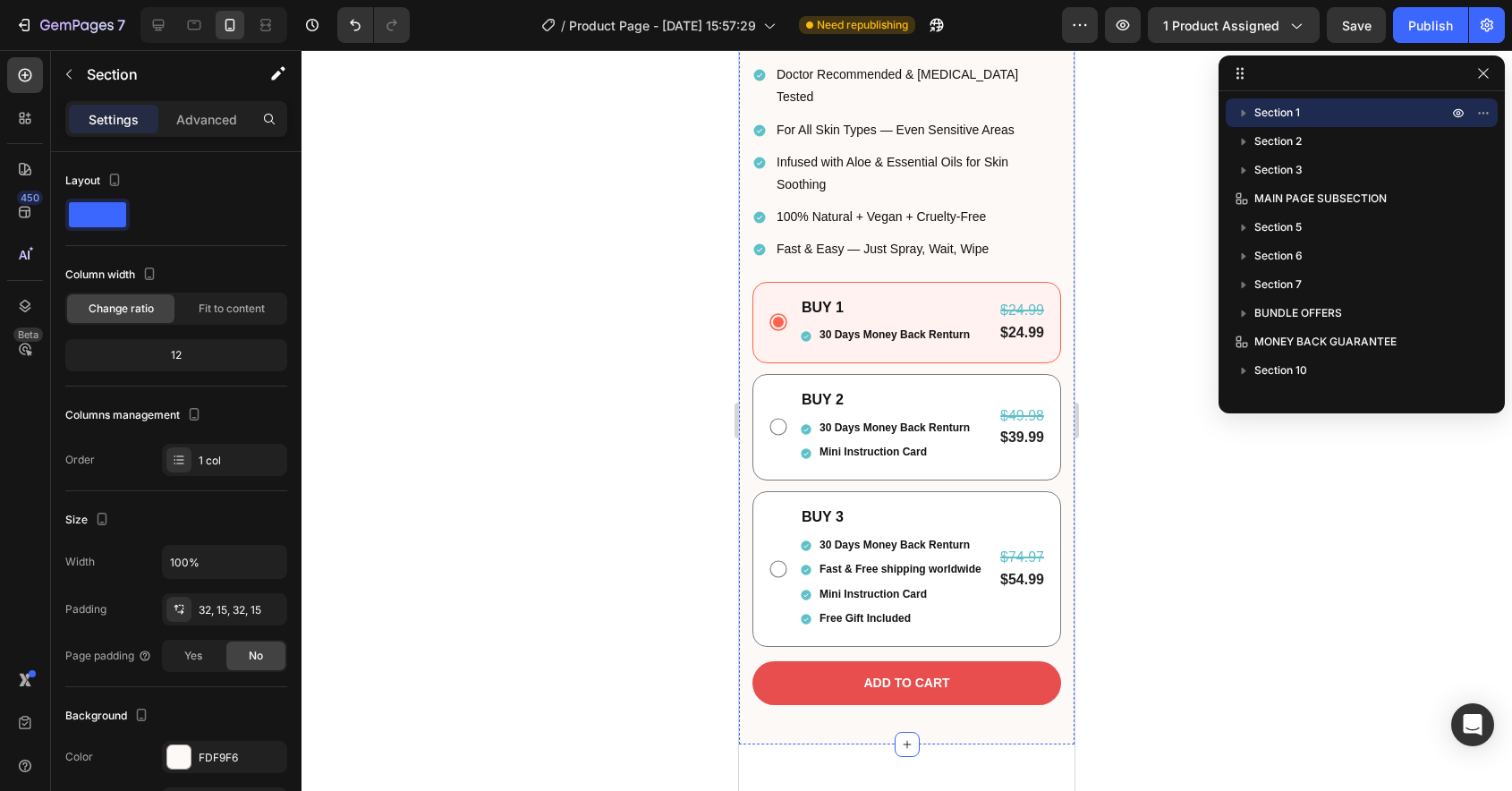
scroll to position [925, 0]
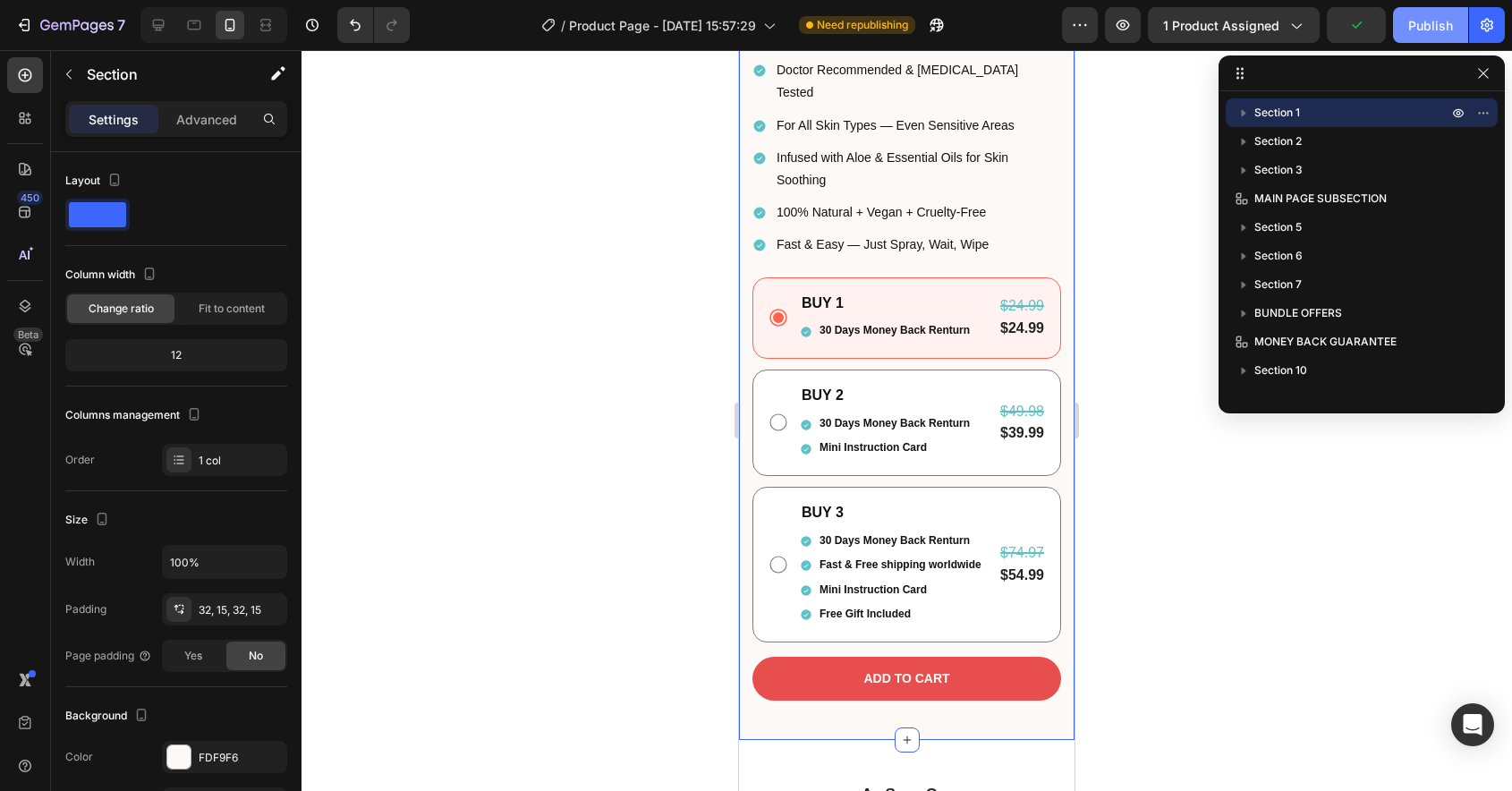
click at [1410, 21] on div "Publish" at bounding box center [1431, 25] width 45 height 19
click at [858, 294] on p "BUY 1" at bounding box center [886, 303] width 169 height 19
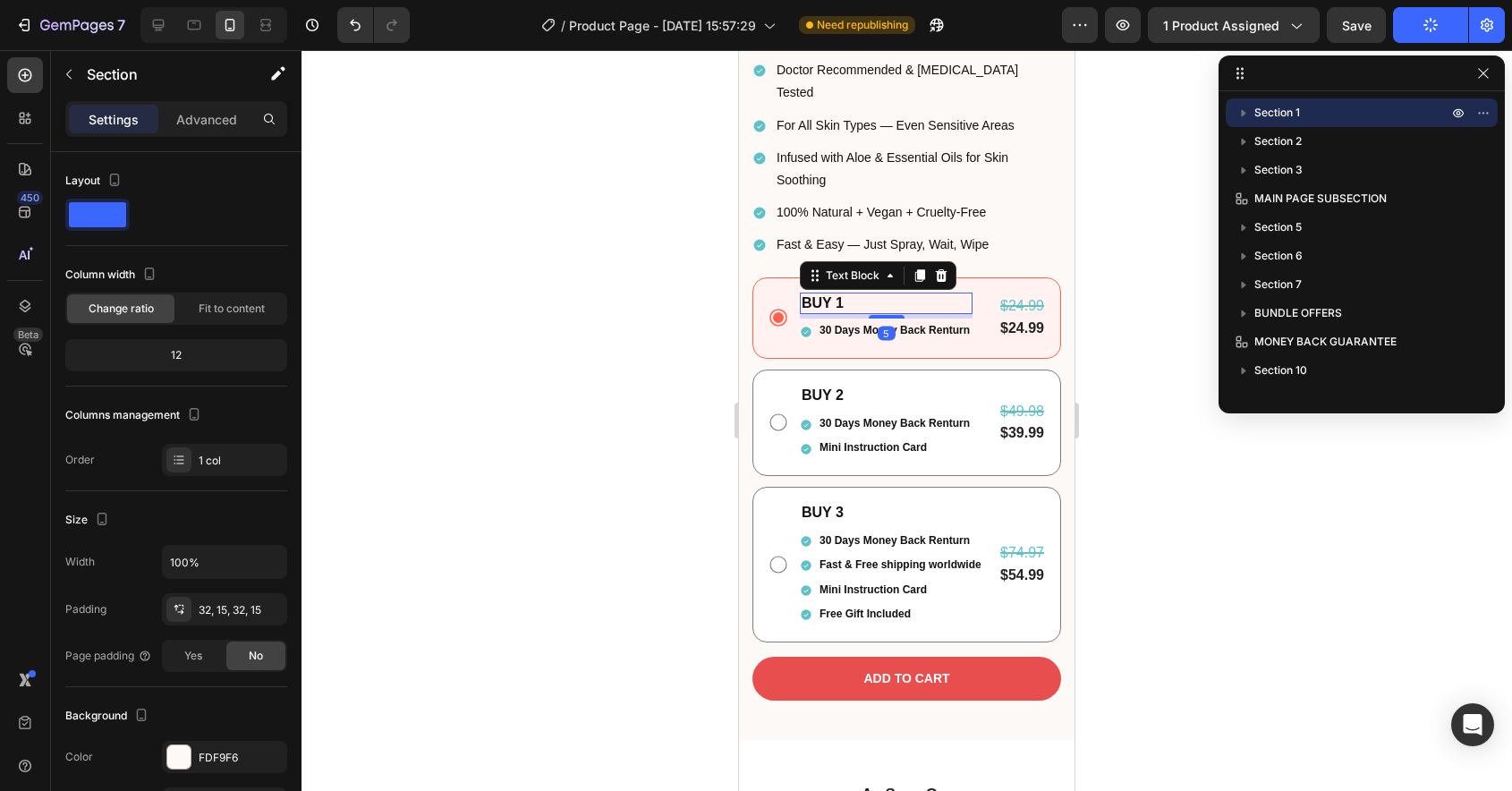
scroll to position [310, 0]
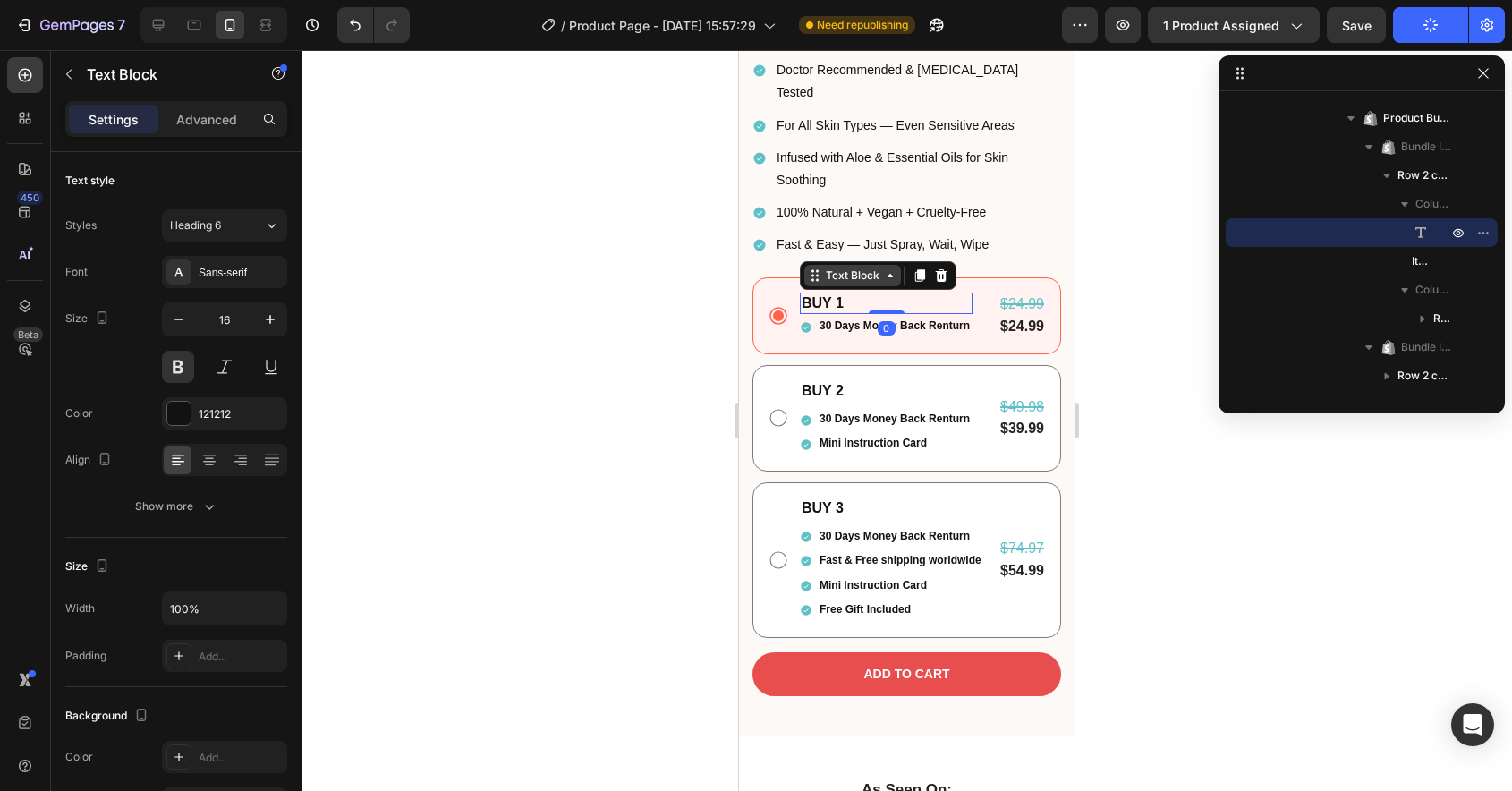
drag, startPoint x: 888, startPoint y: 251, endPoint x: 892, endPoint y: 219, distance: 32.2
click at [892, 293] on div "BUY 1 Text Block 0" at bounding box center [886, 303] width 173 height 22
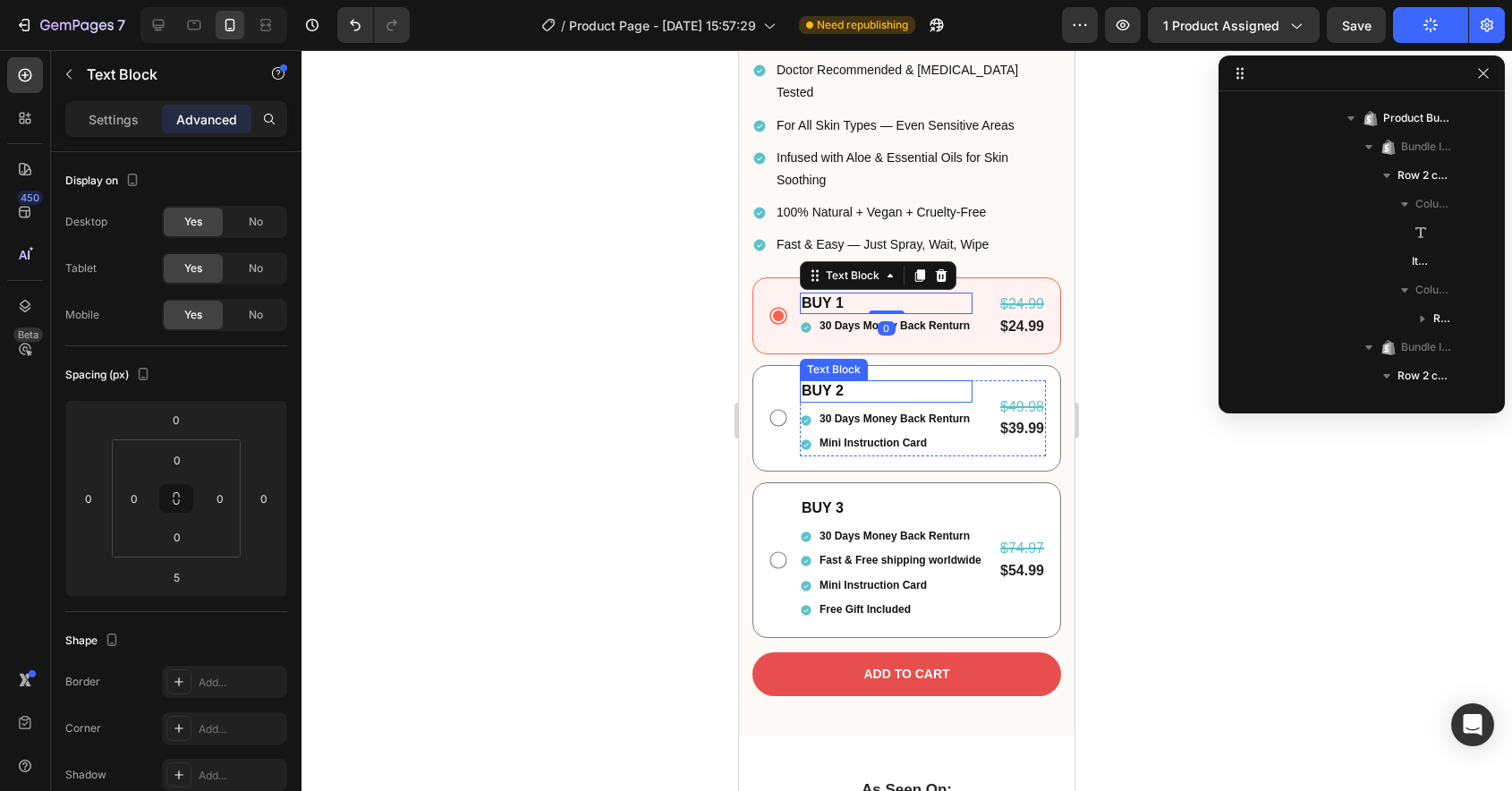
click at [896, 382] on p "BUY 2" at bounding box center [886, 391] width 169 height 19
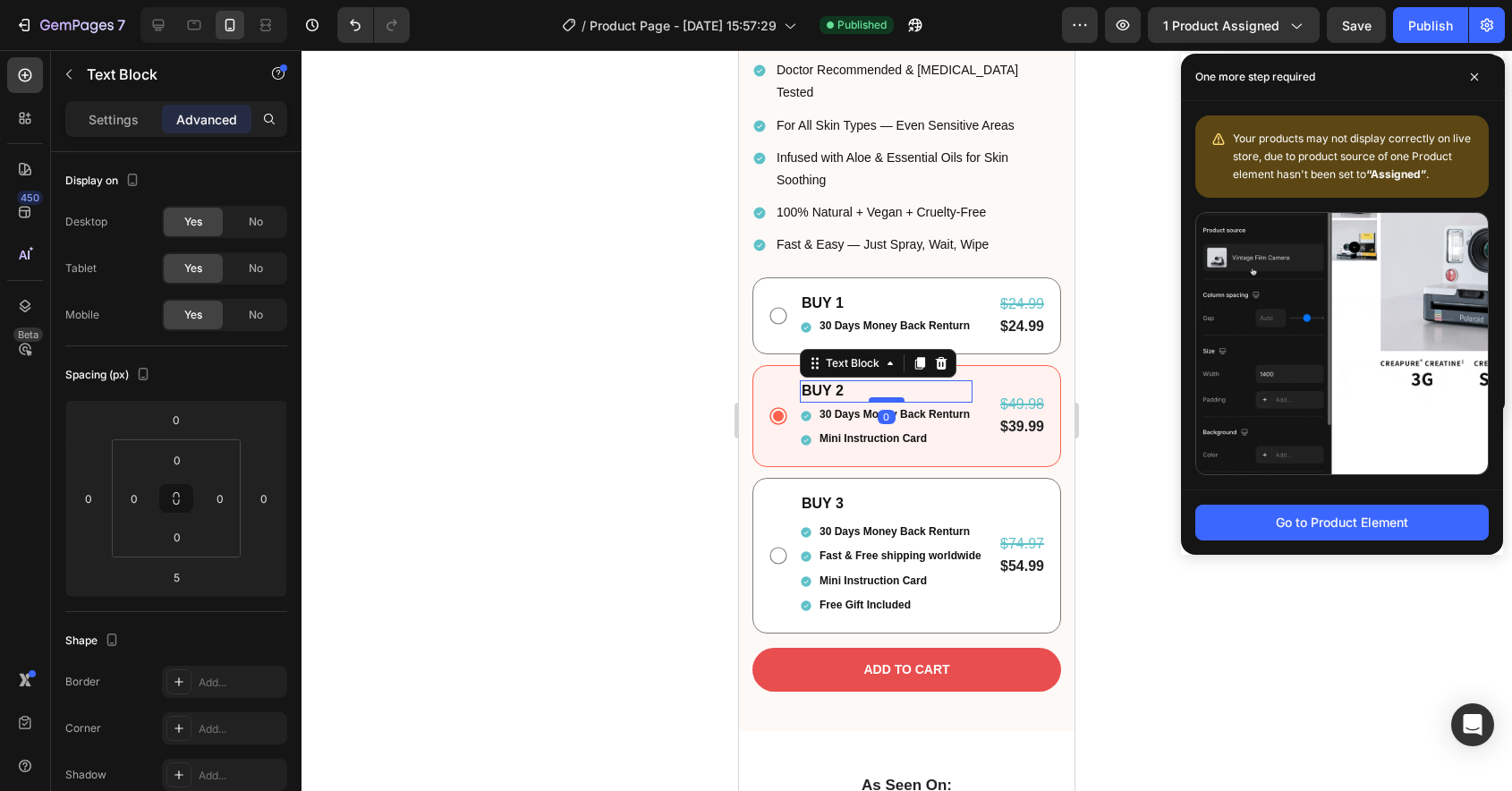
click at [890, 397] on div at bounding box center [887, 400] width 36 height 5
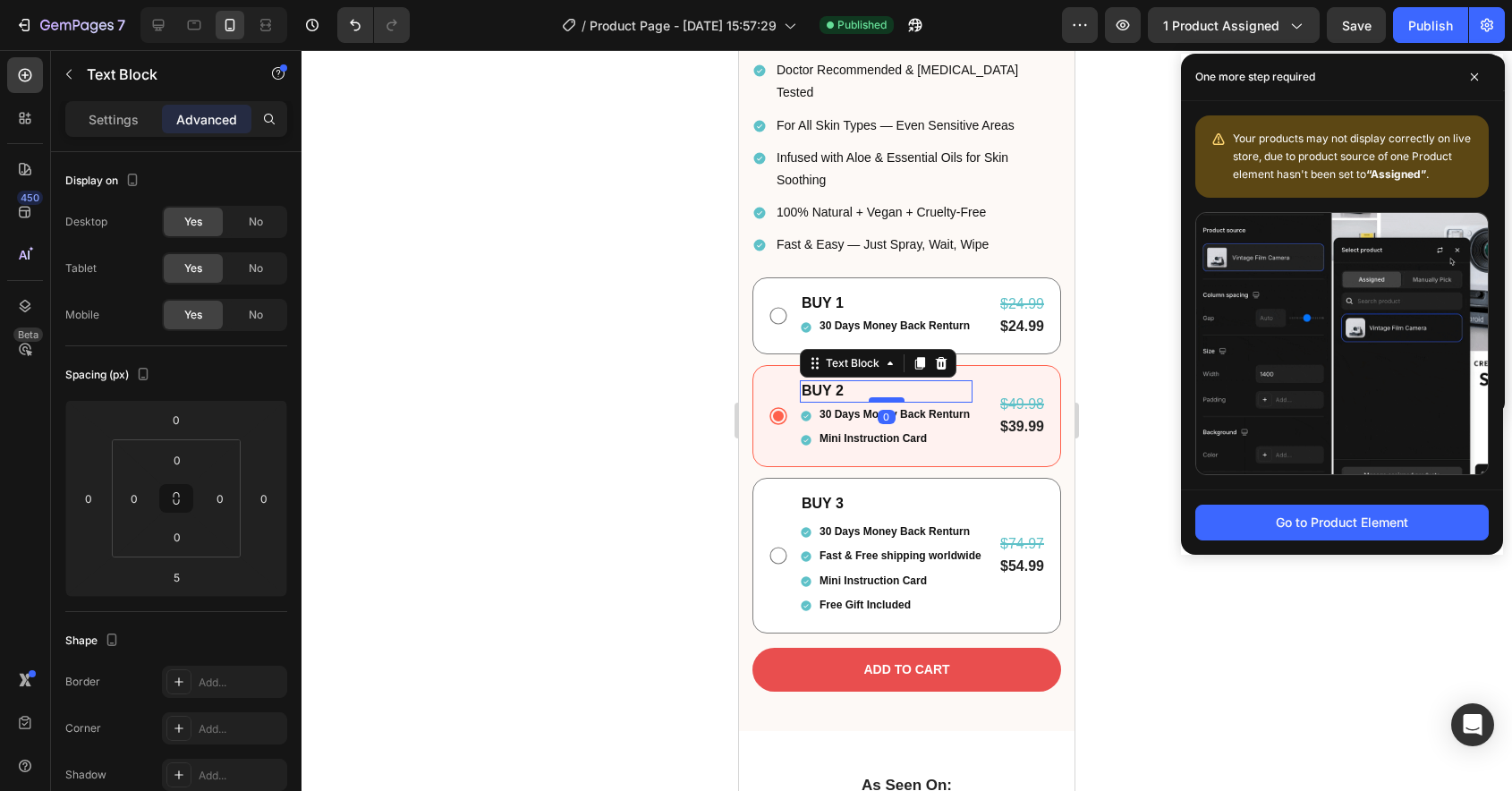
type input "0"
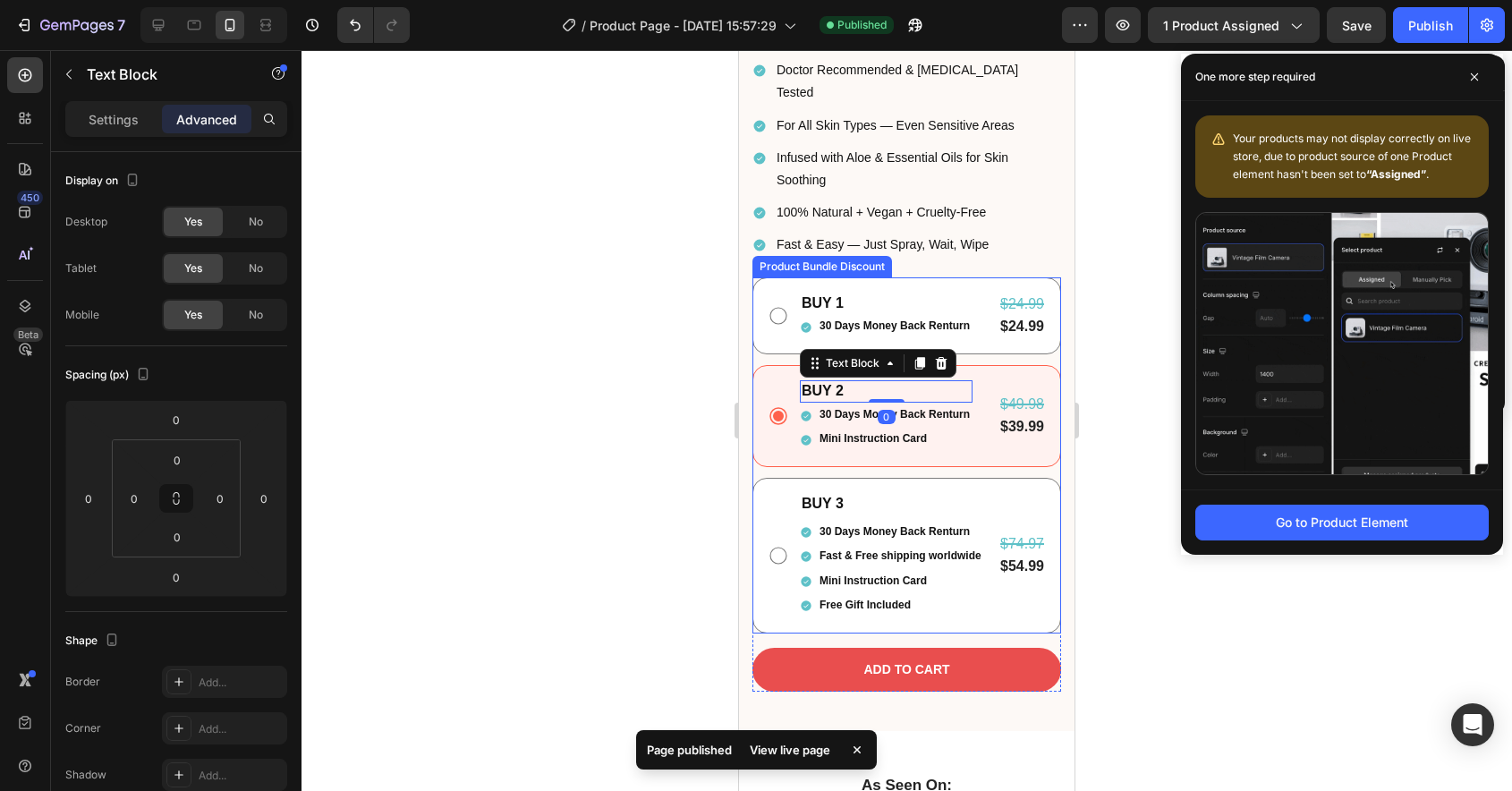
click at [890, 495] on p "BUY 3" at bounding box center [892, 504] width 181 height 19
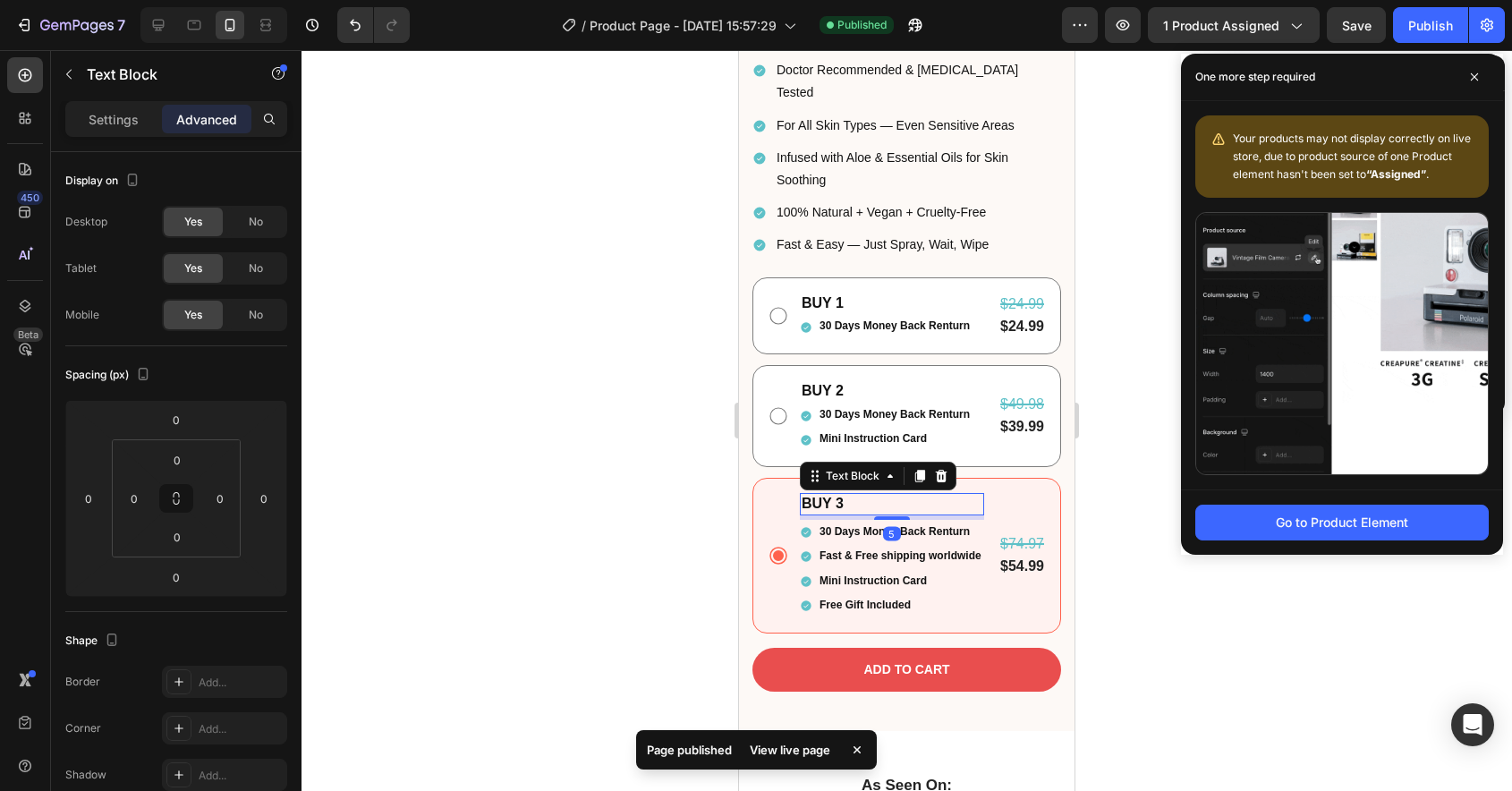
scroll to position [710, 0]
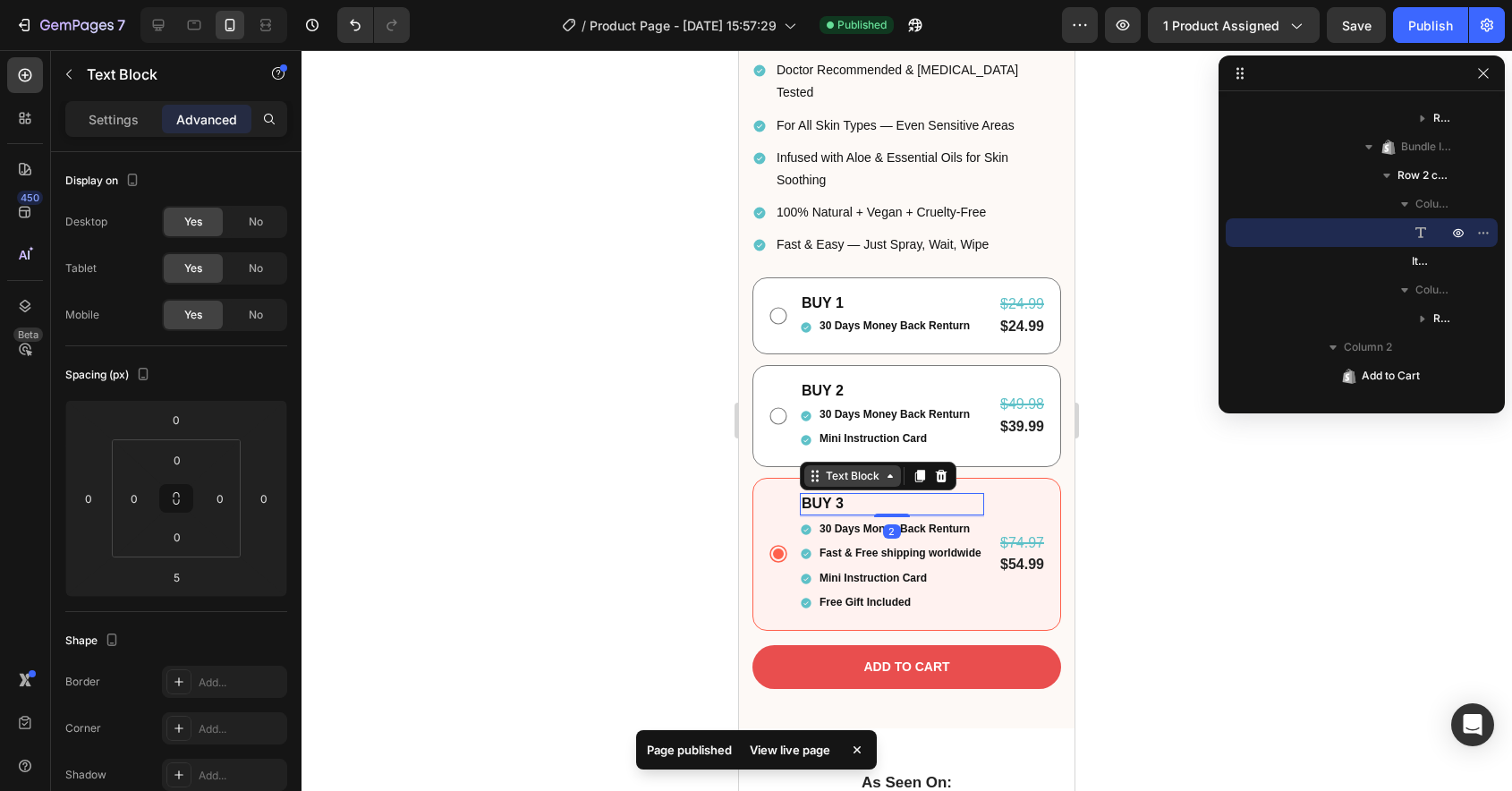
drag, startPoint x: 895, startPoint y: 453, endPoint x: 897, endPoint y: 420, distance: 33.1
click at [897, 493] on div "BUY 3 Text Block 2" at bounding box center [892, 504] width 184 height 22
type input "0"
click at [1416, 25] on div "Publish" at bounding box center [1431, 25] width 45 height 19
